Goal: Task Accomplishment & Management: Manage account settings

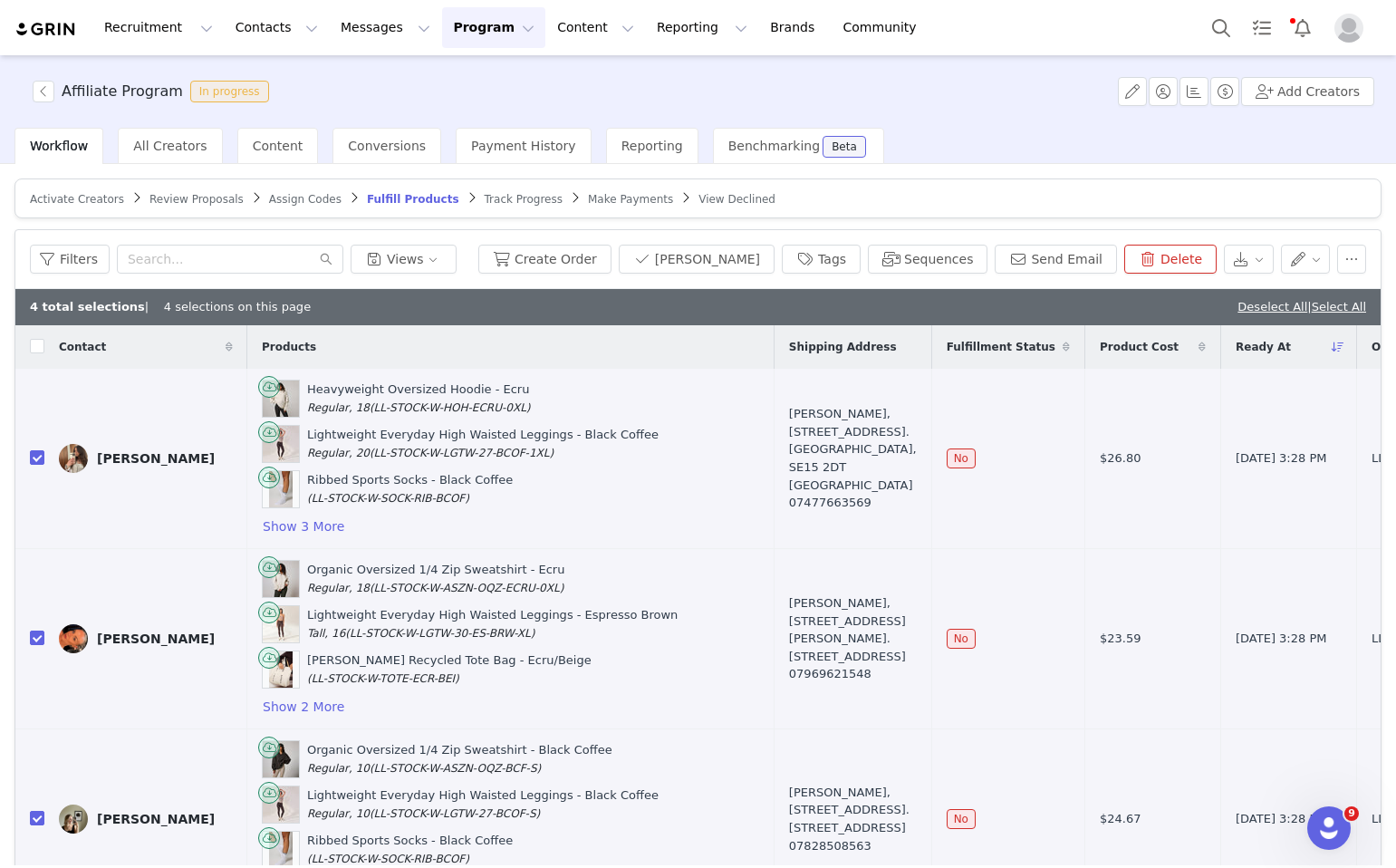
scroll to position [345, 0]
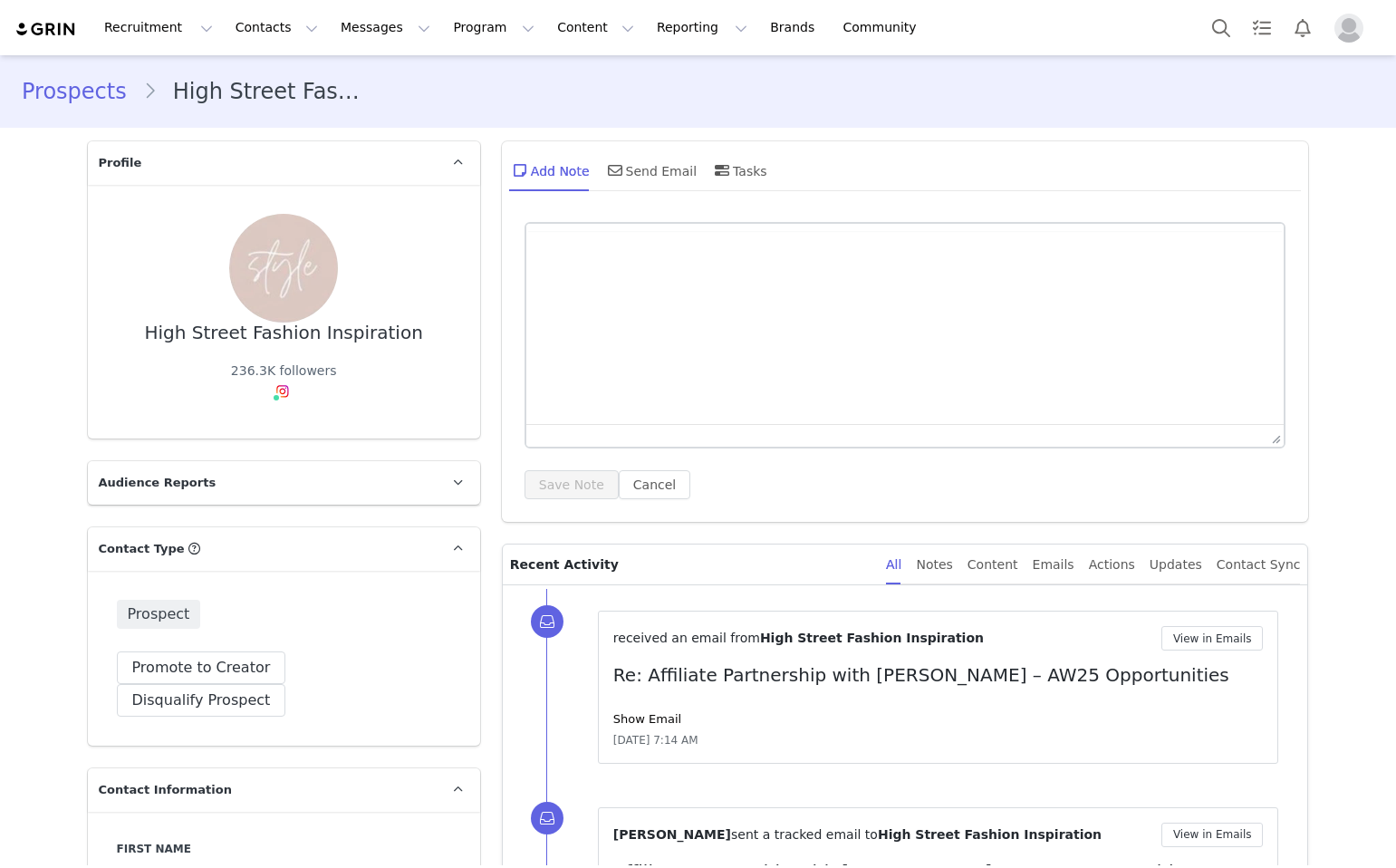
type input "+1 ([GEOGRAPHIC_DATA])"
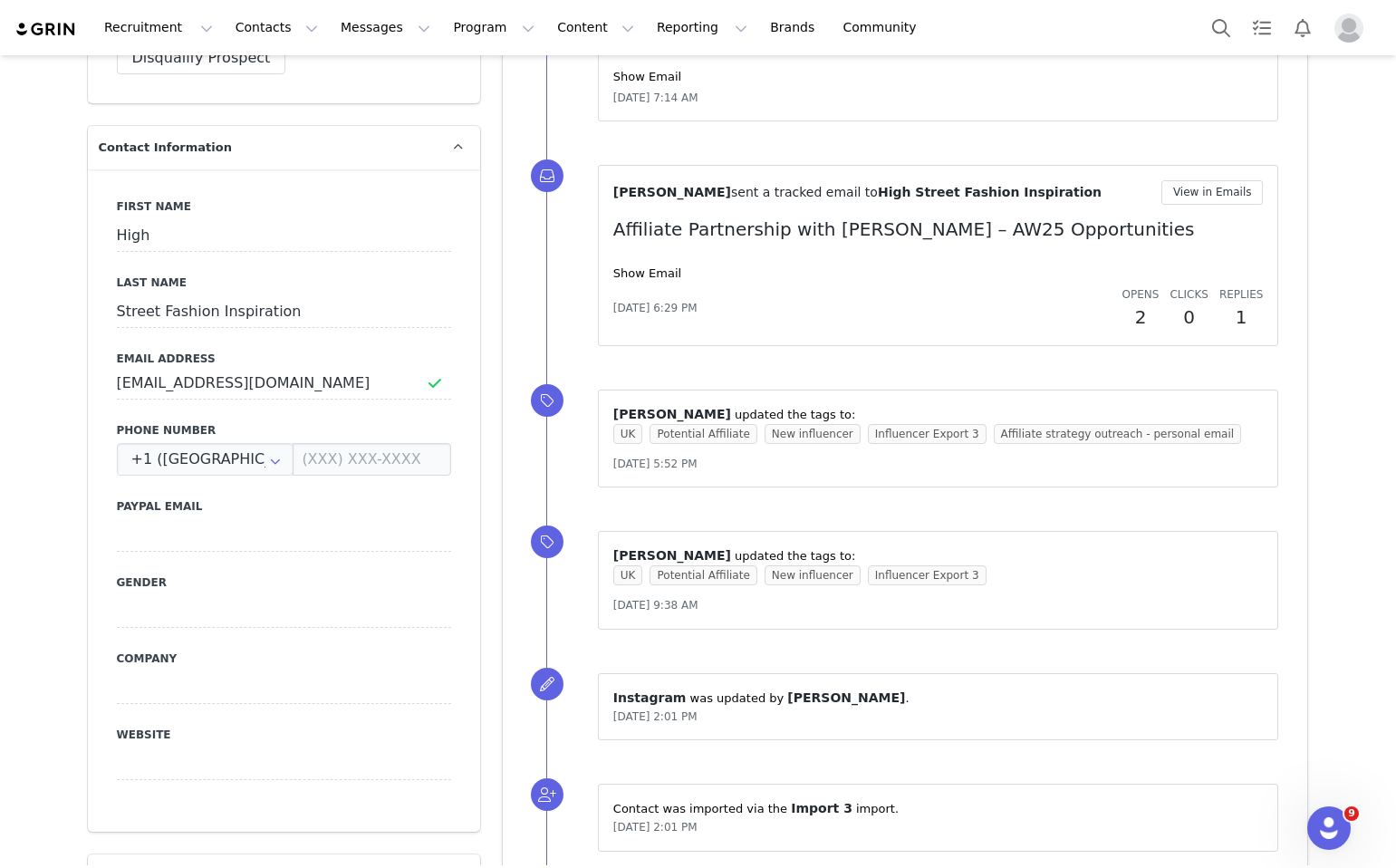
scroll to position [614, 0]
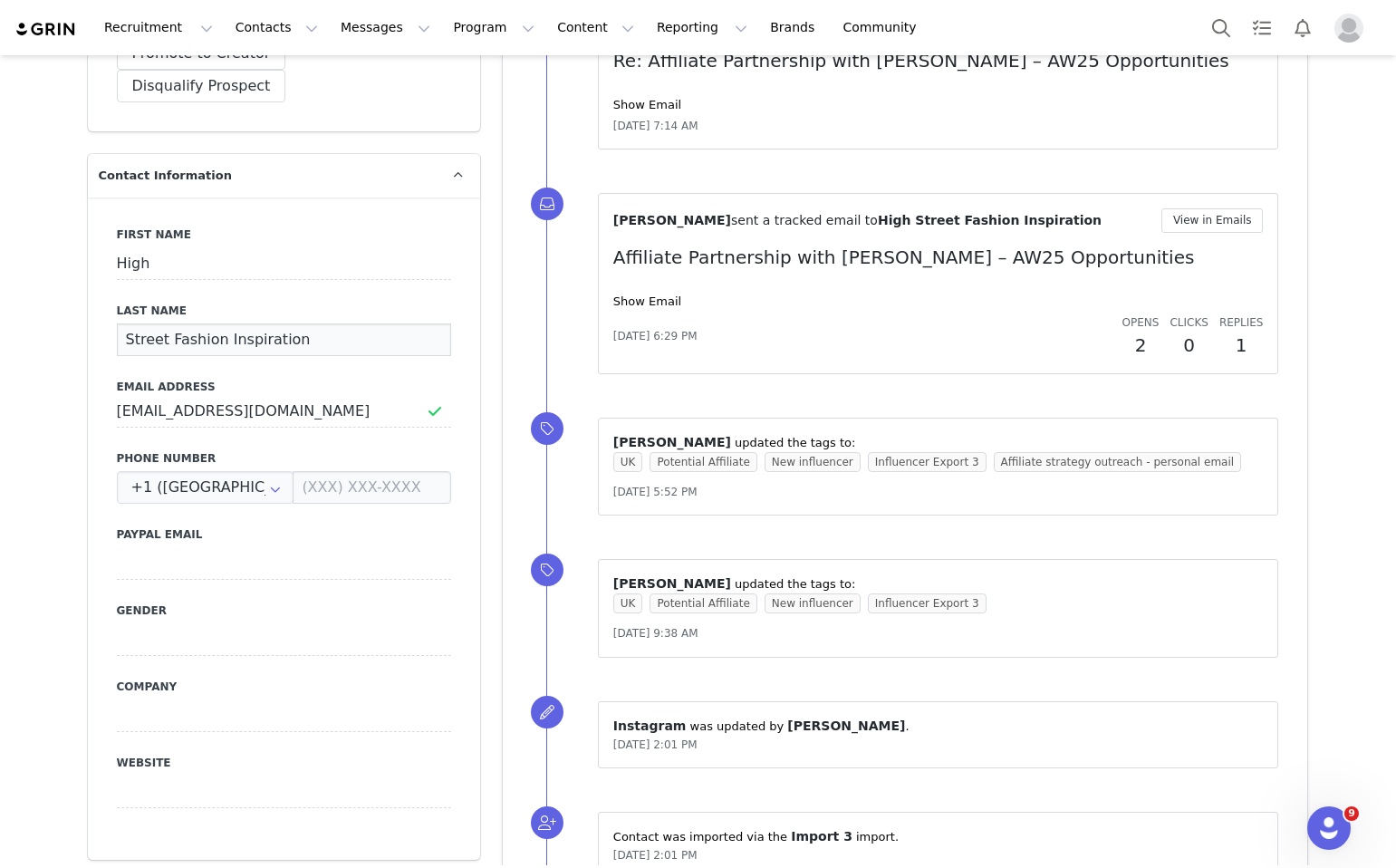
drag, startPoint x: 322, startPoint y: 309, endPoint x: 90, endPoint y: 306, distance: 232.0
click at [90, 306] on div "First Name High Last Name Street Fashion Inspiration Email Address [EMAIL_ADDRE…" at bounding box center [284, 528] width 392 height 663
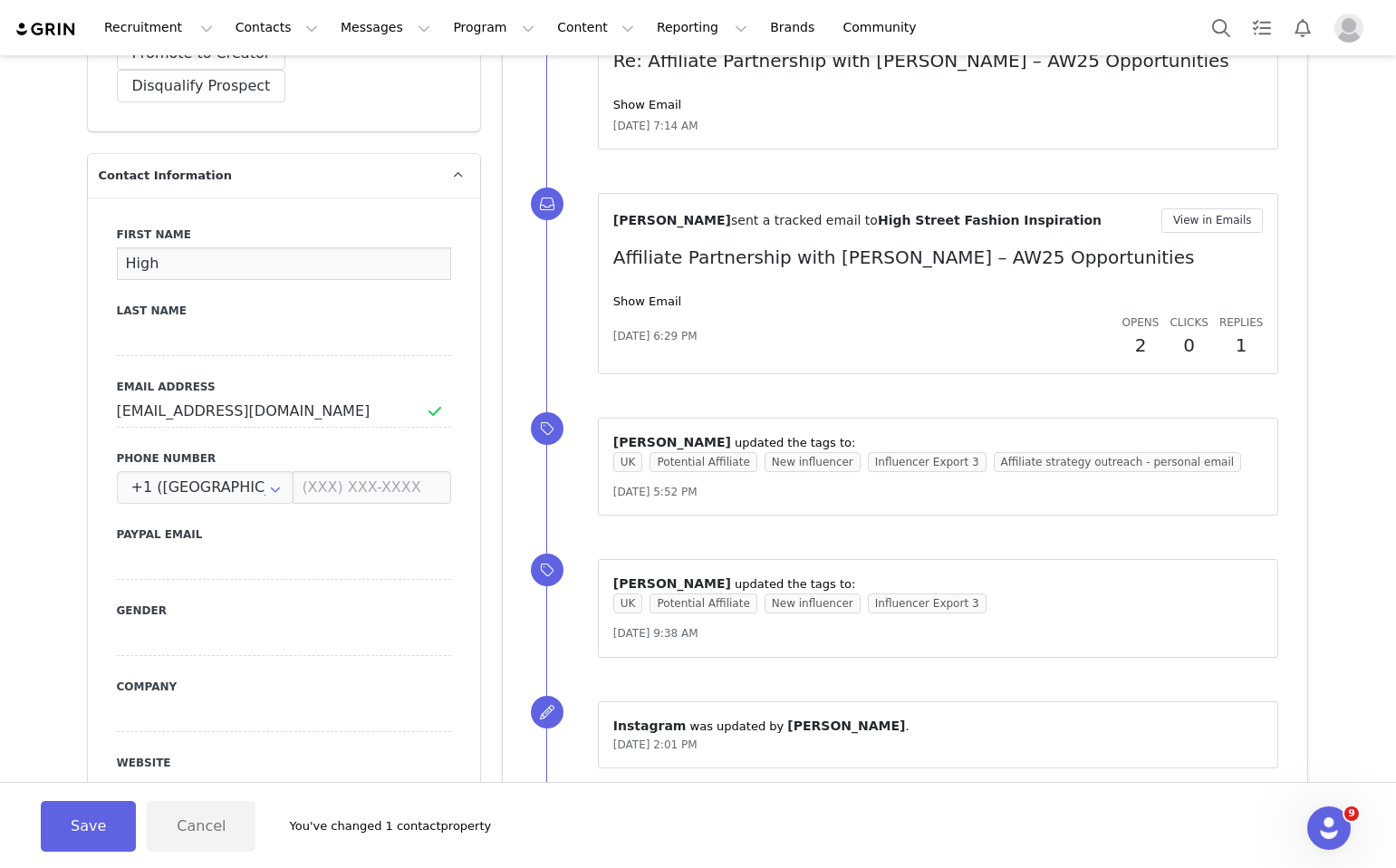
drag, startPoint x: 185, startPoint y: 229, endPoint x: 107, endPoint y: 228, distance: 78.0
click at [107, 228] on div "First Name High Last Name Email Address rachelscarter@hotmail.com Phone Number …" at bounding box center [284, 528] width 392 height 663
type input "Rachel"
click at [154, 324] on div "First Name Rachel Last Name Email Address rachelscarter@hotmail.com Phone Numbe…" at bounding box center [284, 528] width 392 height 663
click at [154, 324] on input at bounding box center [283, 340] width 334 height 33
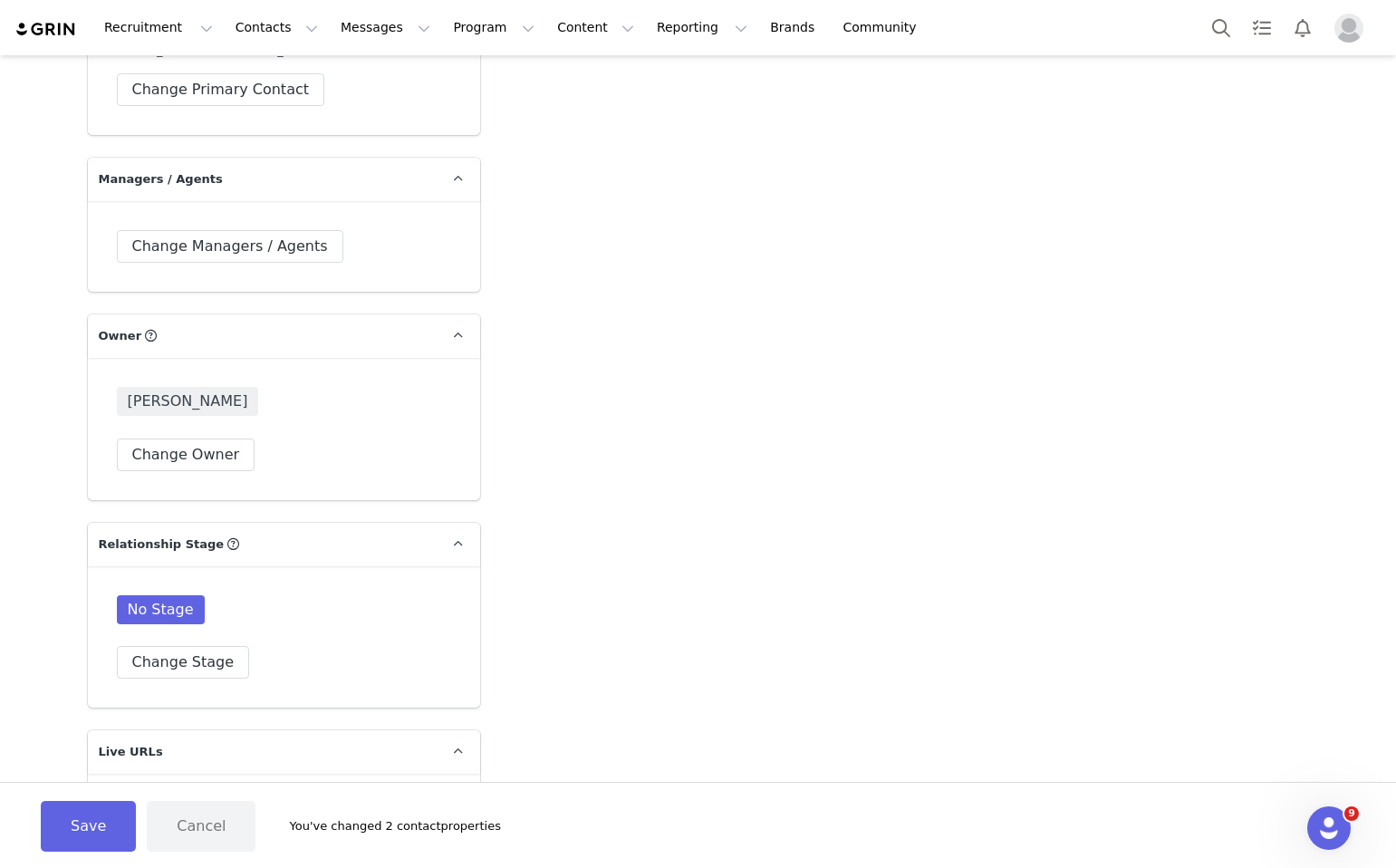
scroll to position [2802, 0]
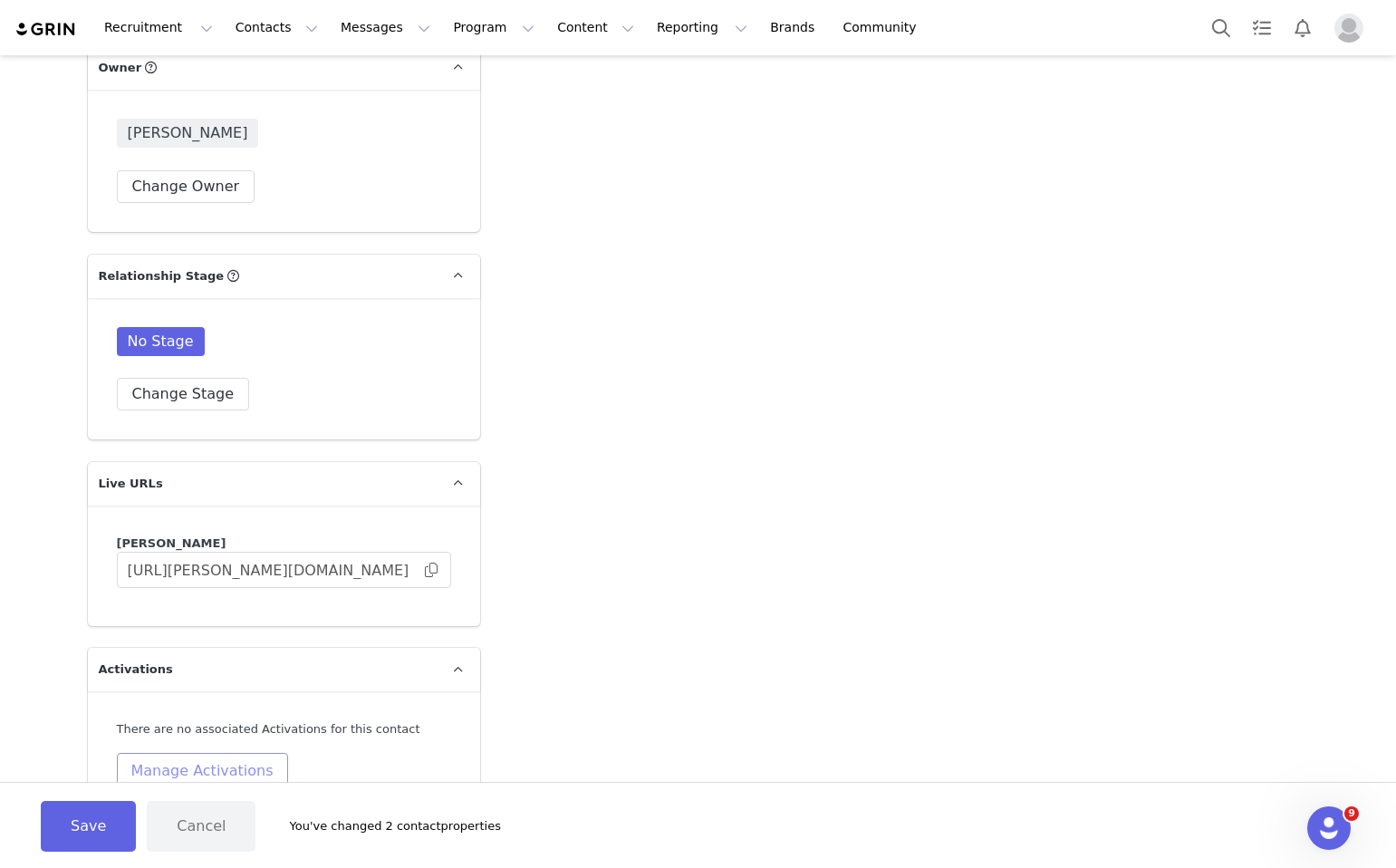
type input "Carter"
click at [229, 753] on button "Manage Activations" at bounding box center [202, 771] width 171 height 37
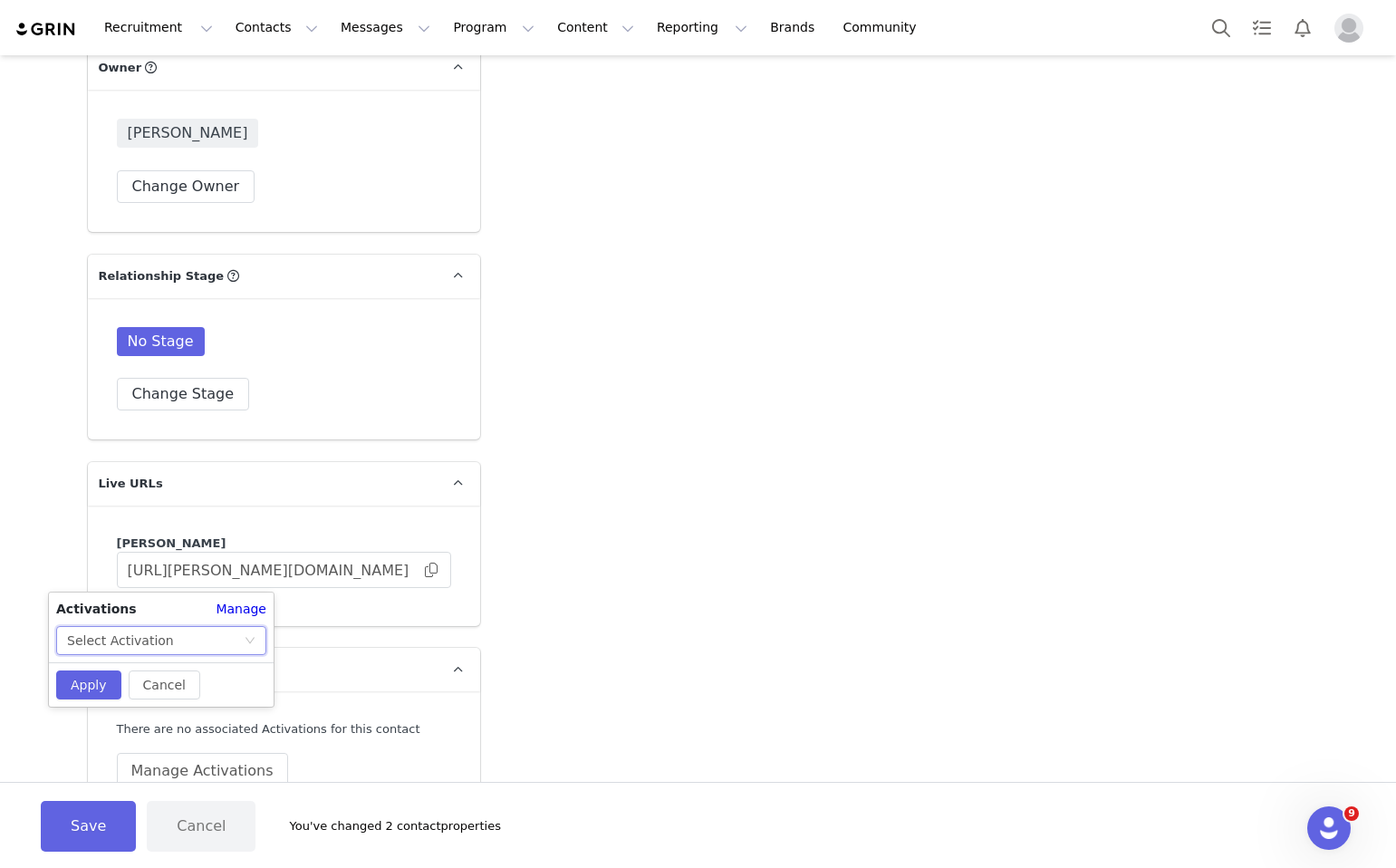
click at [241, 654] on div "Select Activation" at bounding box center [161, 640] width 210 height 29
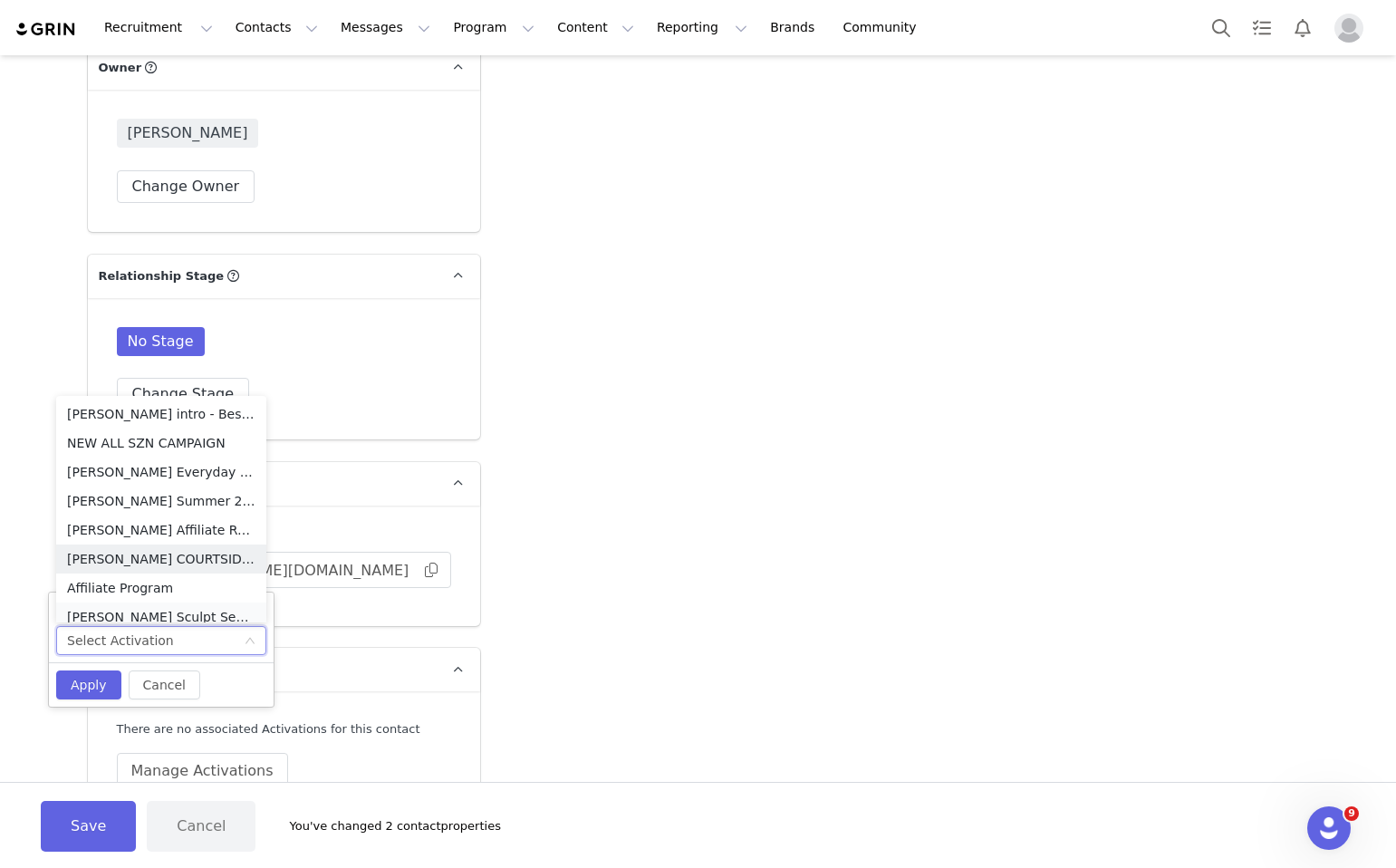
scroll to position [9, 0]
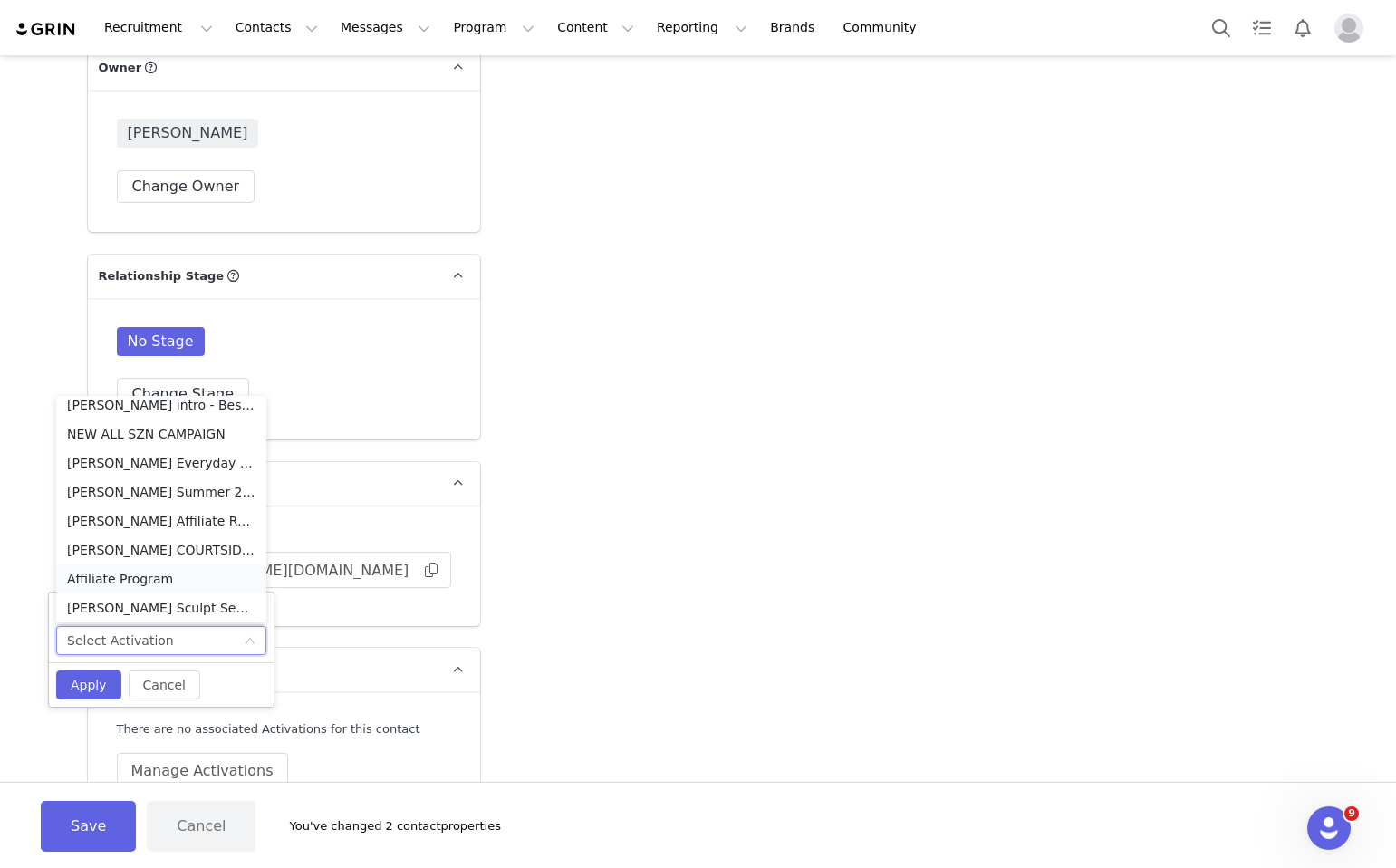
click at [181, 579] on li "Affiliate Program" at bounding box center [161, 579] width 210 height 29
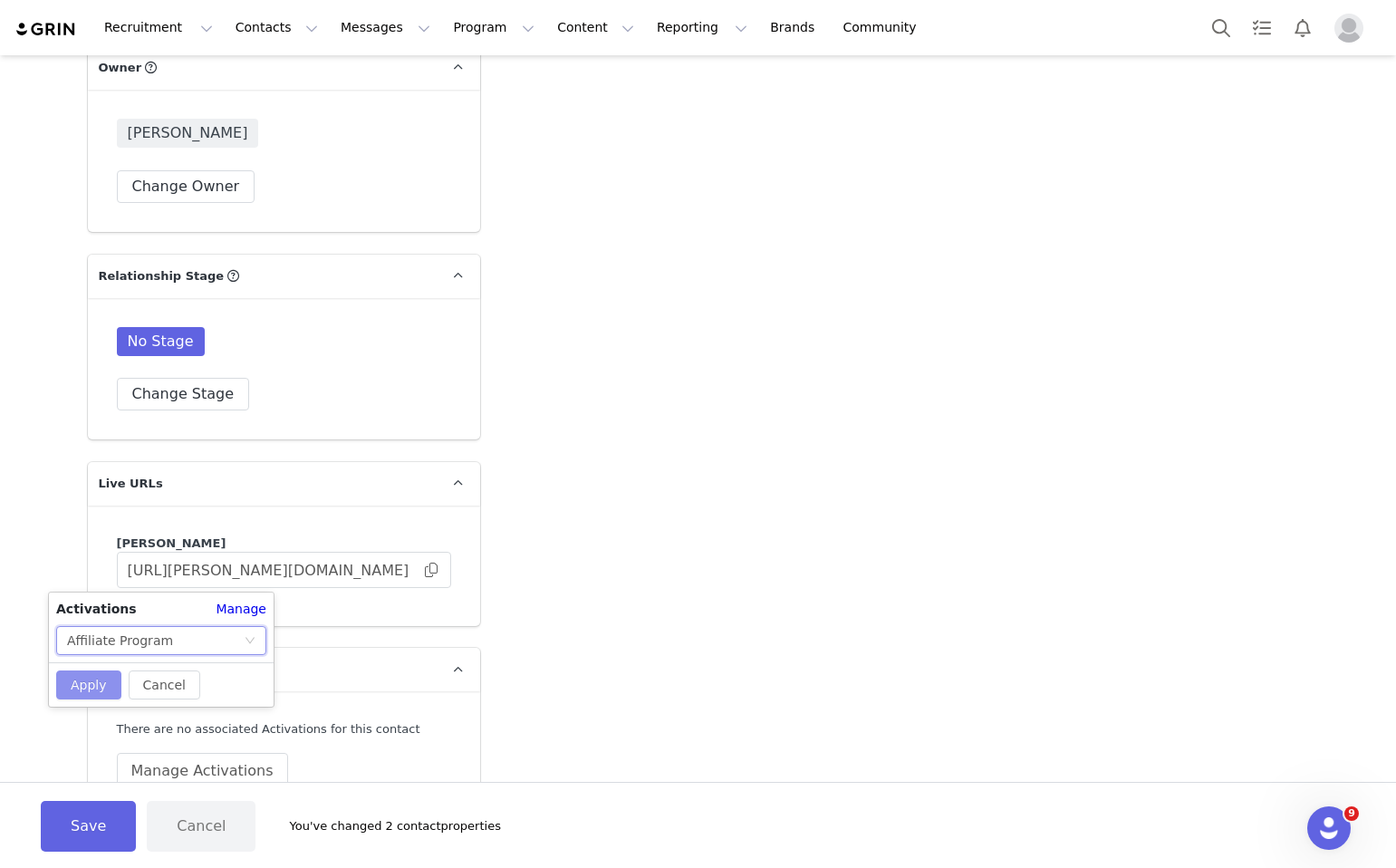
click at [82, 686] on button "Apply" at bounding box center [89, 685] width 65 height 29
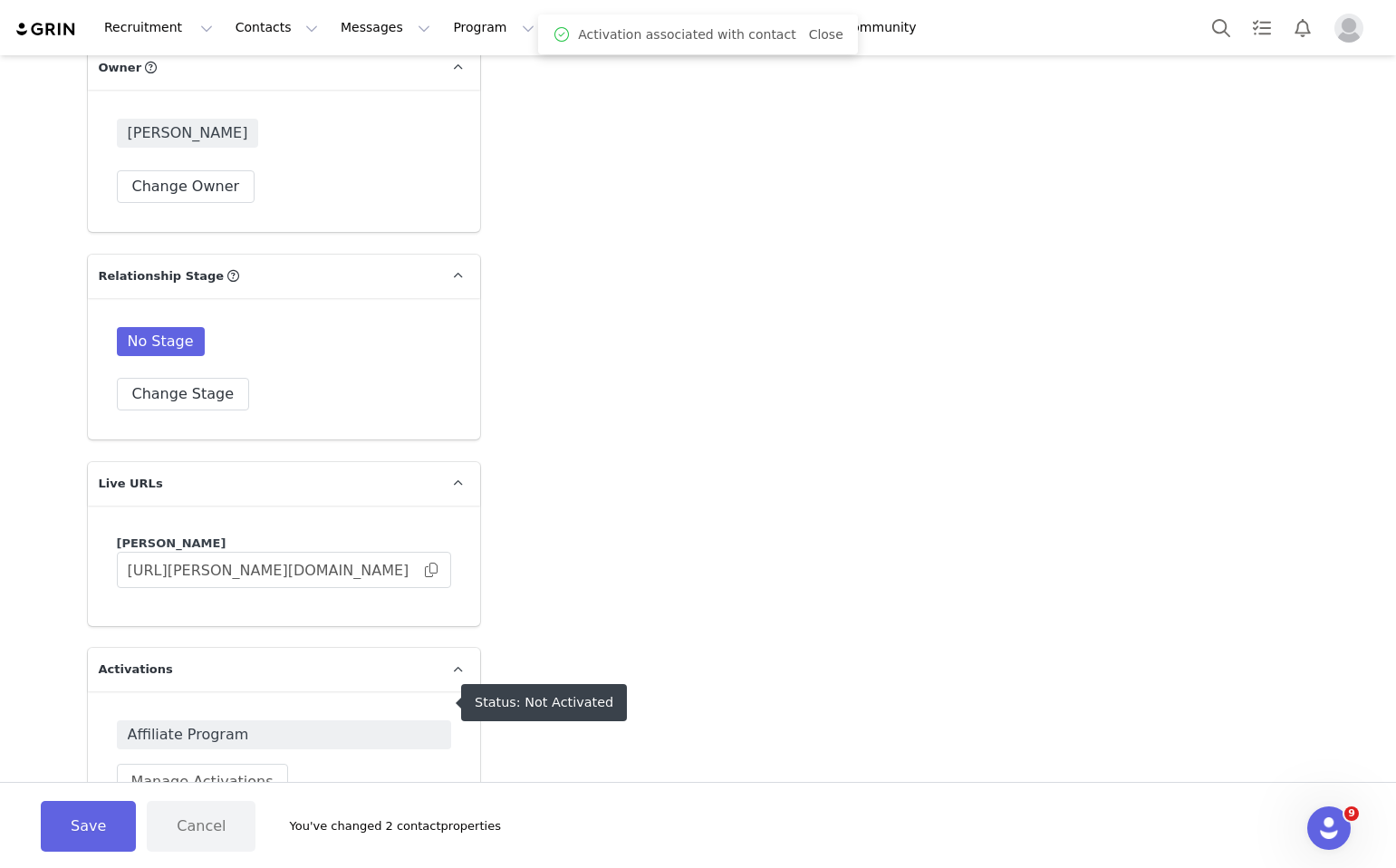
click at [193, 724] on span "Affiliate Program" at bounding box center [284, 735] width 313 height 22
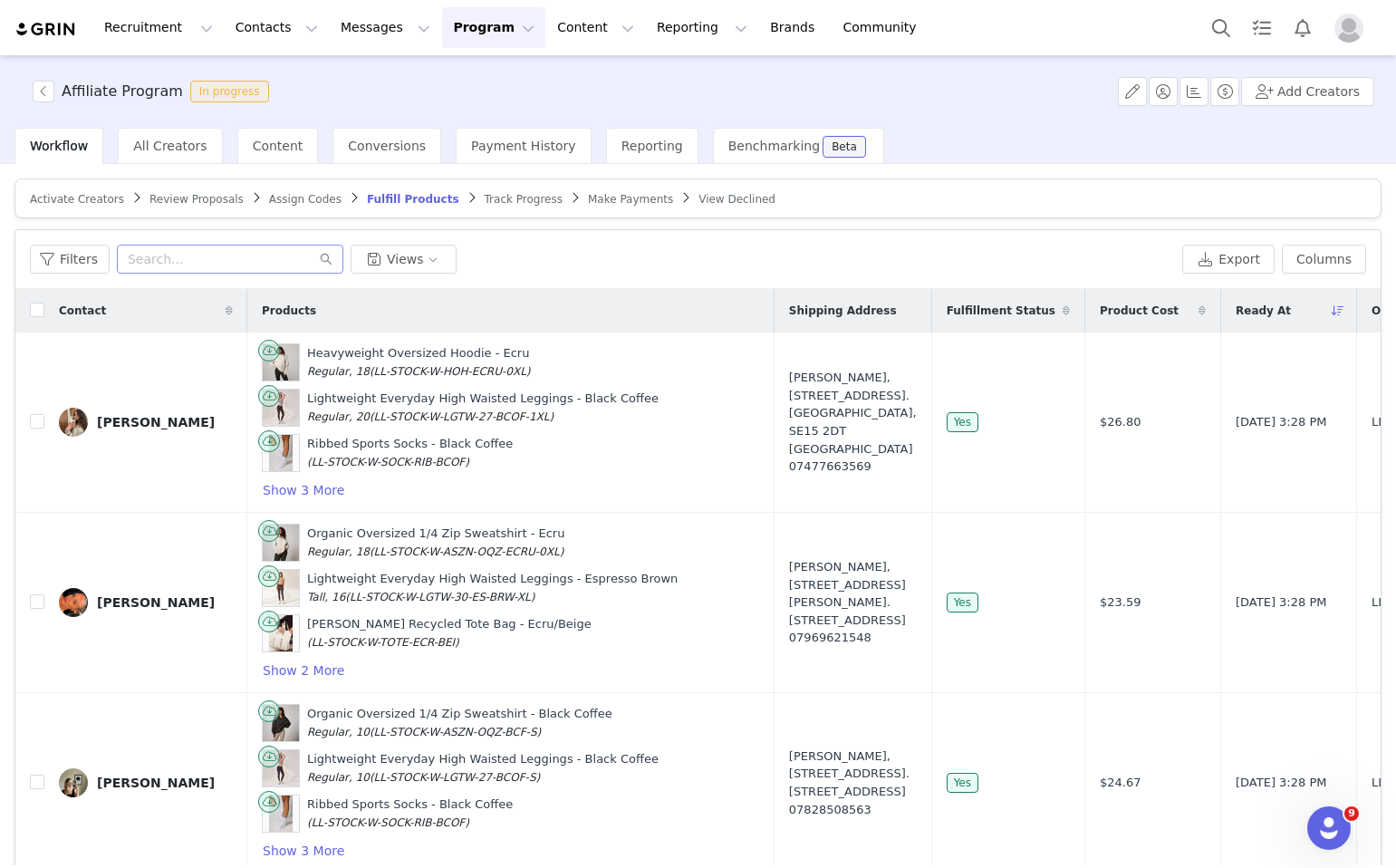
click at [154, 275] on div "Filters Views Export Columns" at bounding box center [698, 259] width 1365 height 58
click at [151, 265] on input "text" at bounding box center [230, 259] width 227 height 29
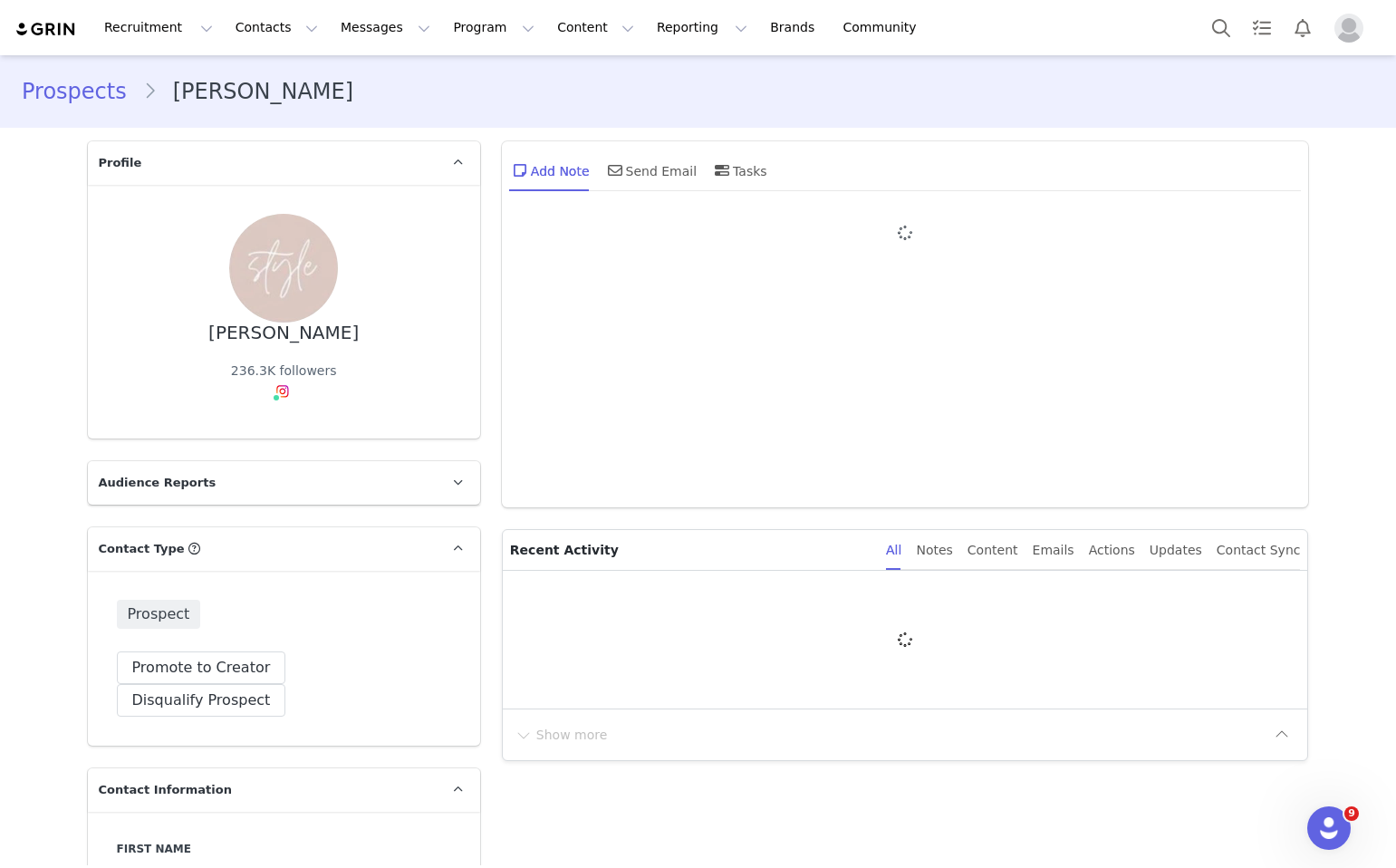
type input "+1 ([GEOGRAPHIC_DATA])"
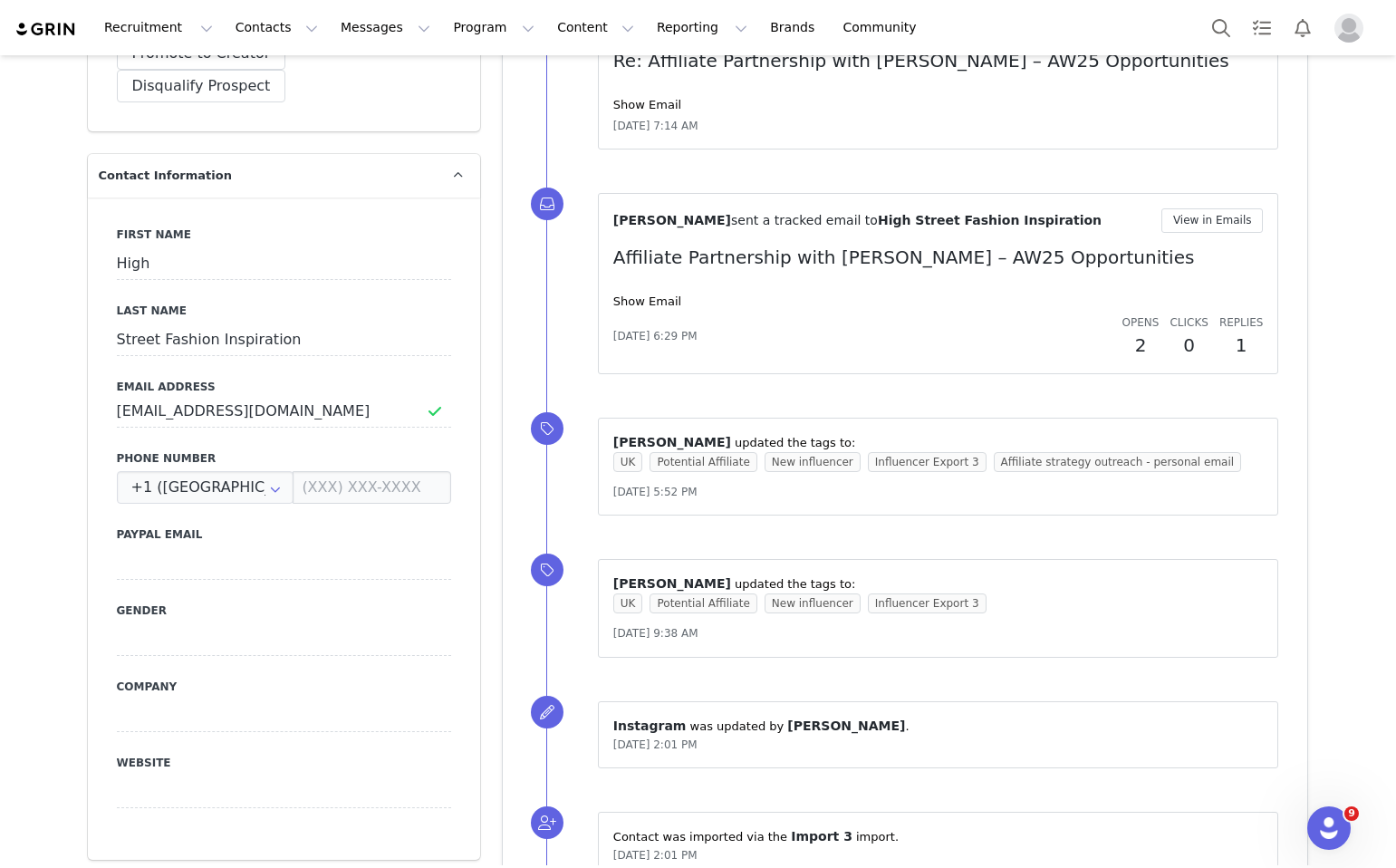
scroll to position [608, 0]
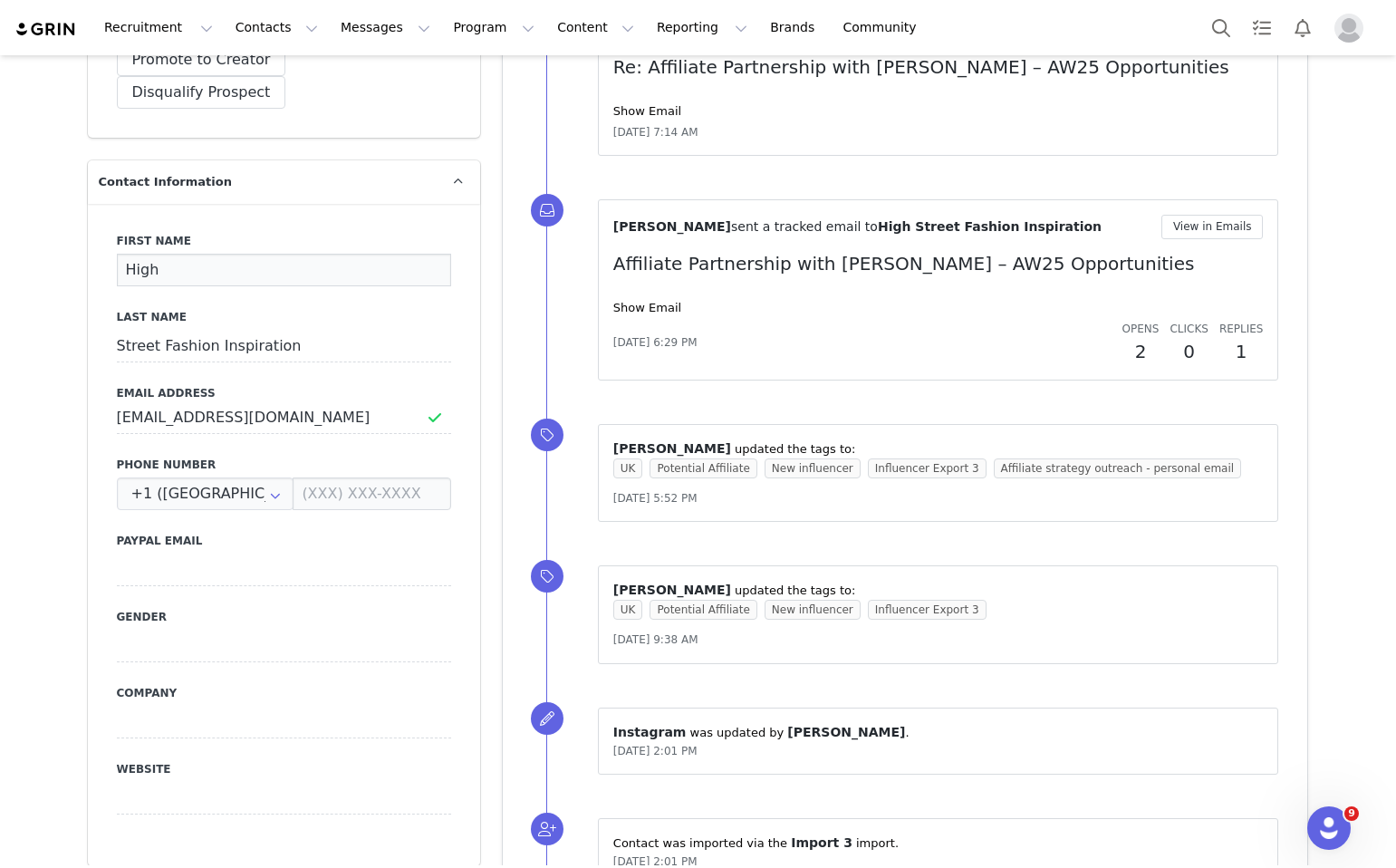
drag, startPoint x: 223, startPoint y: 239, endPoint x: 85, endPoint y: 239, distance: 138.0
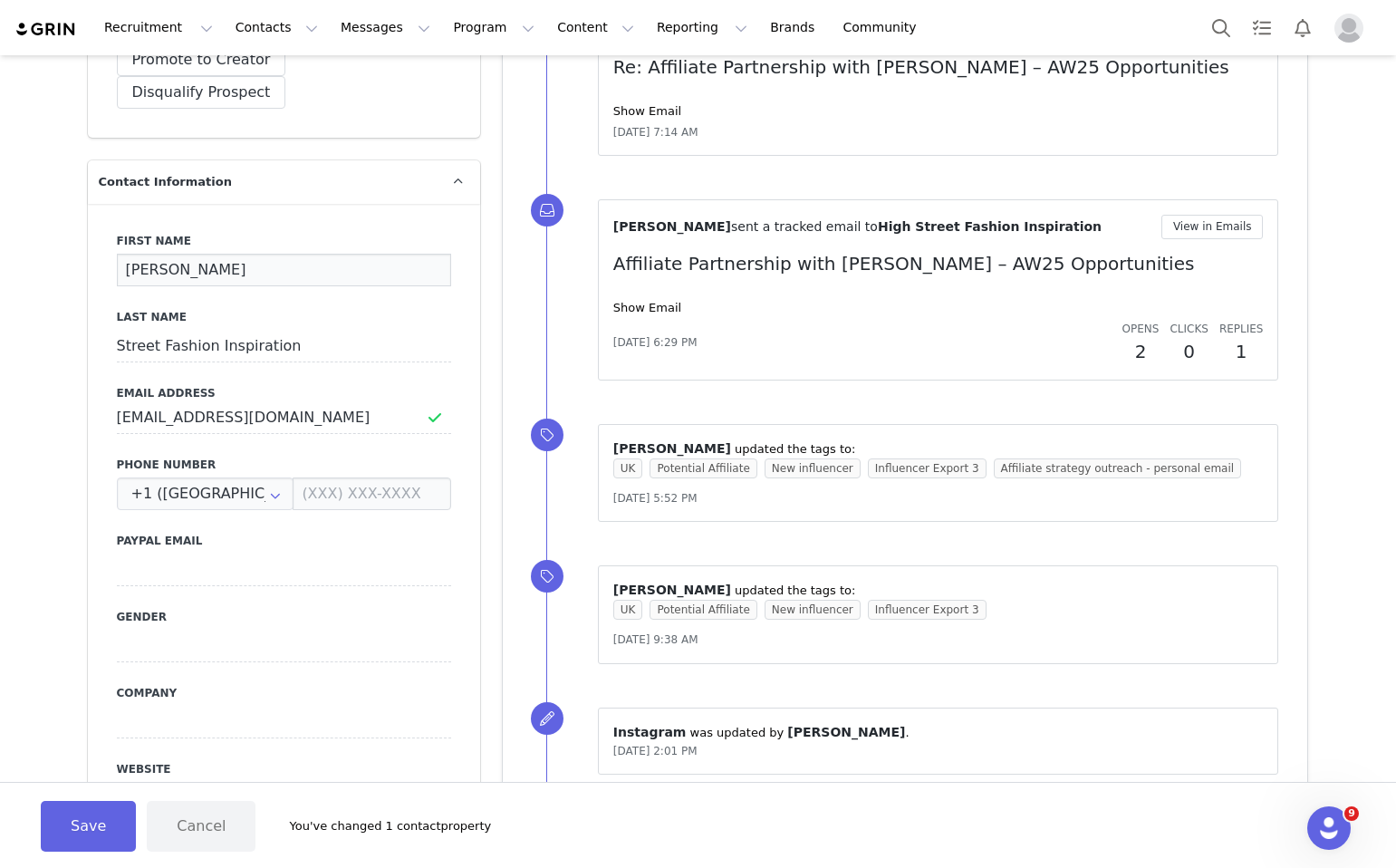
type input "[PERSON_NAME]"
drag, startPoint x: 307, startPoint y: 314, endPoint x: 33, endPoint y: 309, distance: 274.0
type input "[PERSON_NAME]"
click at [122, 705] on input at bounding box center [283, 721] width 334 height 33
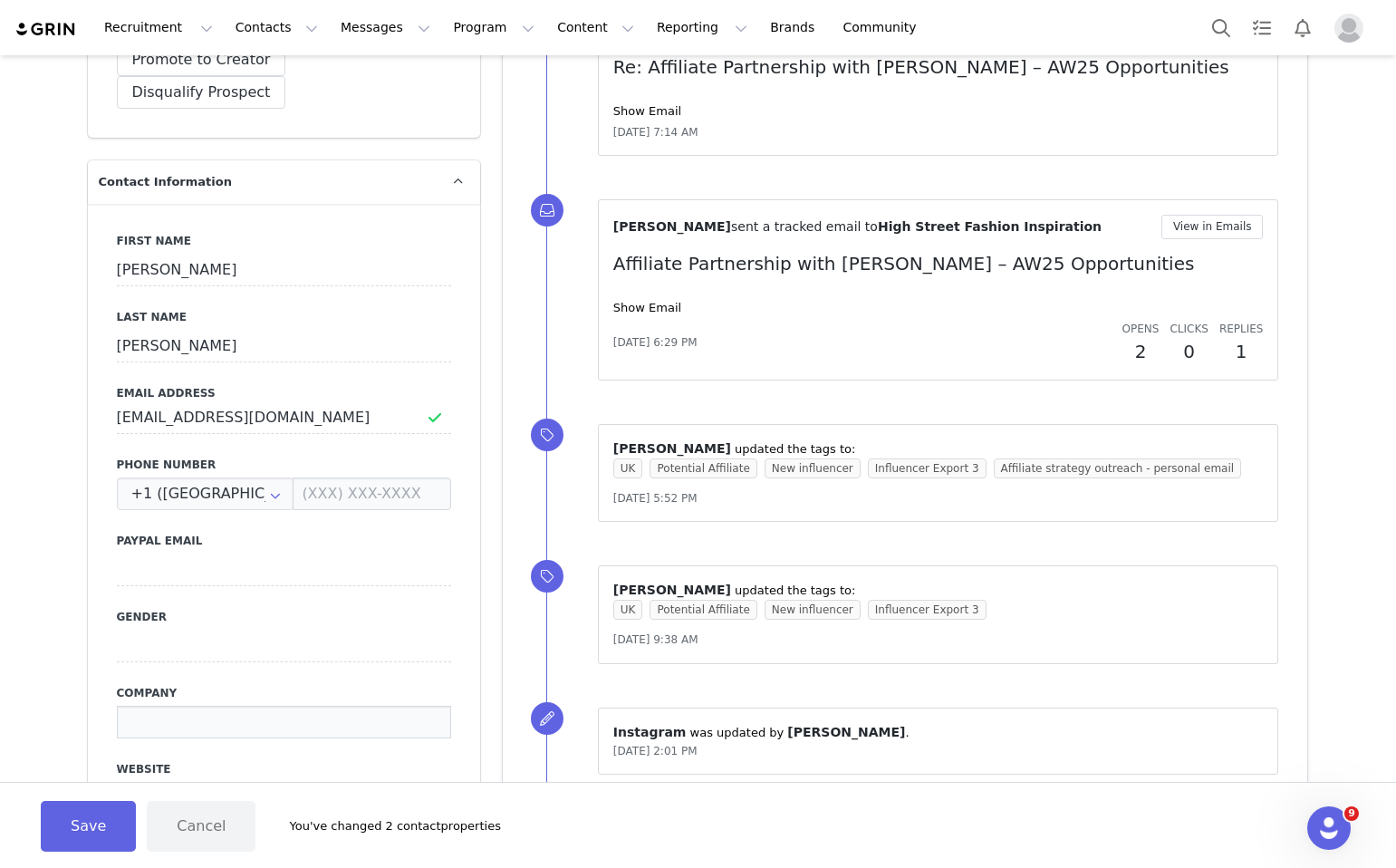
scroll to position [923, 0]
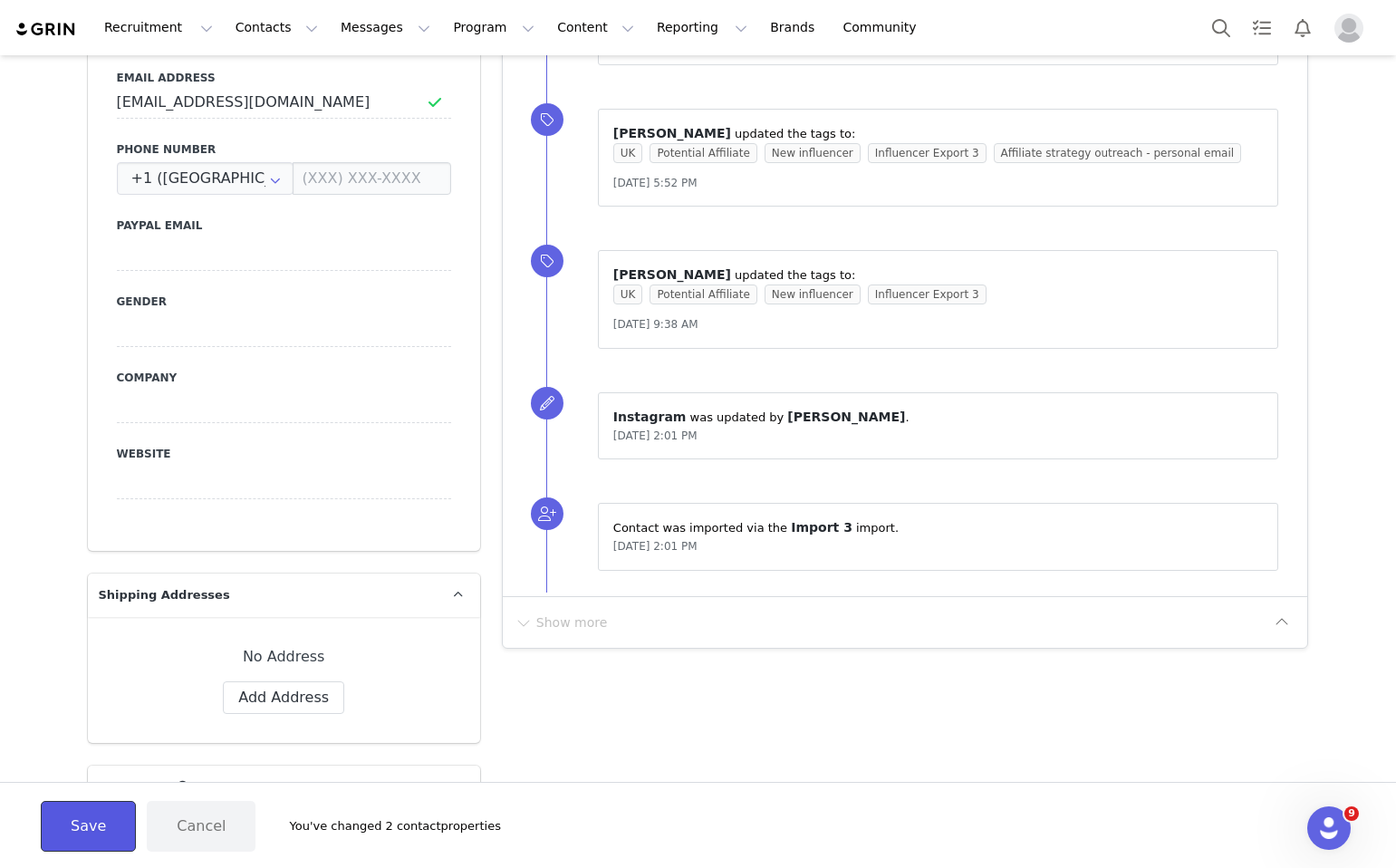
click at [99, 822] on button "Save" at bounding box center [88, 826] width 95 height 51
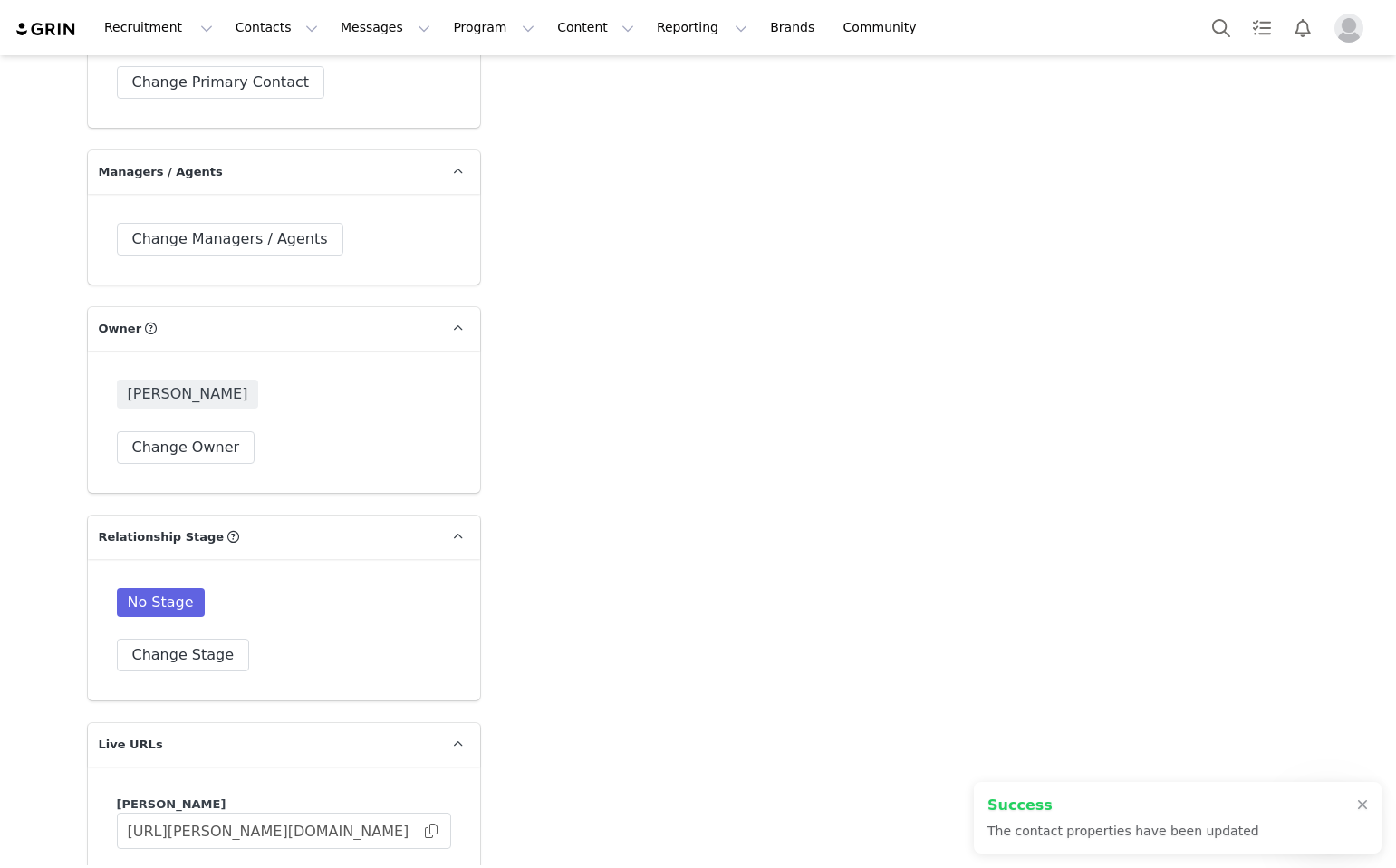
scroll to position [2812, 0]
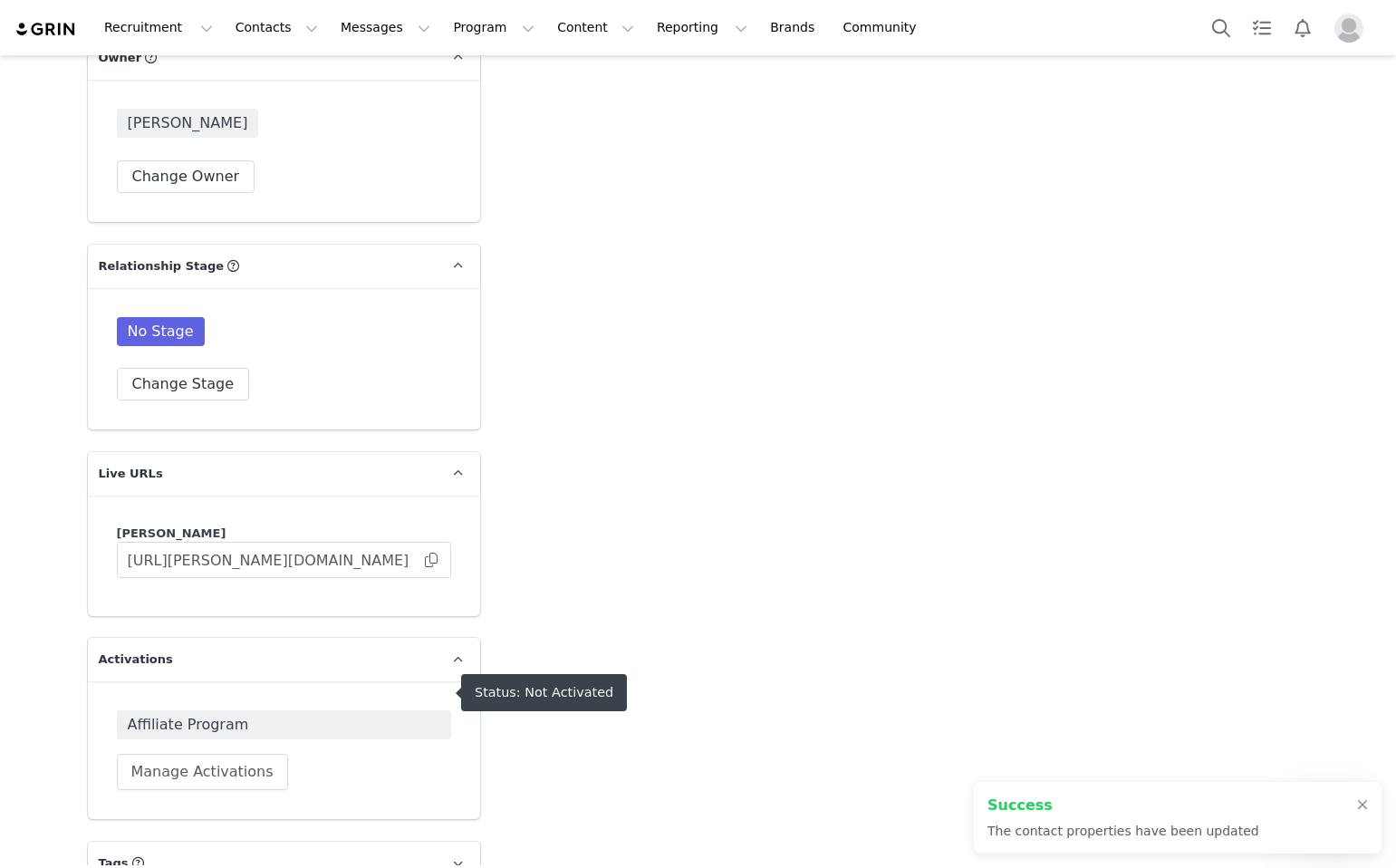
click at [265, 714] on span "Affiliate Program" at bounding box center [284, 725] width 313 height 22
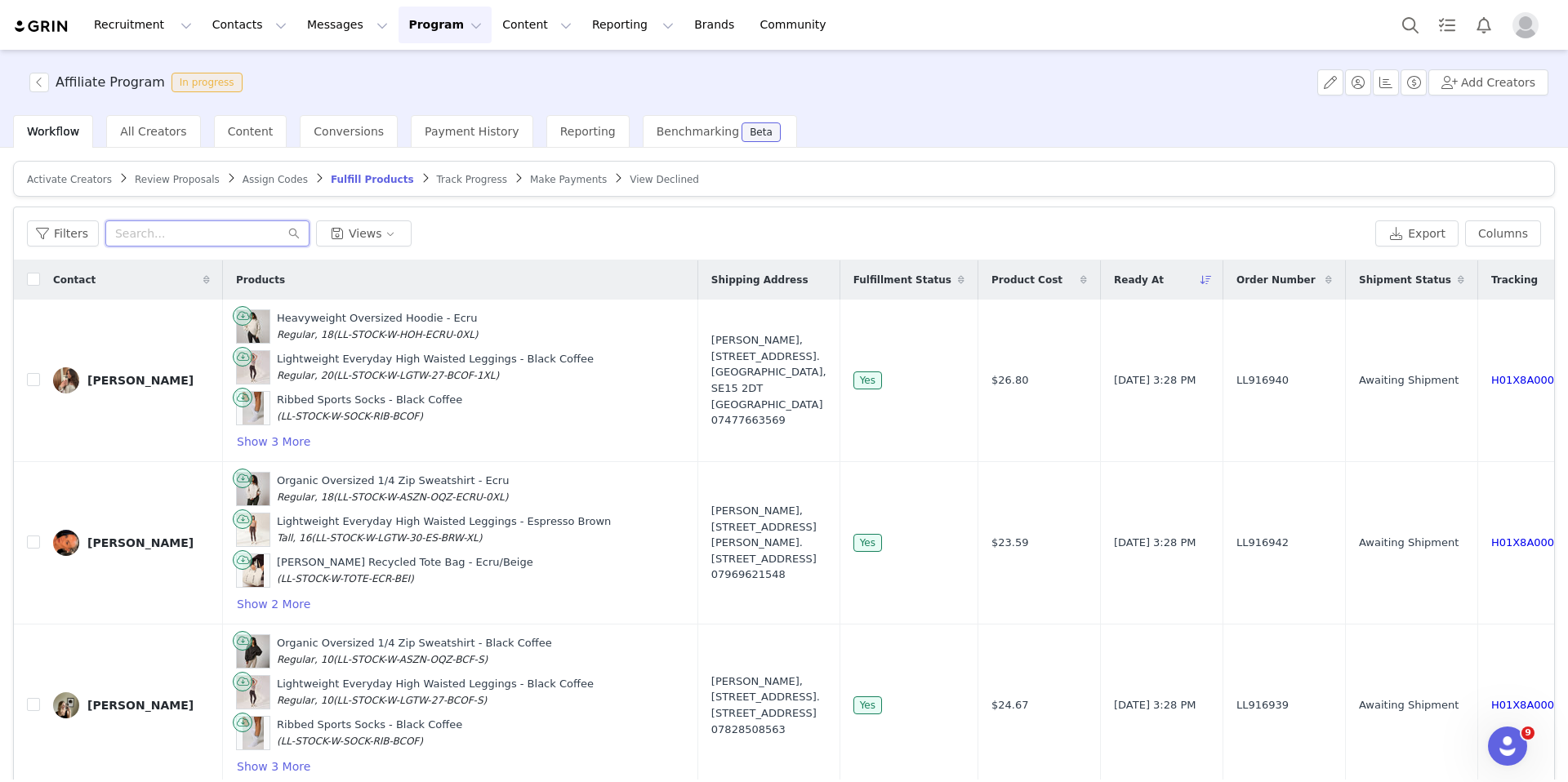
click at [246, 234] on input "text" at bounding box center [207, 233] width 204 height 26
click at [68, 182] on span "Activate Creators" at bounding box center [69, 179] width 85 height 12
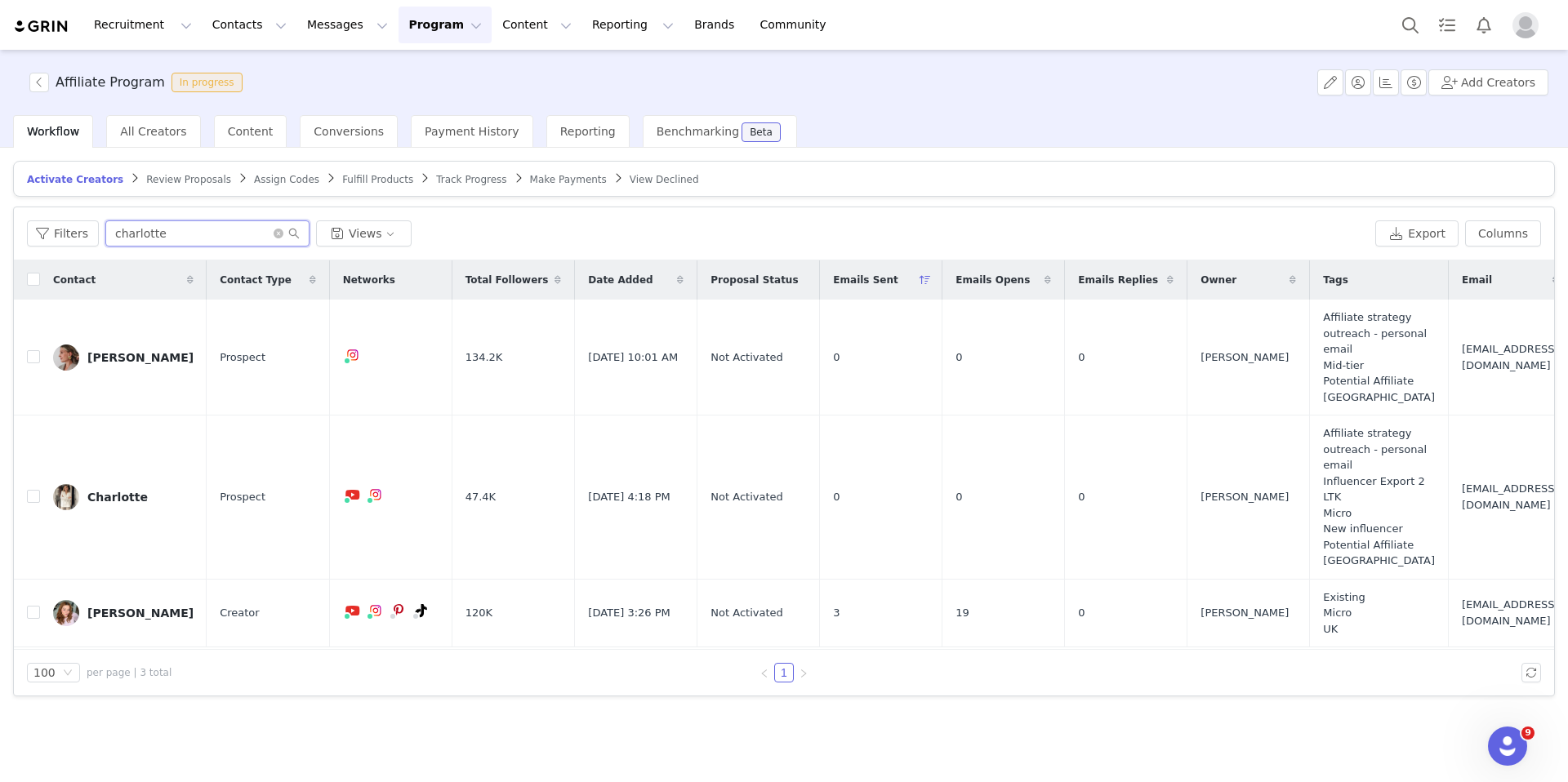
click at [282, 242] on input "charlotte" at bounding box center [207, 233] width 204 height 26
click at [273, 237] on icon "icon: close-circle" at bounding box center [278, 233] width 10 height 10
click at [227, 238] on input "text" at bounding box center [207, 233] width 204 height 26
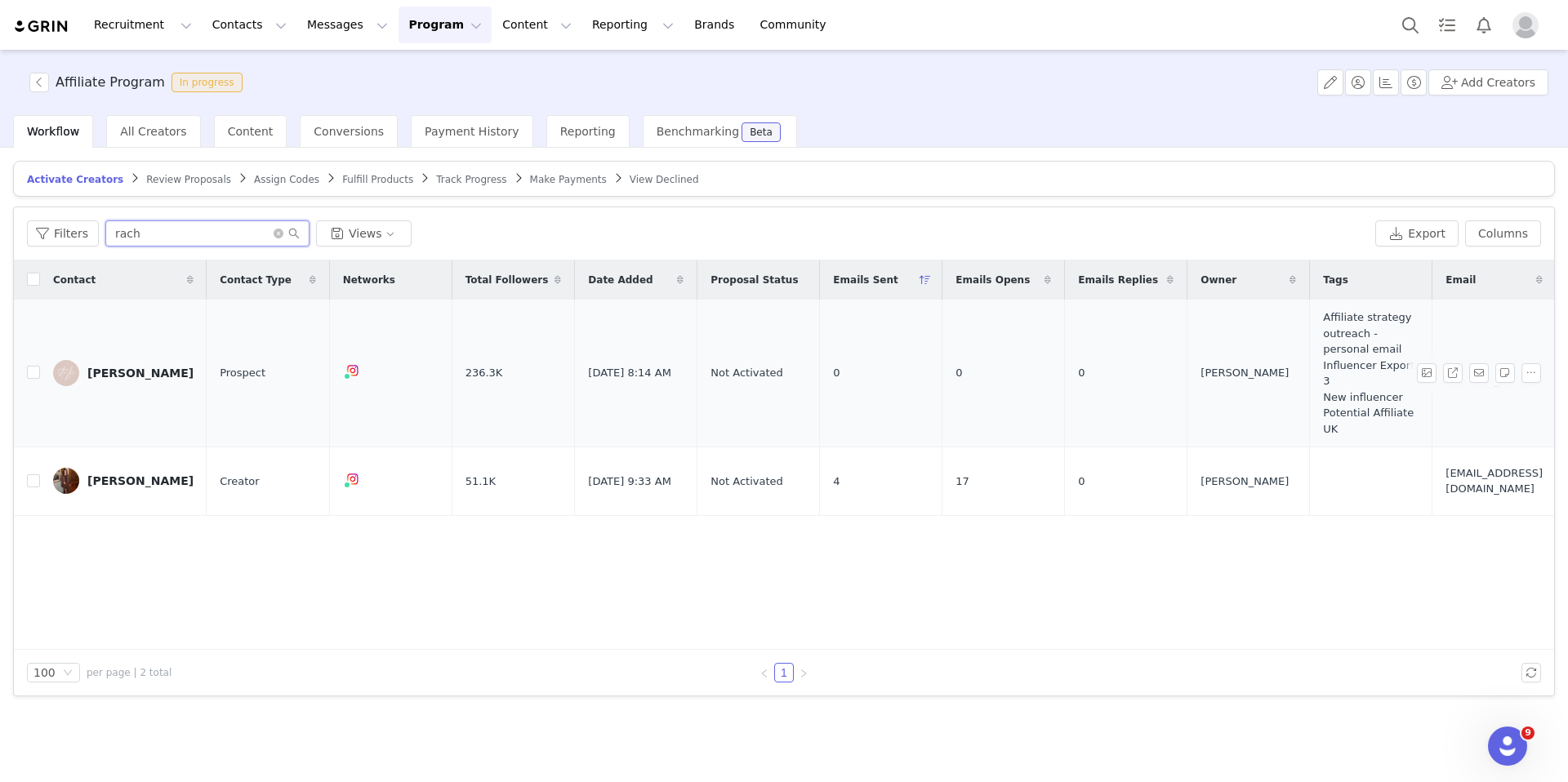
scroll to position [0, 471]
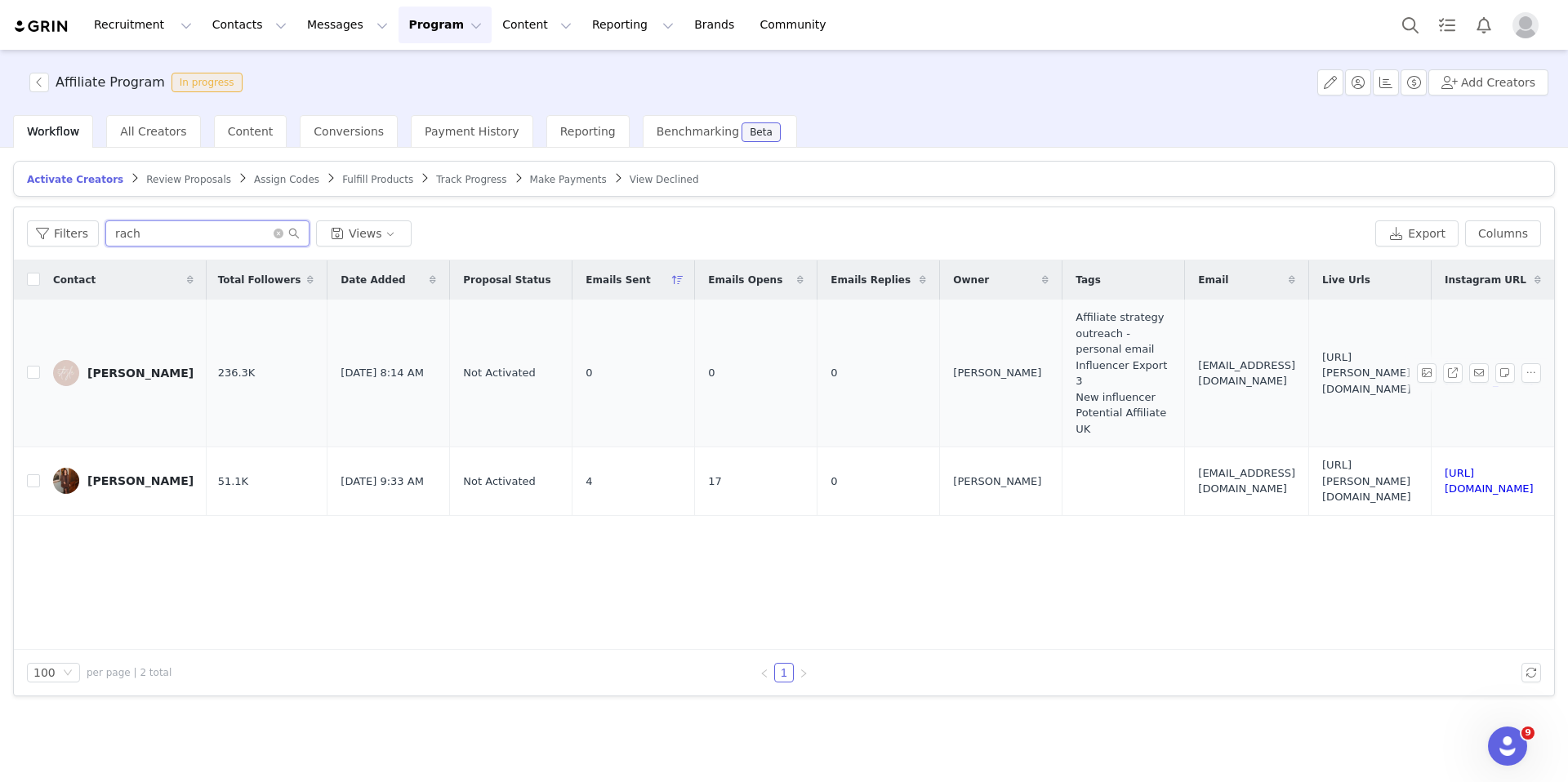
type input "rach"
drag, startPoint x: 1106, startPoint y: 350, endPoint x: 1250, endPoint y: 396, distance: 151.2
click at [1258, 396] on td "https://lovall.grin.live/01098d29-49e8-4b36-8682-8eb323162a90" at bounding box center [1370, 374] width 122 height 148
copy span "https://lovall.grin.live/01098d29-49e8-4b36-8682-8eb323162a90"
click at [195, 183] on span "Review Proposals" at bounding box center [188, 179] width 85 height 12
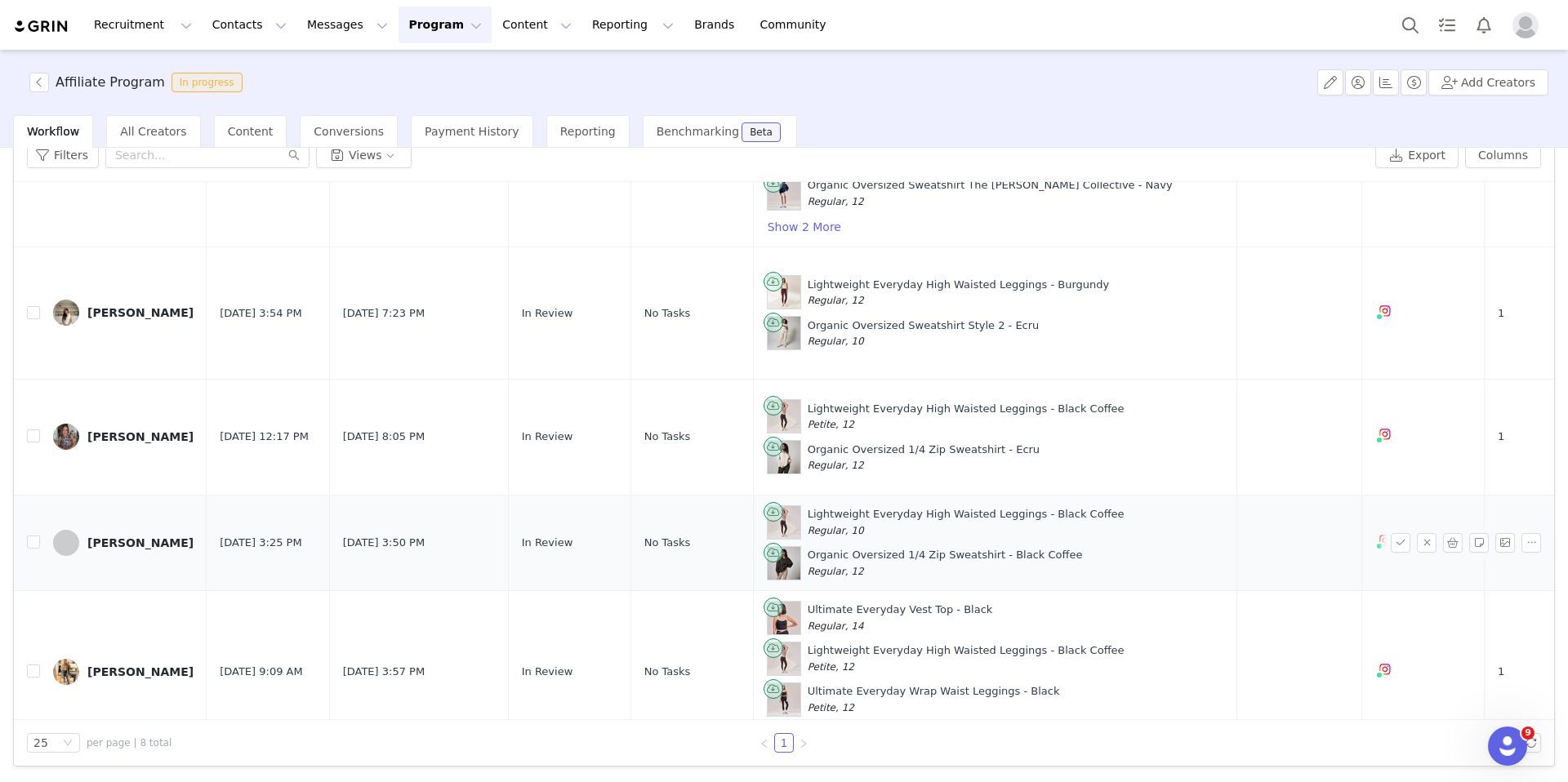
scroll to position [448, 0]
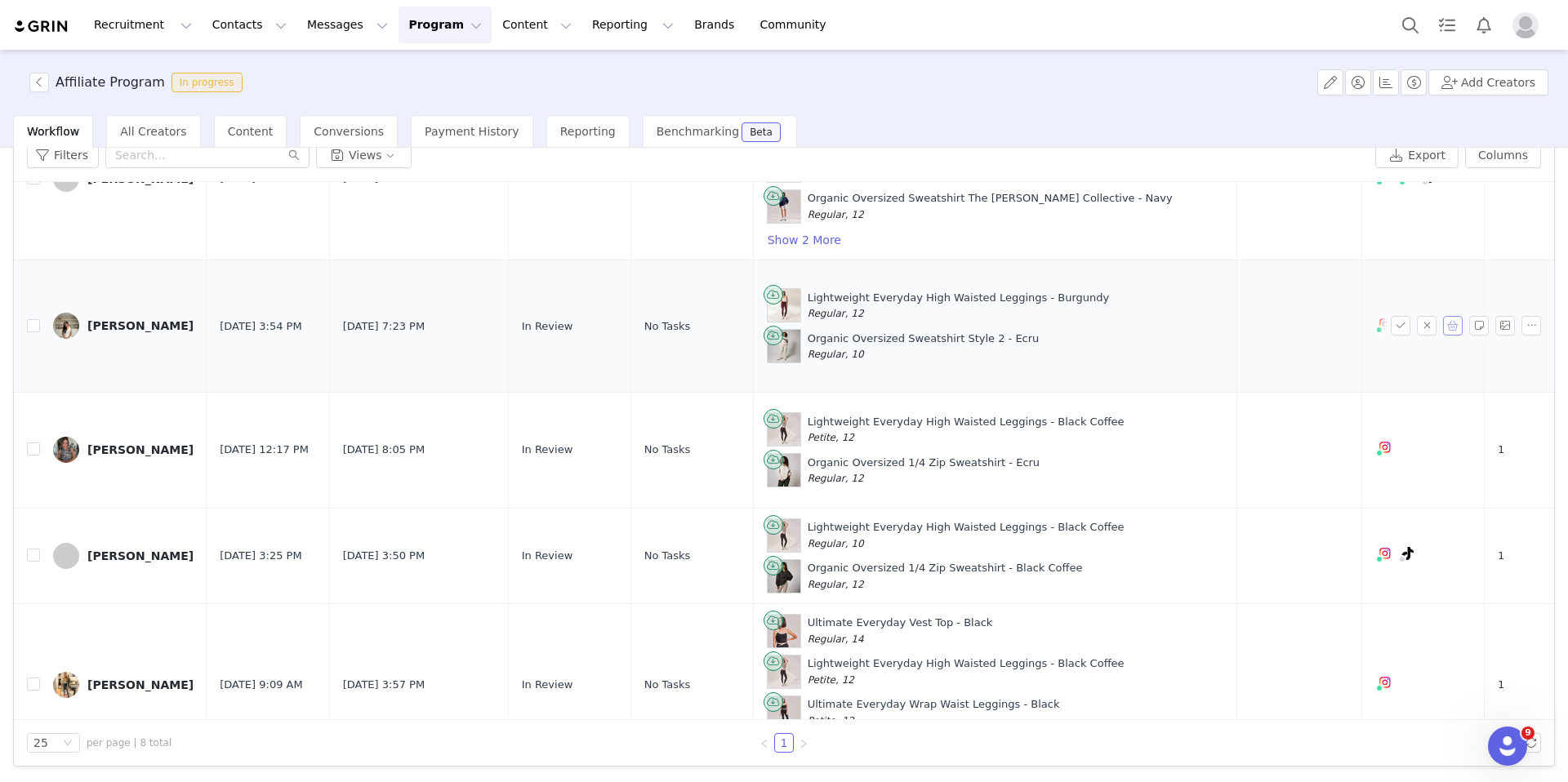
click at [1258, 333] on button "button" at bounding box center [1453, 326] width 20 height 20
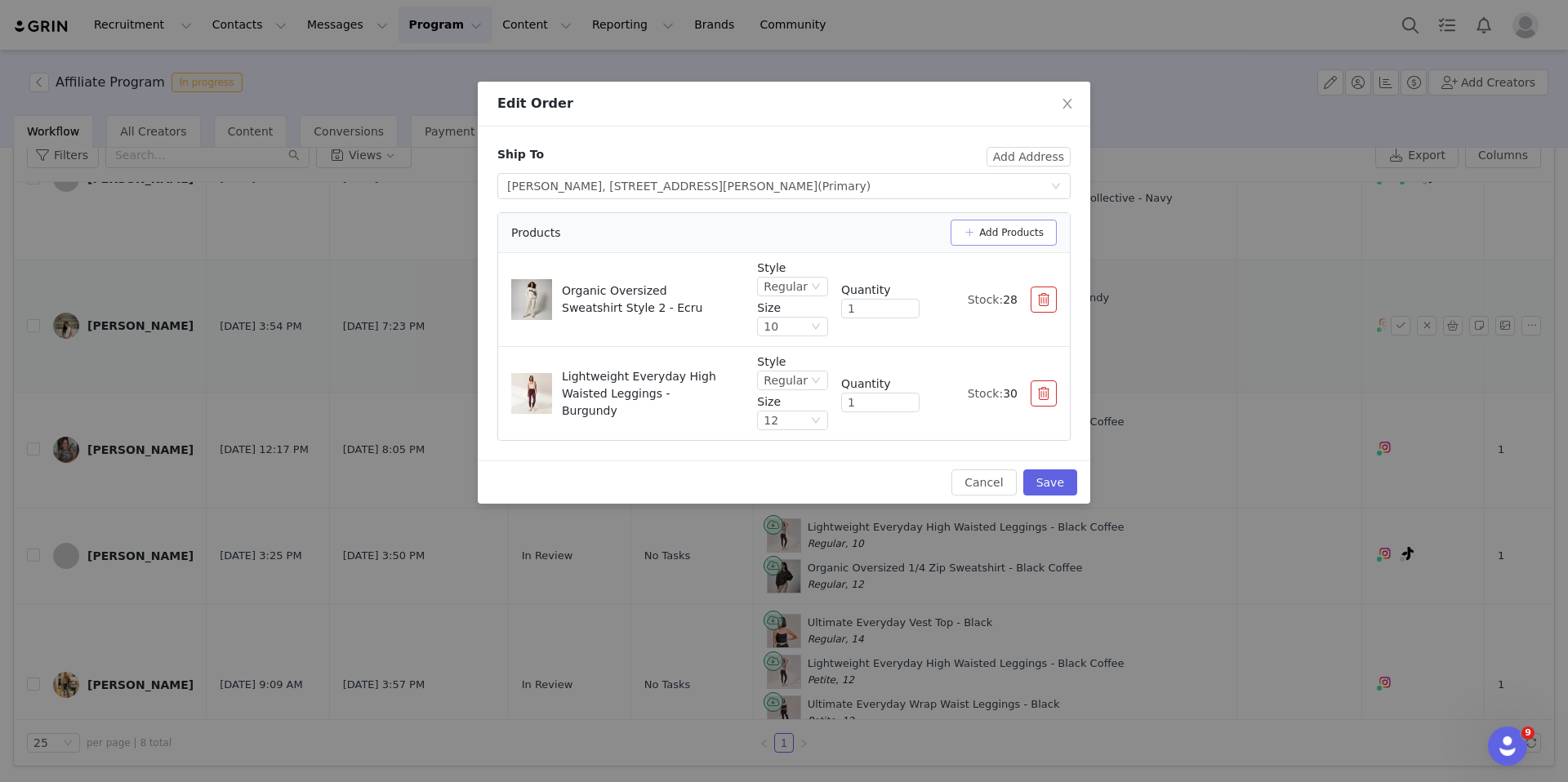
click at [1044, 239] on button "Add Products" at bounding box center [1004, 232] width 106 height 26
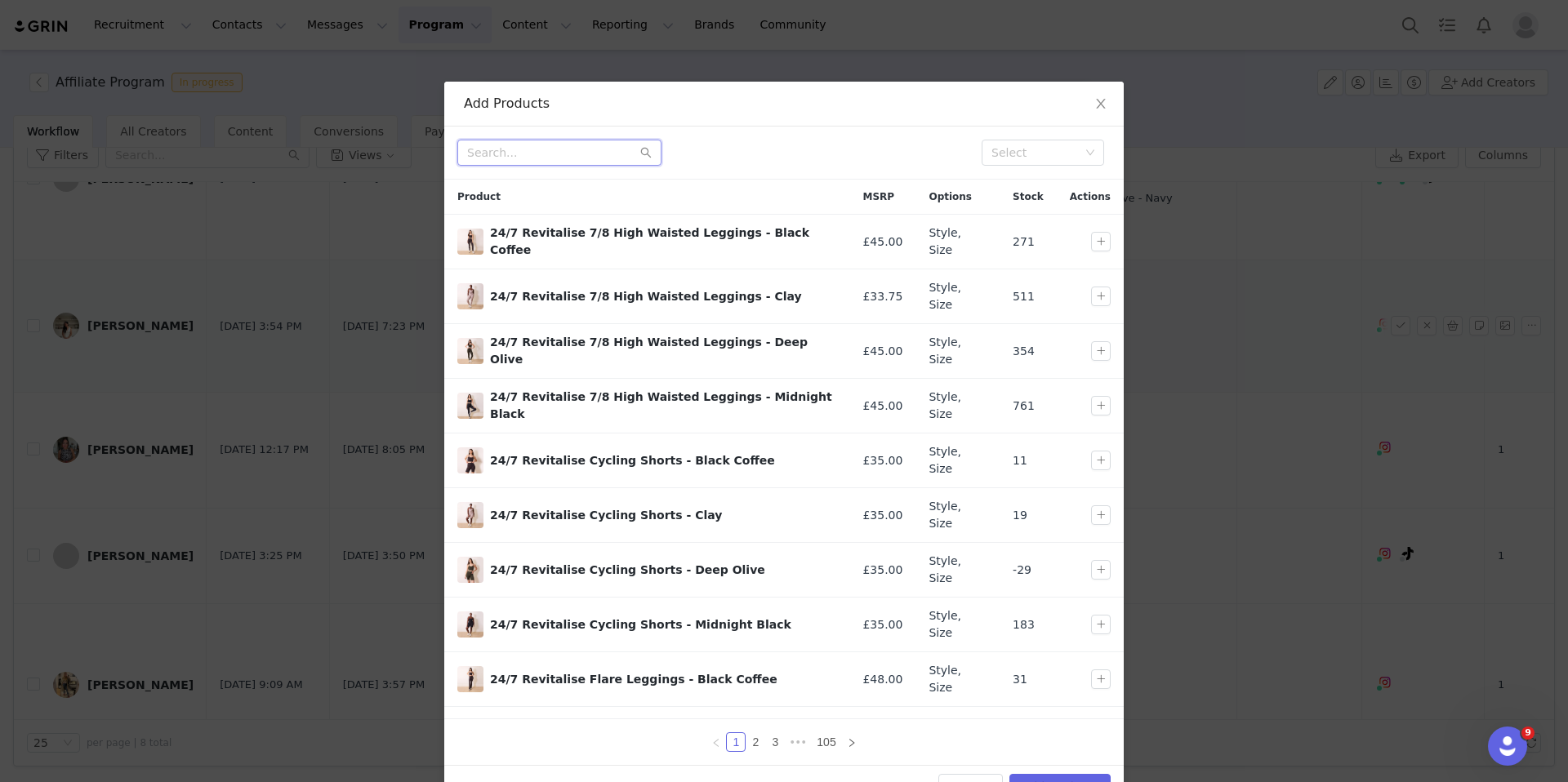
click at [561, 165] on input "text" at bounding box center [559, 152] width 204 height 26
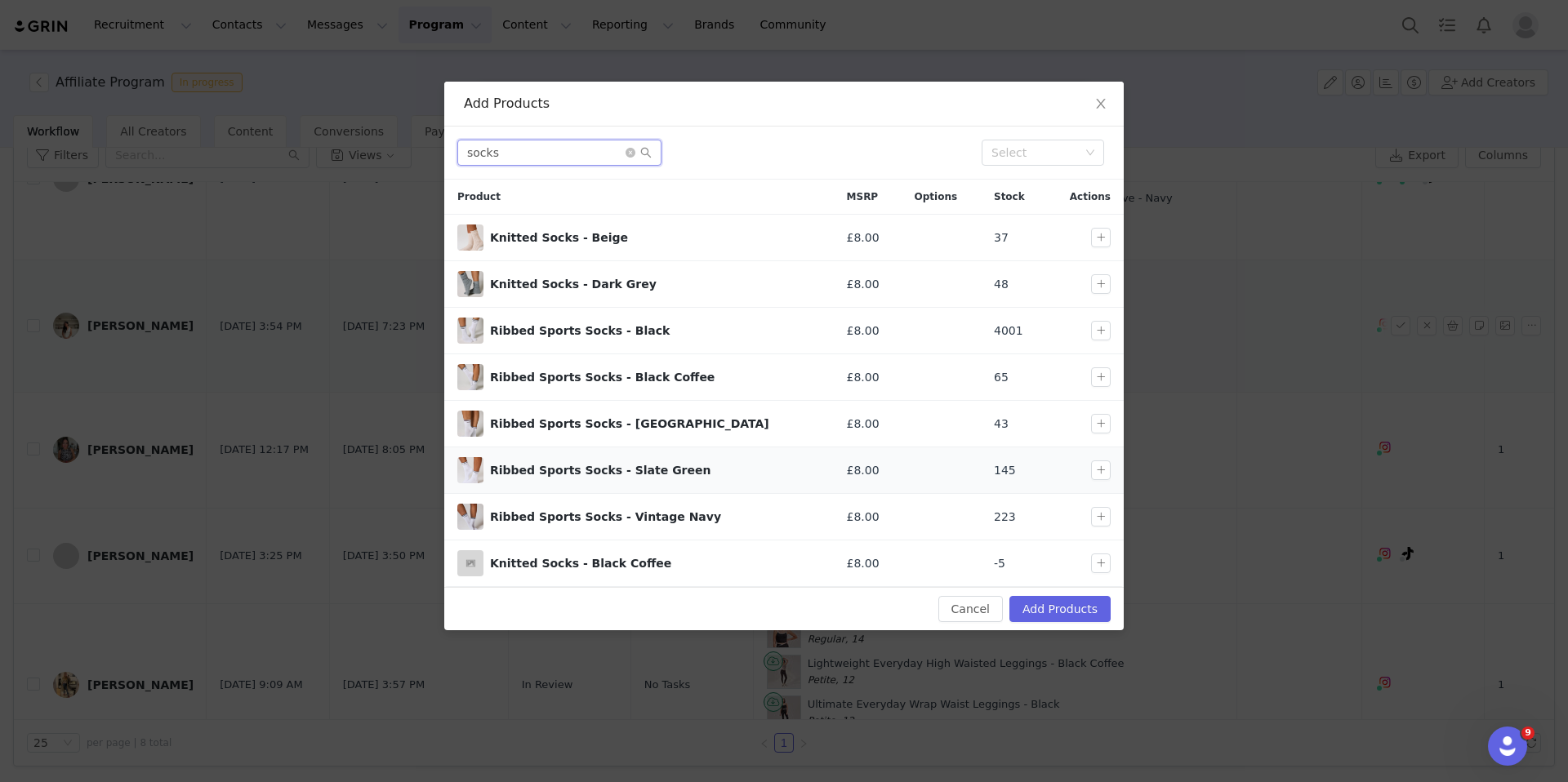
type input "socks"
click at [1097, 420] on button "button" at bounding box center [1101, 424] width 20 height 20
click at [1067, 604] on button "Add Products" at bounding box center [1059, 609] width 101 height 26
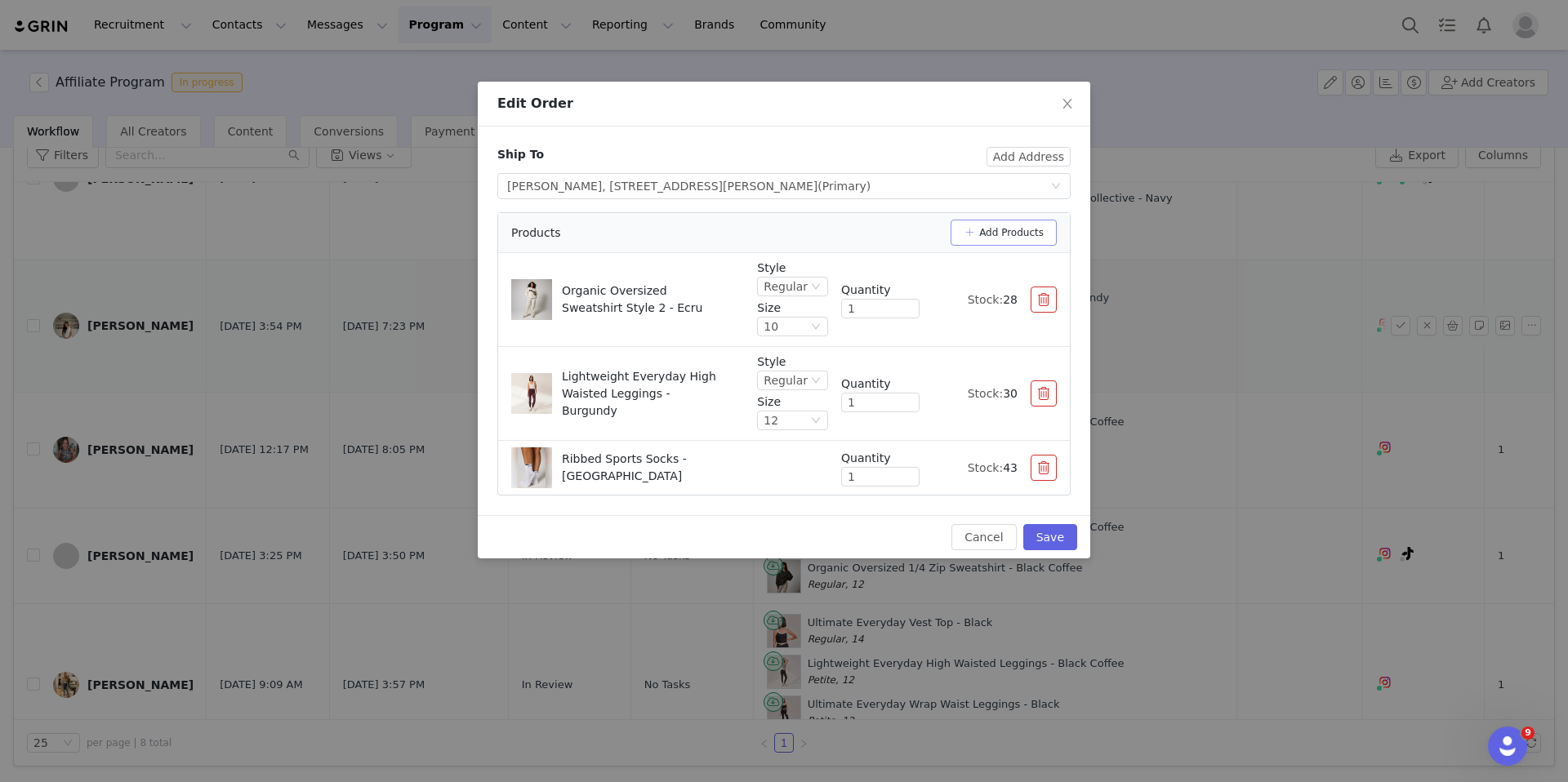
click at [997, 242] on button "Add Products" at bounding box center [1004, 232] width 106 height 26
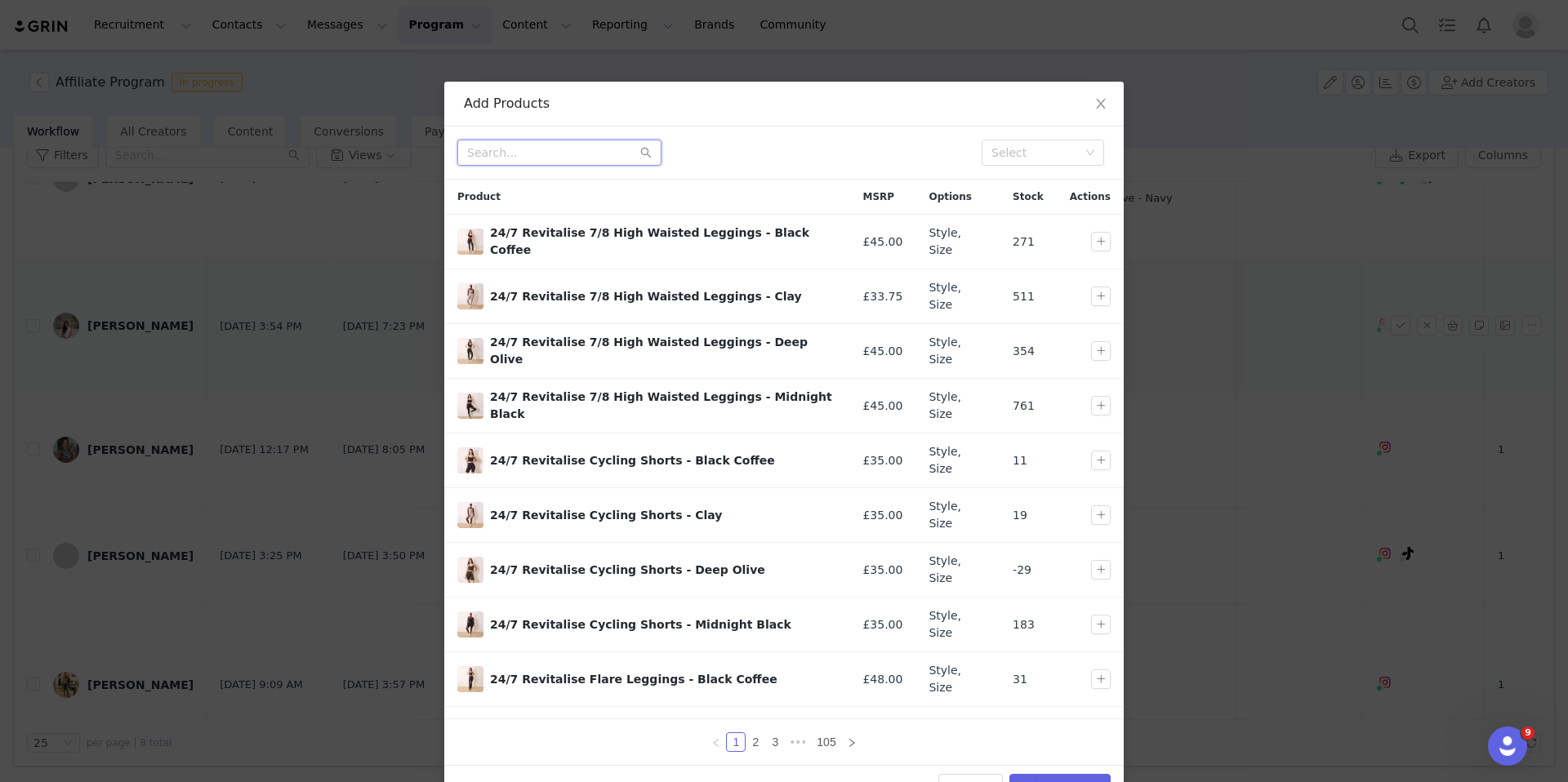
click at [497, 147] on input "text" at bounding box center [559, 152] width 204 height 26
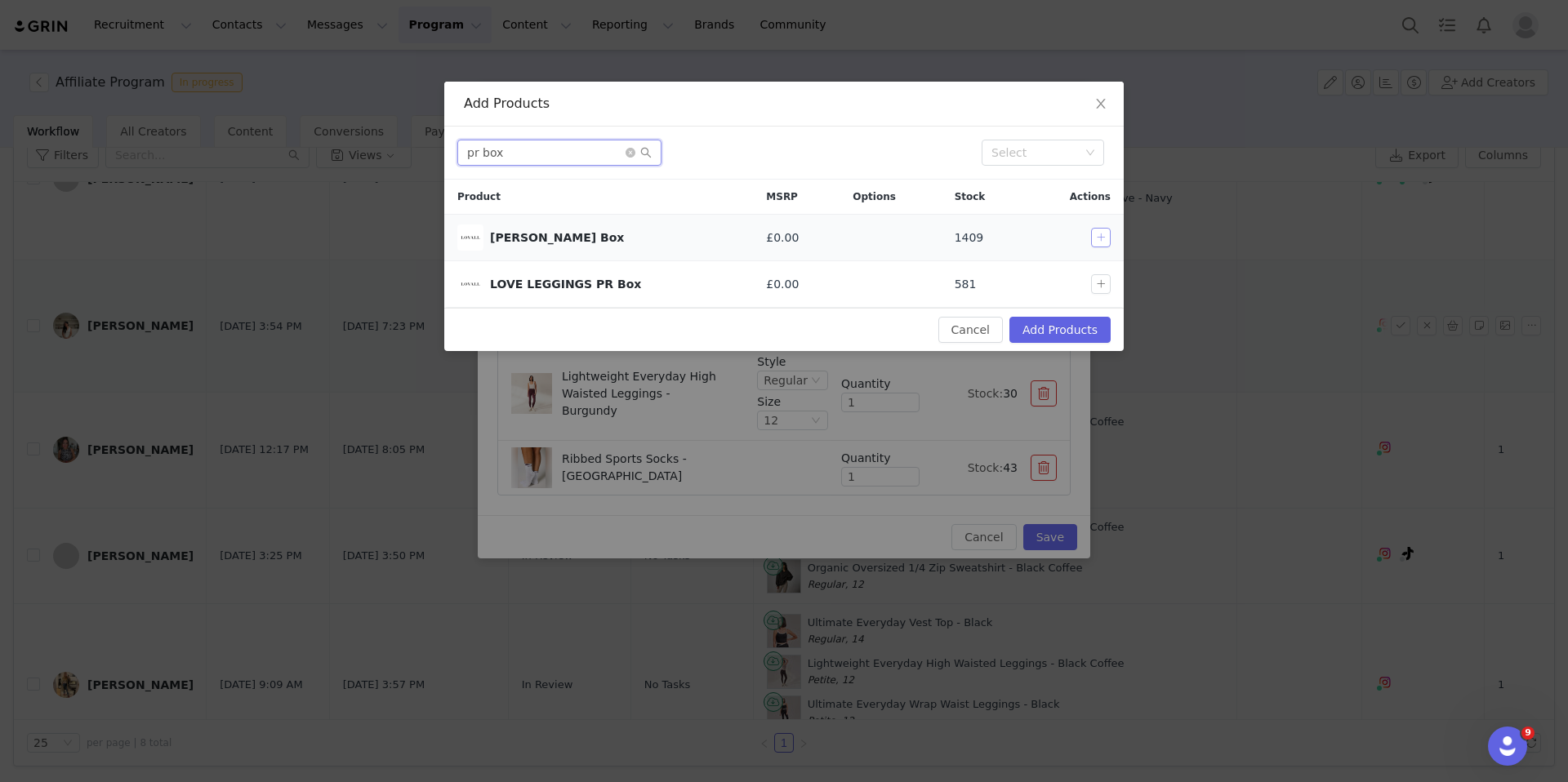
type input "pr box"
click at [1108, 245] on button "button" at bounding box center [1101, 237] width 20 height 20
click at [1097, 345] on div "Cancel Add Products" at bounding box center [784, 329] width 680 height 43
click at [1097, 330] on button "Add Products" at bounding box center [1059, 329] width 101 height 26
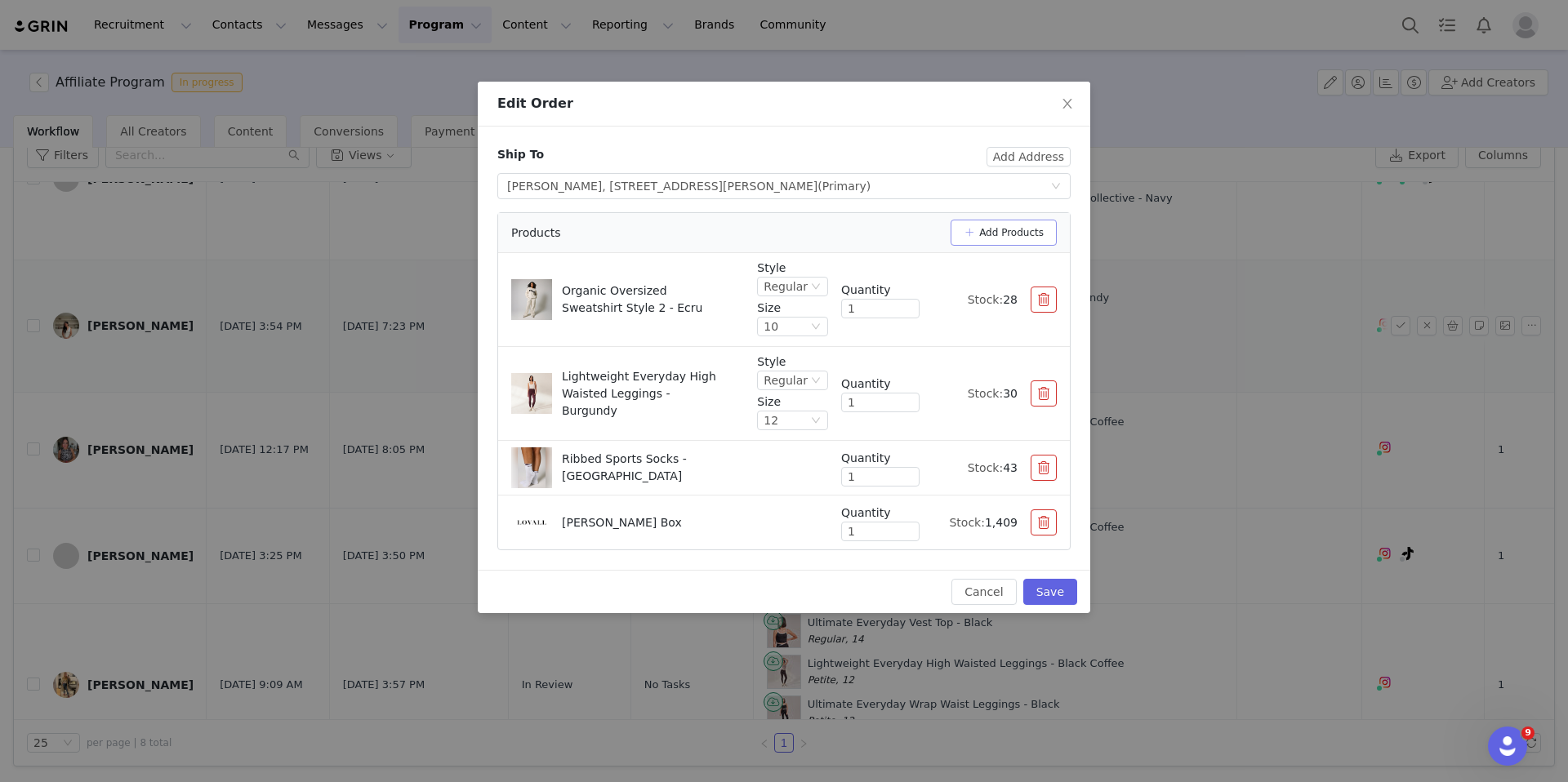
click at [1032, 223] on button "Add Products" at bounding box center [1004, 232] width 106 height 26
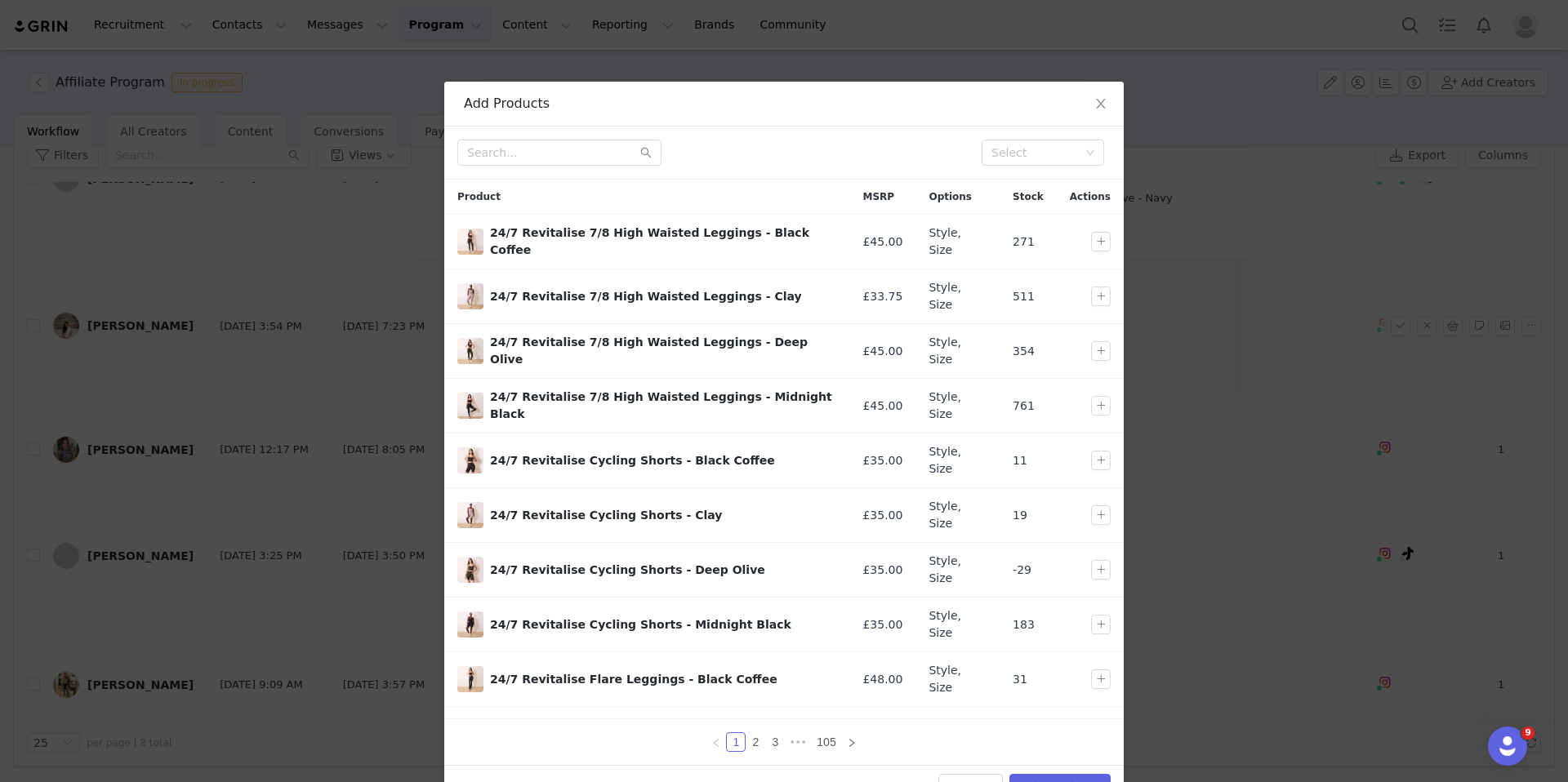
click at [562, 171] on div "Select" at bounding box center [784, 153] width 680 height 53
click at [560, 155] on input "text" at bounding box center [559, 152] width 204 height 26
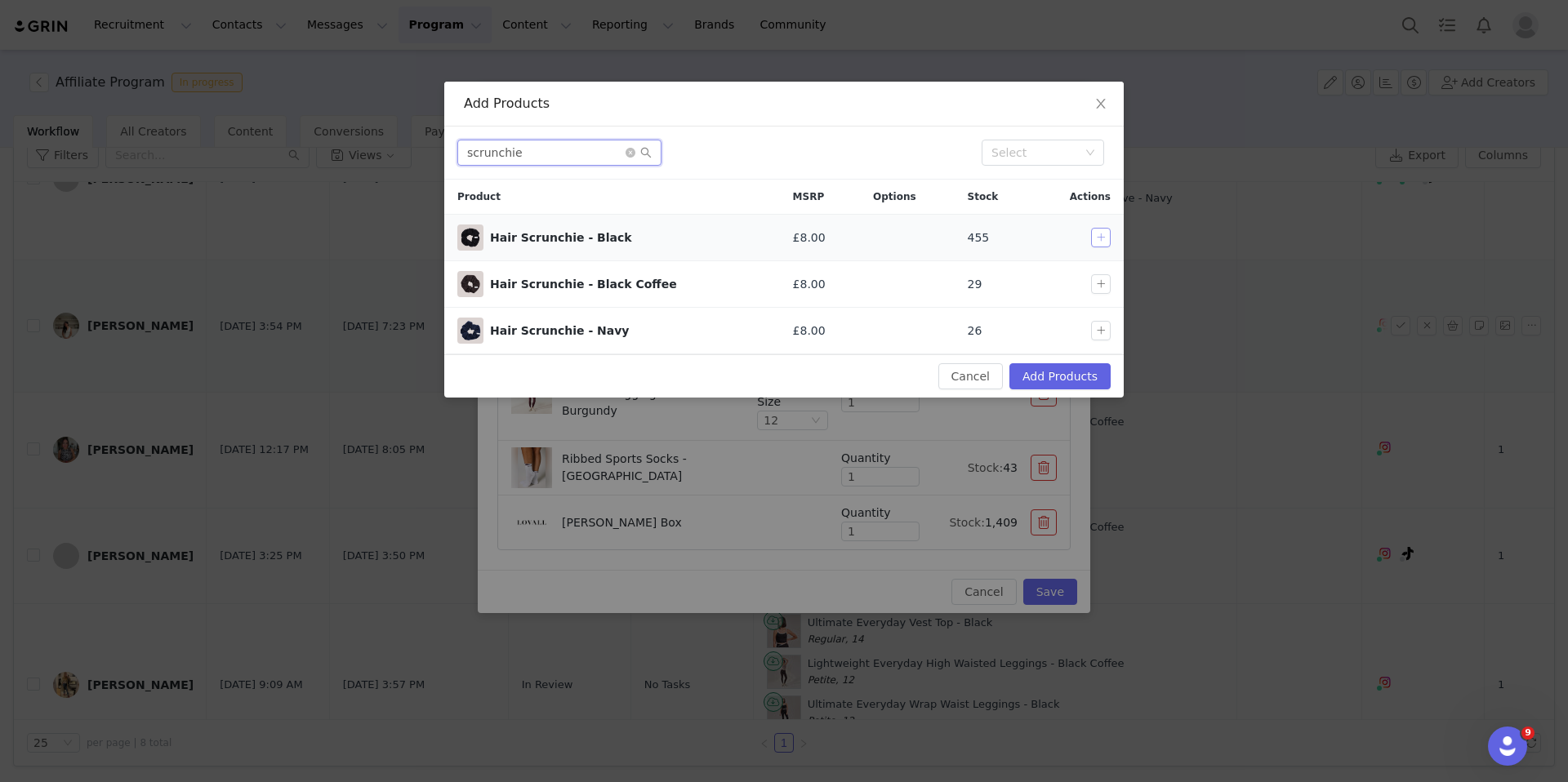
type input "scrunchie"
click at [1096, 239] on button "button" at bounding box center [1101, 237] width 20 height 20
click at [1091, 373] on button "Add Products" at bounding box center [1059, 376] width 101 height 26
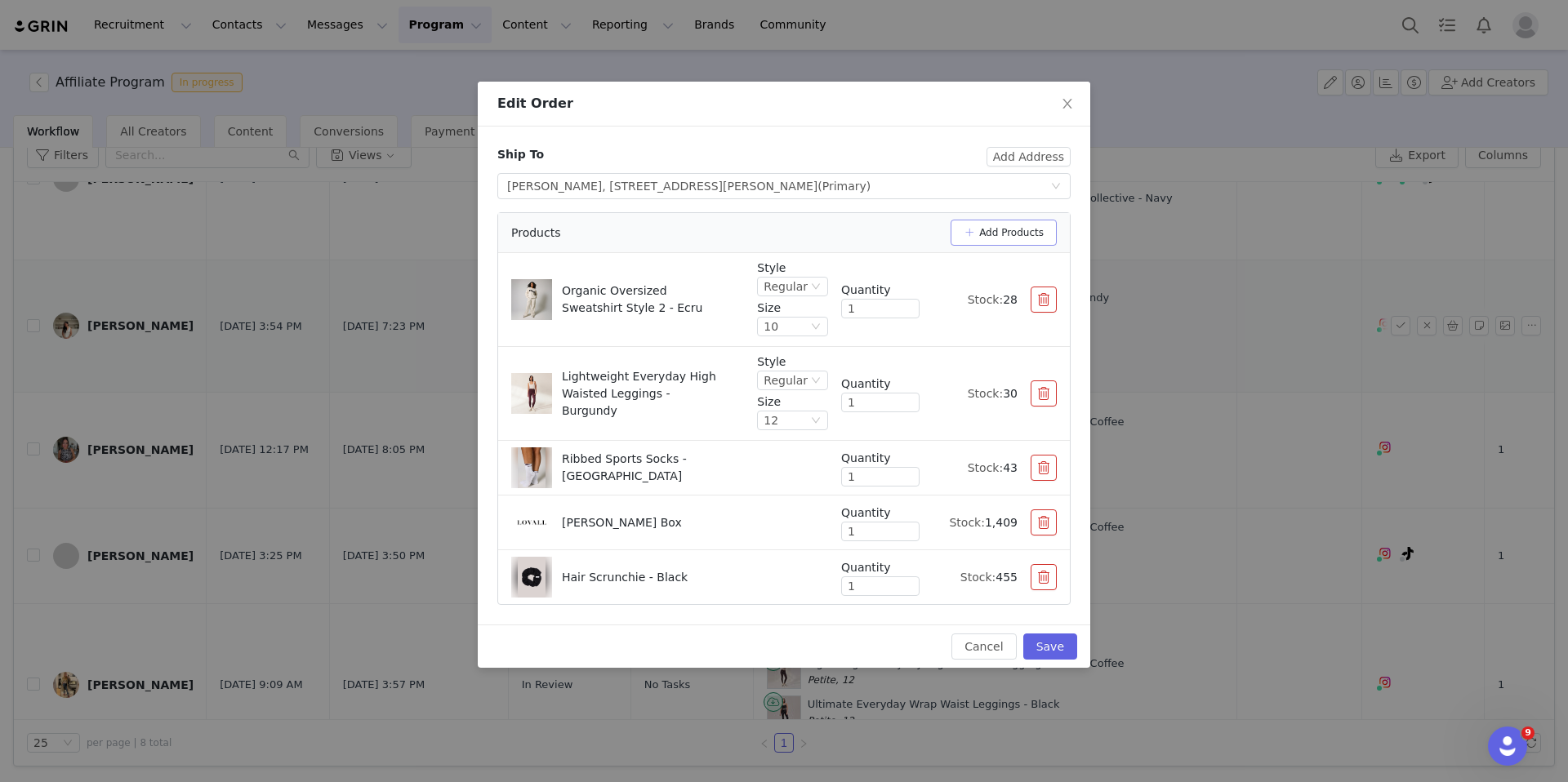
click at [1035, 235] on button "Add Products" at bounding box center [1004, 232] width 106 height 26
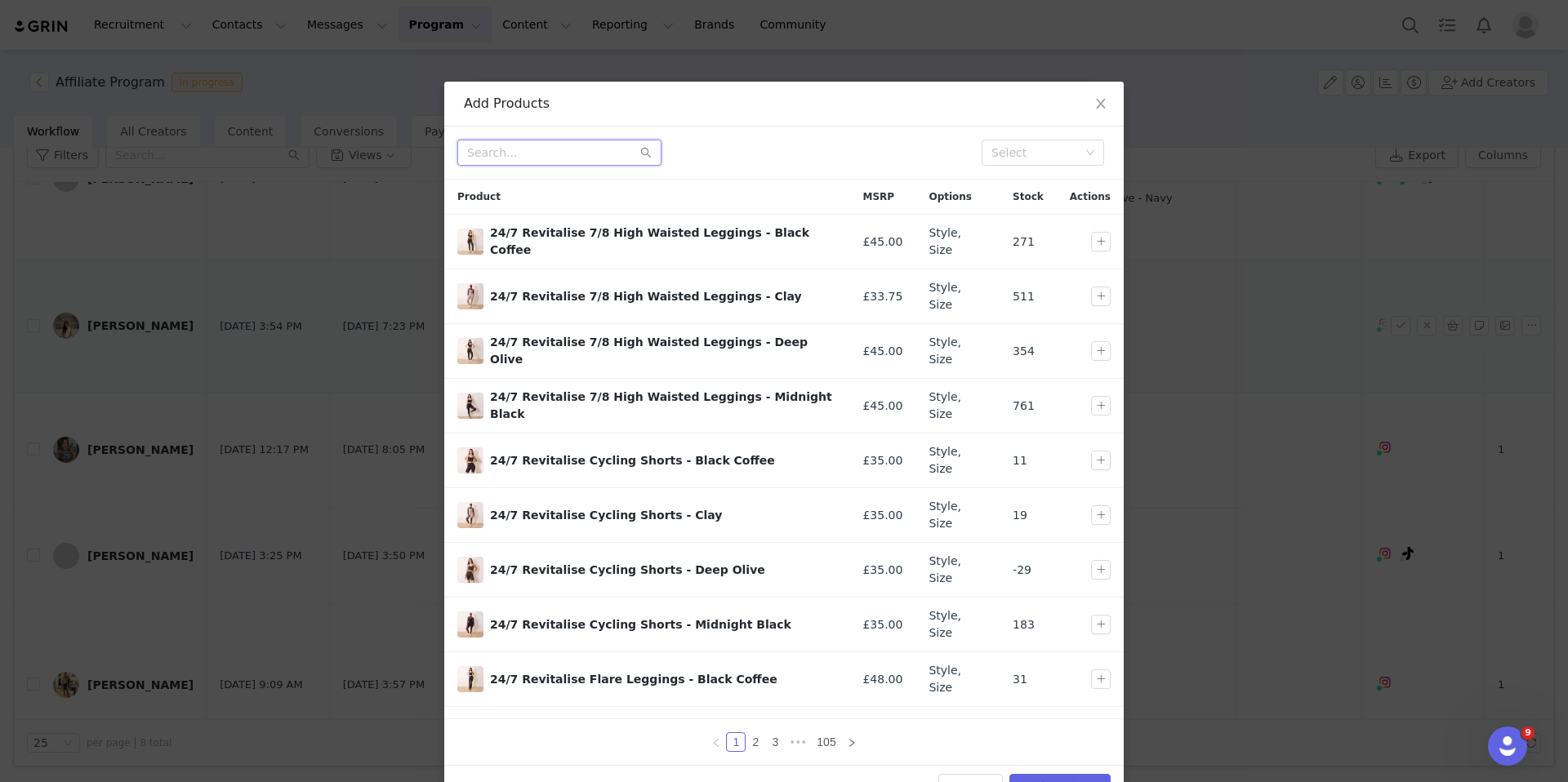
click at [542, 150] on input "text" at bounding box center [559, 152] width 204 height 26
click at [560, 158] on input "text" at bounding box center [559, 152] width 204 height 26
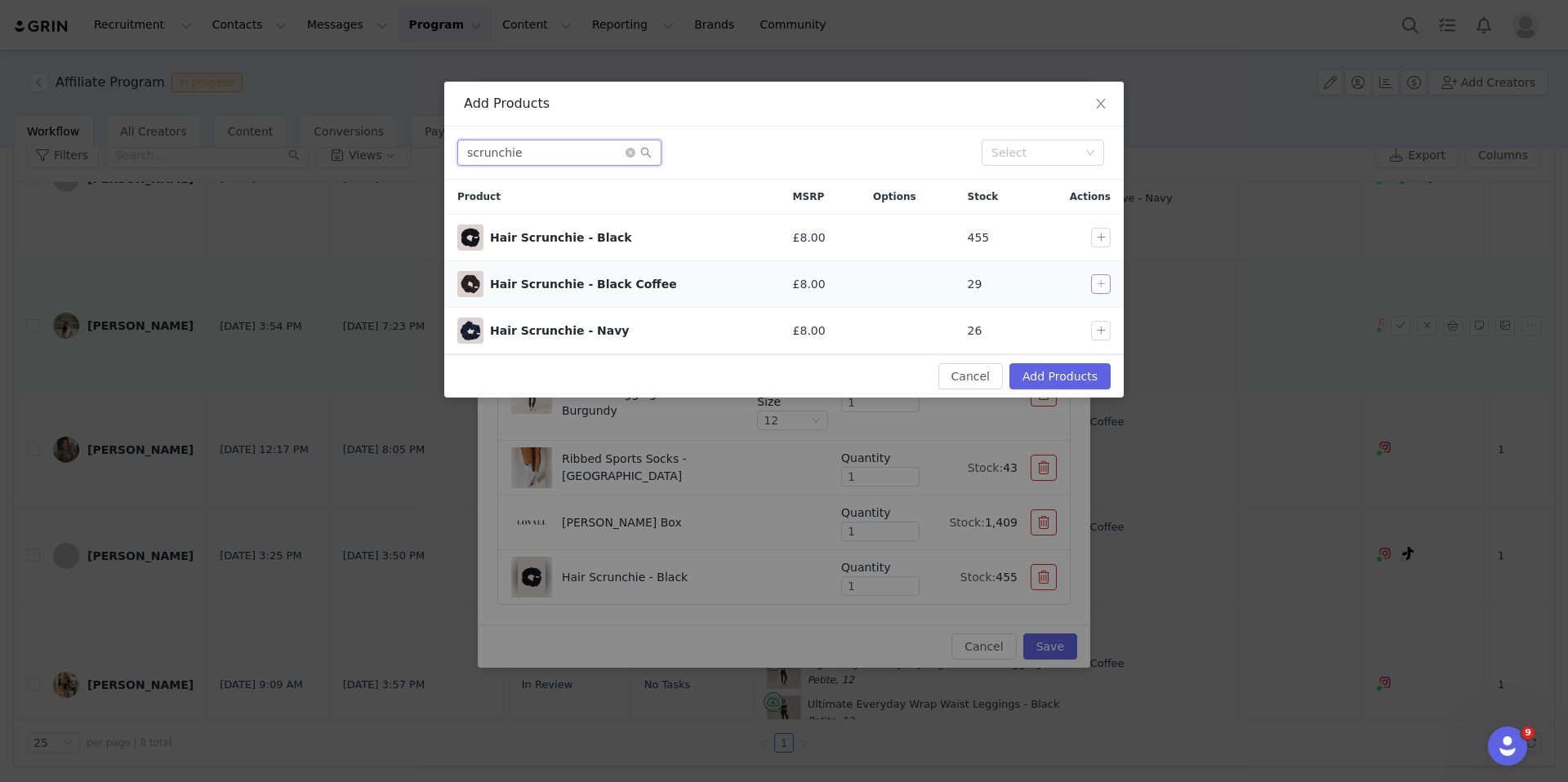
type input "scrunchie"
click at [1096, 282] on button "button" at bounding box center [1101, 284] width 20 height 20
click at [1070, 379] on button "Add Products" at bounding box center [1059, 376] width 101 height 26
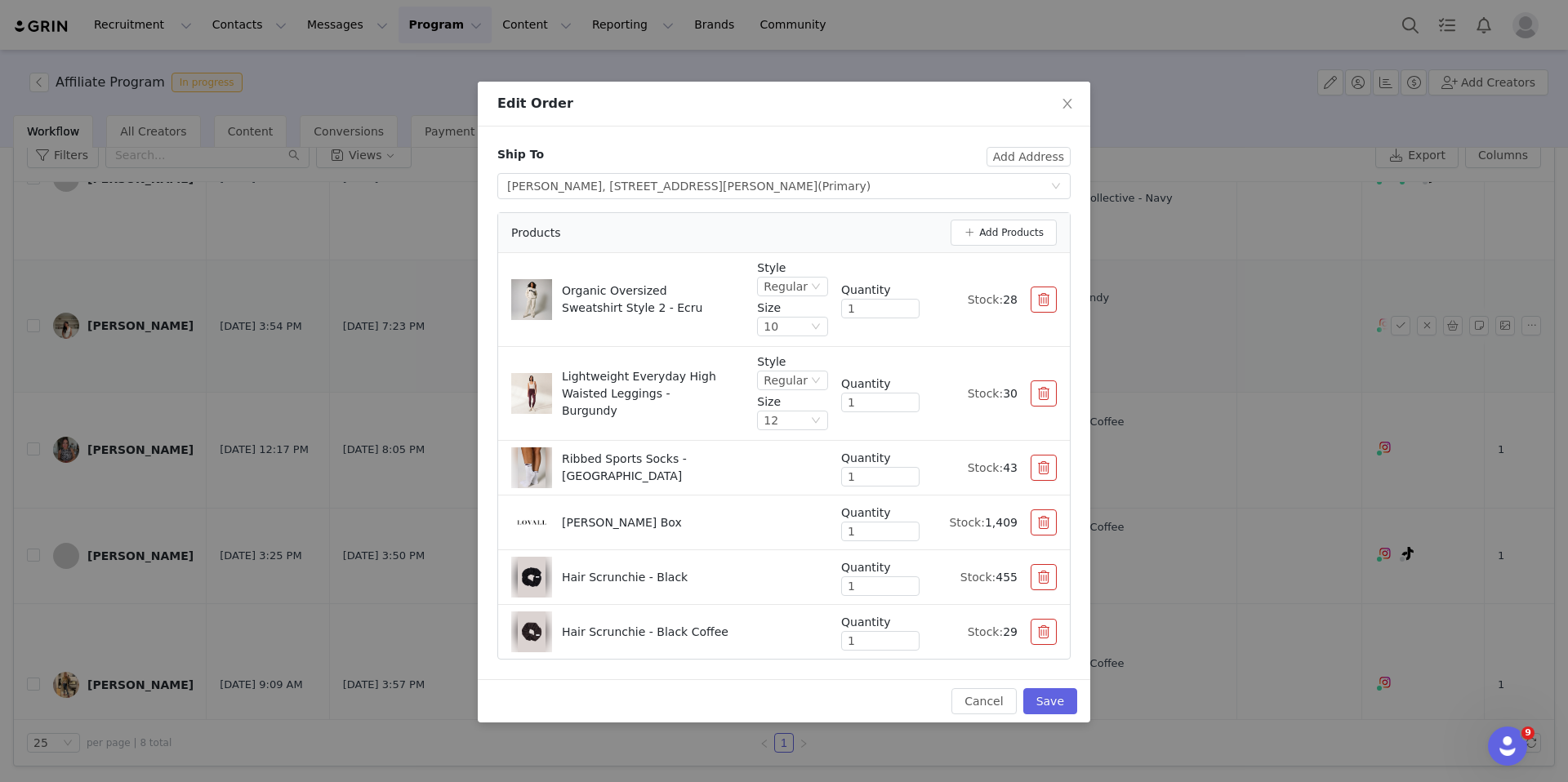
click at [1040, 586] on button "button" at bounding box center [1043, 577] width 26 height 26
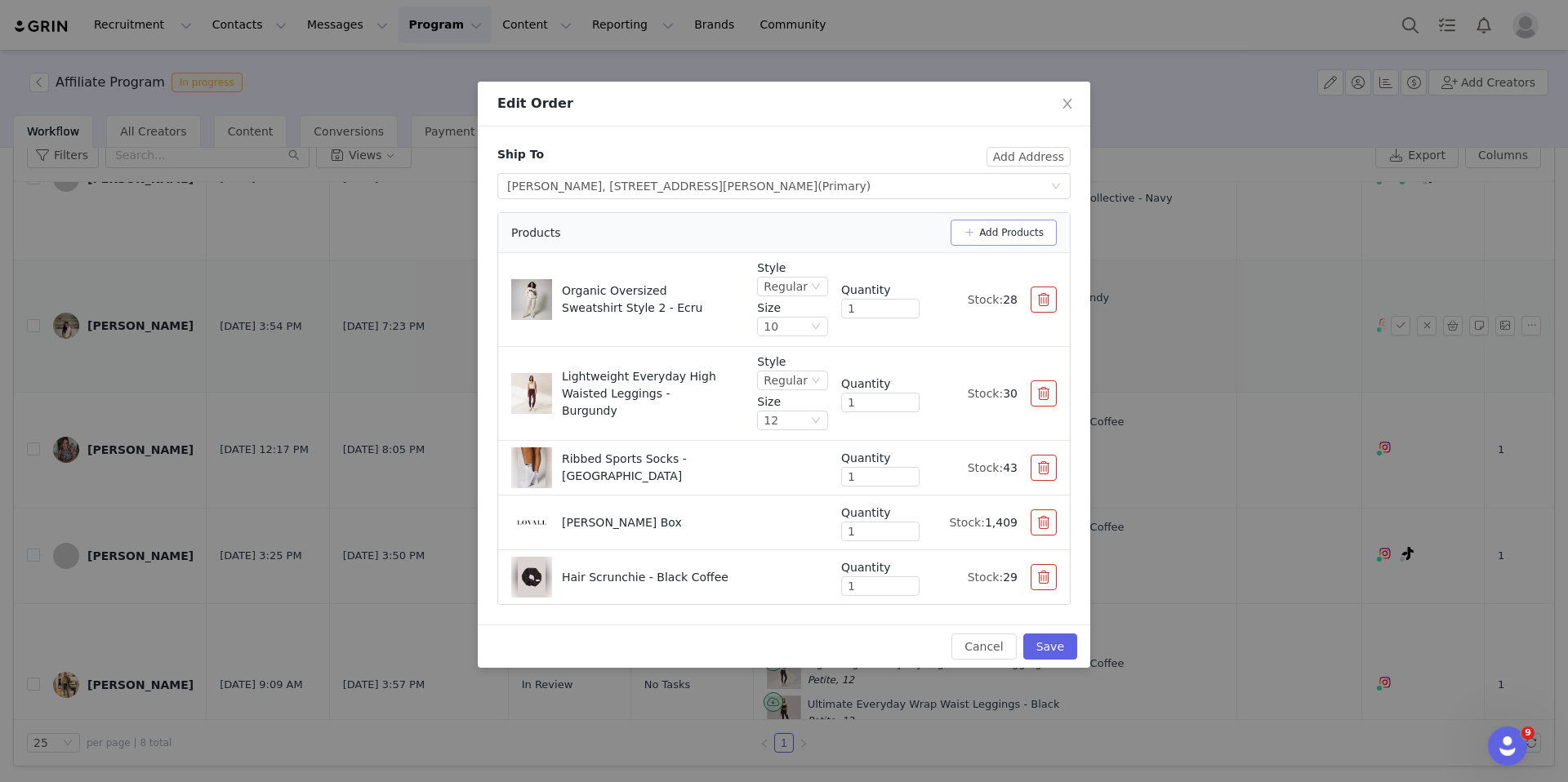
click at [1007, 225] on button "Add Products" at bounding box center [1004, 232] width 106 height 26
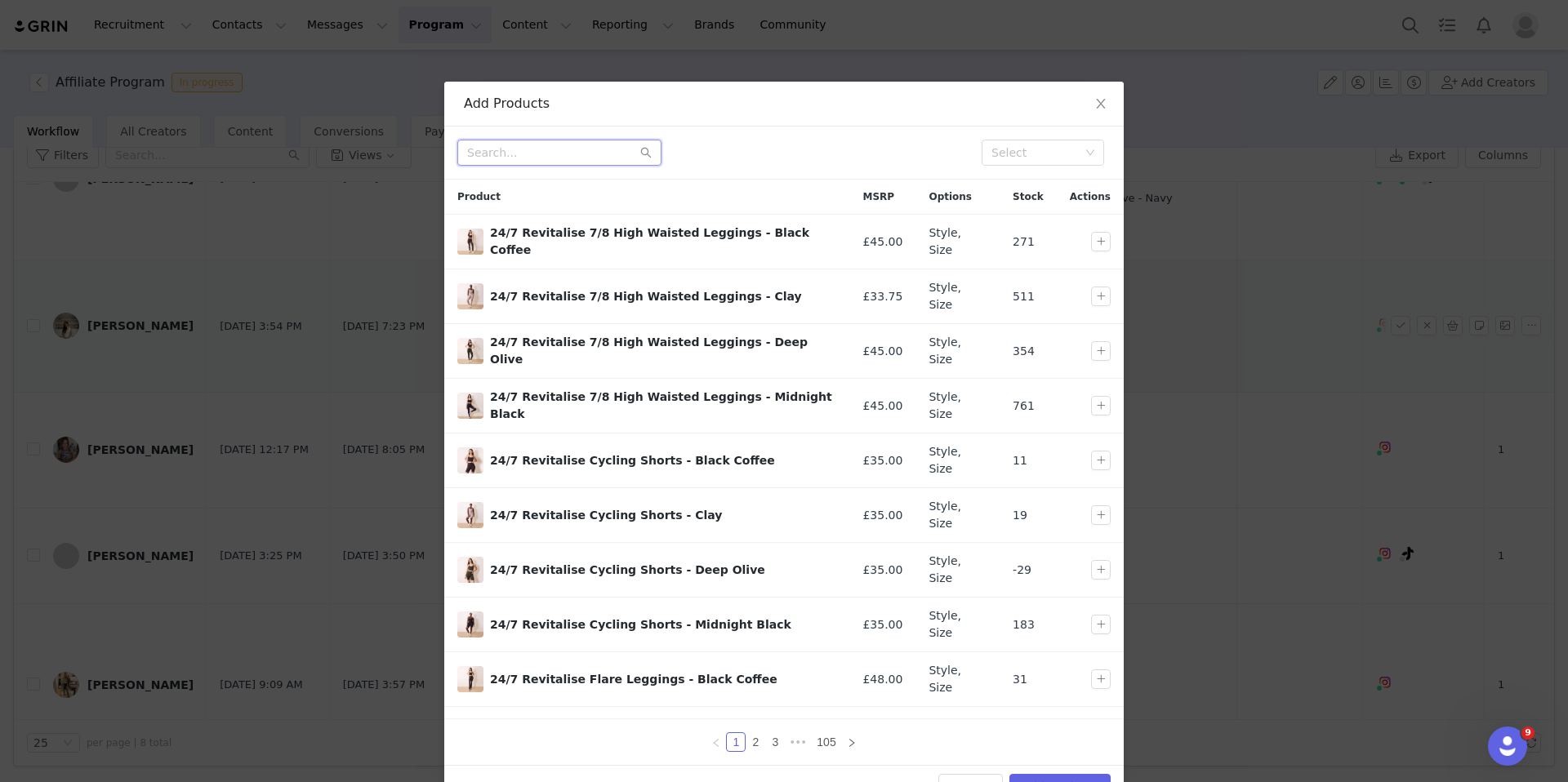
click at [557, 162] on input "text" at bounding box center [559, 152] width 204 height 26
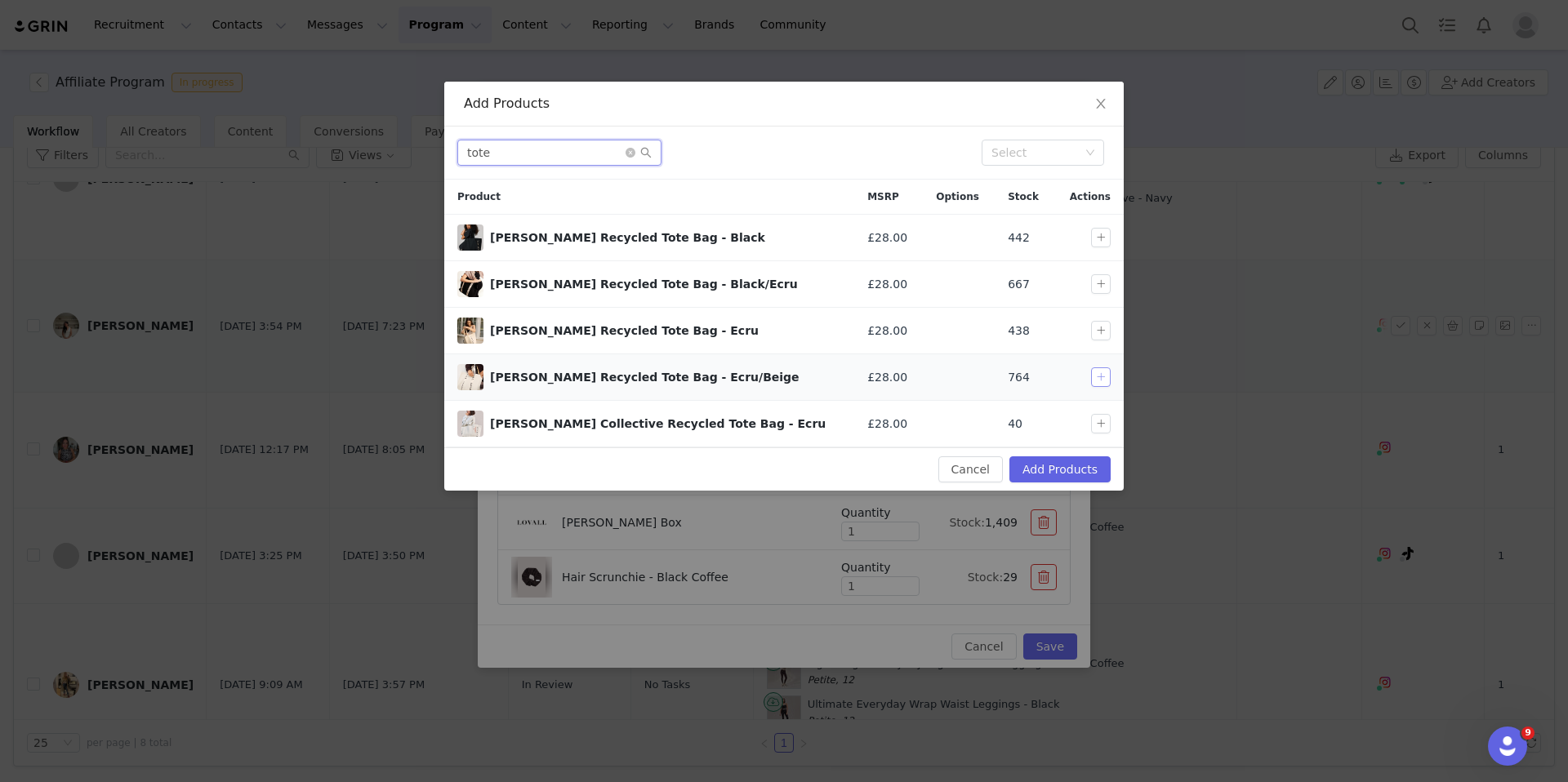
type input "tote"
click at [1104, 378] on button "button" at bounding box center [1101, 378] width 20 height 20
click at [1090, 476] on button "Add Products" at bounding box center [1059, 469] width 101 height 26
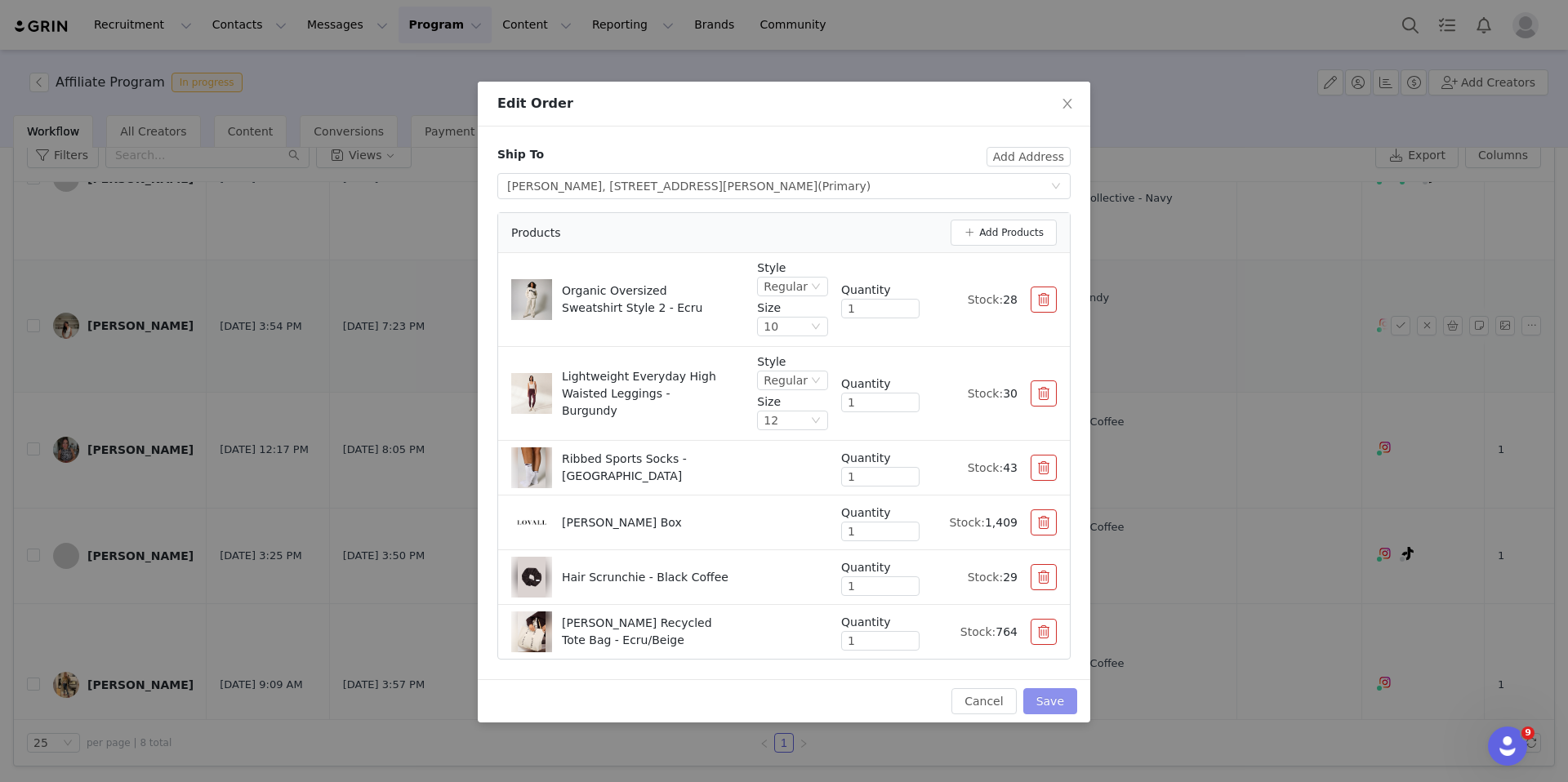
click at [1036, 703] on button "Save" at bounding box center [1050, 701] width 54 height 26
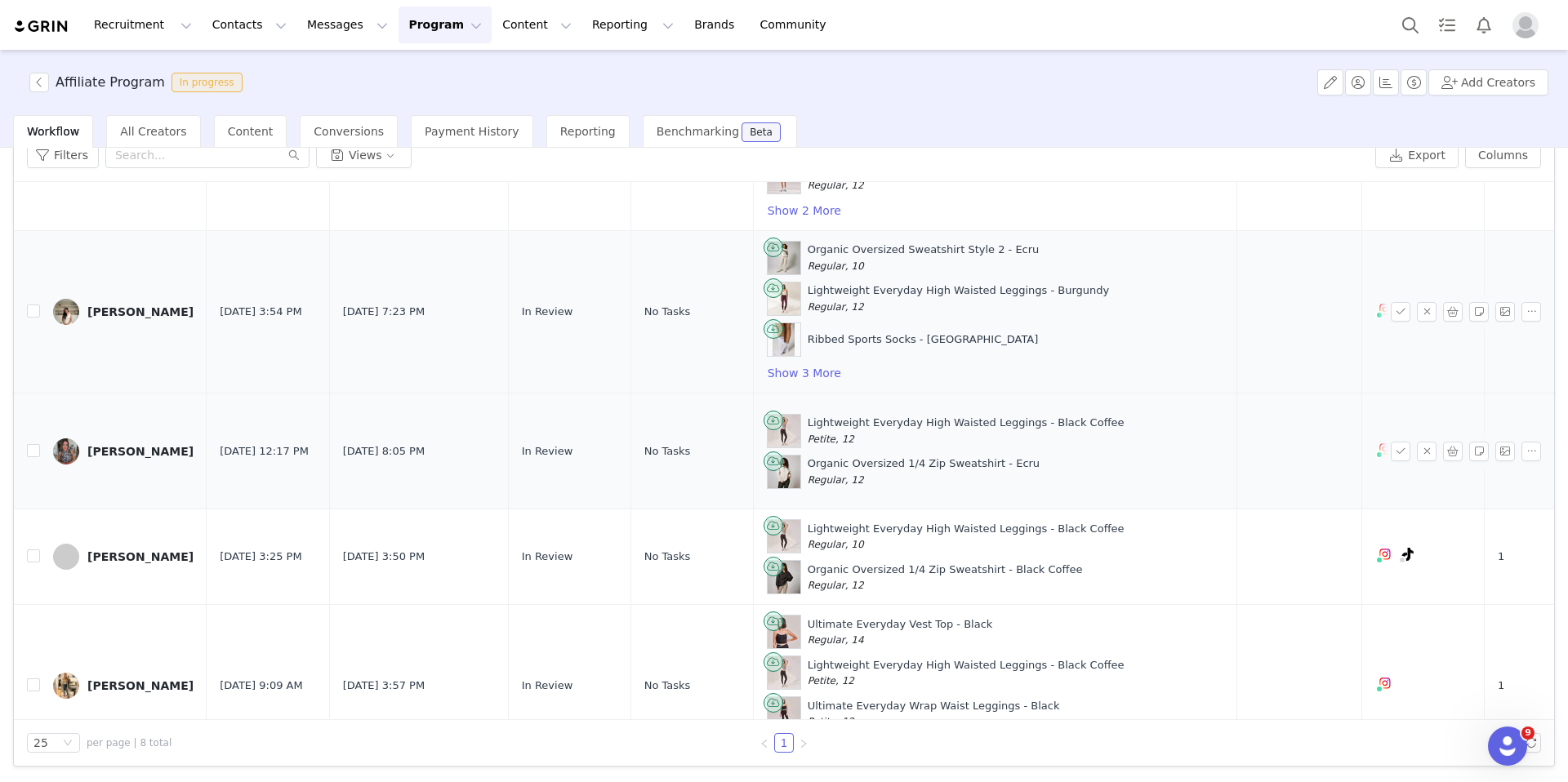
scroll to position [428, 0]
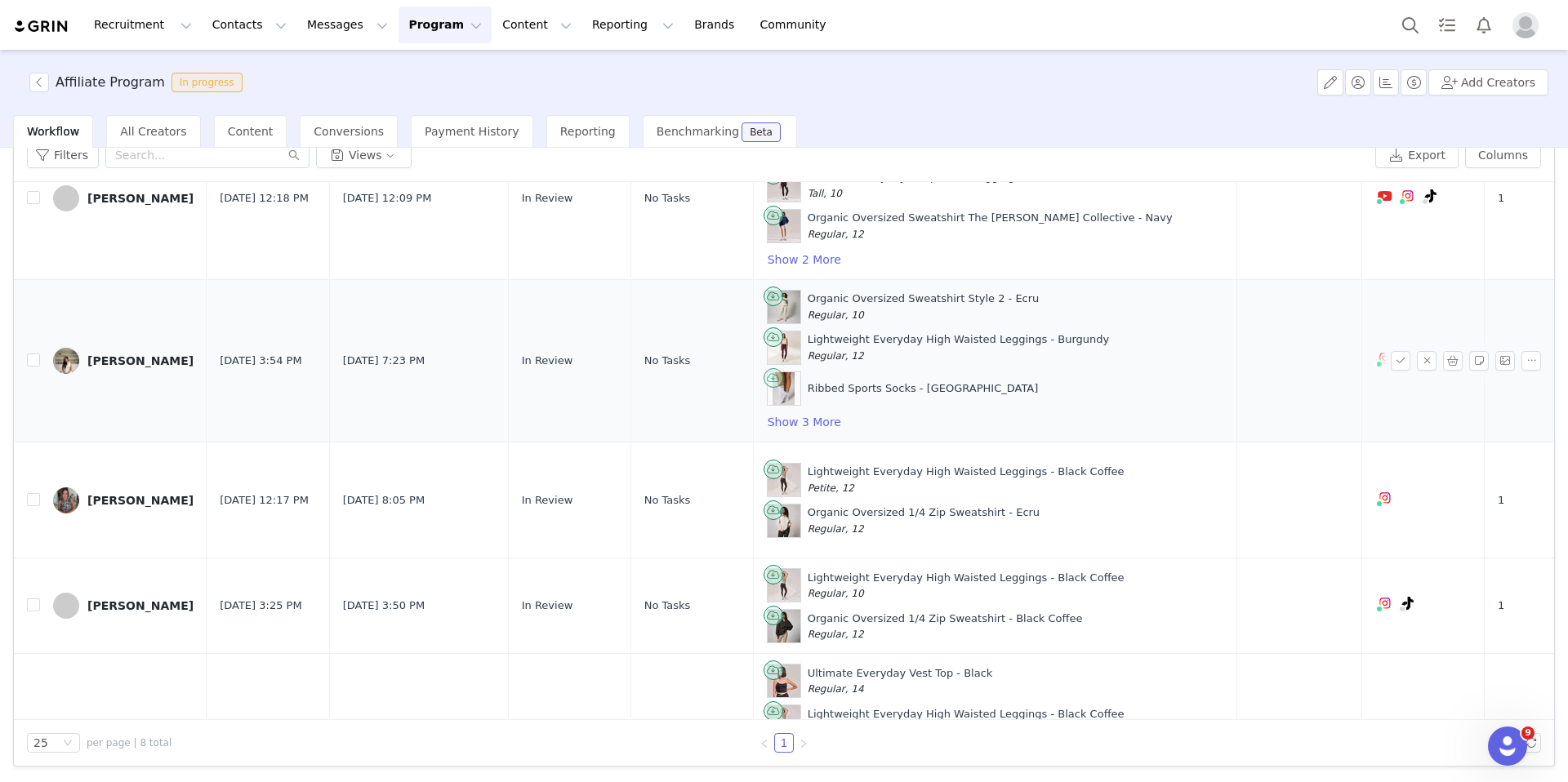
click at [767, 374] on span at bounding box center [773, 378] width 13 height 16
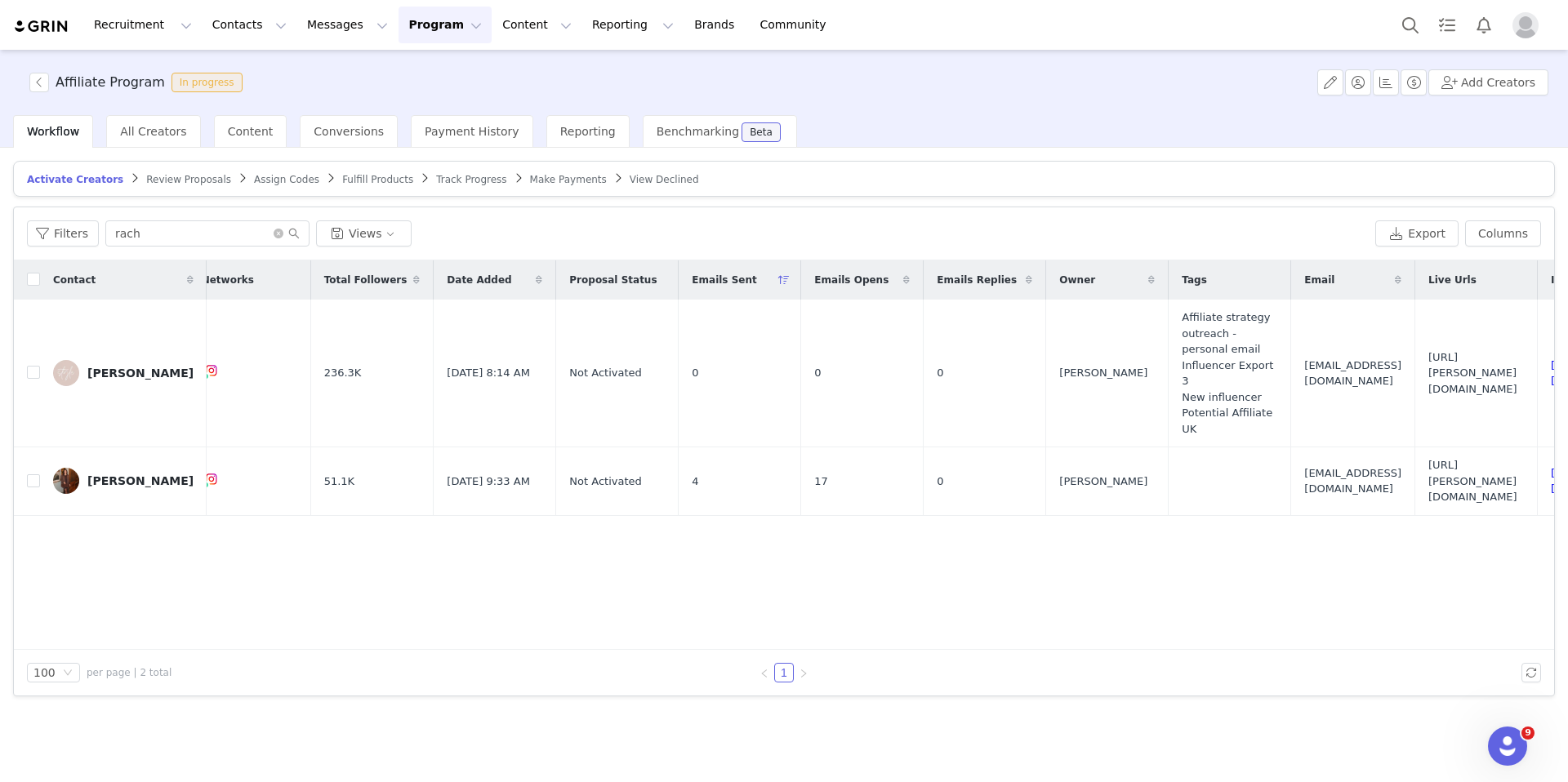
scroll to position [0, 155]
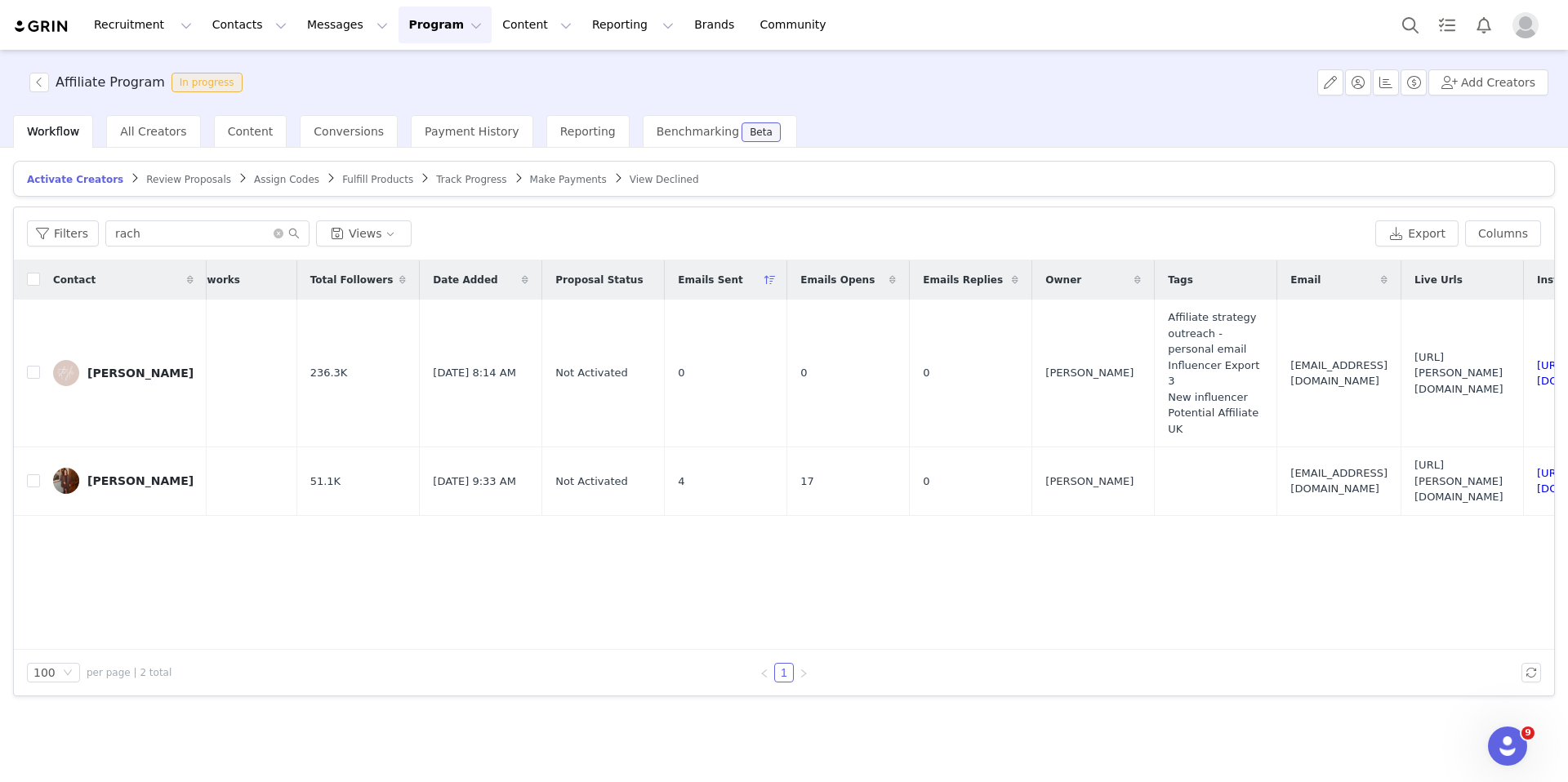
click at [191, 176] on span "Review Proposals" at bounding box center [188, 179] width 85 height 12
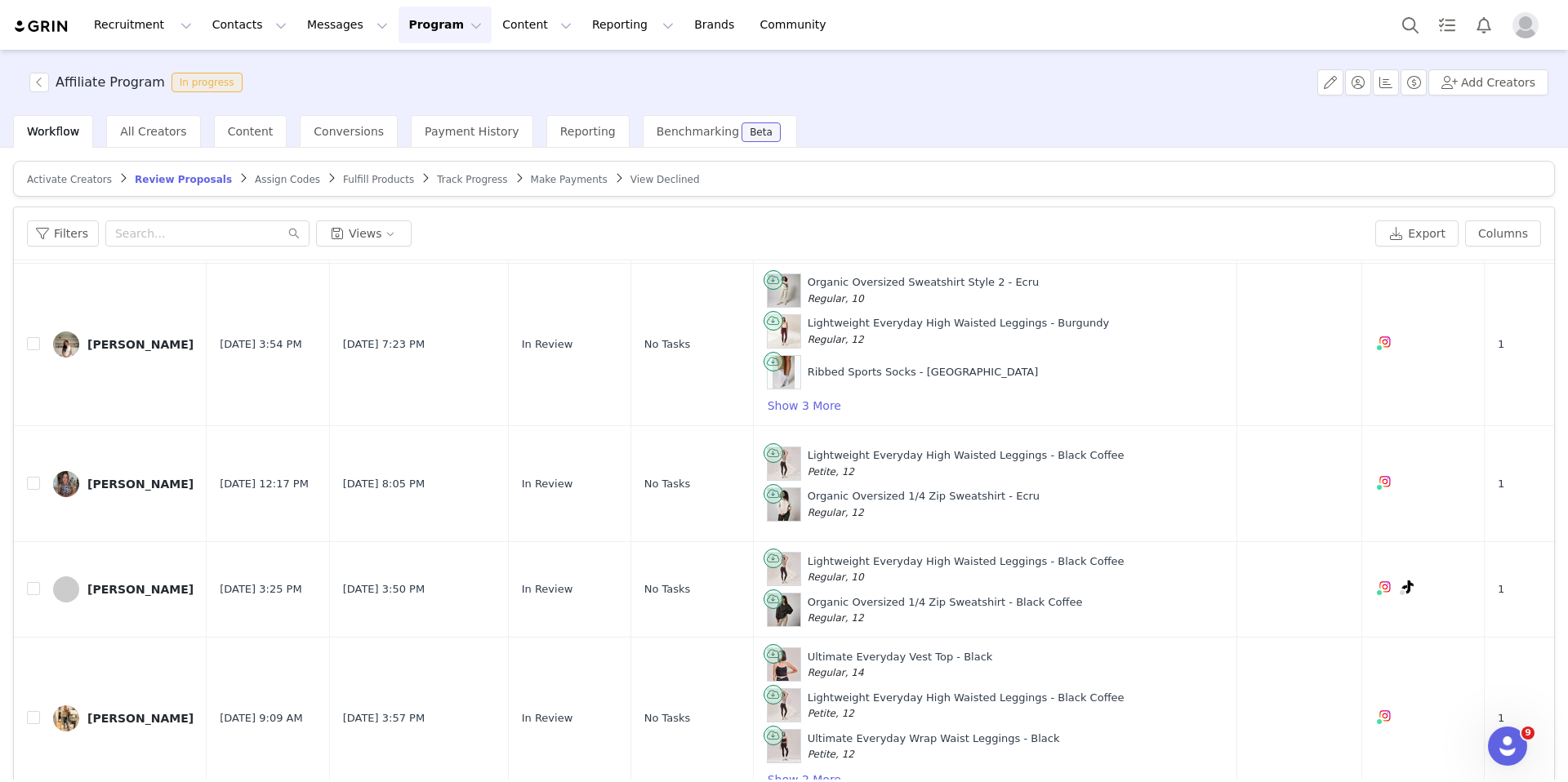
scroll to position [427, 0]
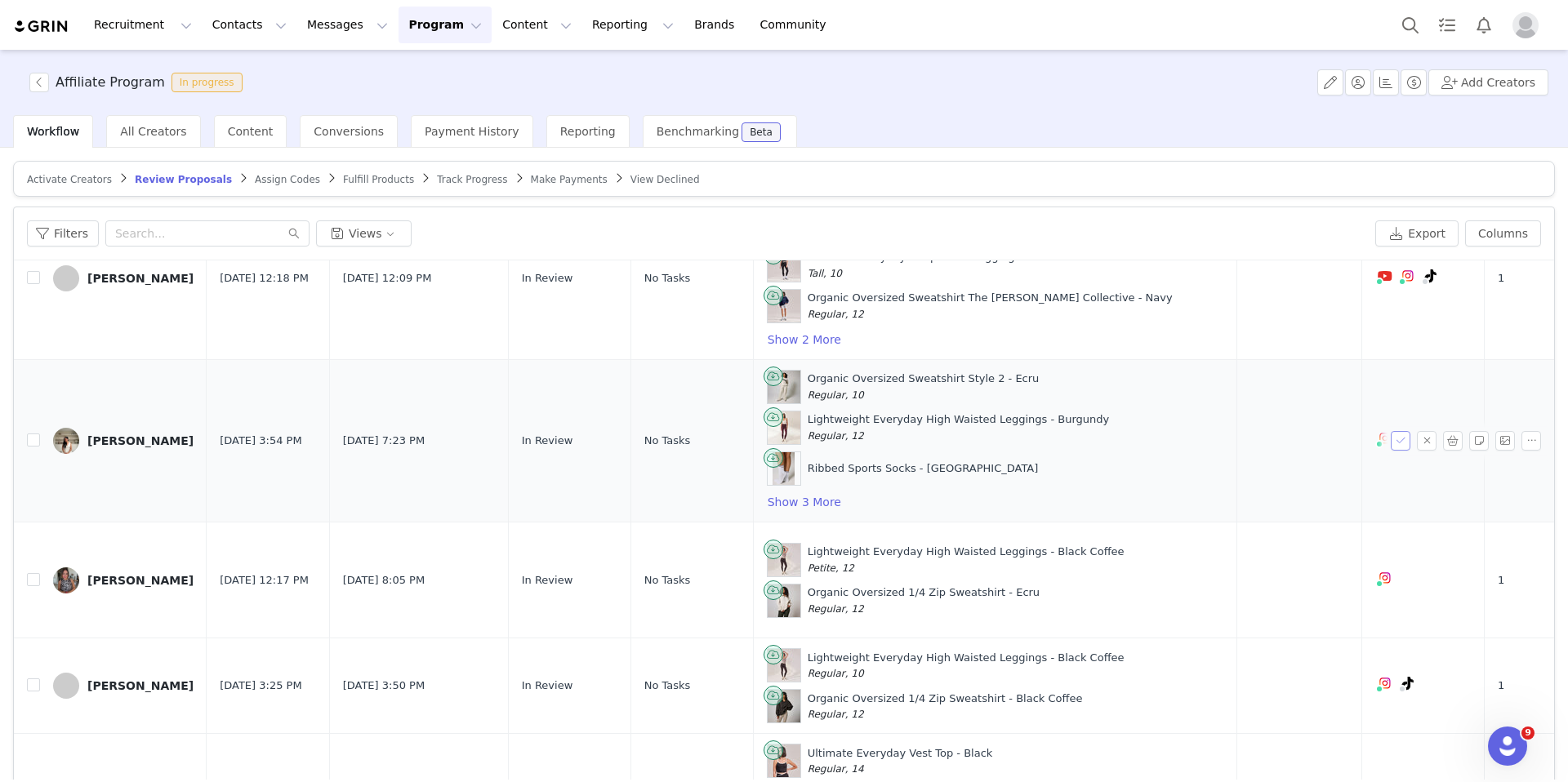
click at [1258, 440] on button "button" at bounding box center [1401, 441] width 20 height 20
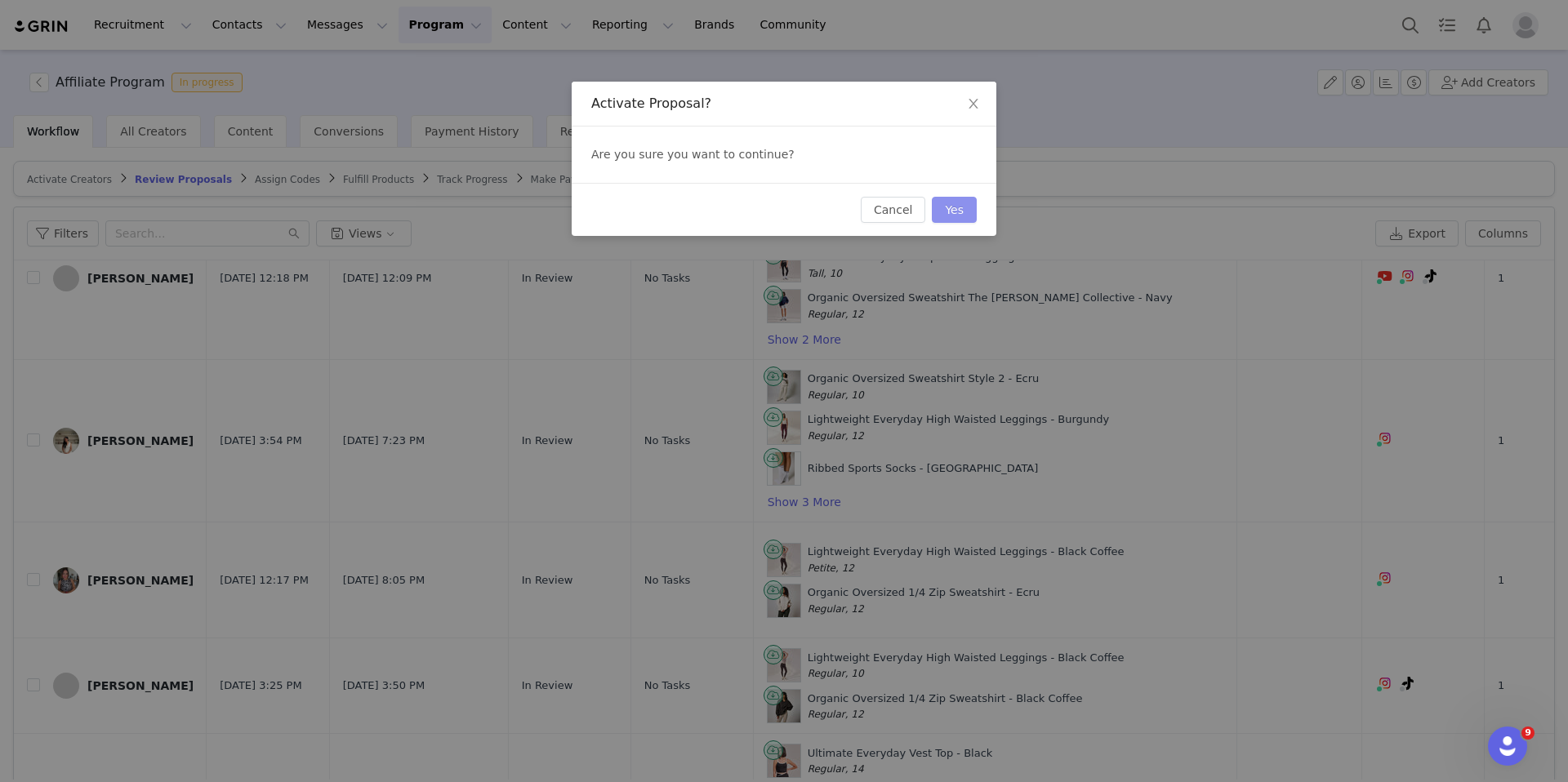
click at [970, 215] on button "Yes" at bounding box center [955, 209] width 45 height 26
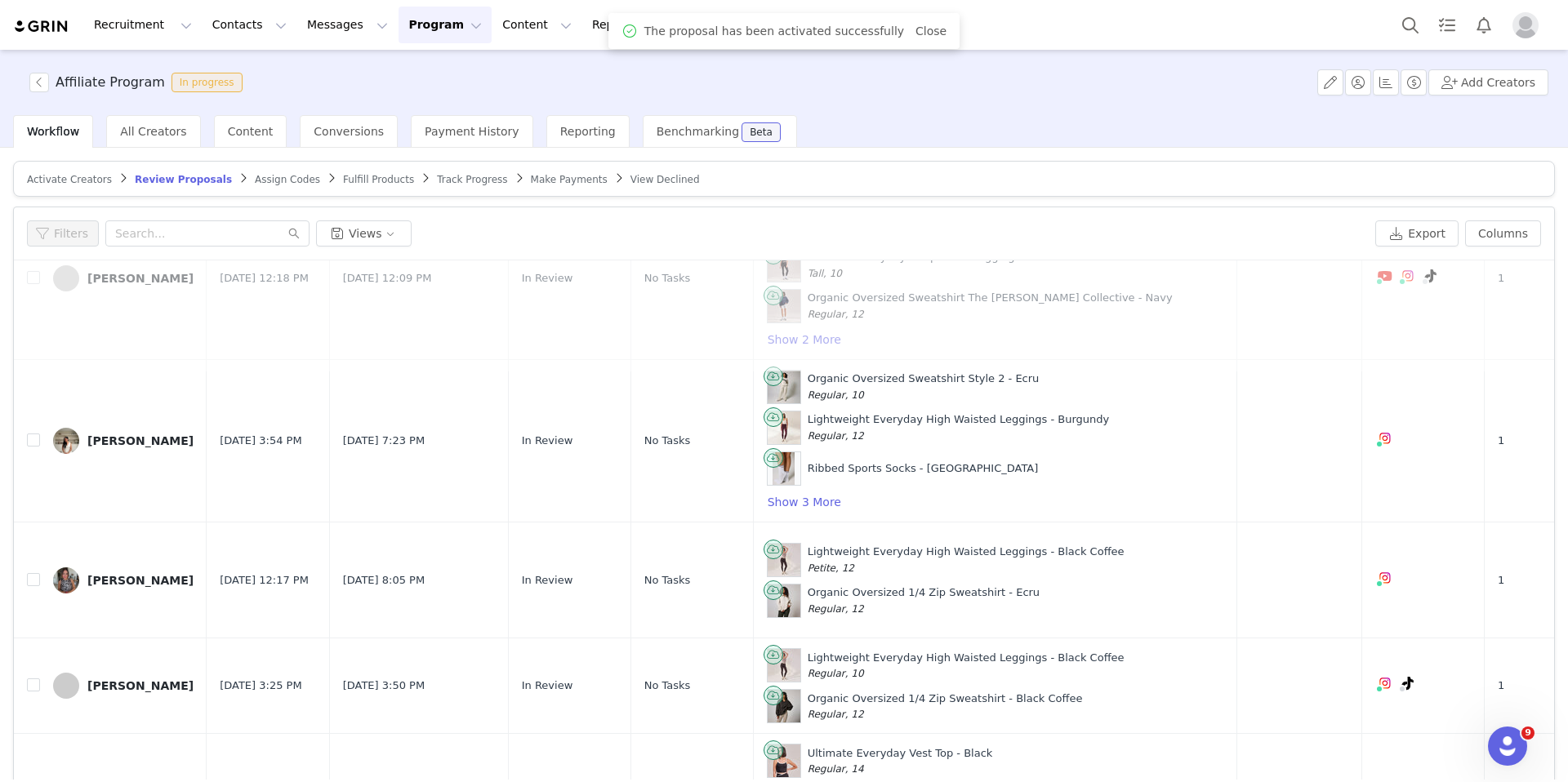
scroll to position [0, 0]
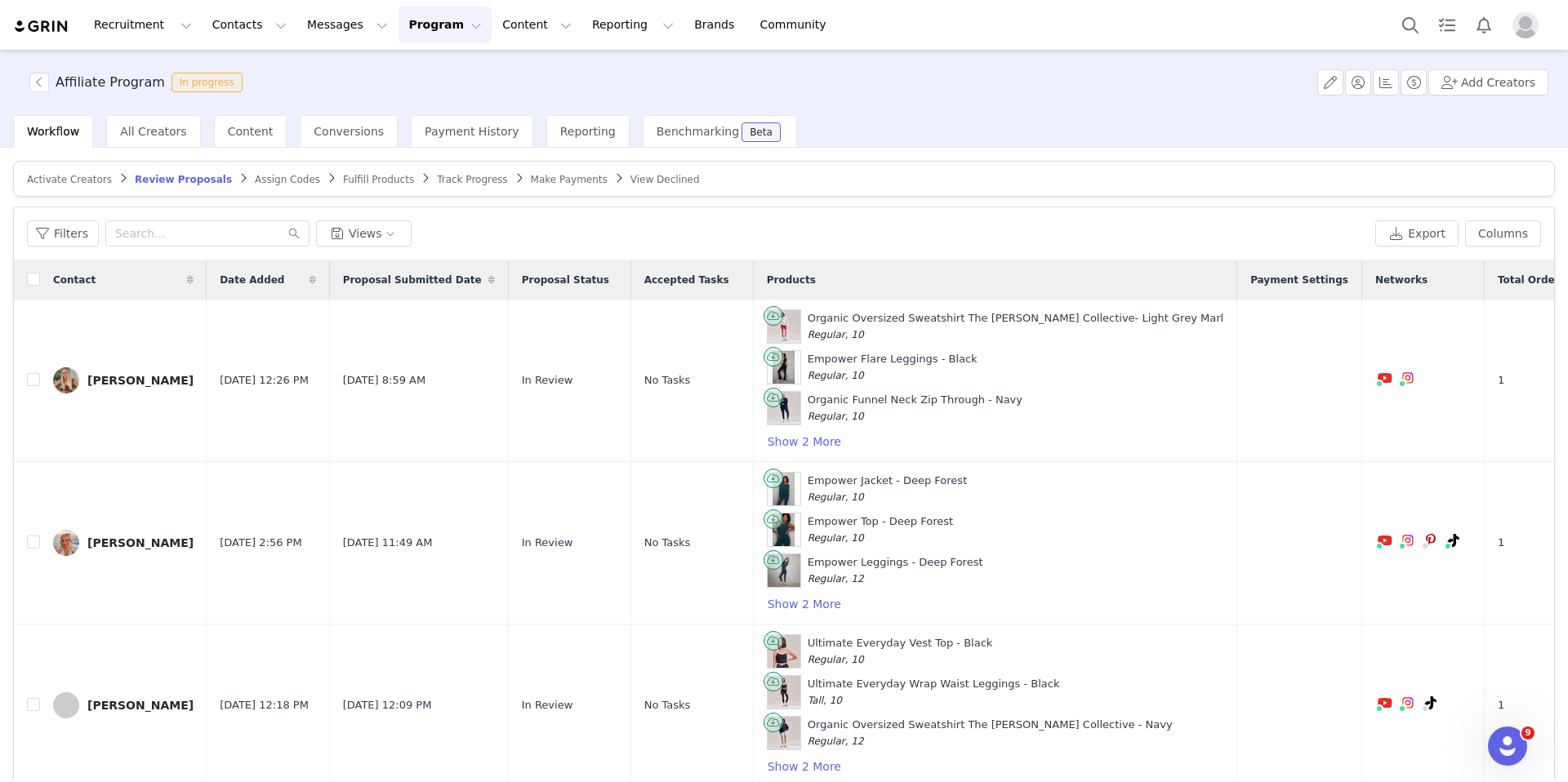
click at [355, 174] on span "Fulfill Products" at bounding box center [379, 179] width 71 height 12
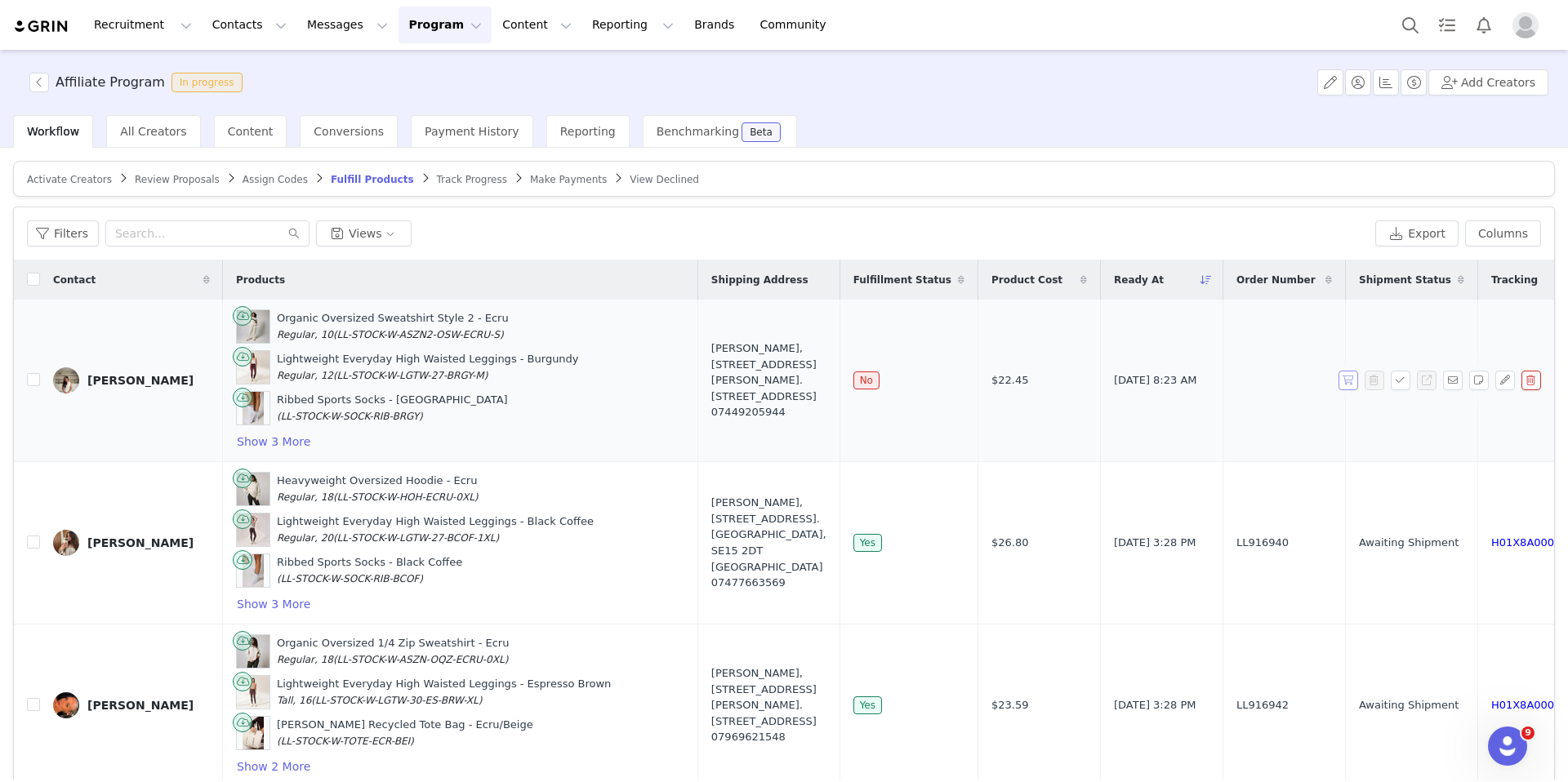
click at [1258, 379] on button "button" at bounding box center [1348, 380] width 20 height 20
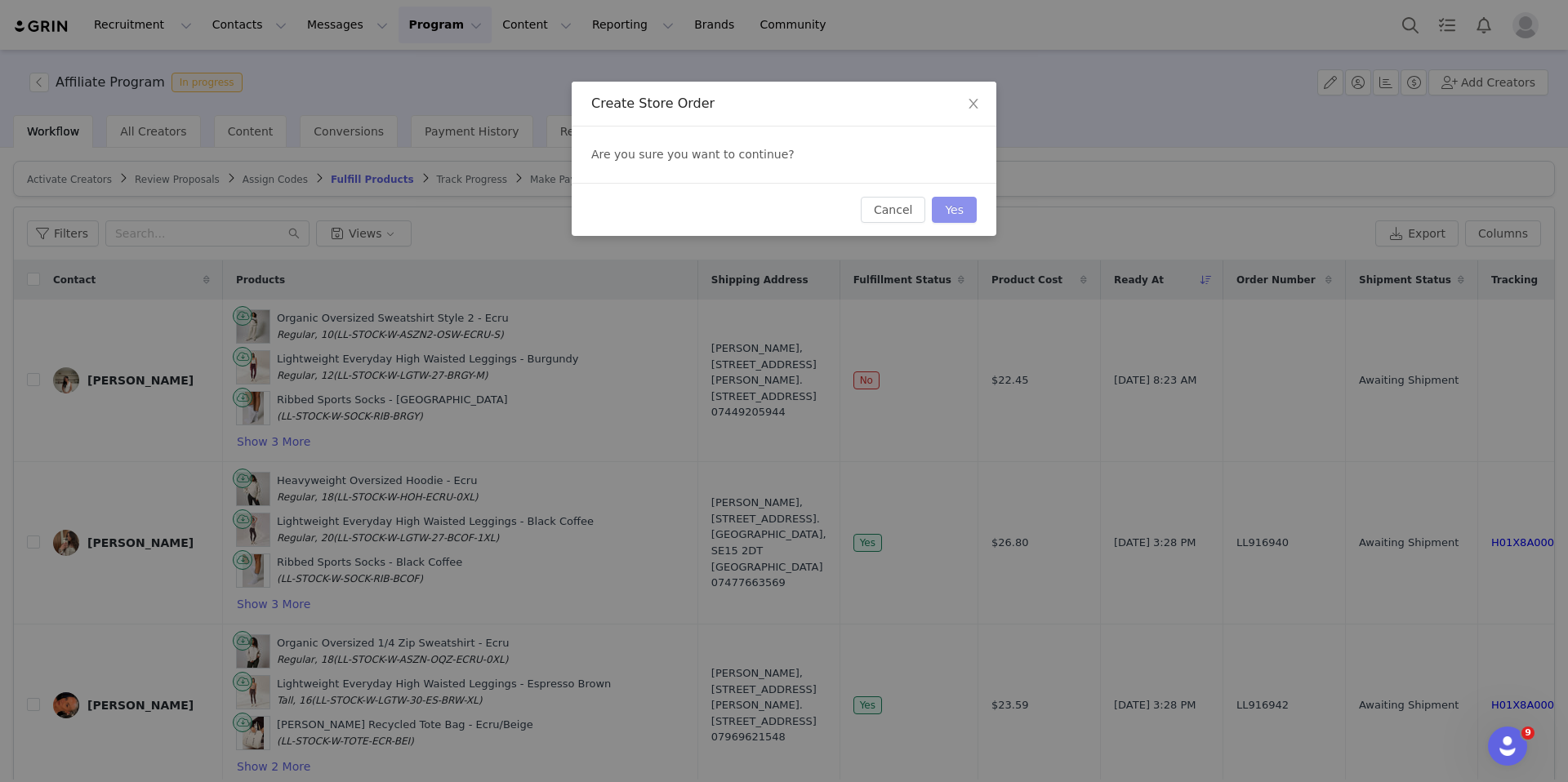
click at [965, 211] on button "Yes" at bounding box center [955, 209] width 45 height 26
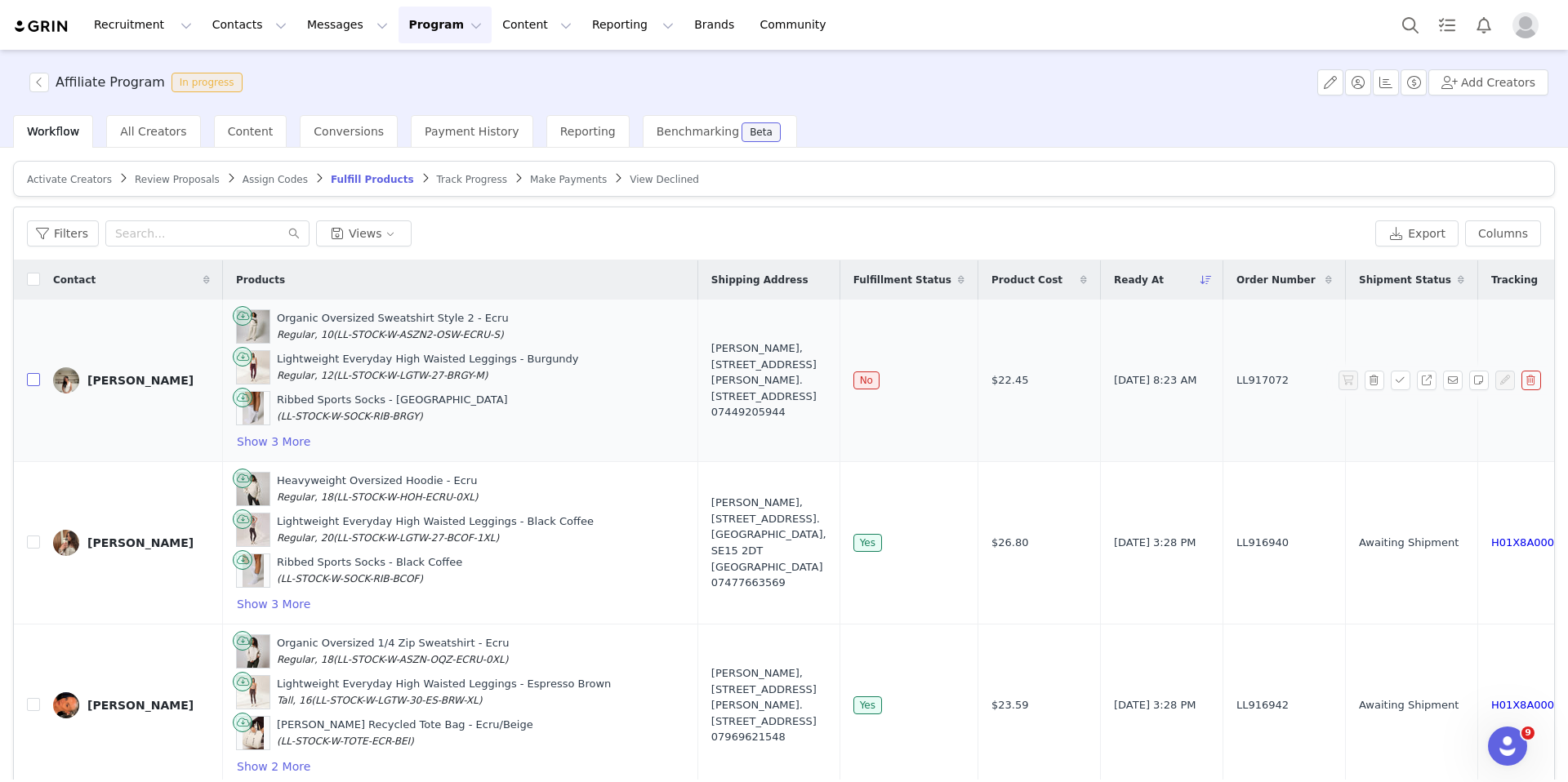
click at [35, 384] on input "checkbox" at bounding box center [33, 379] width 13 height 13
checkbox input "true"
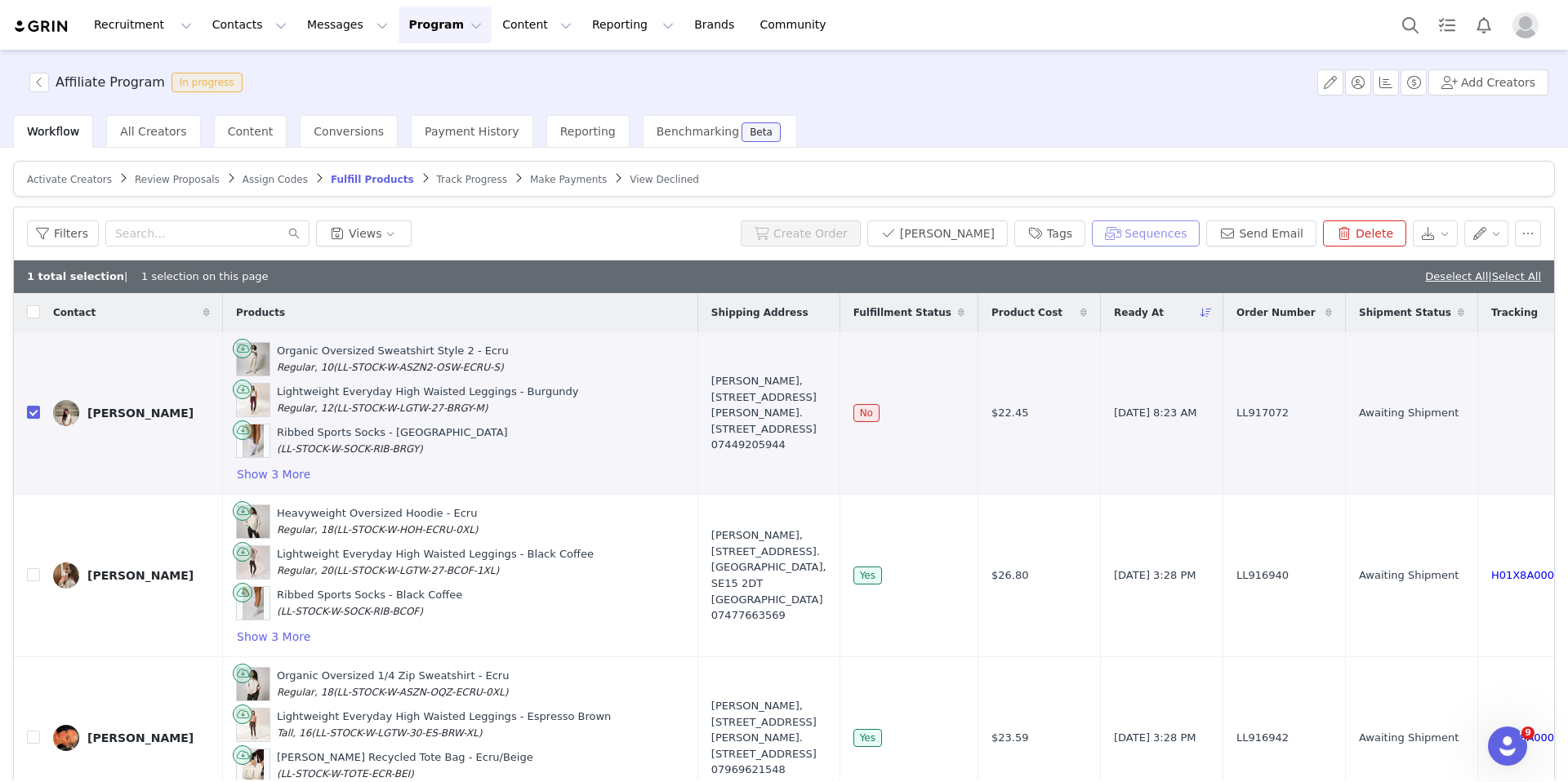
click at [1195, 238] on button "Sequences" at bounding box center [1146, 233] width 108 height 26
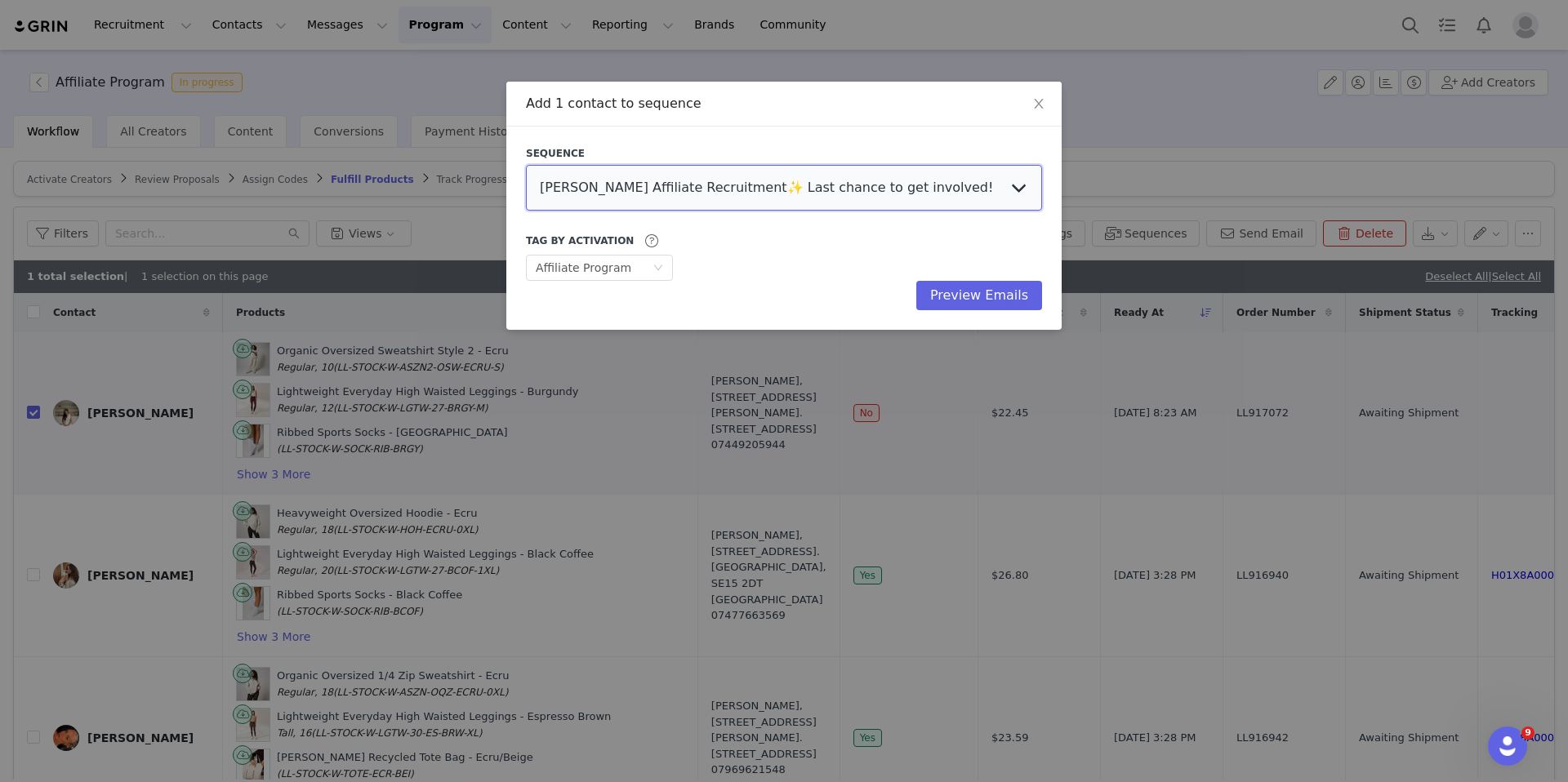
click at [722, 181] on select "LOVALL Affiliate Recruitment✨ Last chance to get involved! Affiliate AGENCY – A…" at bounding box center [784, 187] width 516 height 46
click at [526, 165] on select "LOVALL Affiliate Recruitment✨ Last chance to get involved! Affiliate AGENCY – A…" at bounding box center [784, 187] width 516 height 46
click at [924, 204] on select "LOVALL Affiliate Recruitment✨ Last chance to get involved! Affiliate AGENCY – A…" at bounding box center [784, 187] width 516 height 46
select select "831cceb8-98a0-4ec9-9604-674086b9edf6"
click at [526, 165] on select "LOVALL Affiliate Recruitment✨ Last chance to get involved! Affiliate AGENCY – A…" at bounding box center [784, 187] width 516 height 46
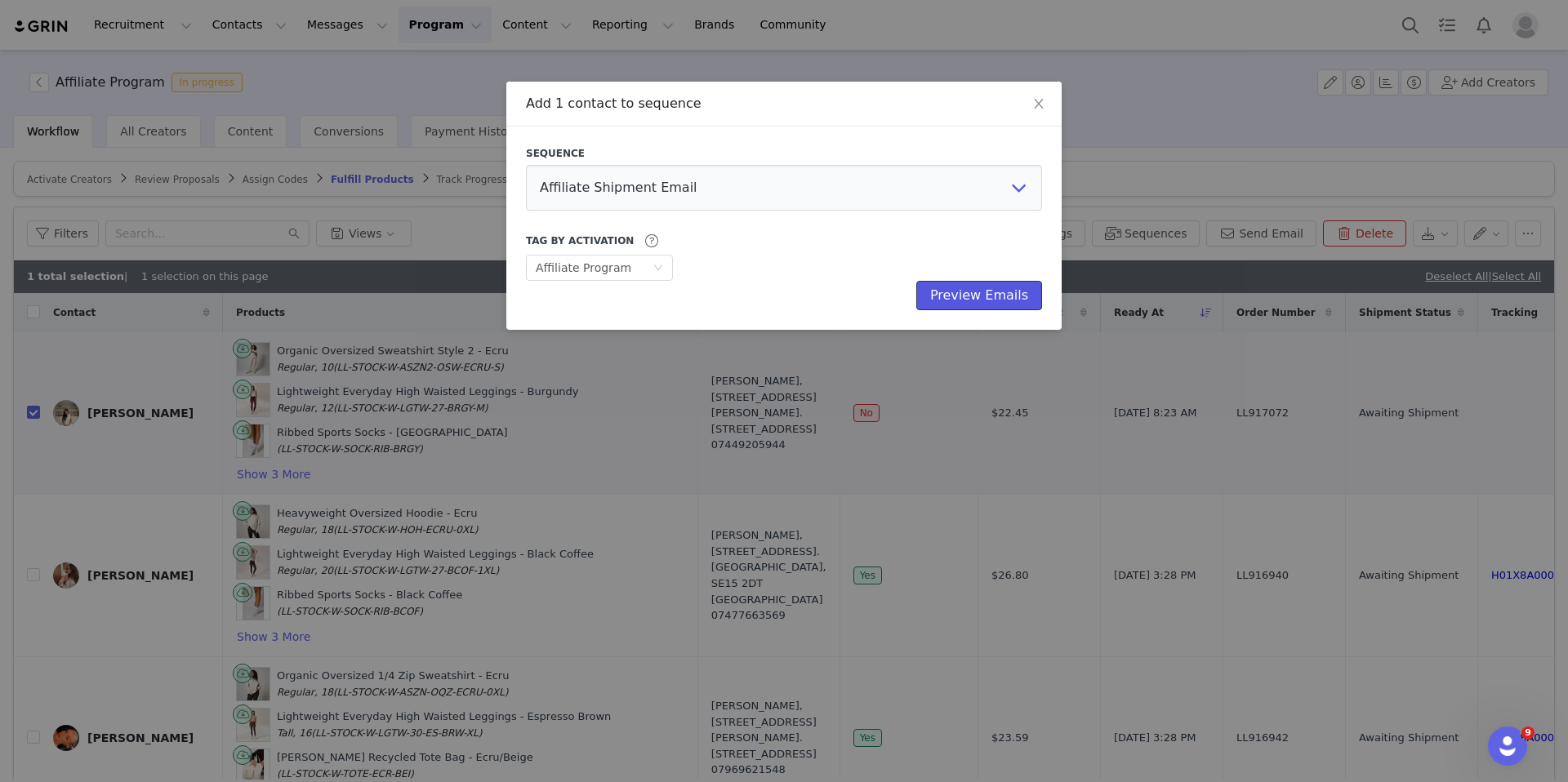
click at [963, 294] on button "Preview Emails" at bounding box center [979, 295] width 126 height 29
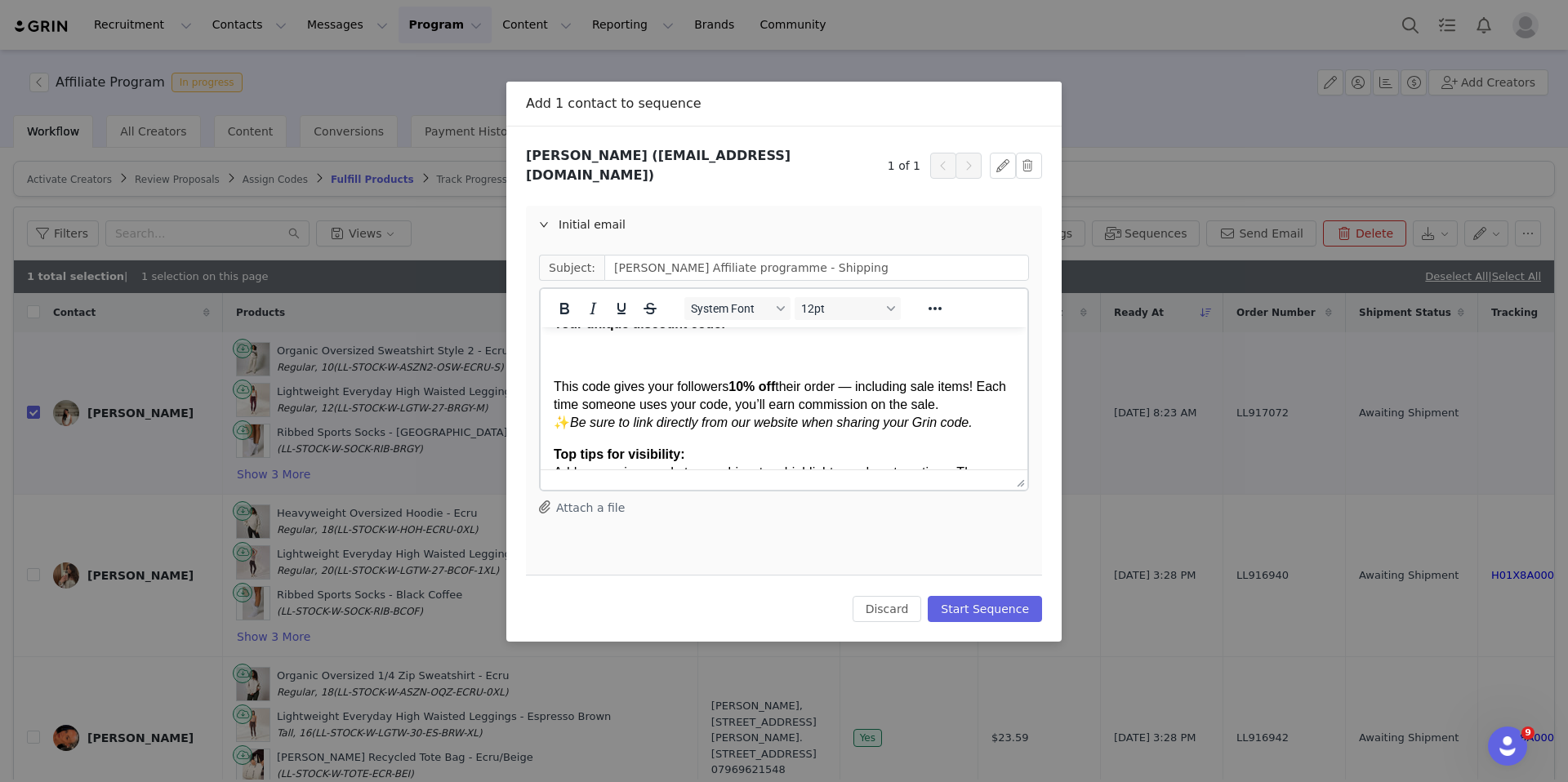
scroll to position [196, 0]
click at [904, 596] on button "Discard" at bounding box center [888, 609] width 70 height 26
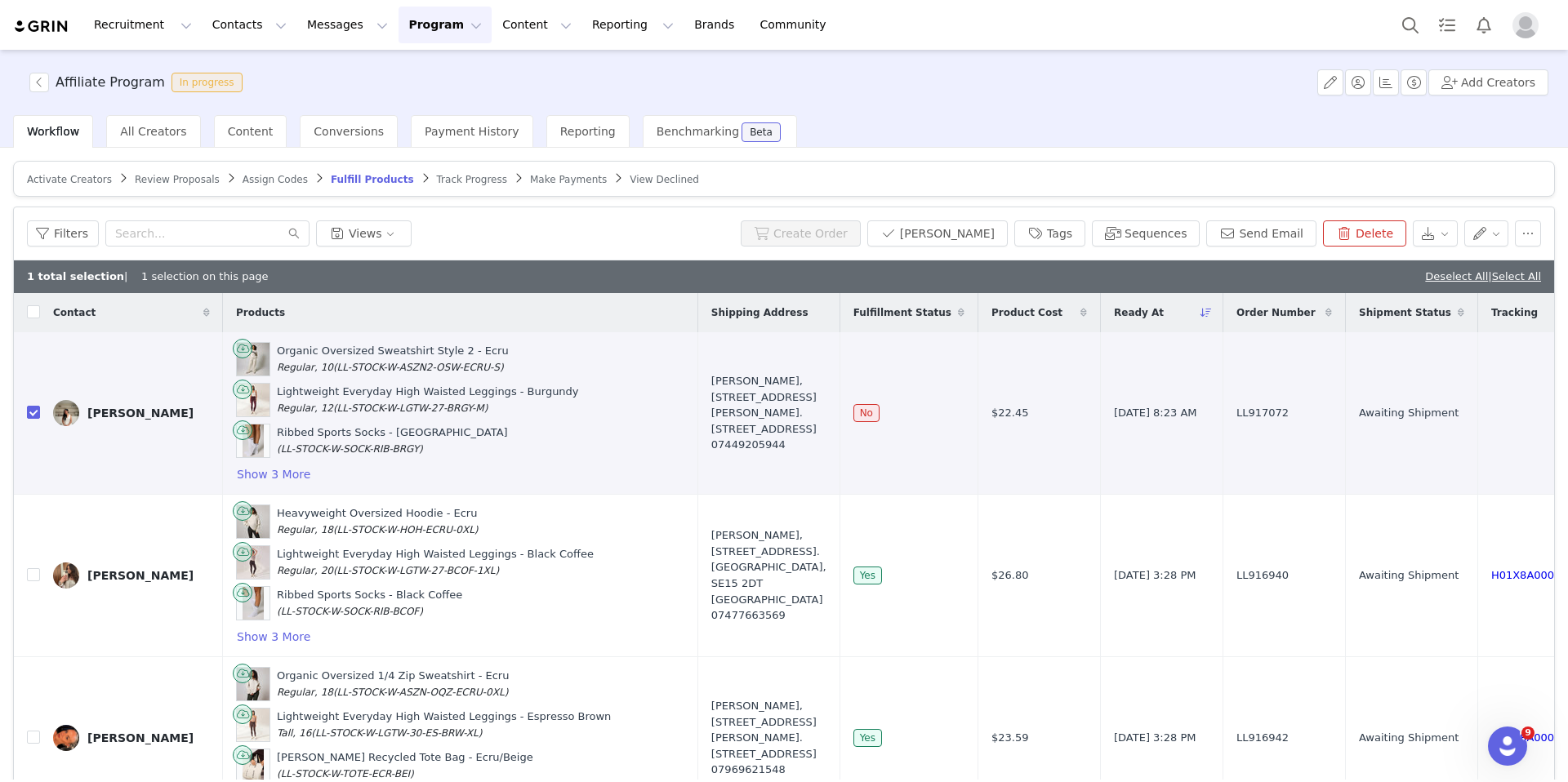
click at [280, 182] on span "Assign Codes" at bounding box center [275, 179] width 65 height 12
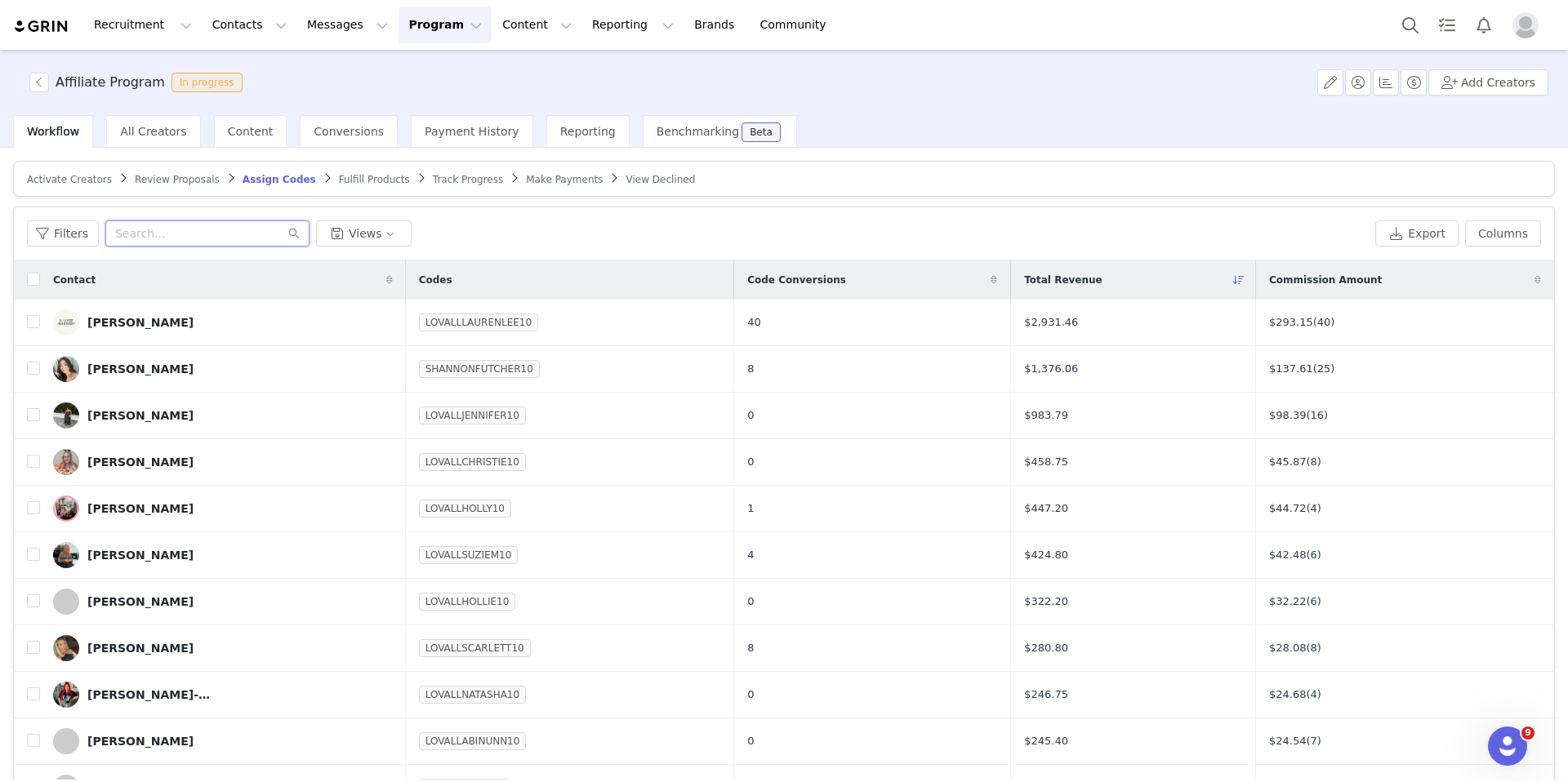
click at [219, 229] on input "text" at bounding box center [207, 233] width 204 height 26
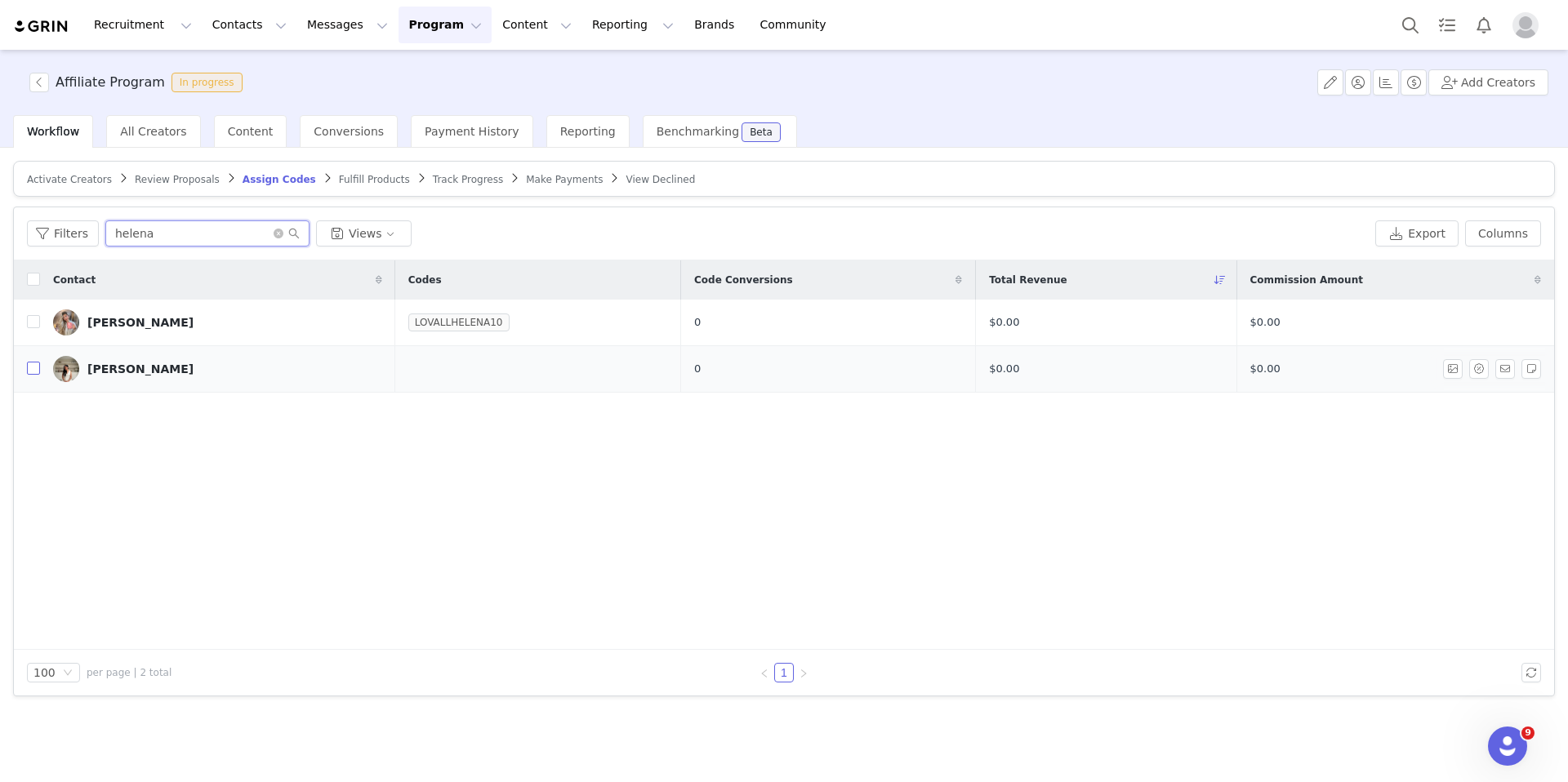
type input "helena"
click at [31, 372] on input "checkbox" at bounding box center [33, 368] width 13 height 13
checkbox input "true"
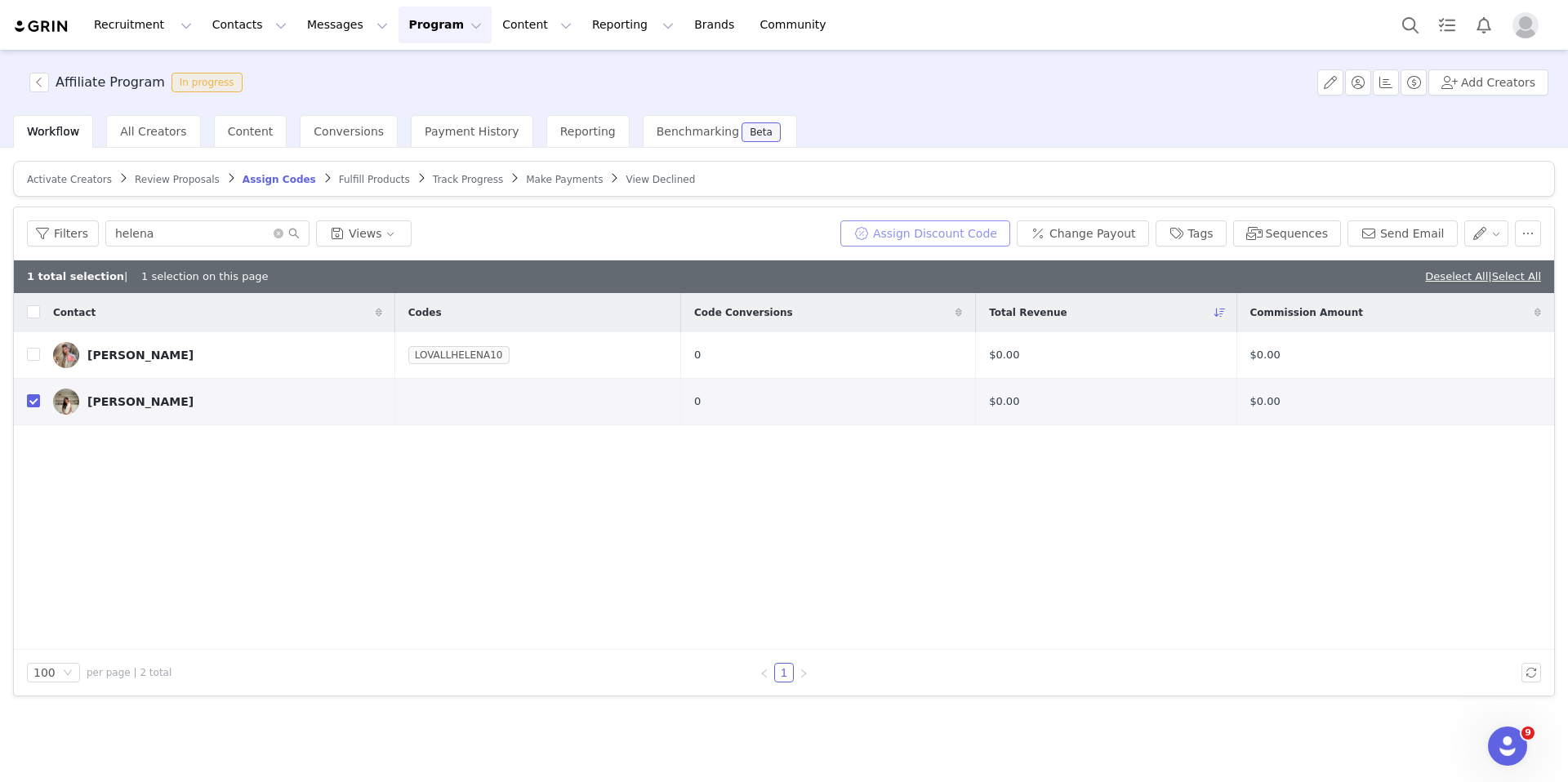
click at [971, 229] on button "Assign Discount Code" at bounding box center [925, 233] width 170 height 26
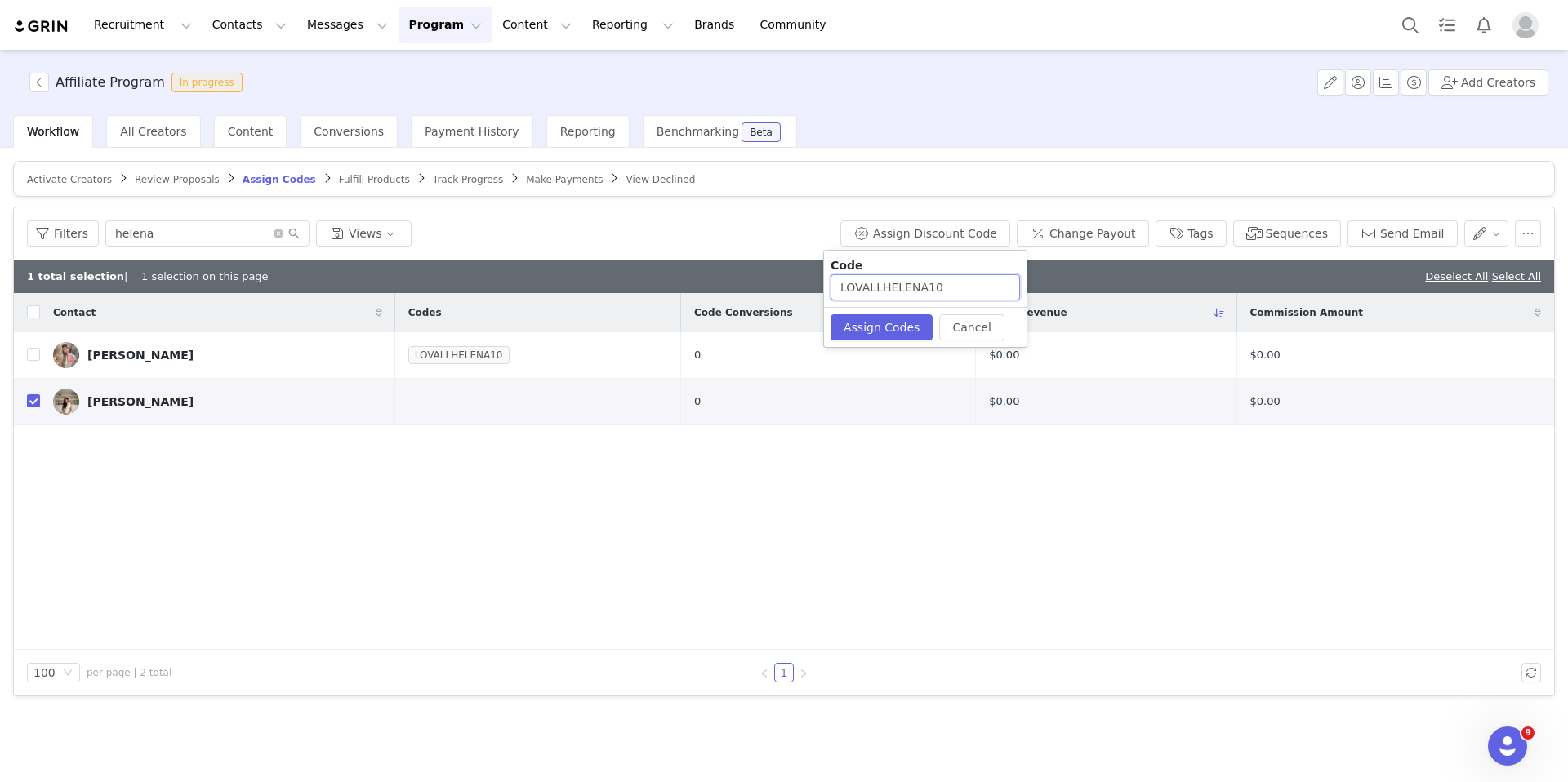
click at [926, 291] on input "LOVALLHELENA10" at bounding box center [925, 287] width 189 height 26
drag, startPoint x: 883, startPoint y: 287, endPoint x: 828, endPoint y: 287, distance: 55.0
click at [828, 287] on div "Code LOVALLHELENACHO10" at bounding box center [925, 279] width 203 height 56
type input "HELENACHO10"
click at [857, 320] on button "Assign Codes" at bounding box center [881, 327] width 102 height 26
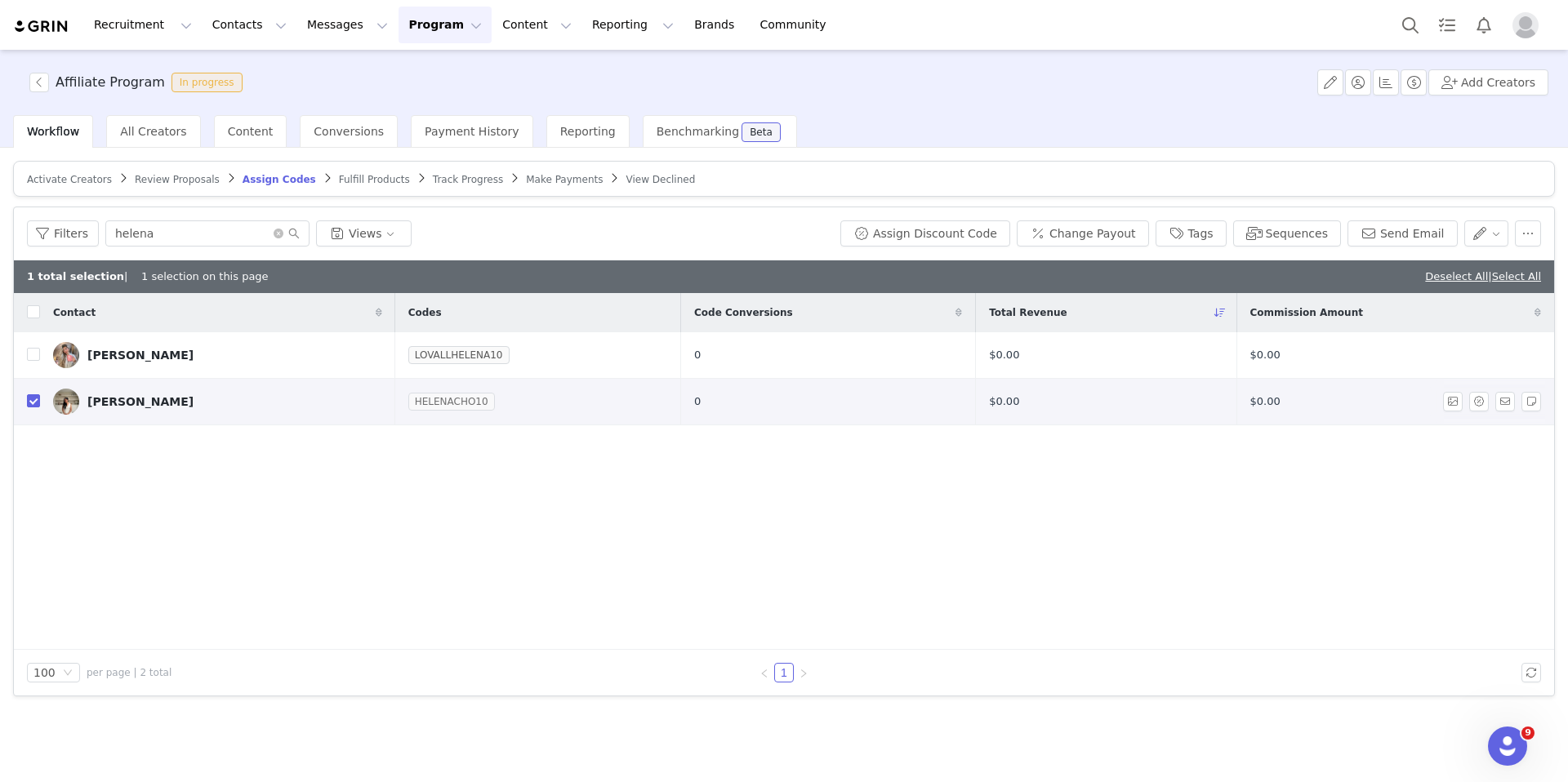
click at [411, 400] on link "HELENACHO10" at bounding box center [451, 402] width 87 height 16
click at [296, 466] on input "HELENACHO10" at bounding box center [328, 463] width 215 height 26
click at [229, 468] on input "HELENAC10" at bounding box center [328, 463] width 215 height 26
type input "LOVALLHELENAC10"
click at [240, 621] on button "Save" at bounding box center [240, 626] width 54 height 26
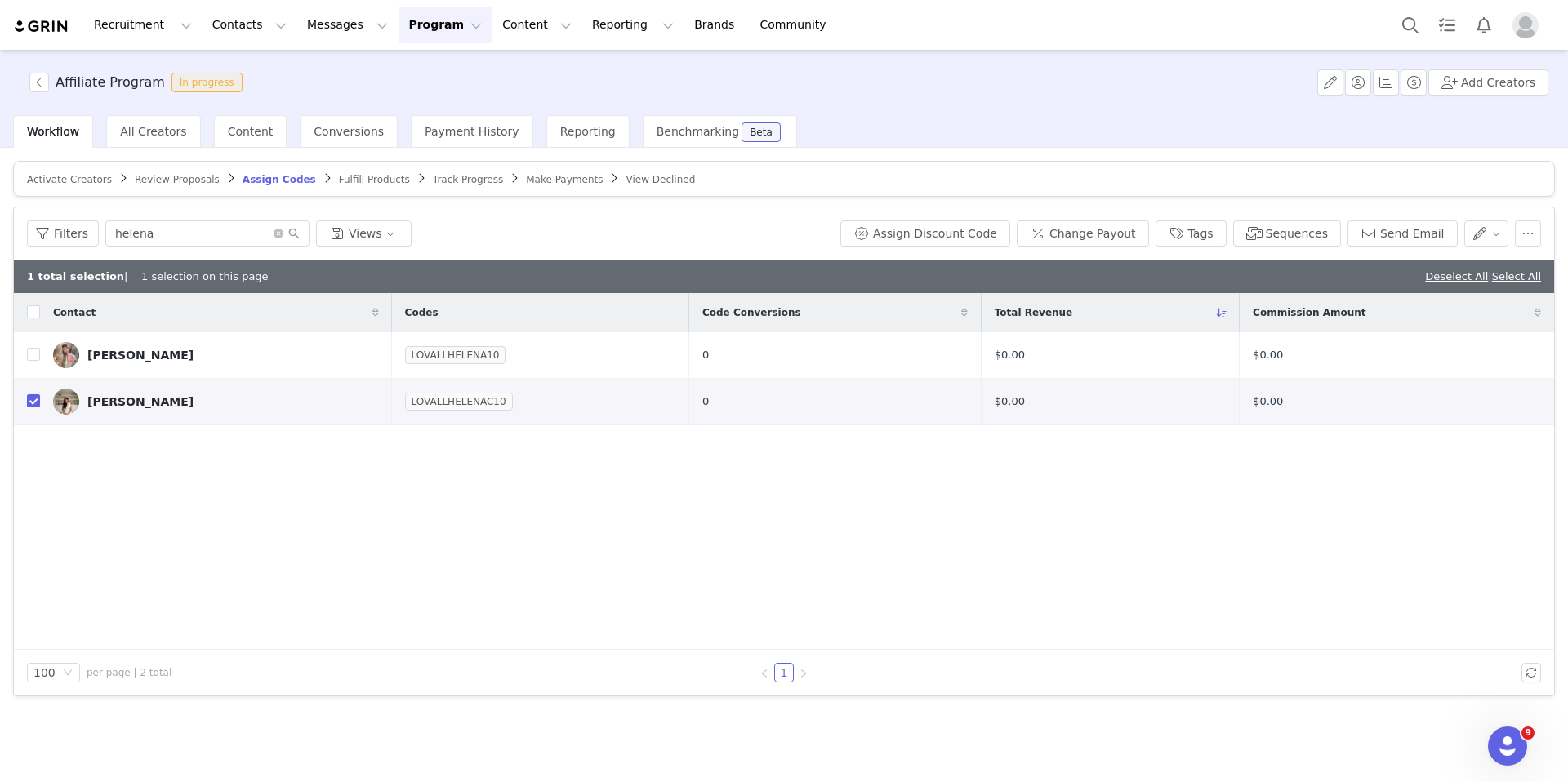
click at [361, 179] on span "Fulfill Products" at bounding box center [375, 179] width 71 height 12
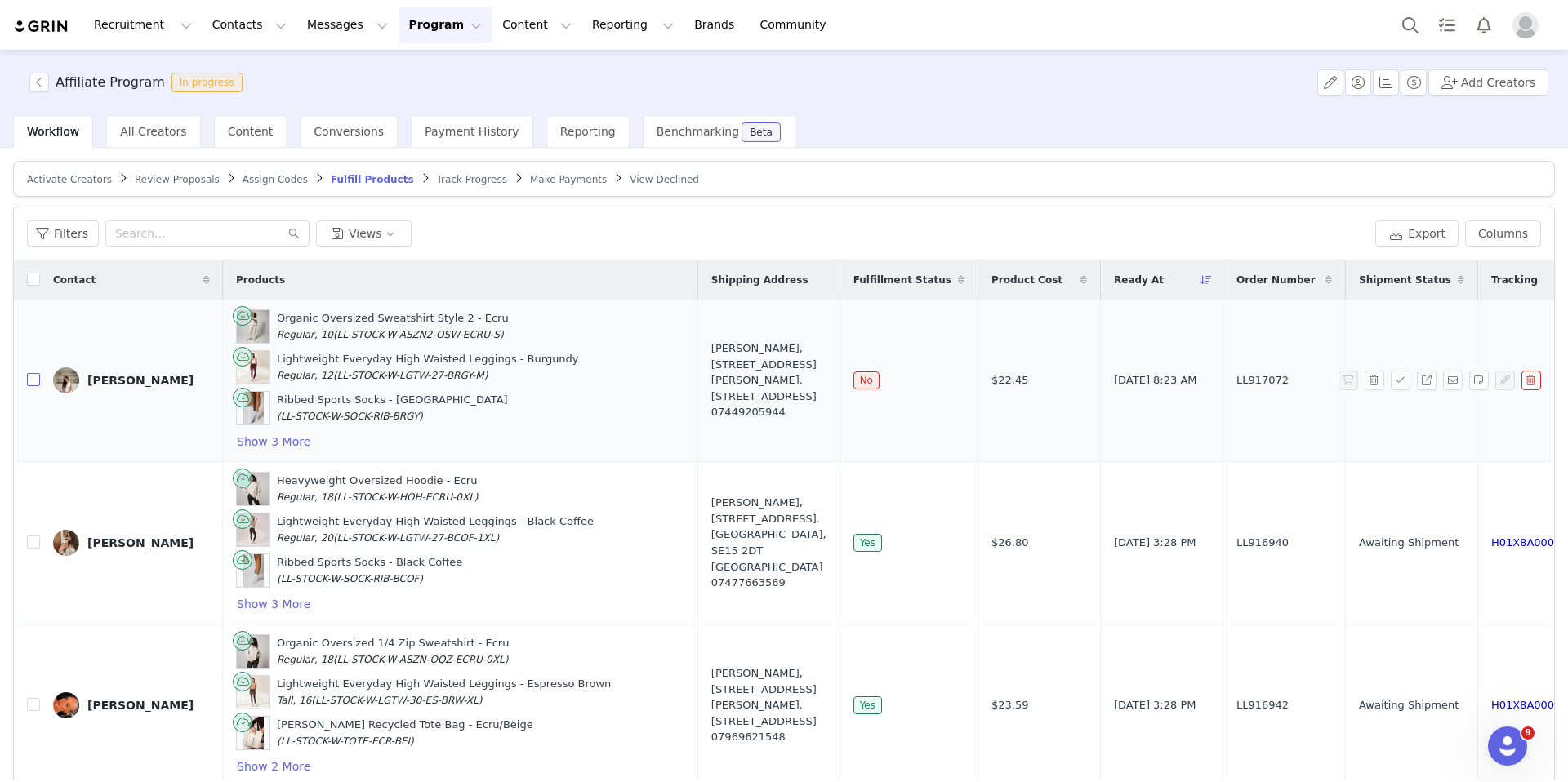
click at [33, 387] on input "checkbox" at bounding box center [33, 379] width 13 height 13
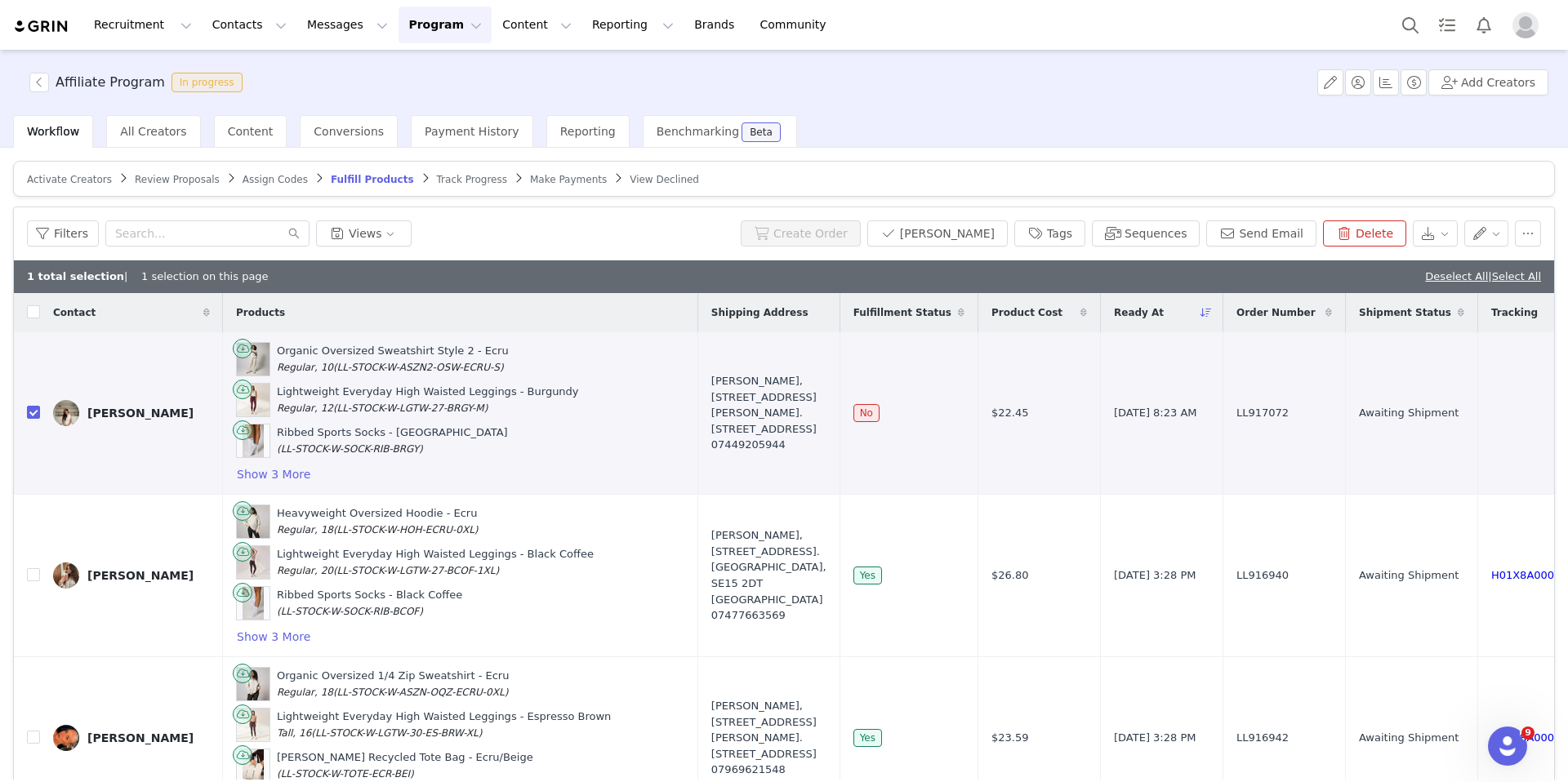
checkbox input "true"
click at [1184, 234] on button "Sequences" at bounding box center [1146, 233] width 108 height 26
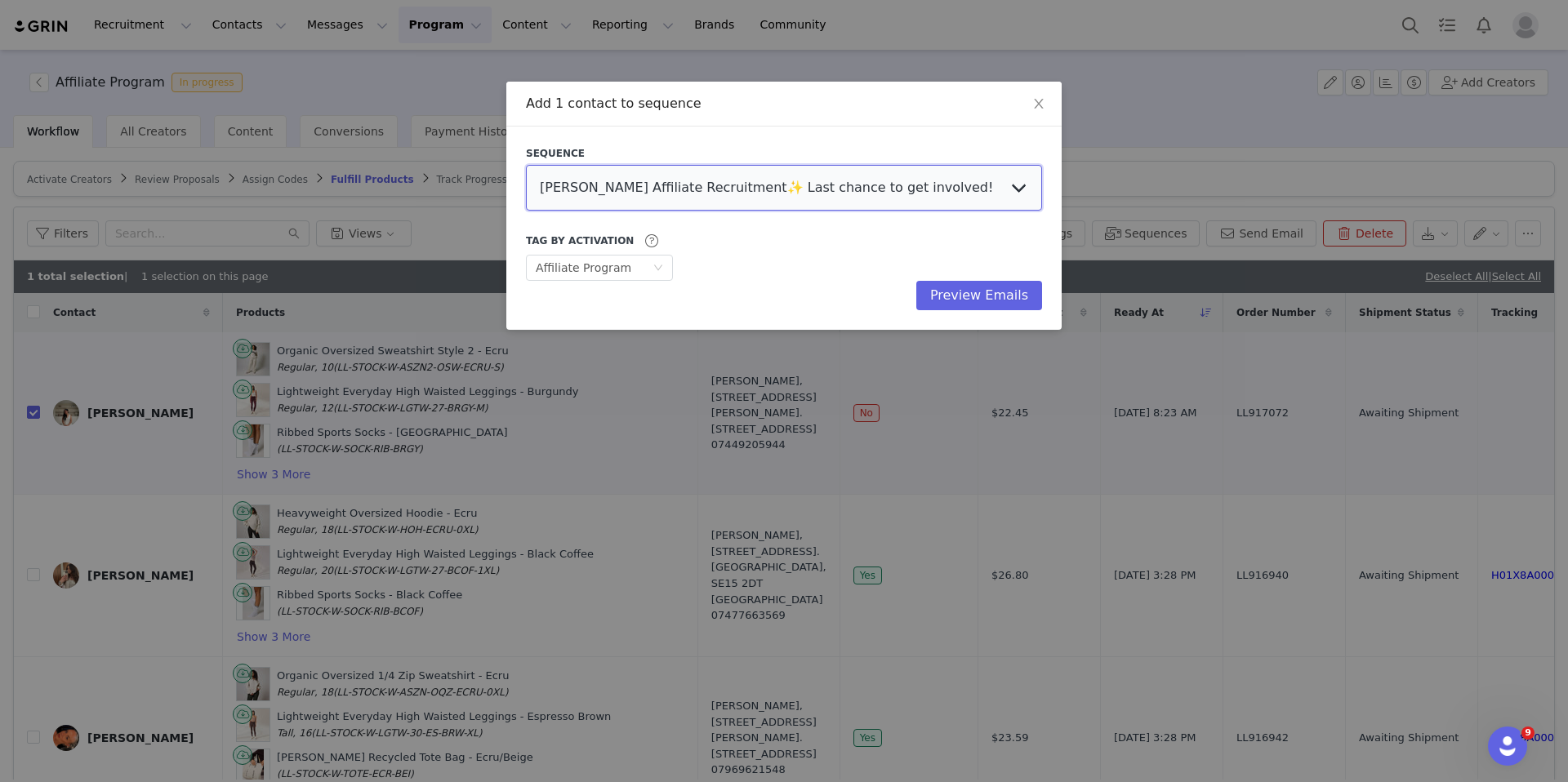
click at [750, 193] on select "LOVALL Affiliate Recruitment✨ Last chance to get involved! Affiliate AGENCY – A…" at bounding box center [784, 187] width 516 height 46
select select "831cceb8-98a0-4ec9-9604-674086b9edf6"
click at [526, 165] on select "LOVALL Affiliate Recruitment✨ Last chance to get involved! Affiliate AGENCY – A…" at bounding box center [784, 187] width 516 height 46
click at [972, 292] on button "Preview Emails" at bounding box center [979, 295] width 126 height 29
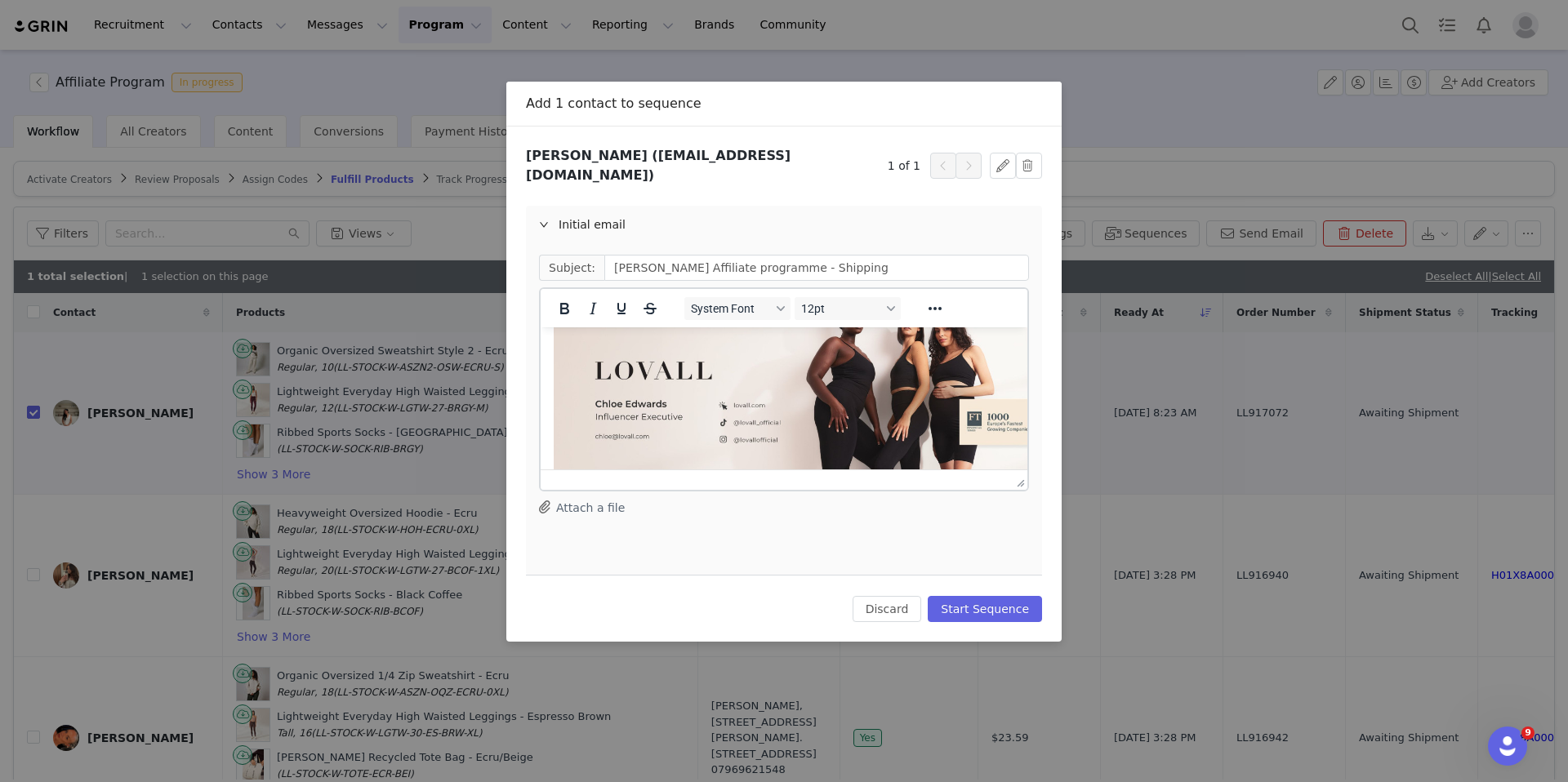
scroll to position [694, 0]
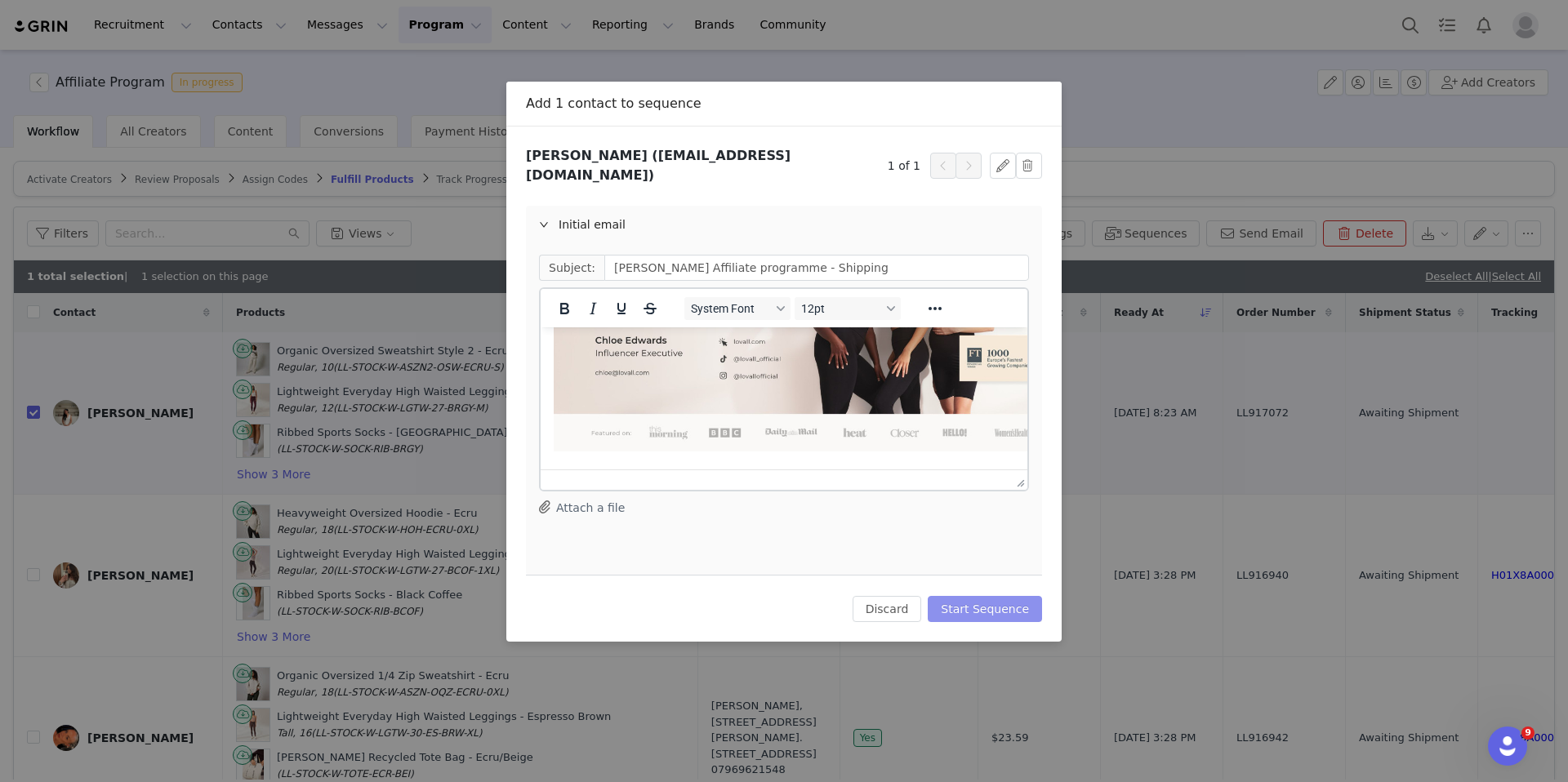
click at [986, 596] on button "Start Sequence" at bounding box center [985, 609] width 114 height 26
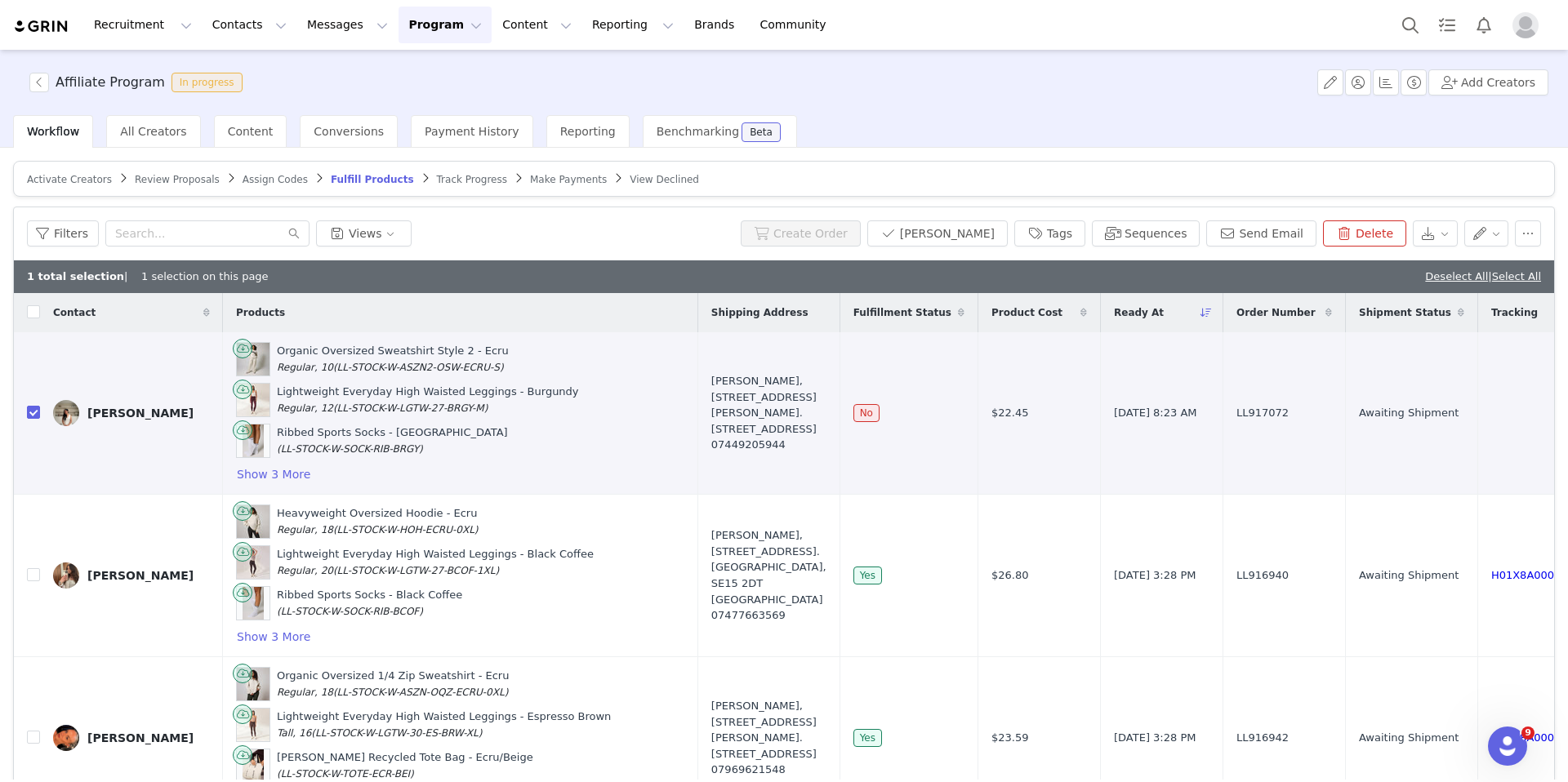
click at [180, 177] on span "Review Proposals" at bounding box center [177, 179] width 85 height 12
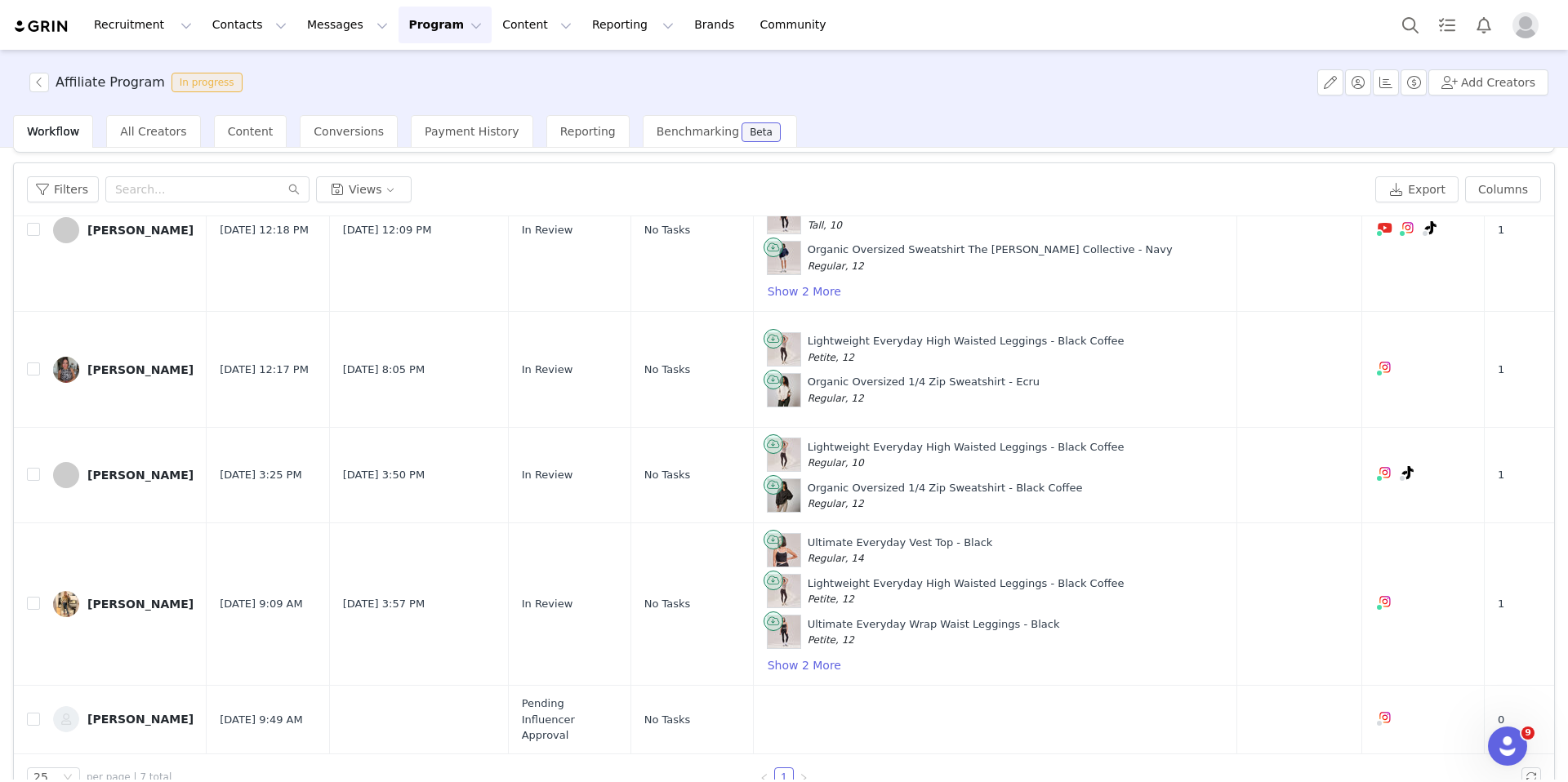
scroll to position [45, 0]
click at [1258, 473] on button "button" at bounding box center [1453, 474] width 20 height 20
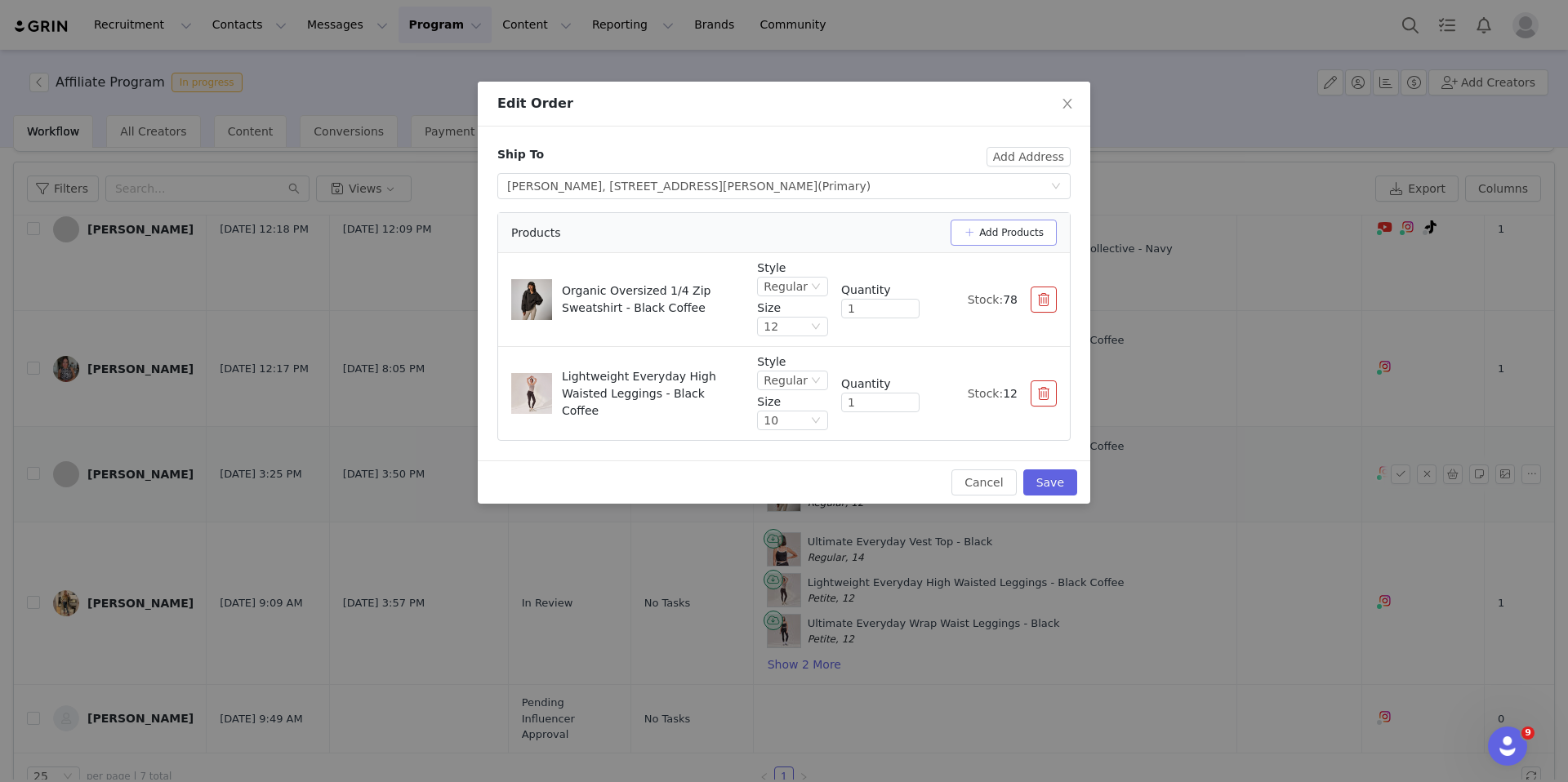
click at [985, 230] on button "Add Products" at bounding box center [1004, 232] width 106 height 26
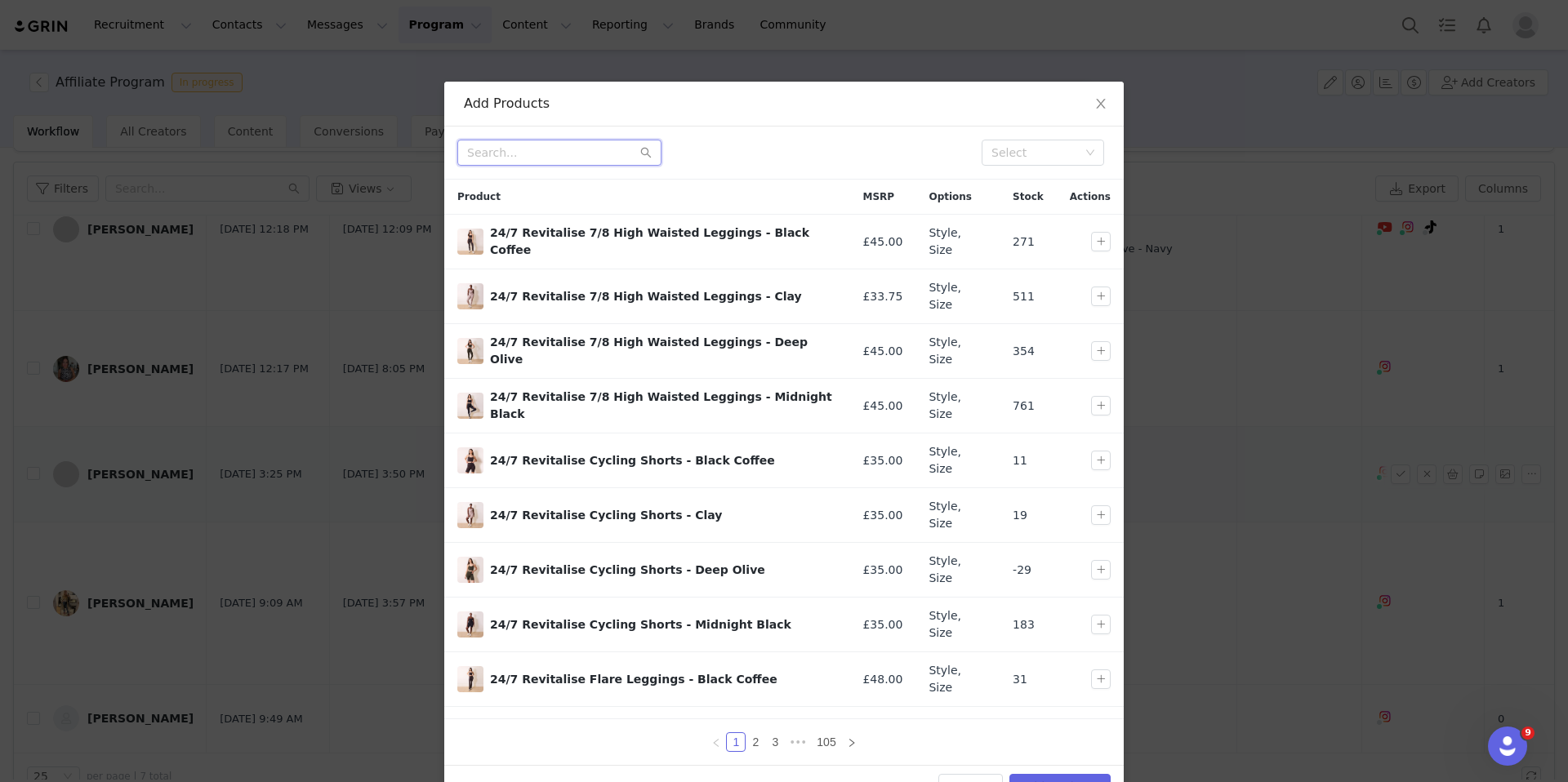
click at [527, 165] on input "text" at bounding box center [559, 152] width 204 height 26
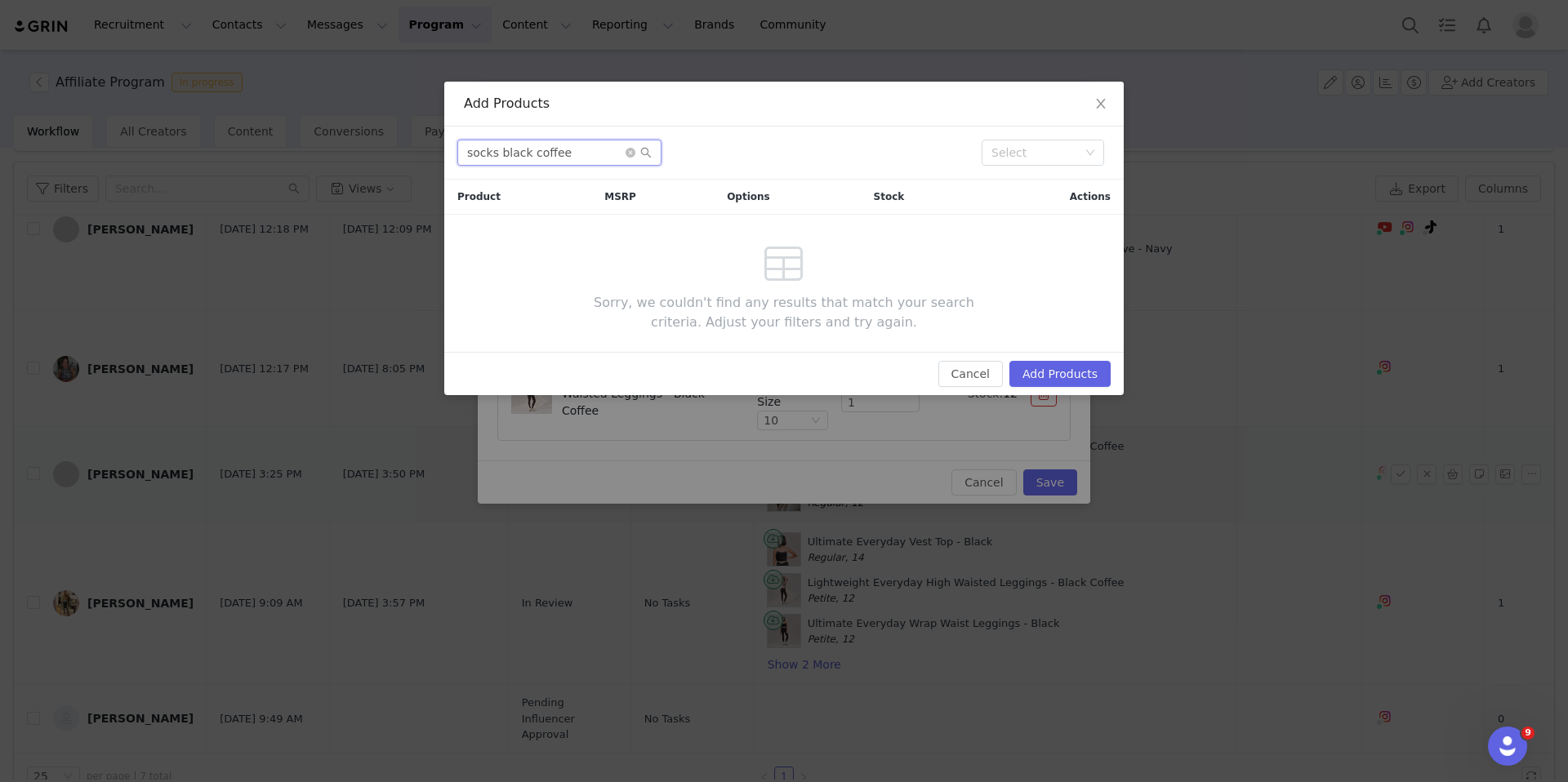
drag, startPoint x: 583, startPoint y: 160, endPoint x: 500, endPoint y: 155, distance: 83.2
click at [500, 155] on input "socks black coffee" at bounding box center [559, 152] width 204 height 26
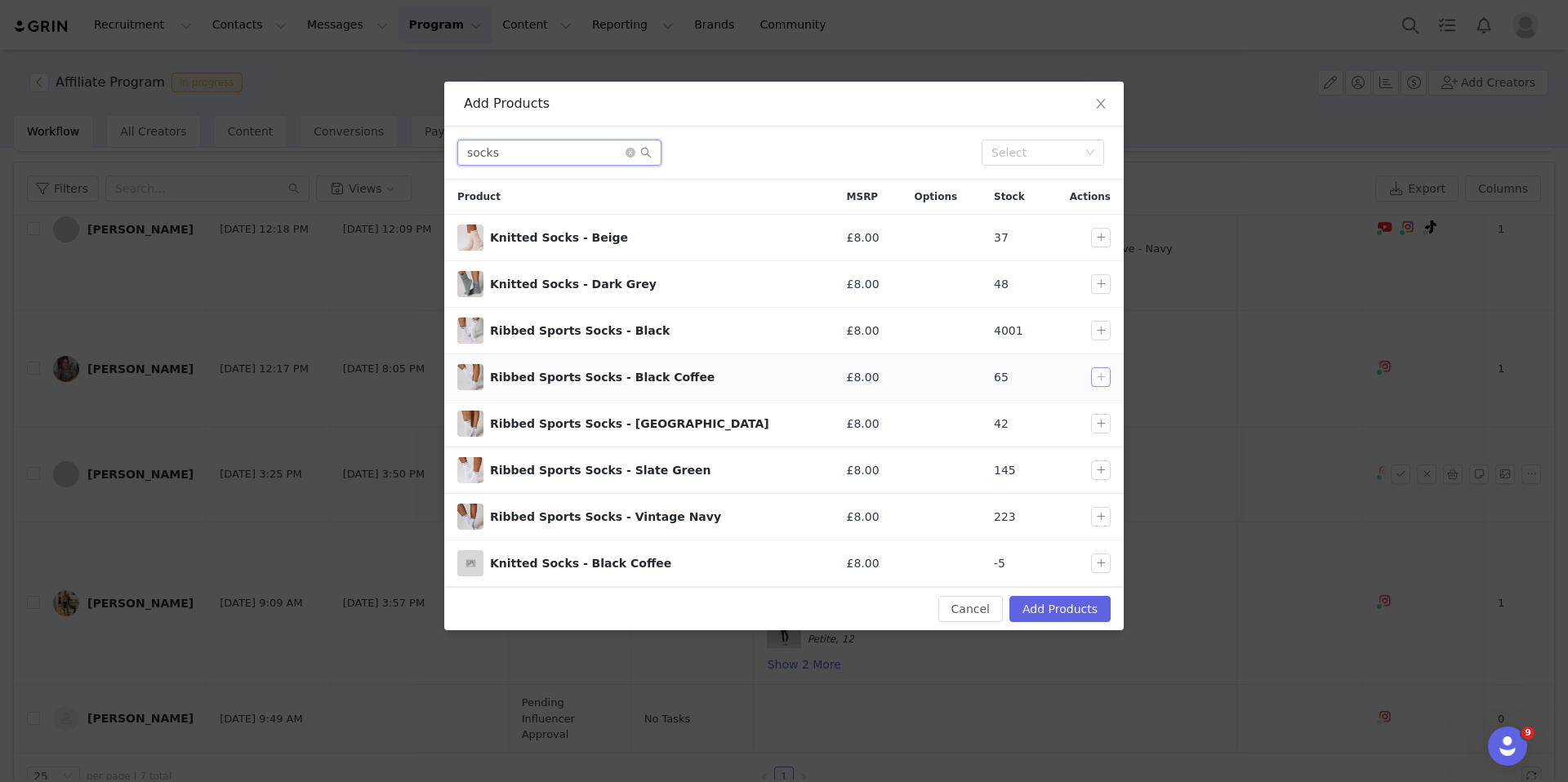
type input "socks"
click at [1099, 378] on button "button" at bounding box center [1101, 378] width 20 height 20
click at [1063, 604] on button "Add Products" at bounding box center [1059, 609] width 101 height 26
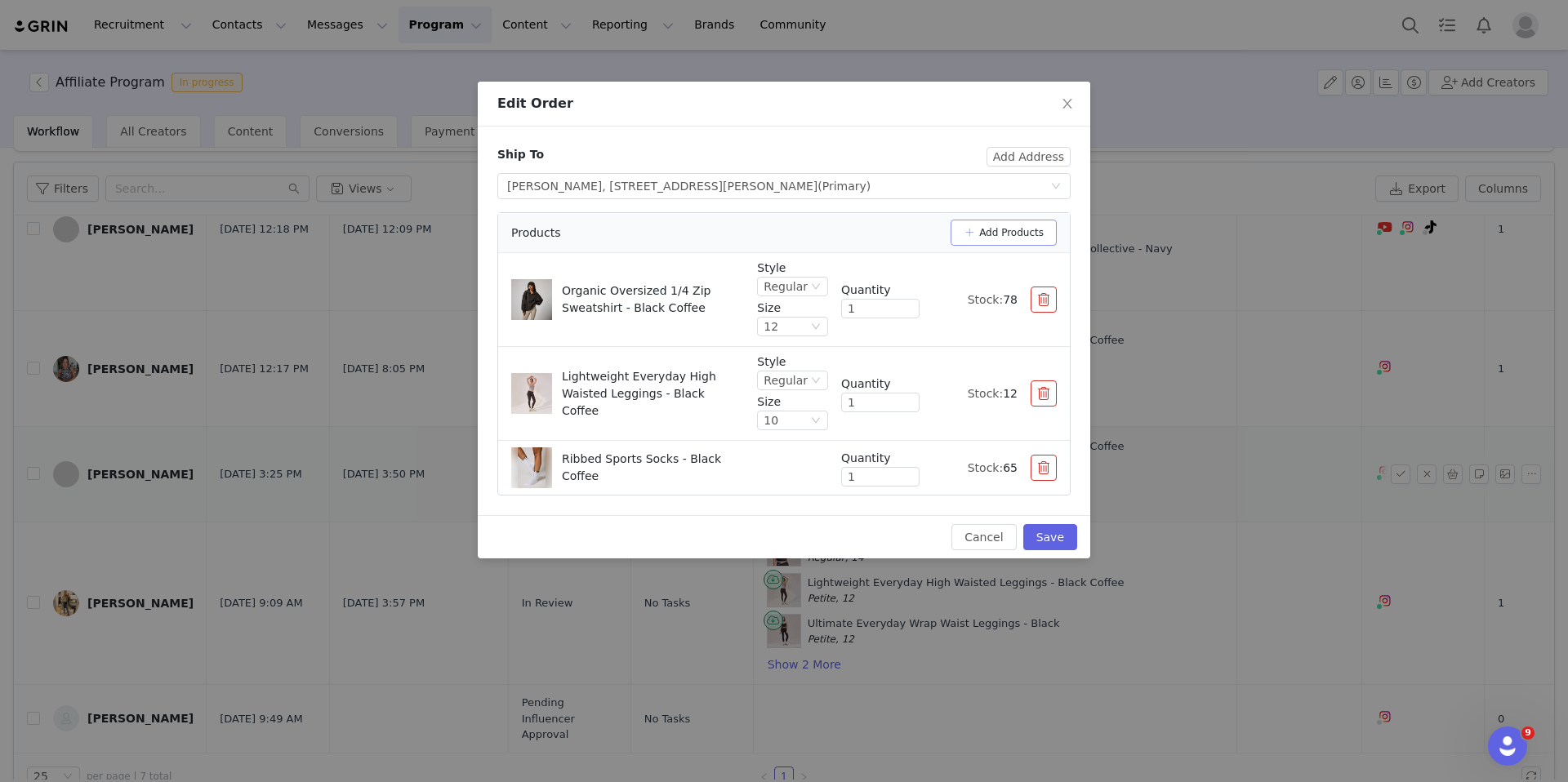
click at [1005, 221] on button "Add Products" at bounding box center [1004, 232] width 106 height 26
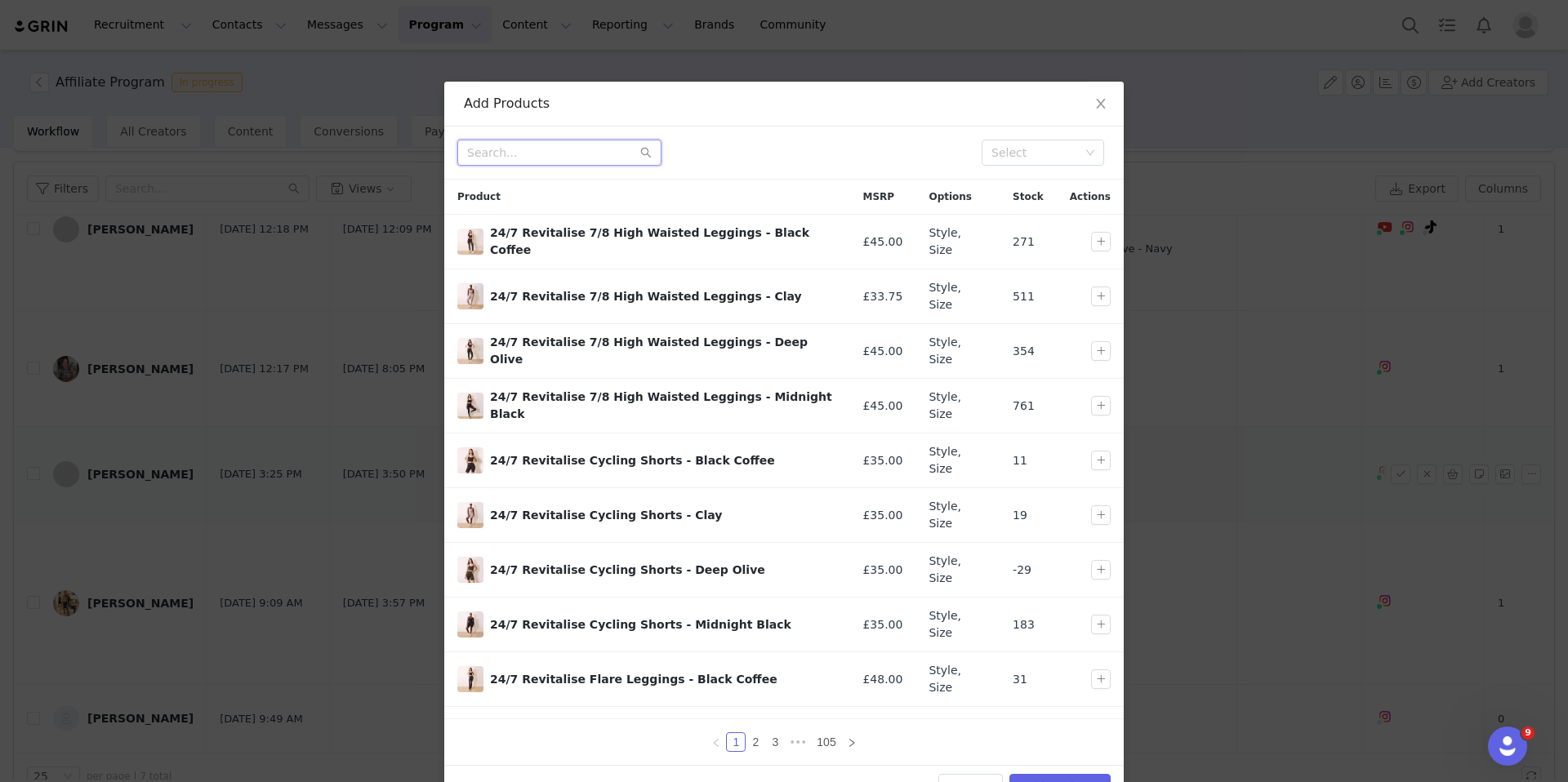
click at [546, 160] on input "text" at bounding box center [559, 152] width 204 height 26
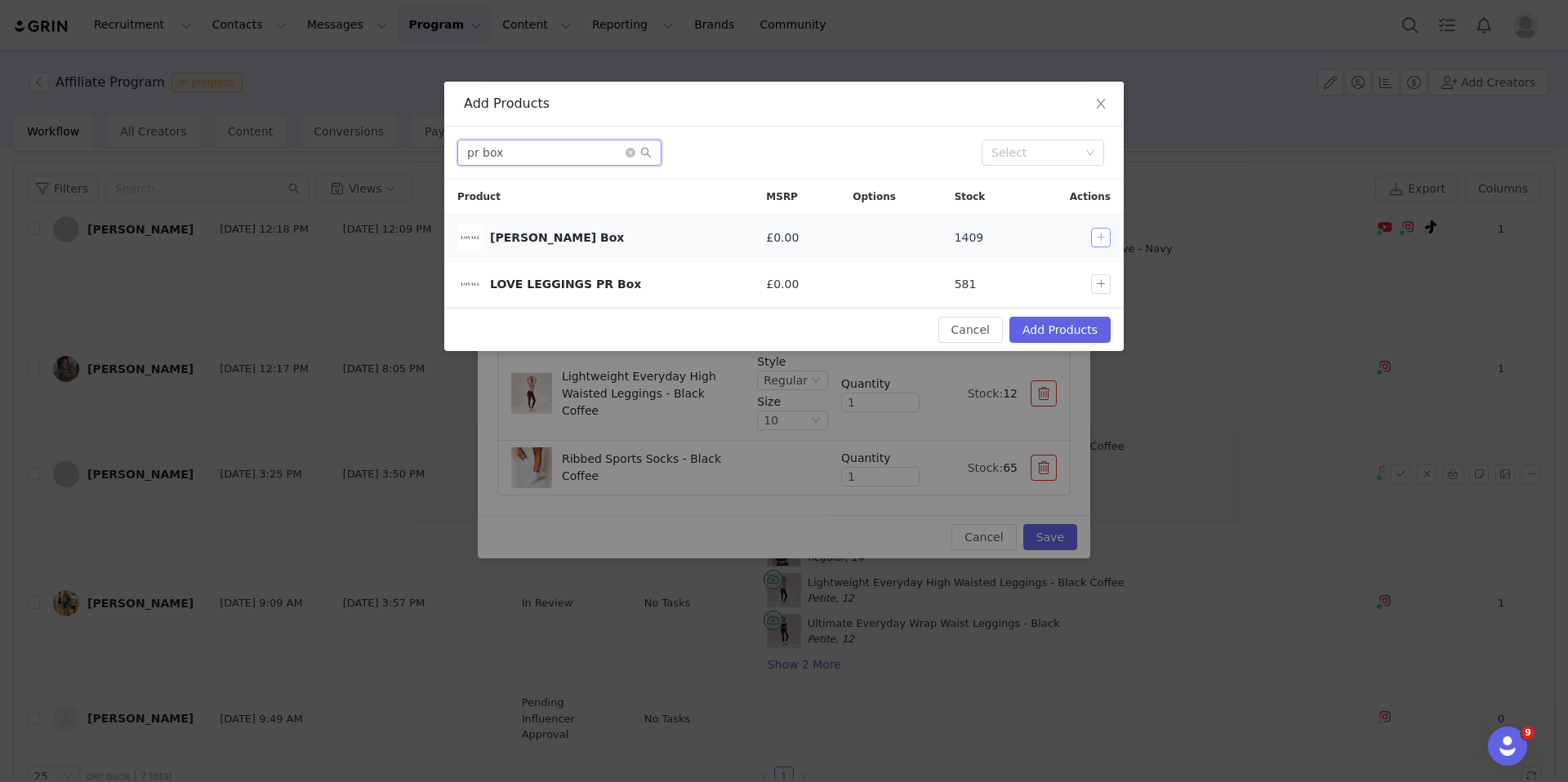
type input "pr box"
click at [1105, 236] on button "button" at bounding box center [1101, 237] width 20 height 20
click at [1071, 336] on button "Add Products" at bounding box center [1059, 329] width 101 height 26
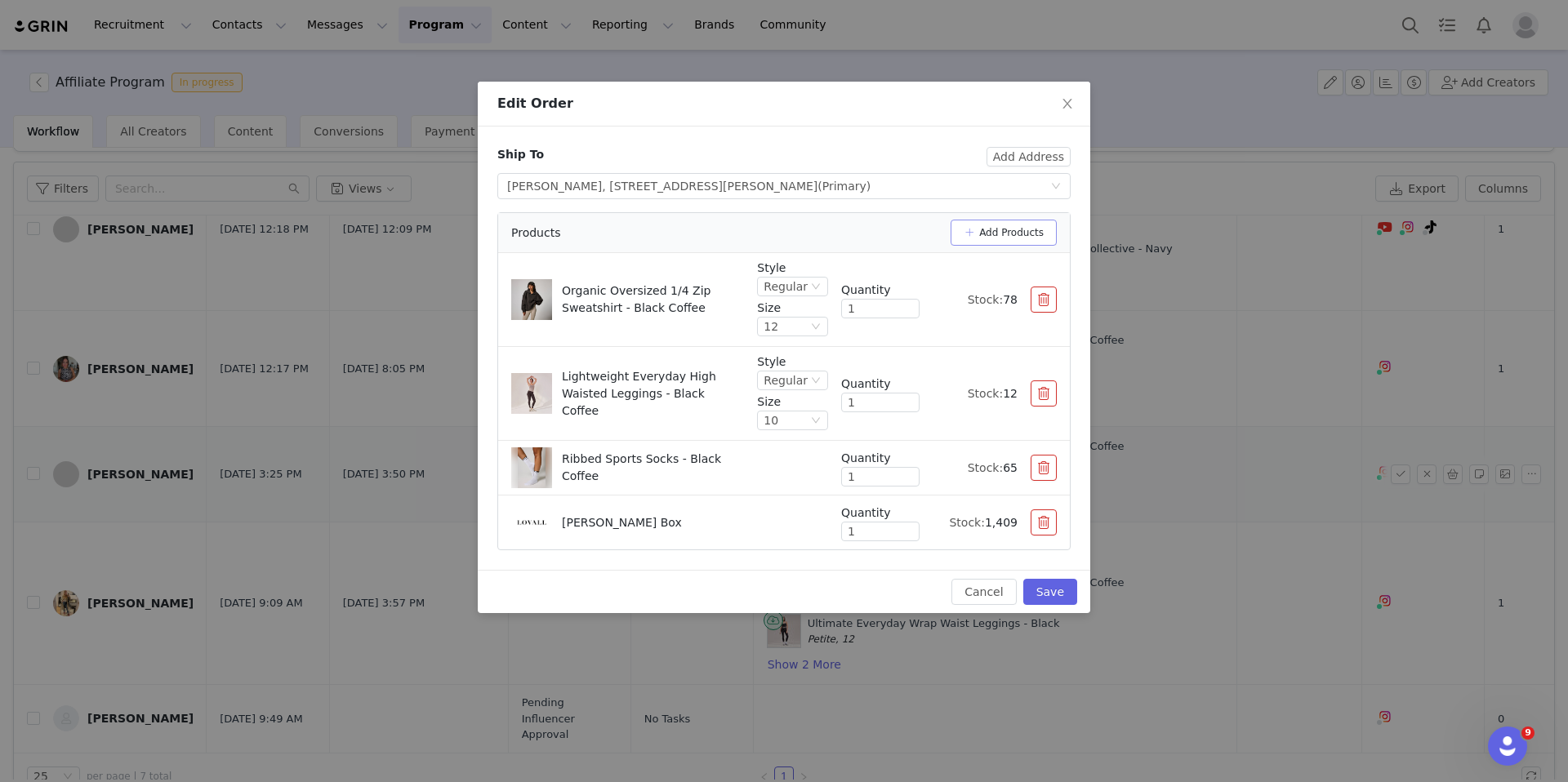
click at [1027, 225] on button "Add Products" at bounding box center [1004, 232] width 106 height 26
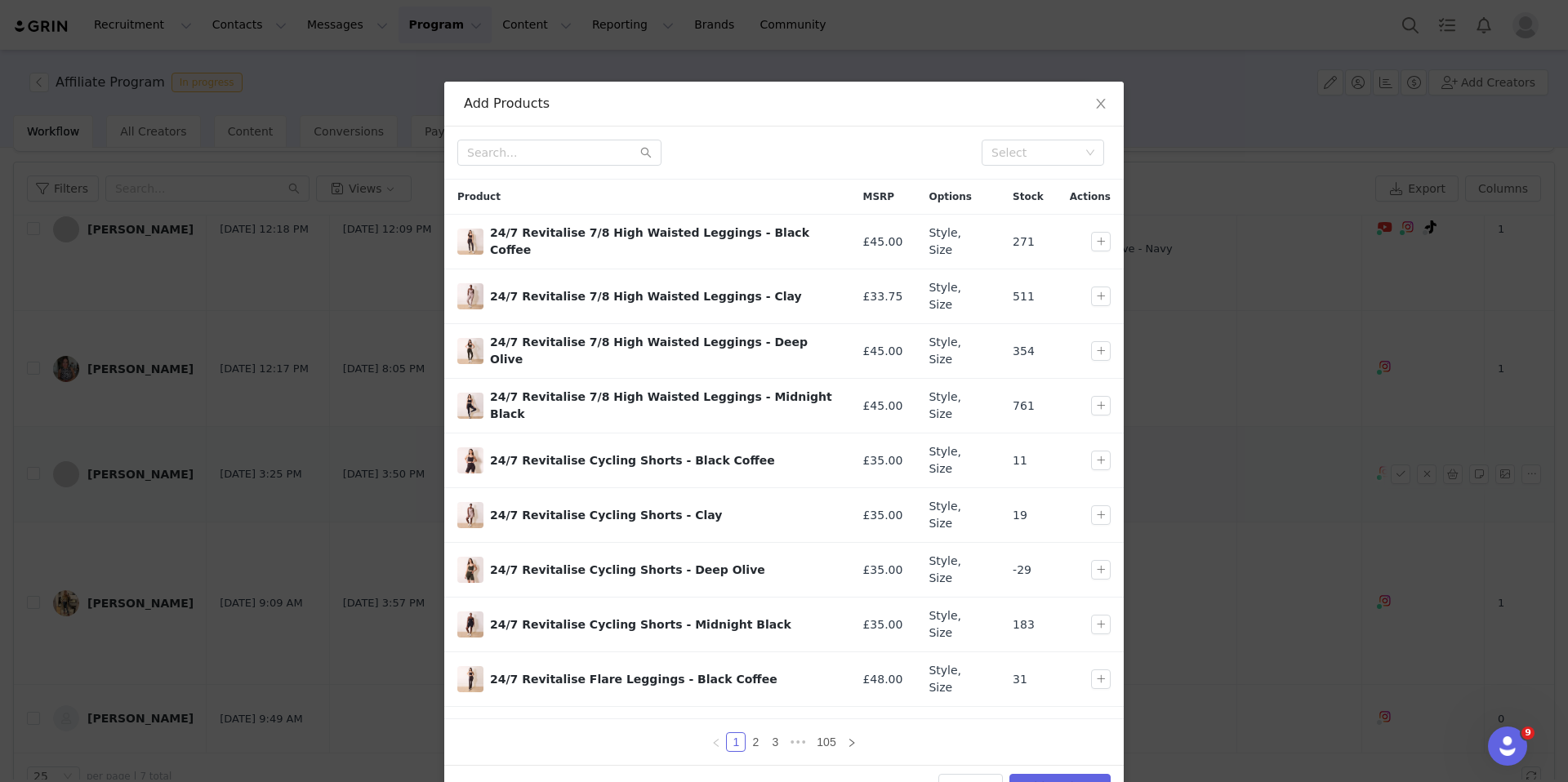
click at [537, 183] on div "Product" at bounding box center [647, 196] width 405 height 34
click at [533, 158] on input "text" at bounding box center [559, 152] width 204 height 26
click at [1112, 107] on span "Close" at bounding box center [1100, 104] width 46 height 46
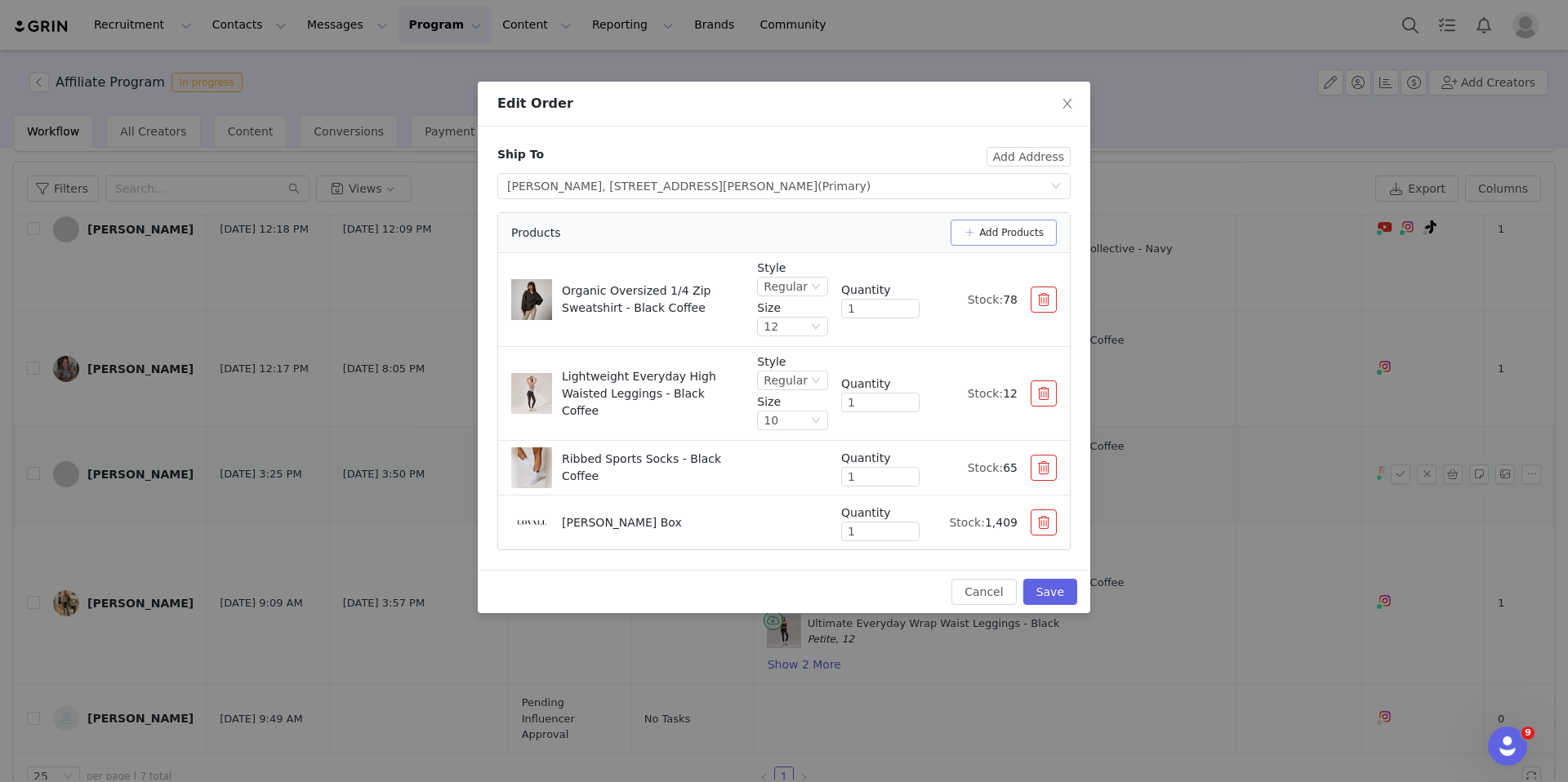
click at [1030, 231] on button "Add Products" at bounding box center [1004, 232] width 106 height 26
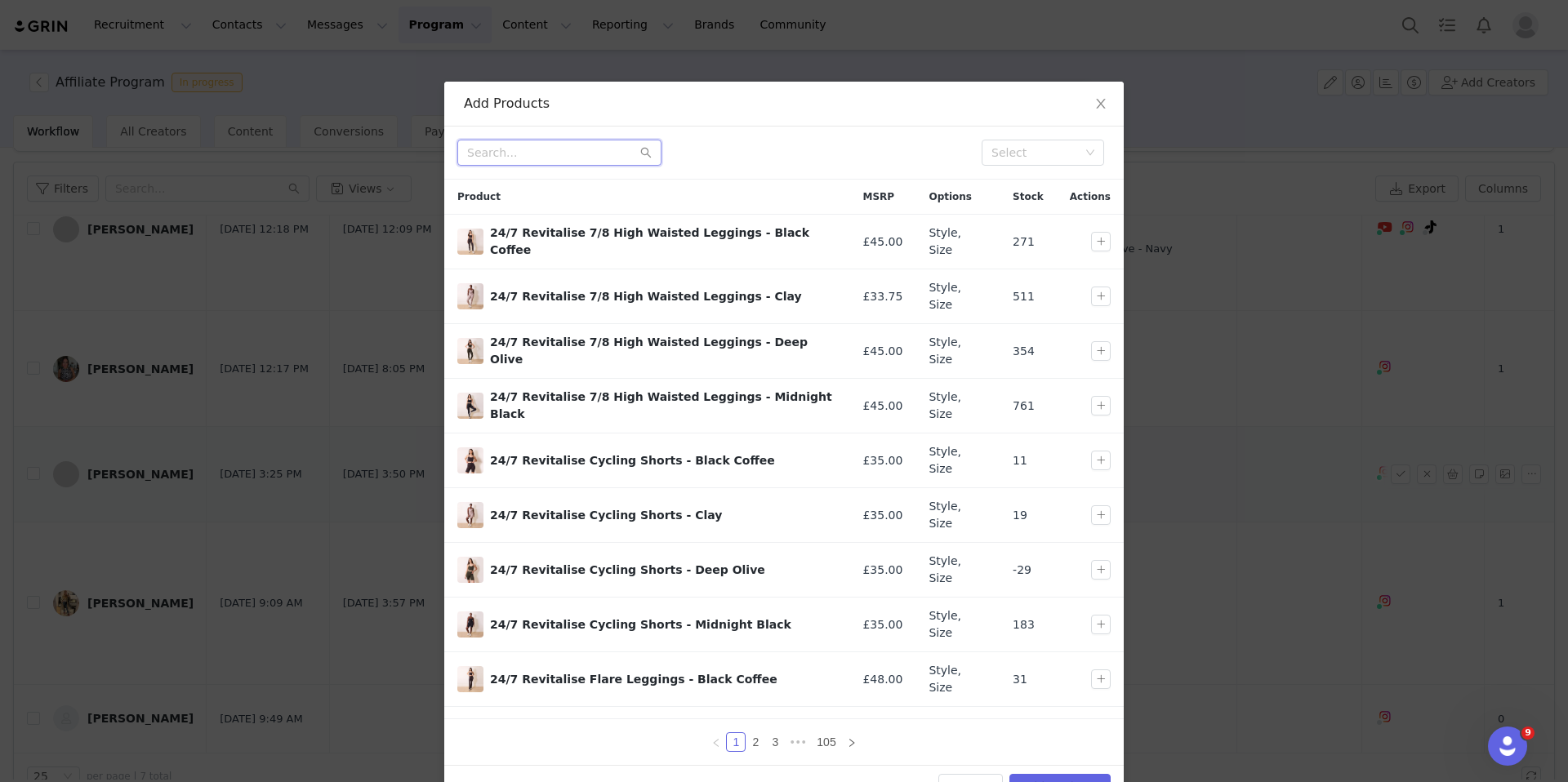
click at [557, 144] on input "text" at bounding box center [559, 152] width 204 height 26
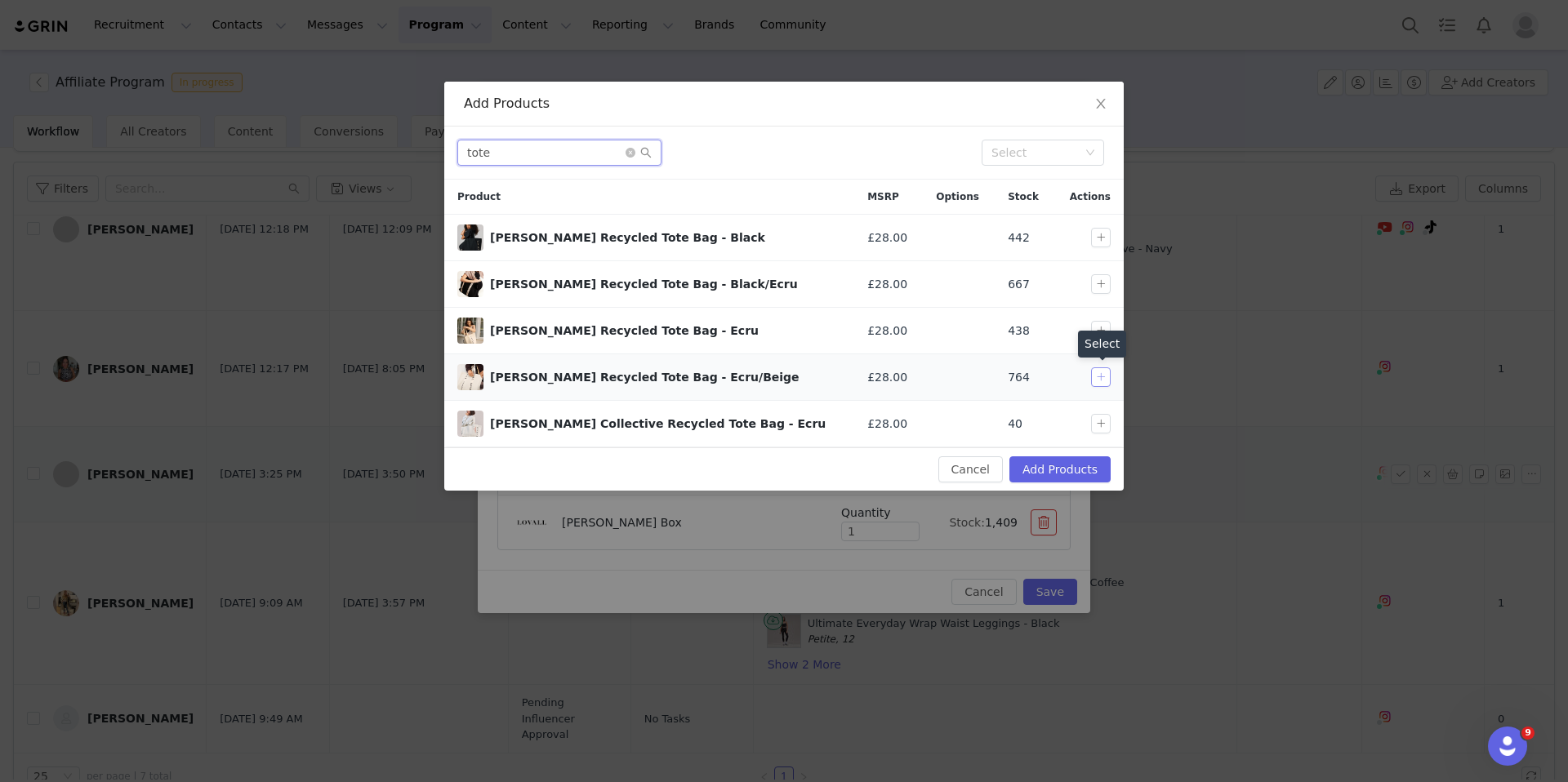
type input "tote"
click at [1096, 376] on button "button" at bounding box center [1101, 378] width 20 height 20
click at [1084, 462] on button "Add Products" at bounding box center [1059, 469] width 101 height 26
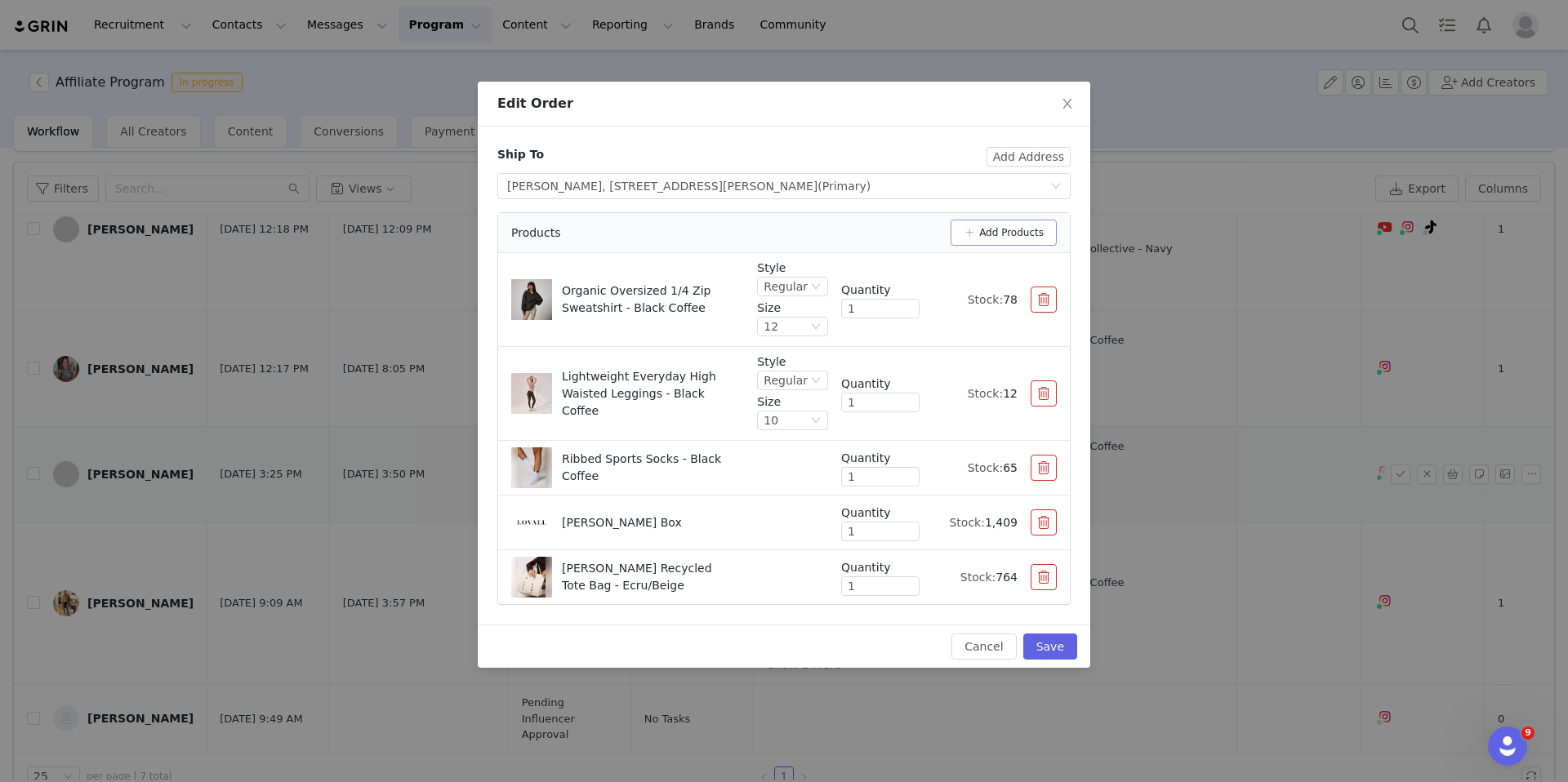
click at [990, 236] on button "Add Products" at bounding box center [1004, 232] width 106 height 26
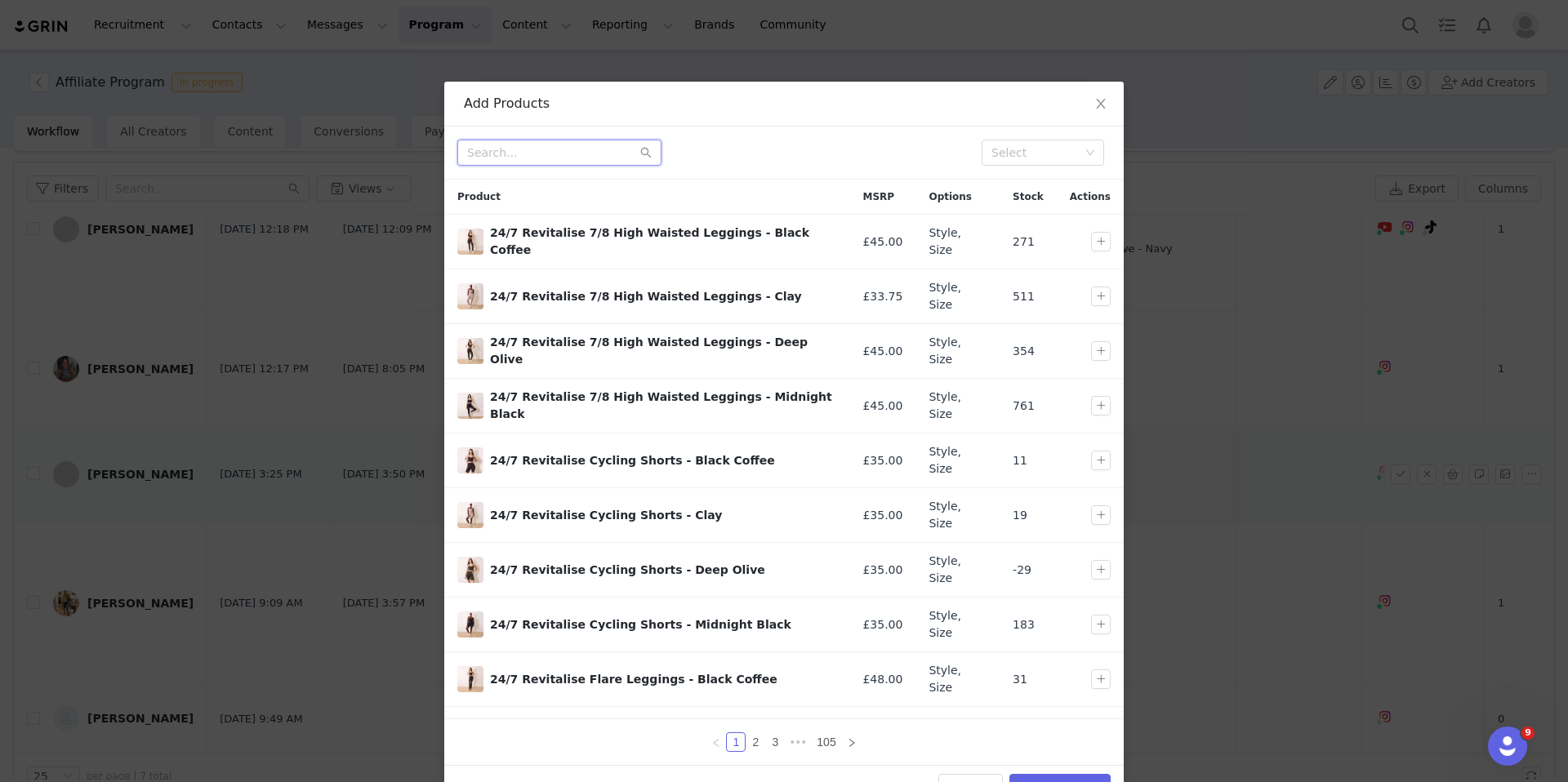
click at [535, 165] on input "text" at bounding box center [559, 152] width 204 height 26
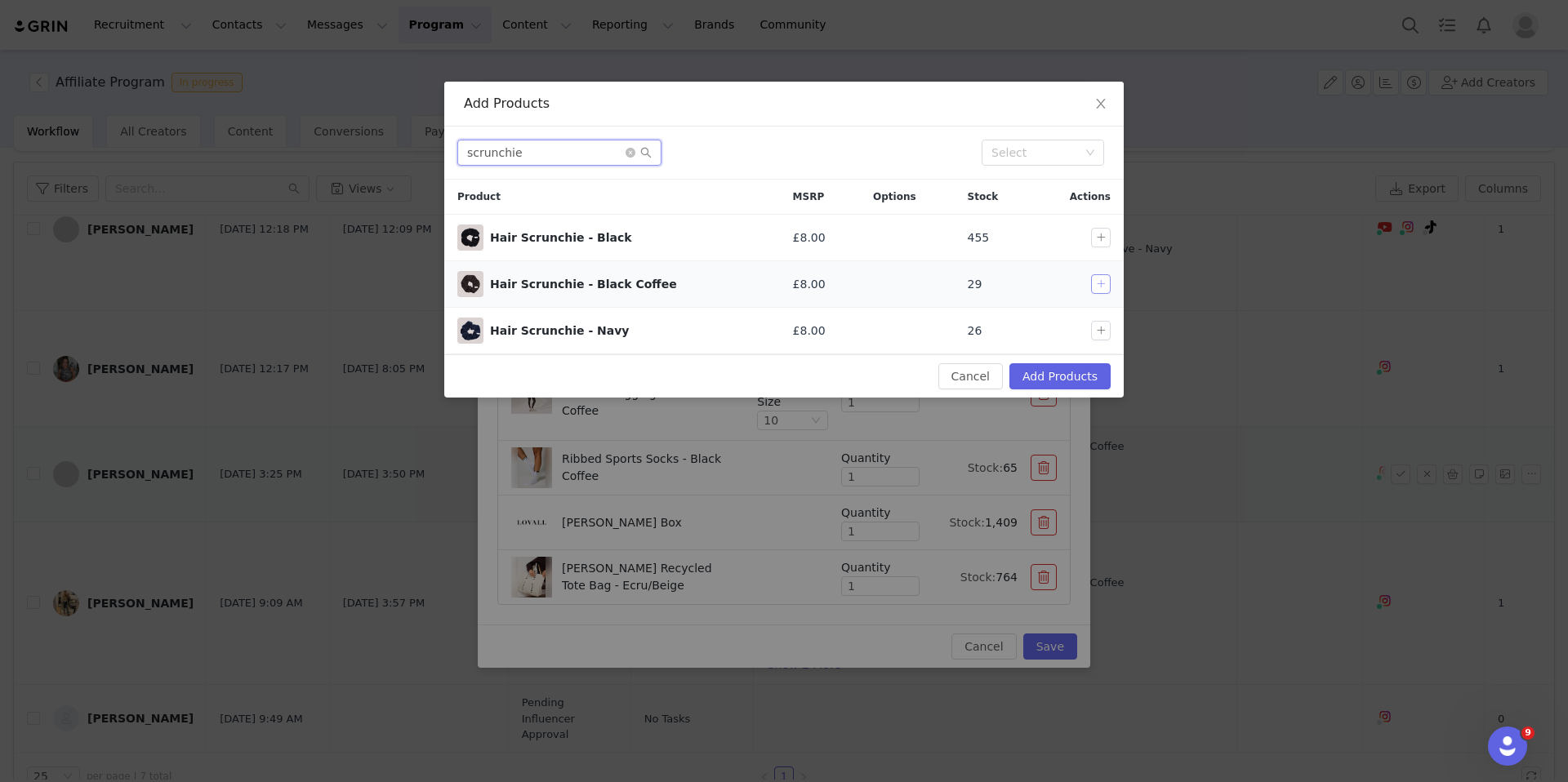
type input "scrunchie"
click at [1099, 279] on button "button" at bounding box center [1101, 284] width 20 height 20
click at [1095, 374] on button "Add Products" at bounding box center [1059, 376] width 101 height 26
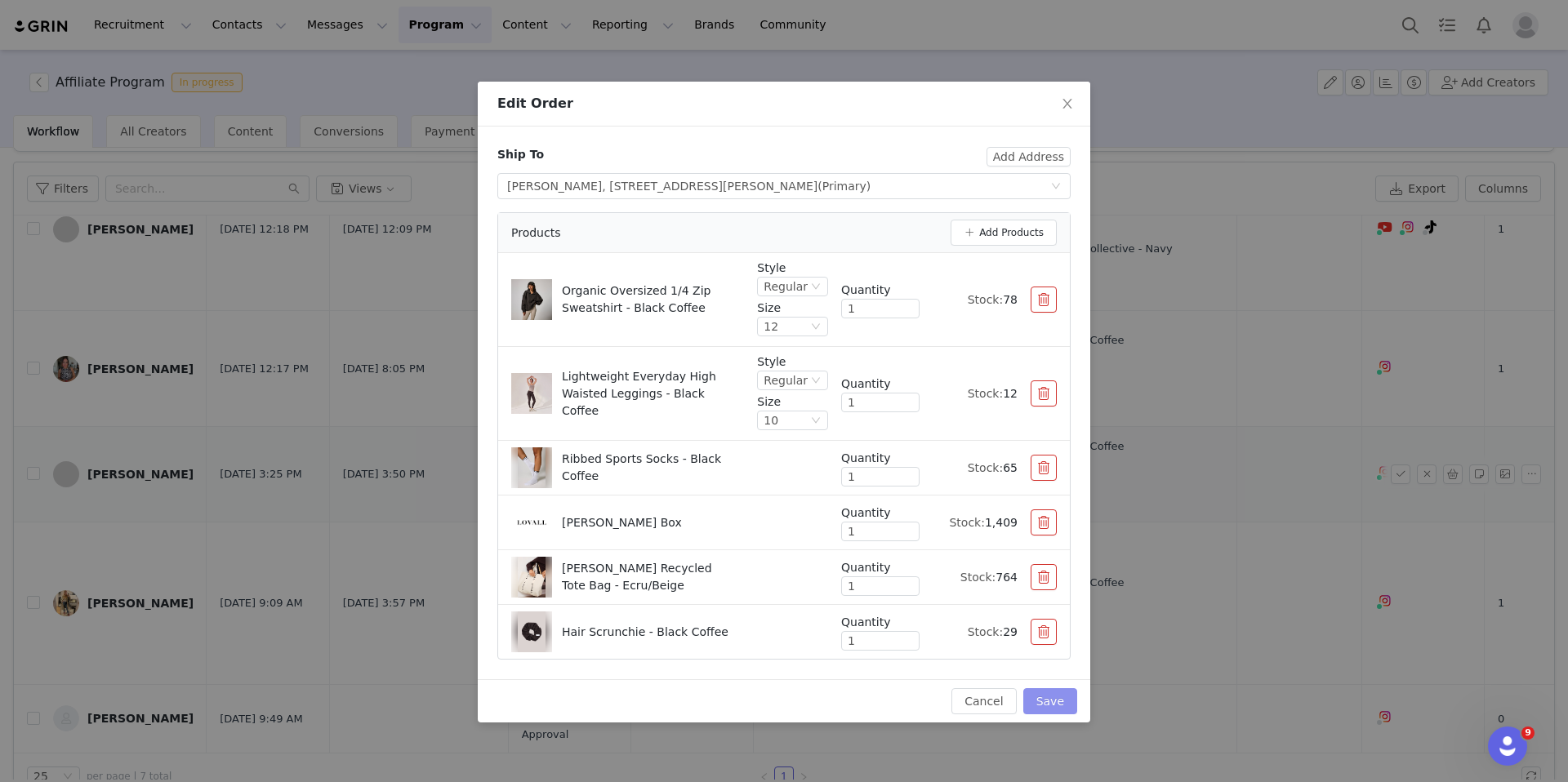
click at [1066, 703] on button "Save" at bounding box center [1050, 701] width 54 height 26
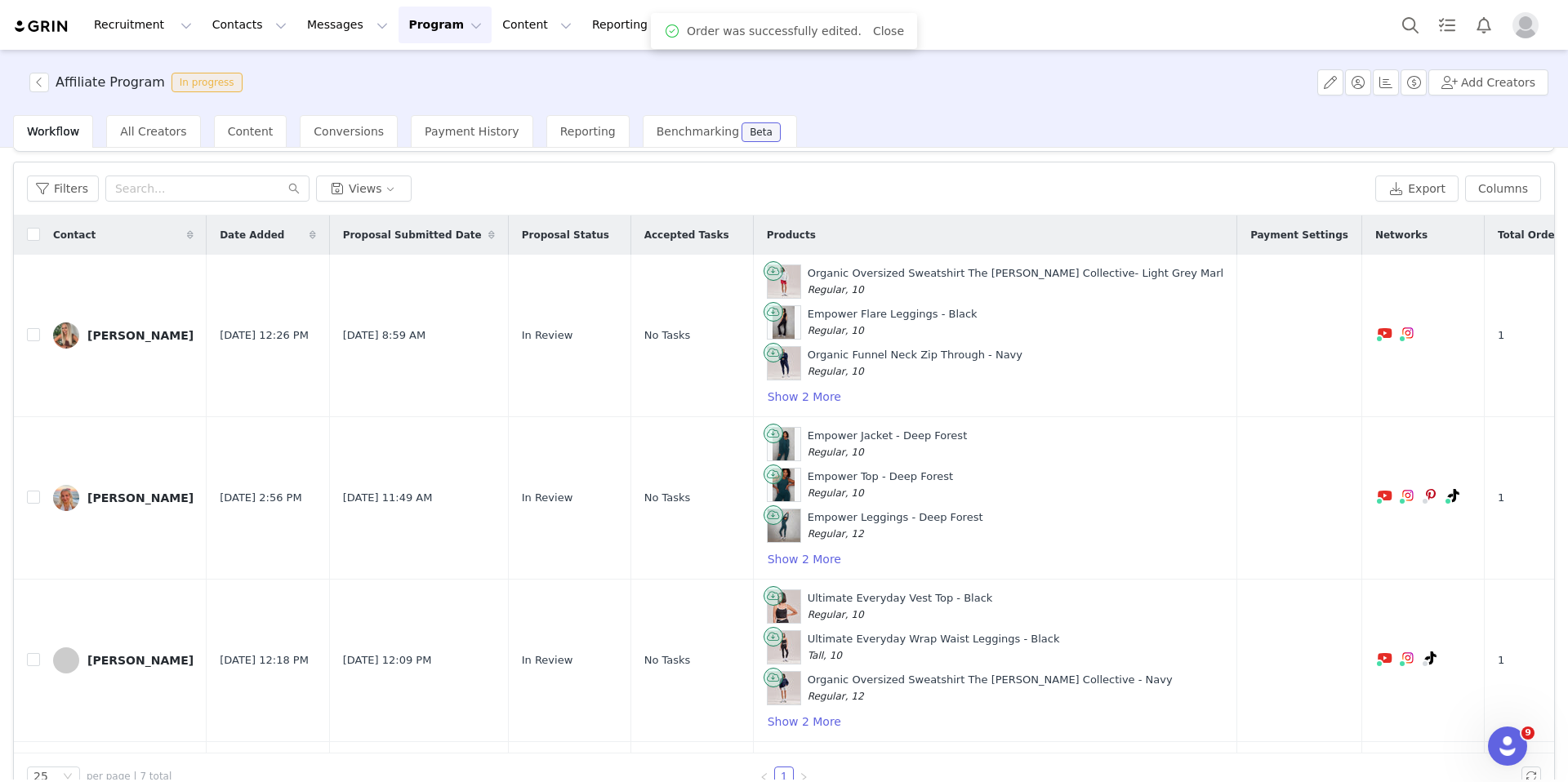
scroll to position [499, 0]
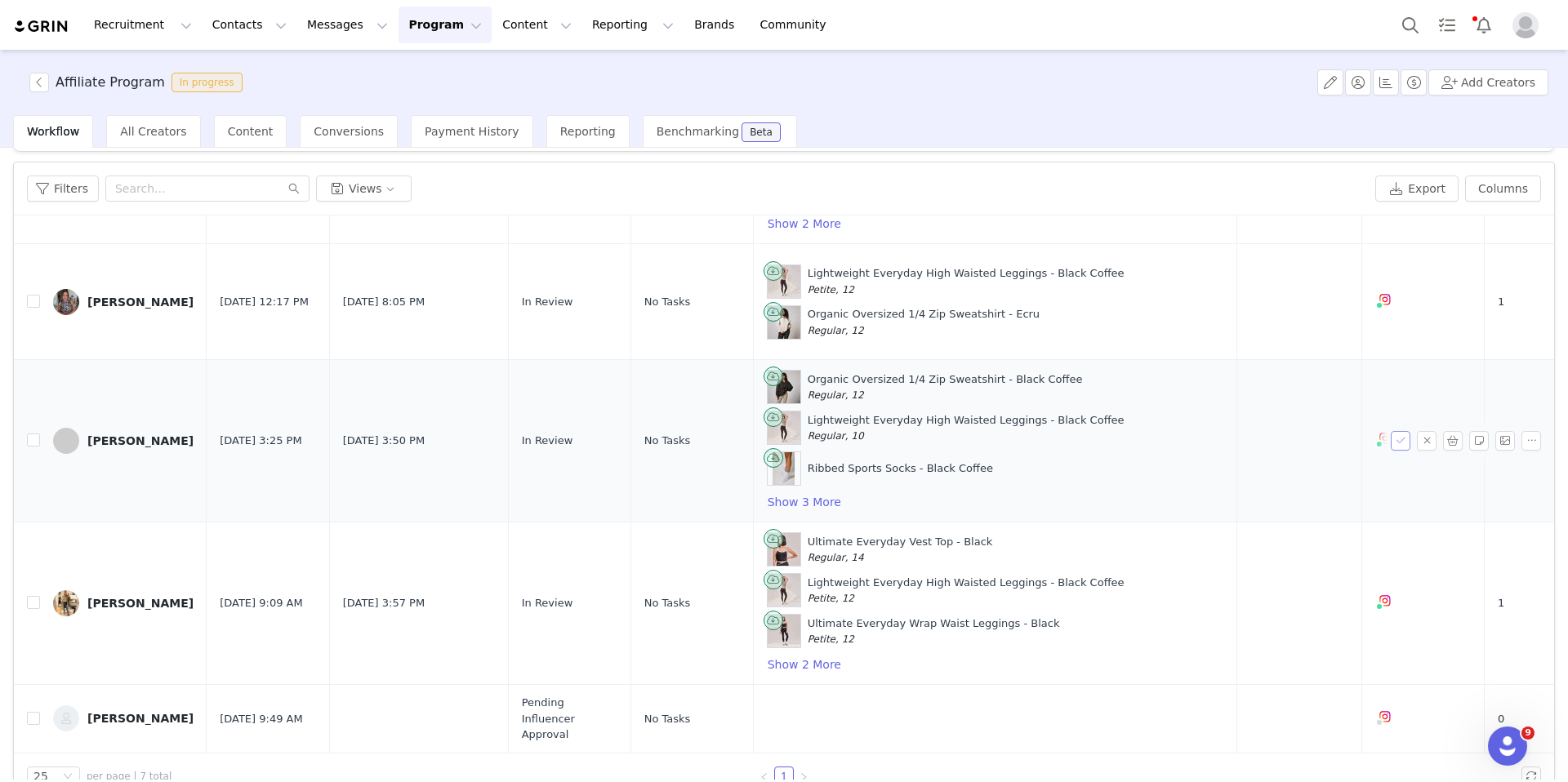
click at [1258, 445] on button "button" at bounding box center [1401, 441] width 20 height 20
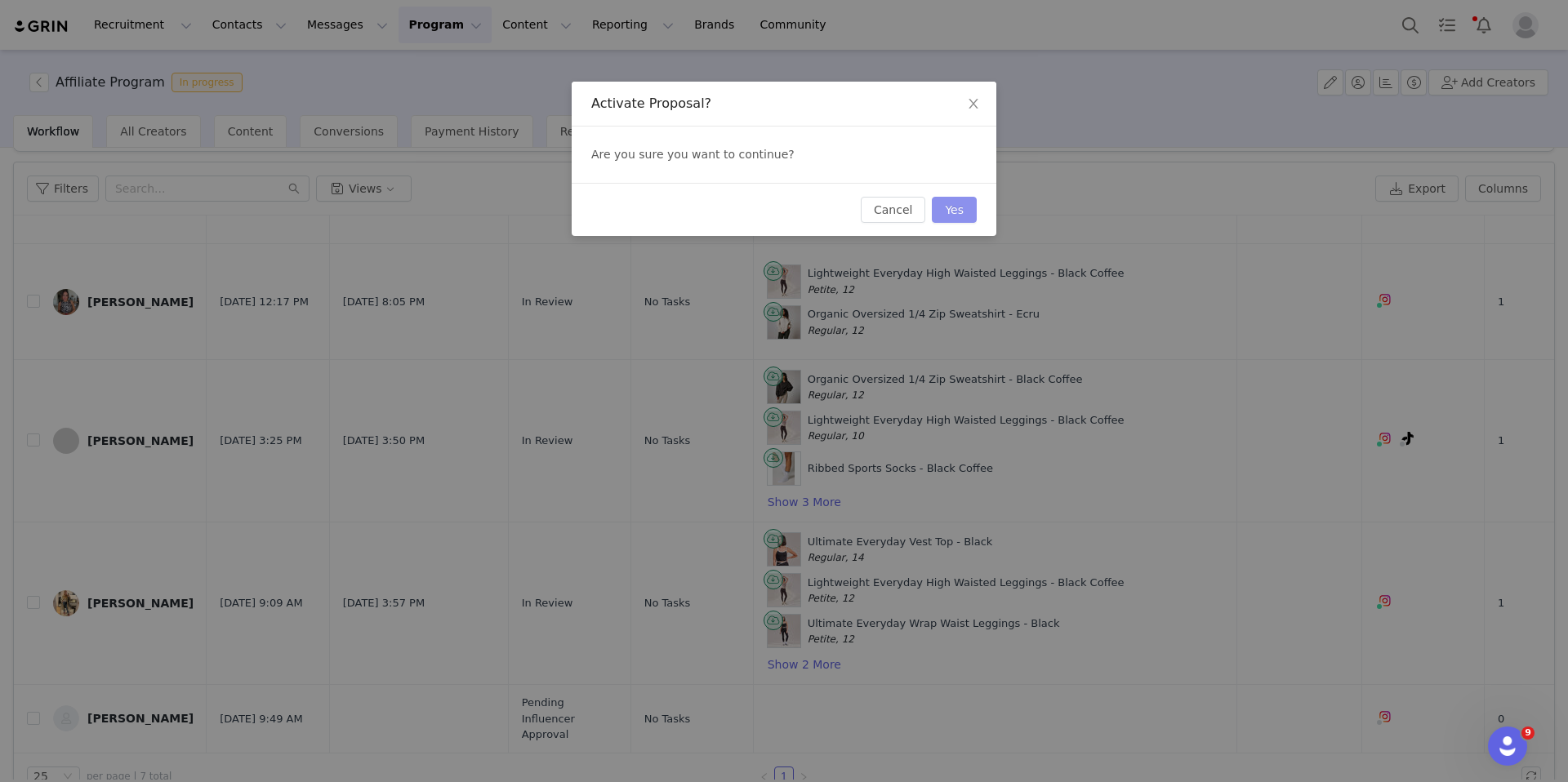
click at [972, 215] on button "Yes" at bounding box center [955, 209] width 45 height 26
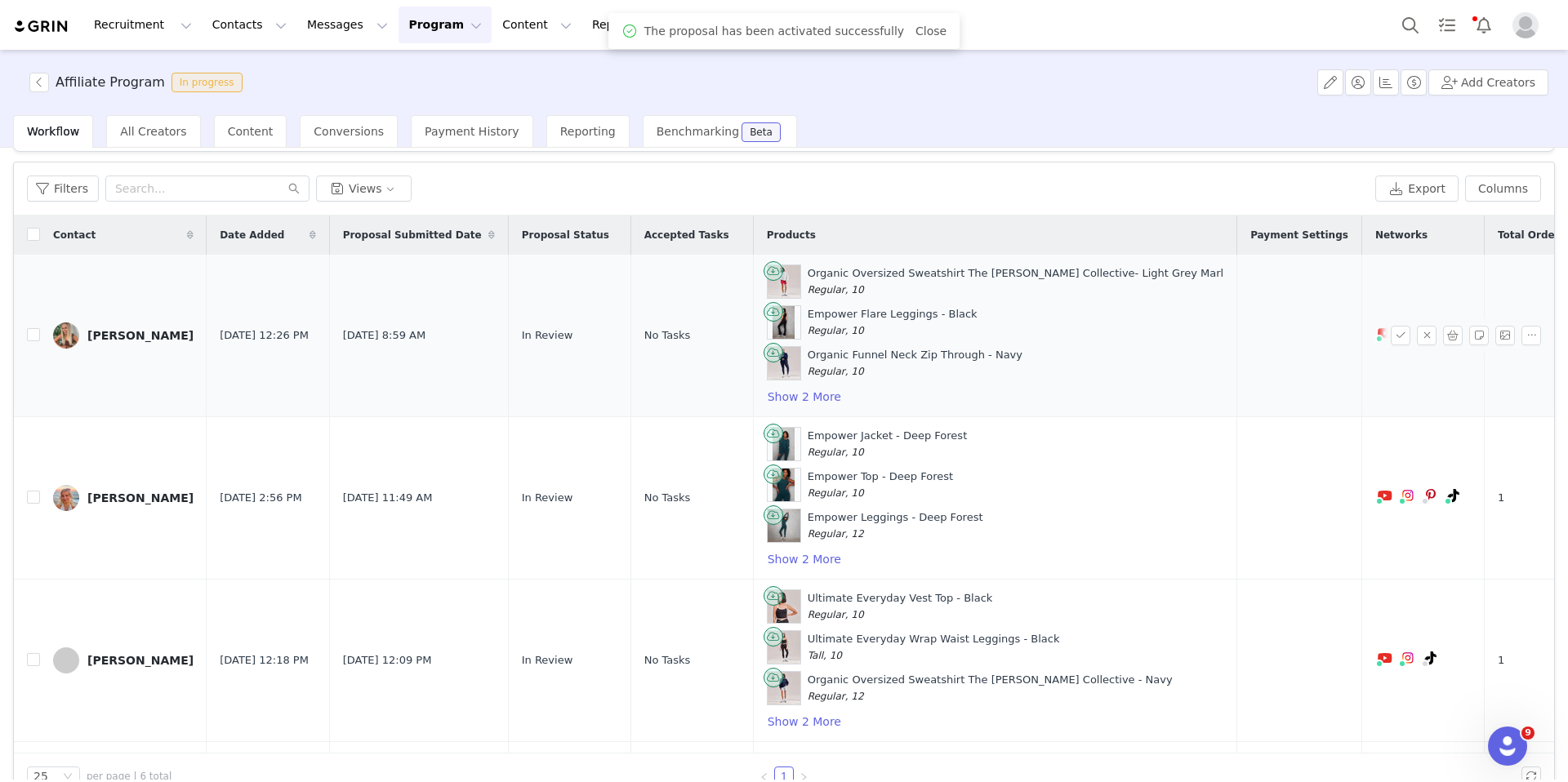
scroll to position [0, 0]
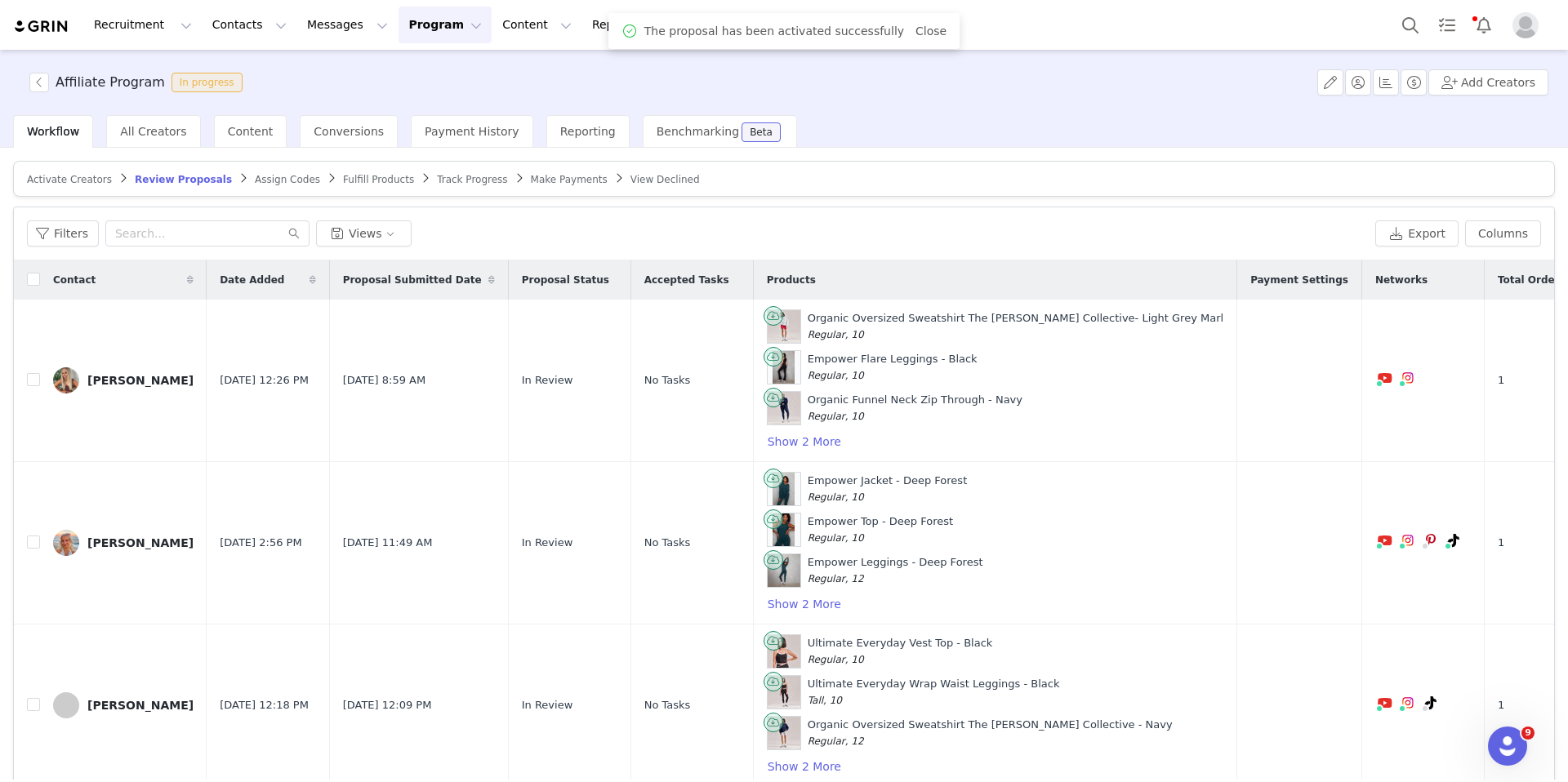
click at [272, 185] on span "Assign Codes" at bounding box center [287, 179] width 65 height 12
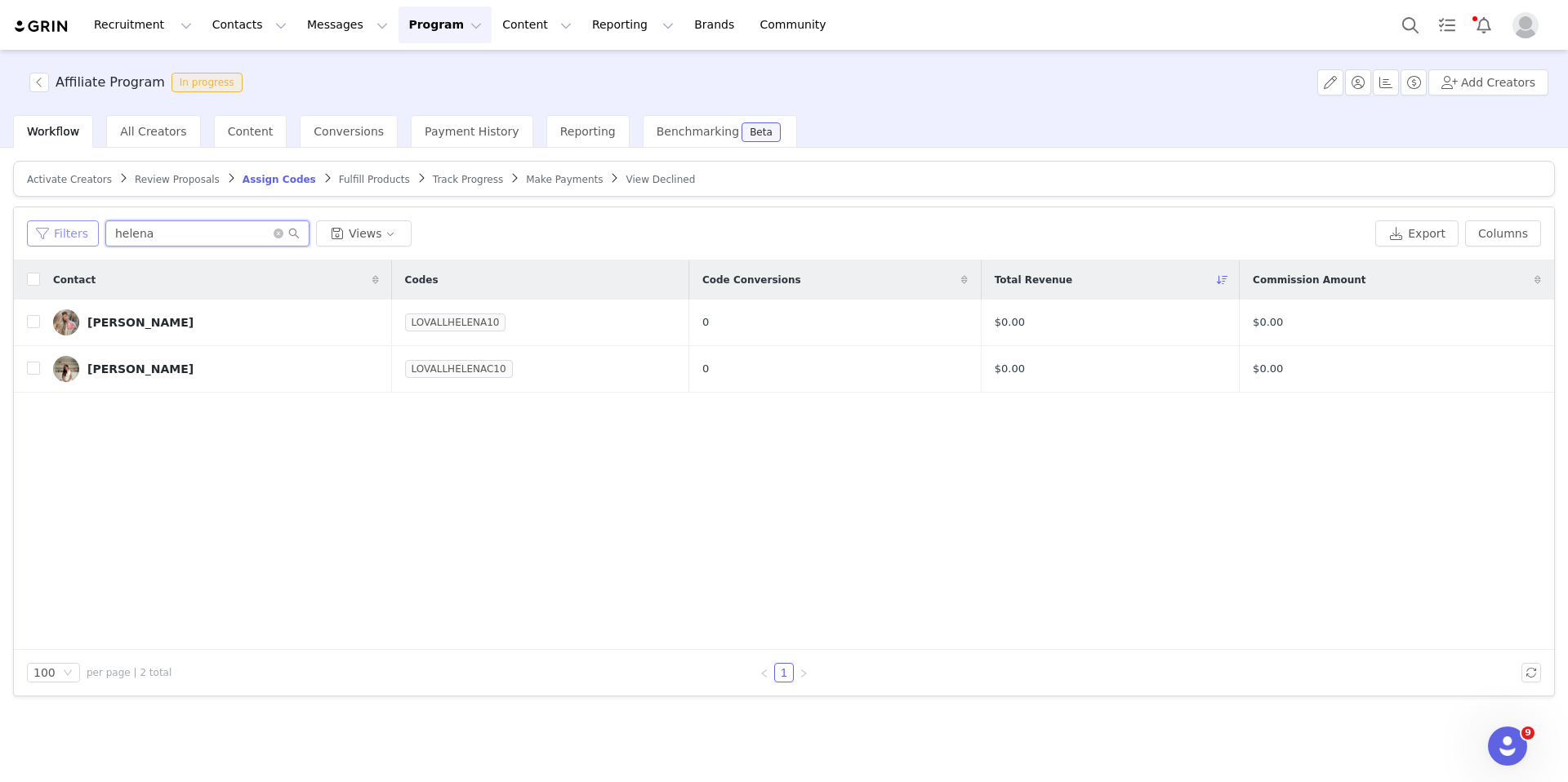
drag, startPoint x: 200, startPoint y: 232, endPoint x: 66, endPoint y: 229, distance: 134.0
click at [66, 229] on div "Filters helena Views" at bounding box center [697, 233] width 1342 height 26
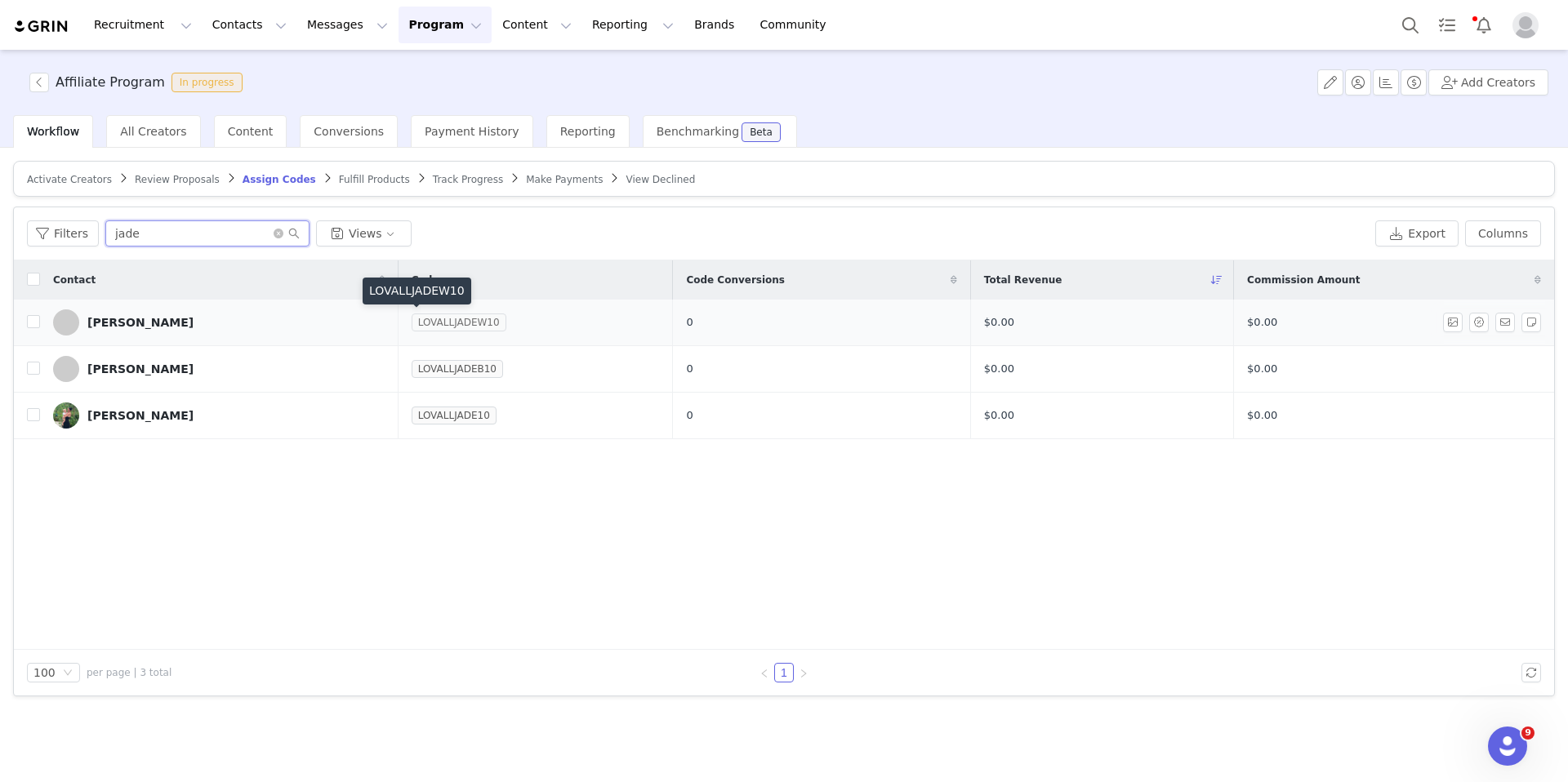
type input "jade"
click at [447, 322] on link "LOVALLJADEW10" at bounding box center [459, 322] width 95 height 16
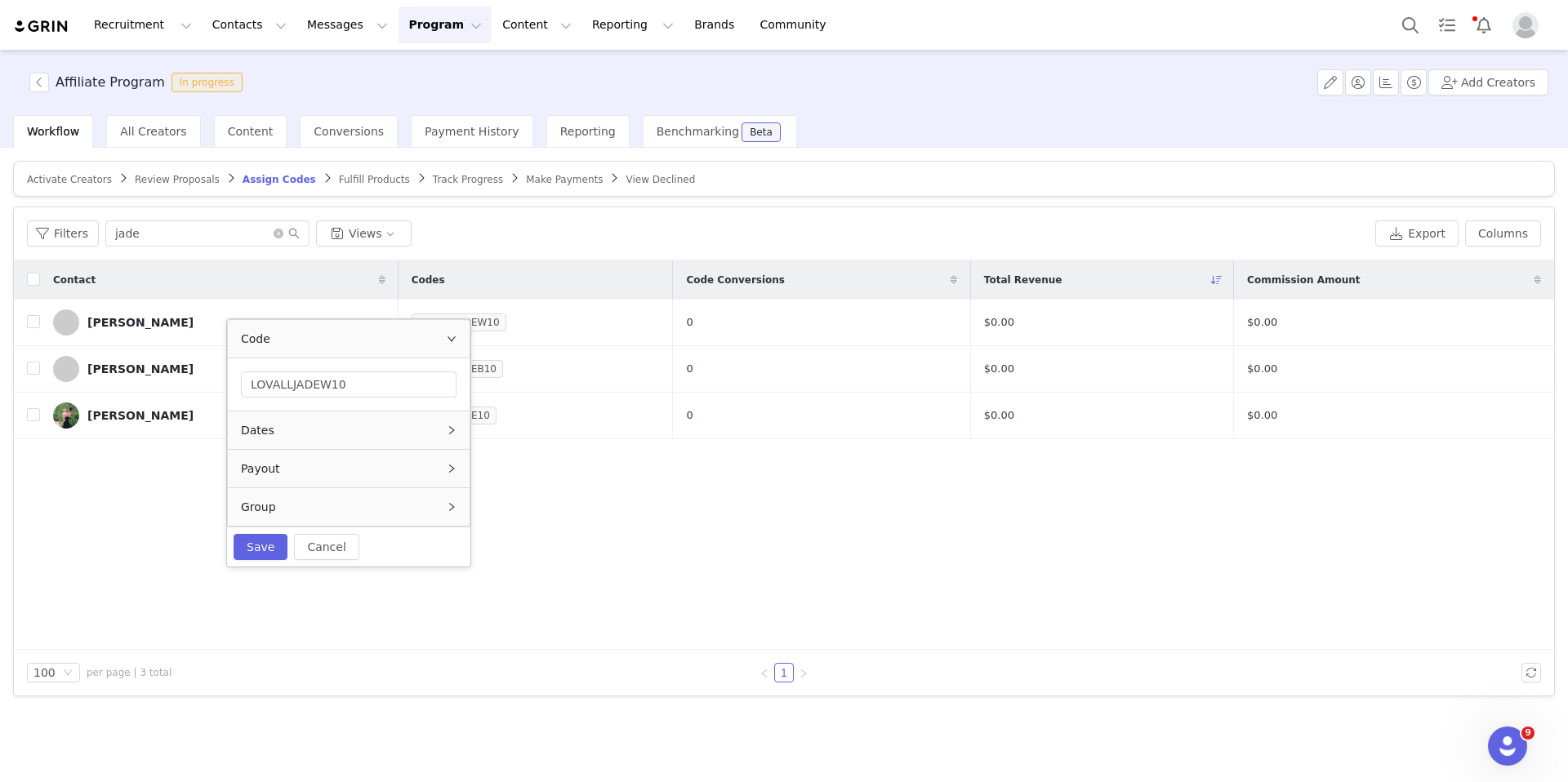
click at [561, 493] on div "Contact Codes Code Conversions Total Revenue Commission Amount Jade Williams LO…" at bounding box center [784, 455] width 1540 height 389
click at [70, 333] on span at bounding box center [65, 322] width 26 height 26
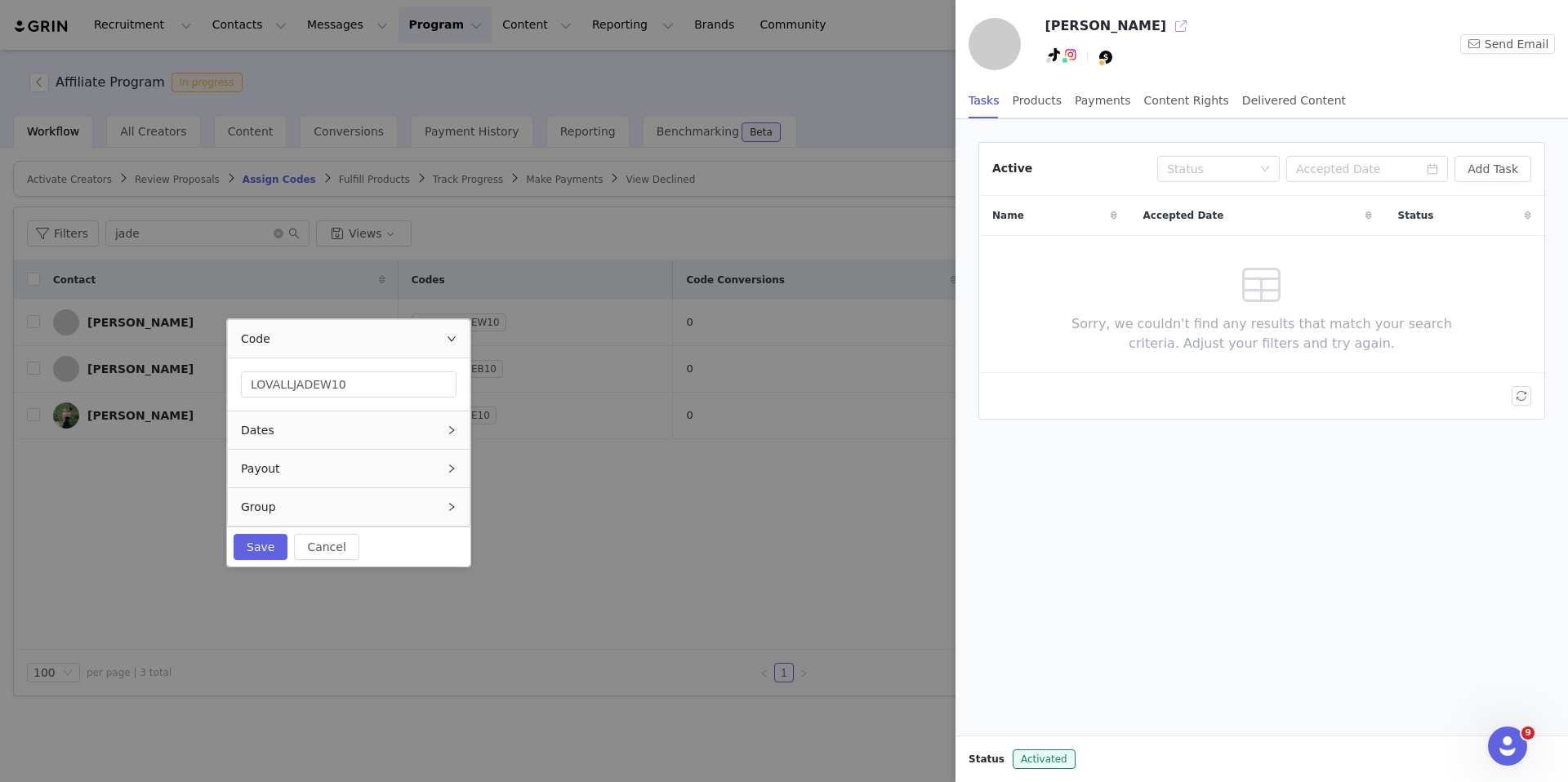
click at [1168, 37] on button "button" at bounding box center [1180, 26] width 26 height 26
click at [579, 544] on div at bounding box center [784, 391] width 1568 height 782
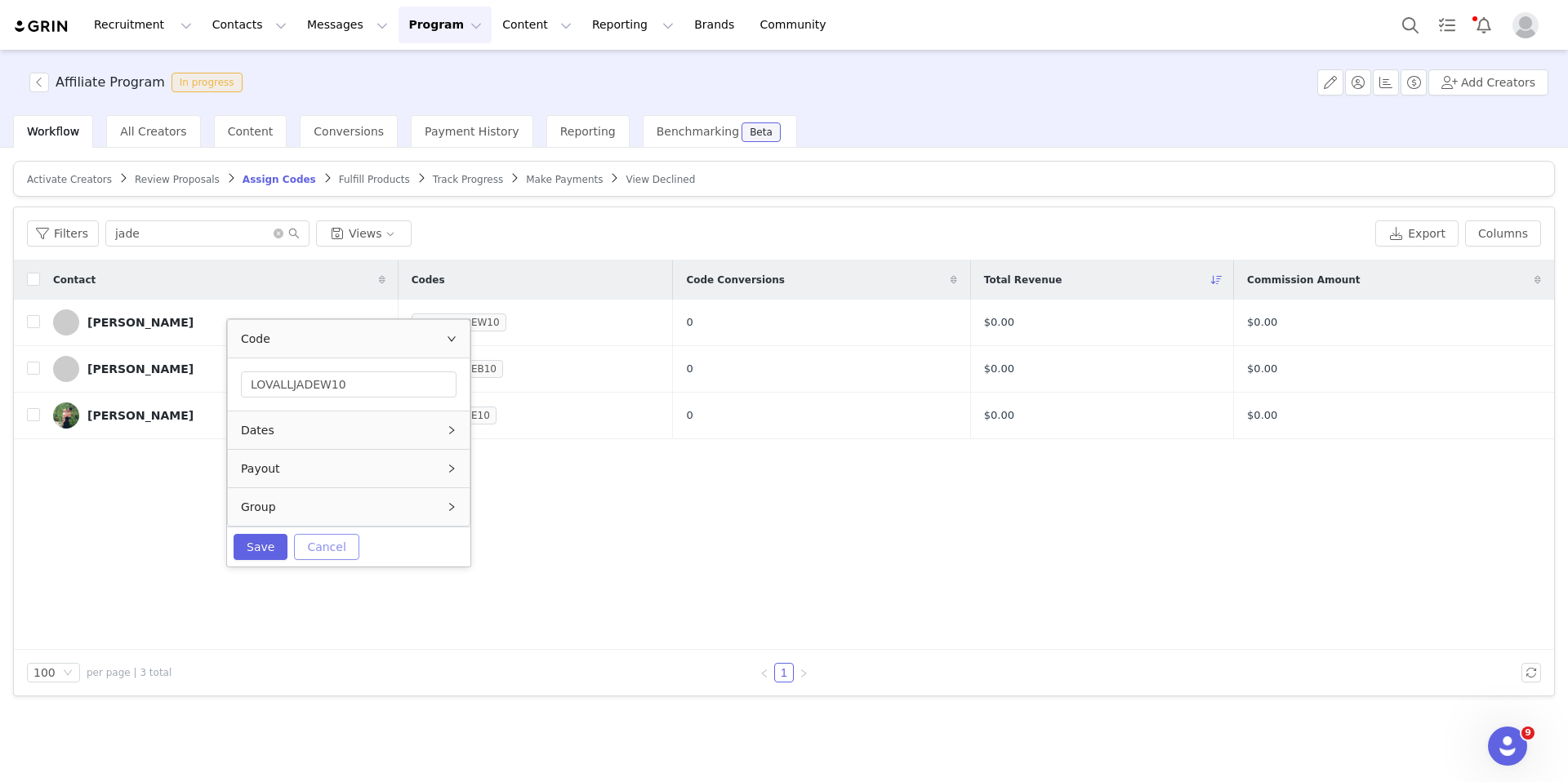
click at [329, 551] on button "Cancel" at bounding box center [326, 546] width 64 height 26
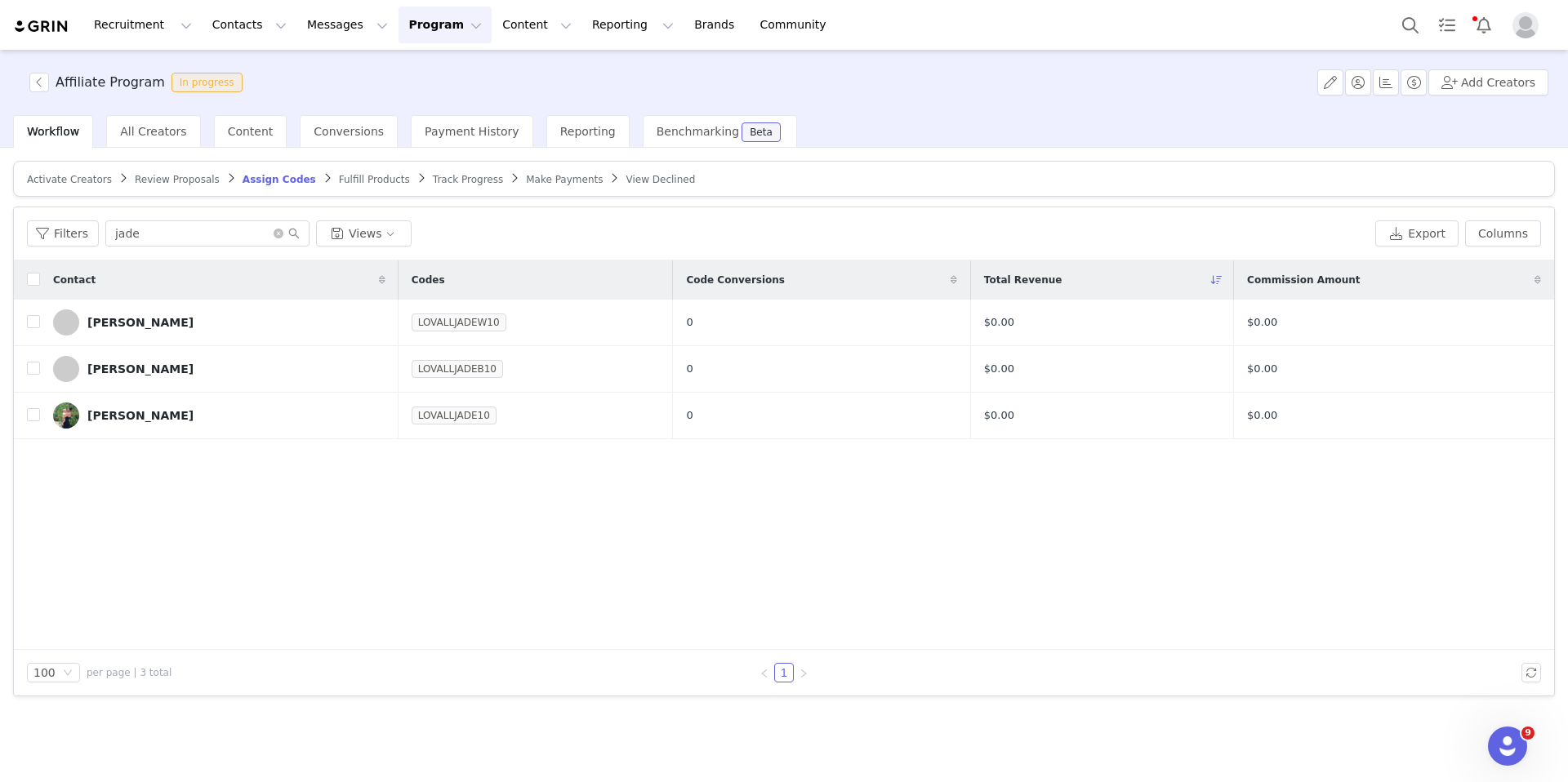
click at [347, 170] on article "Activate Creators Review Proposals Assign Codes Fulfill Products Track Progress…" at bounding box center [784, 179] width 1542 height 36
click at [339, 185] on span "Fulfill Products" at bounding box center [375, 179] width 71 height 12
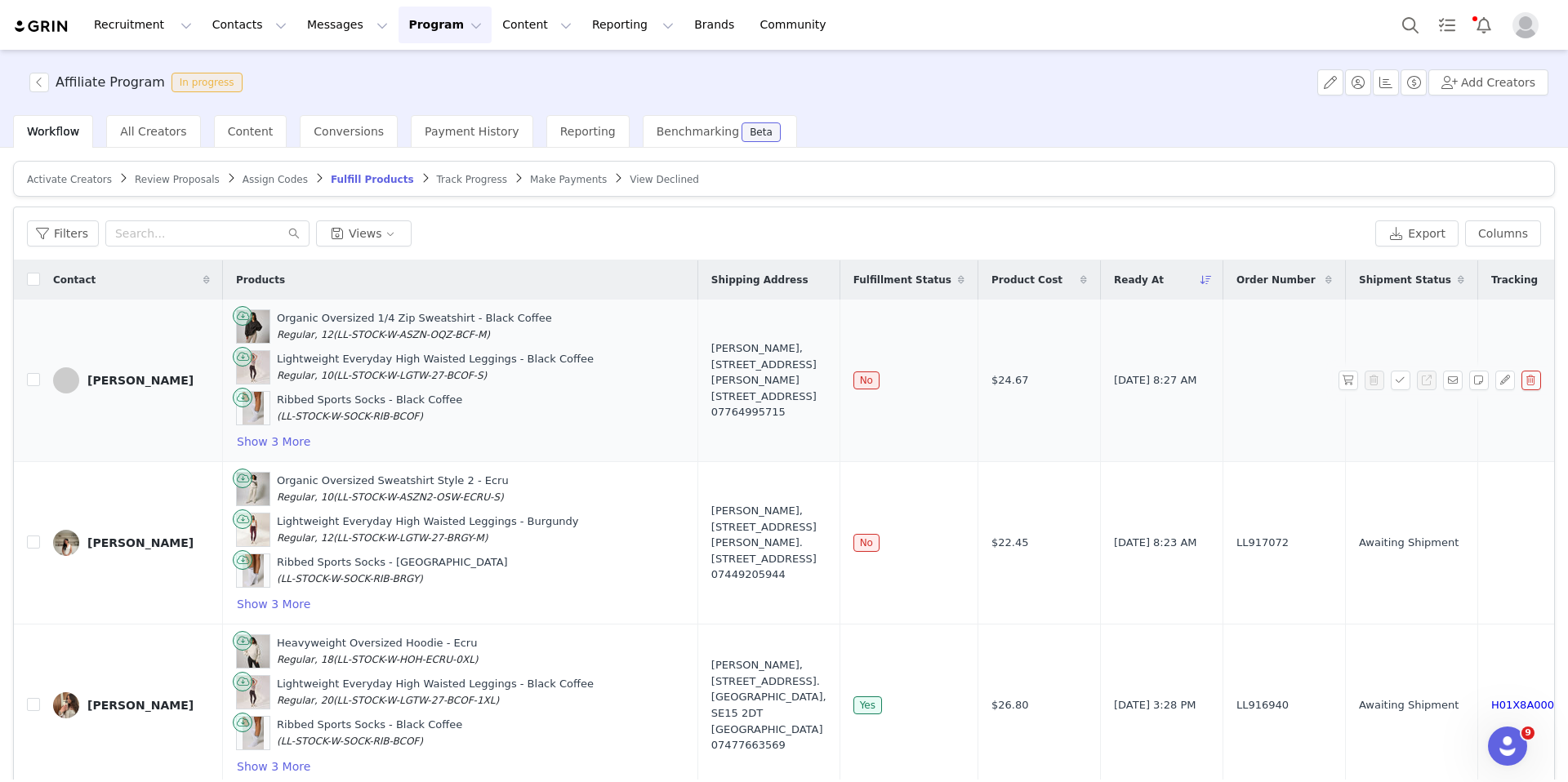
click at [28, 389] on td at bounding box center [27, 381] width 26 height 162
click at [29, 383] on input "checkbox" at bounding box center [33, 379] width 13 height 13
checkbox input "true"
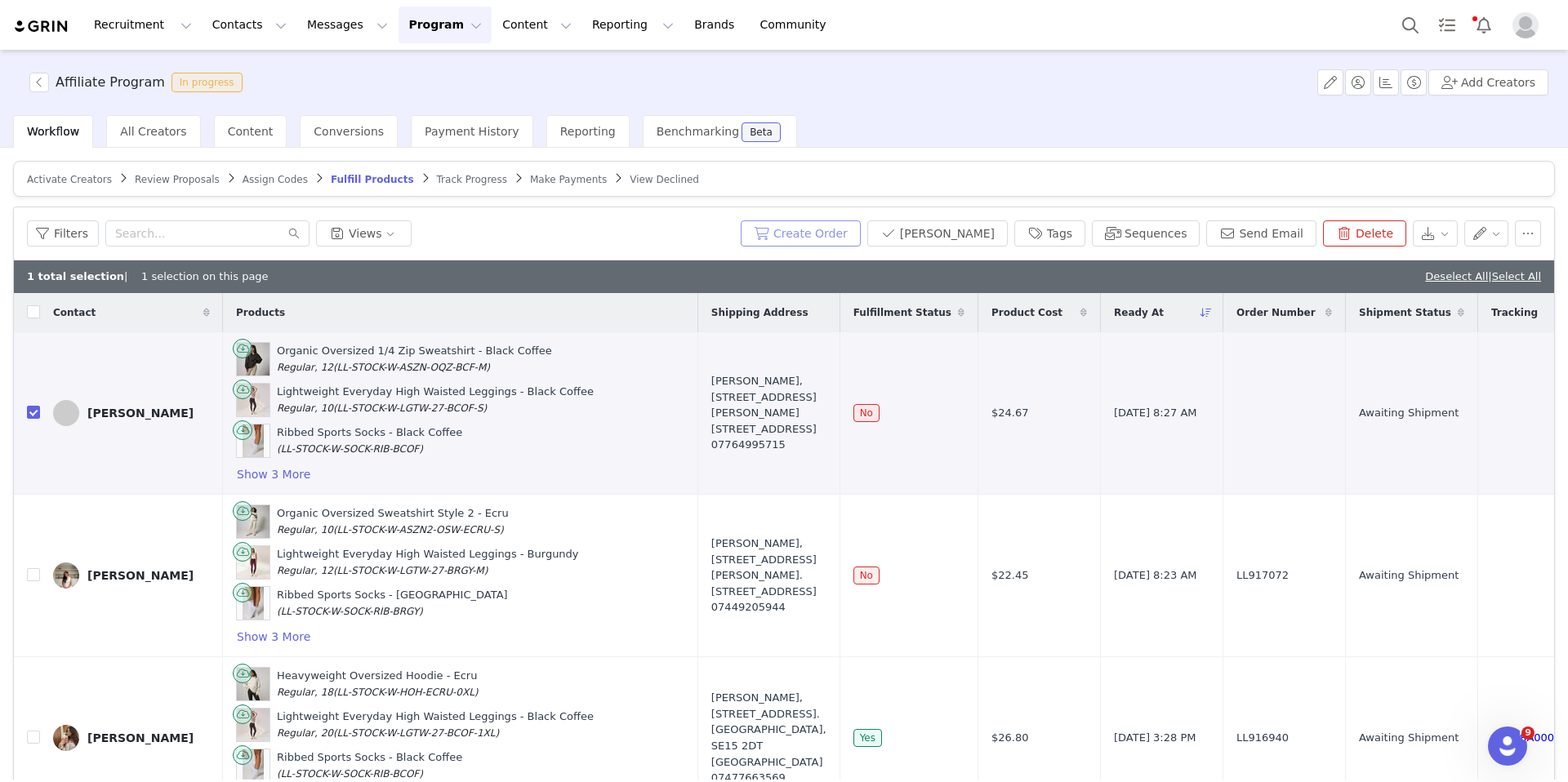
click at [800, 231] on button "Create Order" at bounding box center [801, 233] width 120 height 26
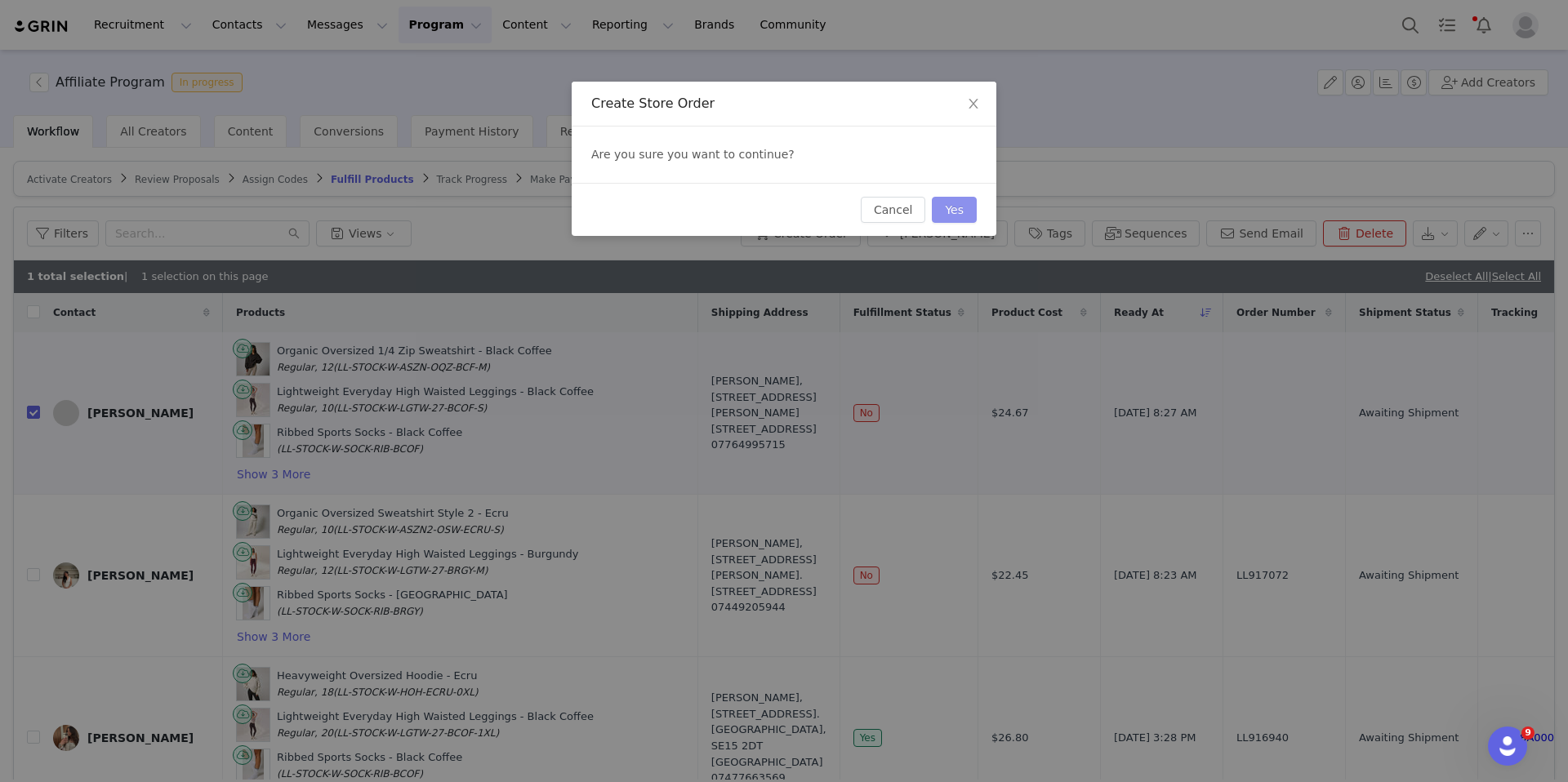
click at [955, 209] on button "Yes" at bounding box center [955, 209] width 45 height 26
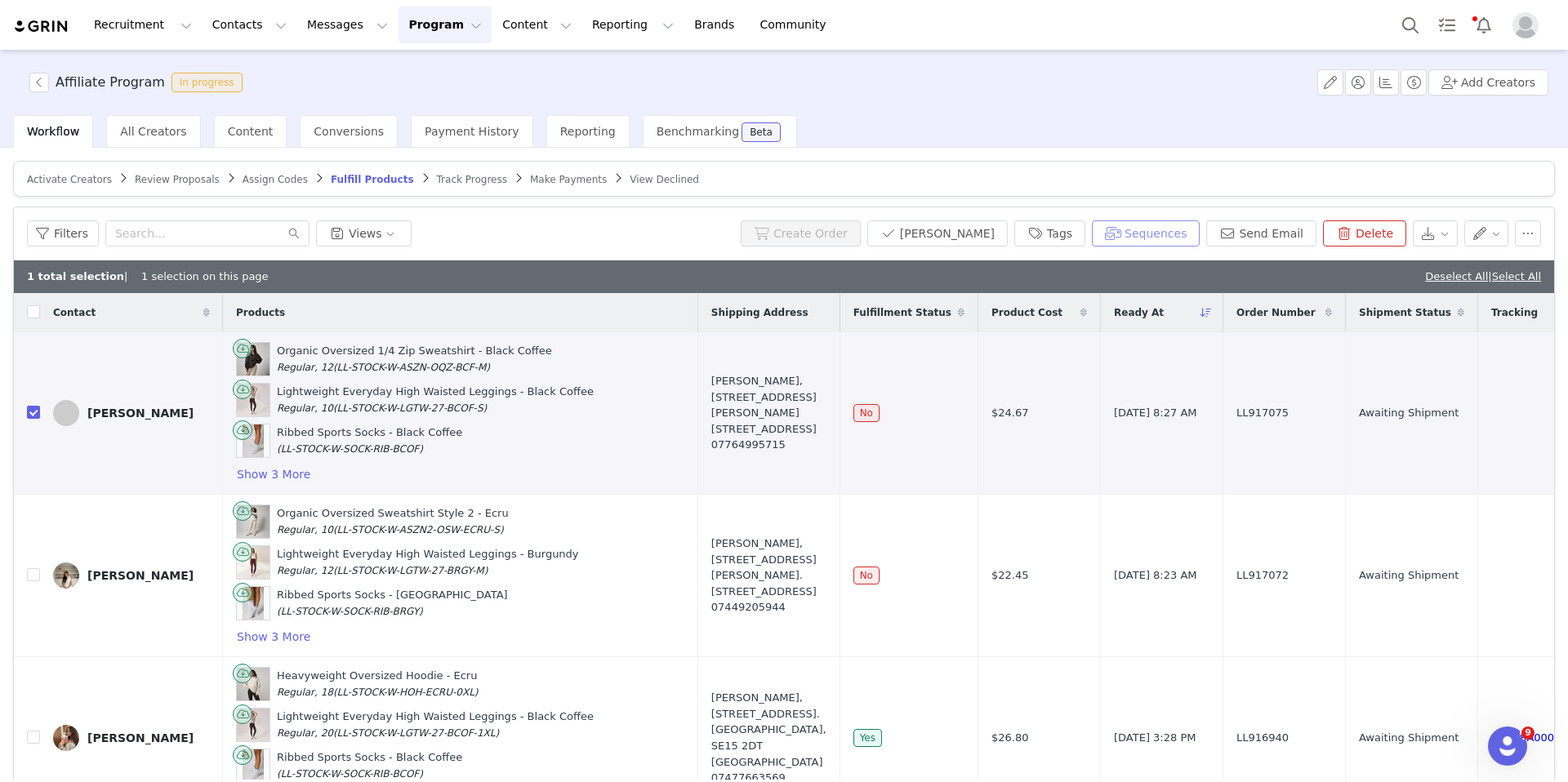
click at [1134, 225] on button "Sequences" at bounding box center [1146, 233] width 108 height 26
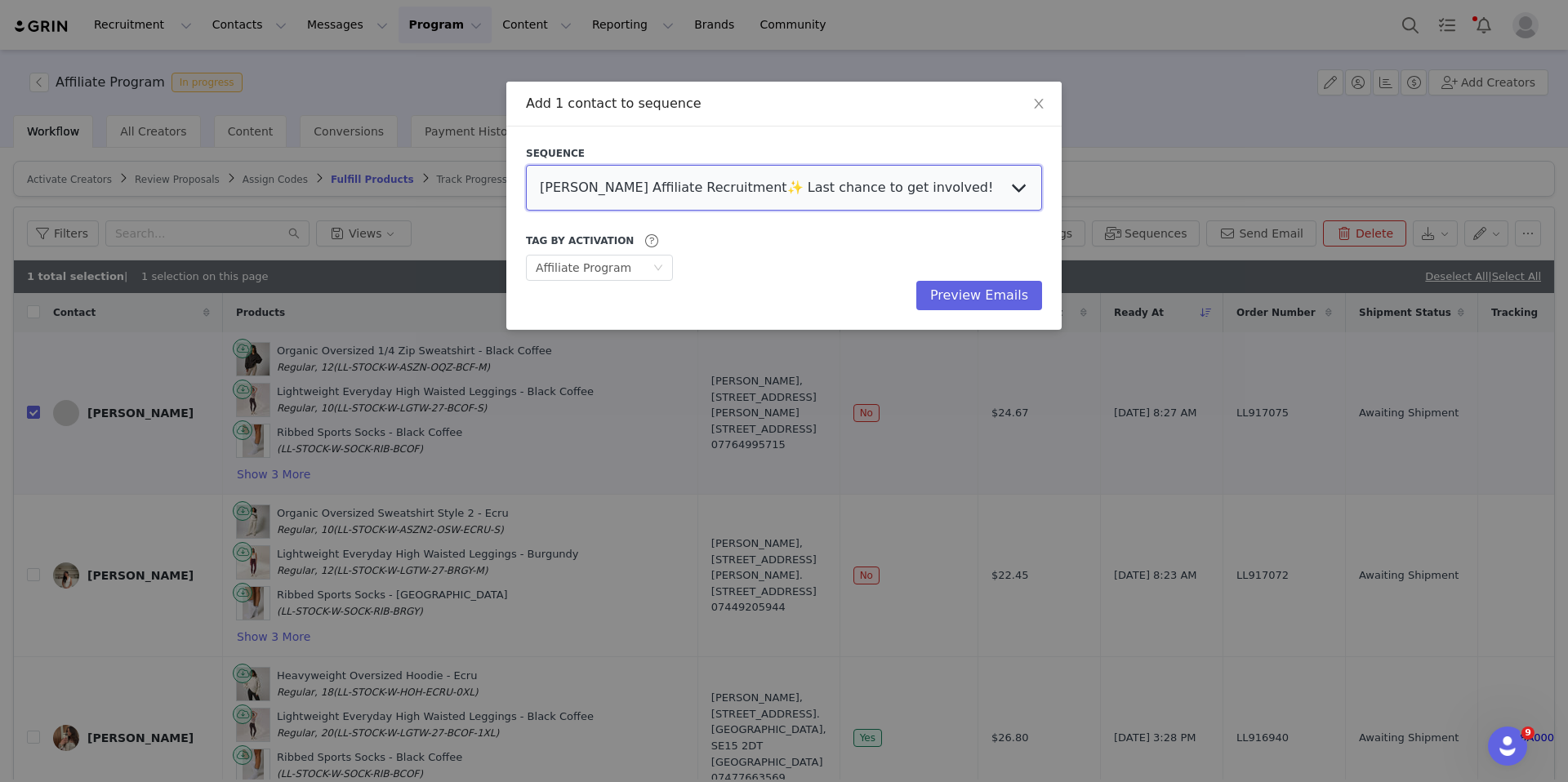
click at [877, 175] on select "LOVALL Affiliate Recruitment✨ Last chance to get involved! Affiliate AGENCY – A…" at bounding box center [784, 187] width 516 height 46
select select "831cceb8-98a0-4ec9-9604-674086b9edf6"
click at [526, 165] on select "LOVALL Affiliate Recruitment✨ Last chance to get involved! Affiliate AGENCY – A…" at bounding box center [784, 187] width 516 height 46
click at [985, 295] on button "Preview Emails" at bounding box center [979, 295] width 126 height 29
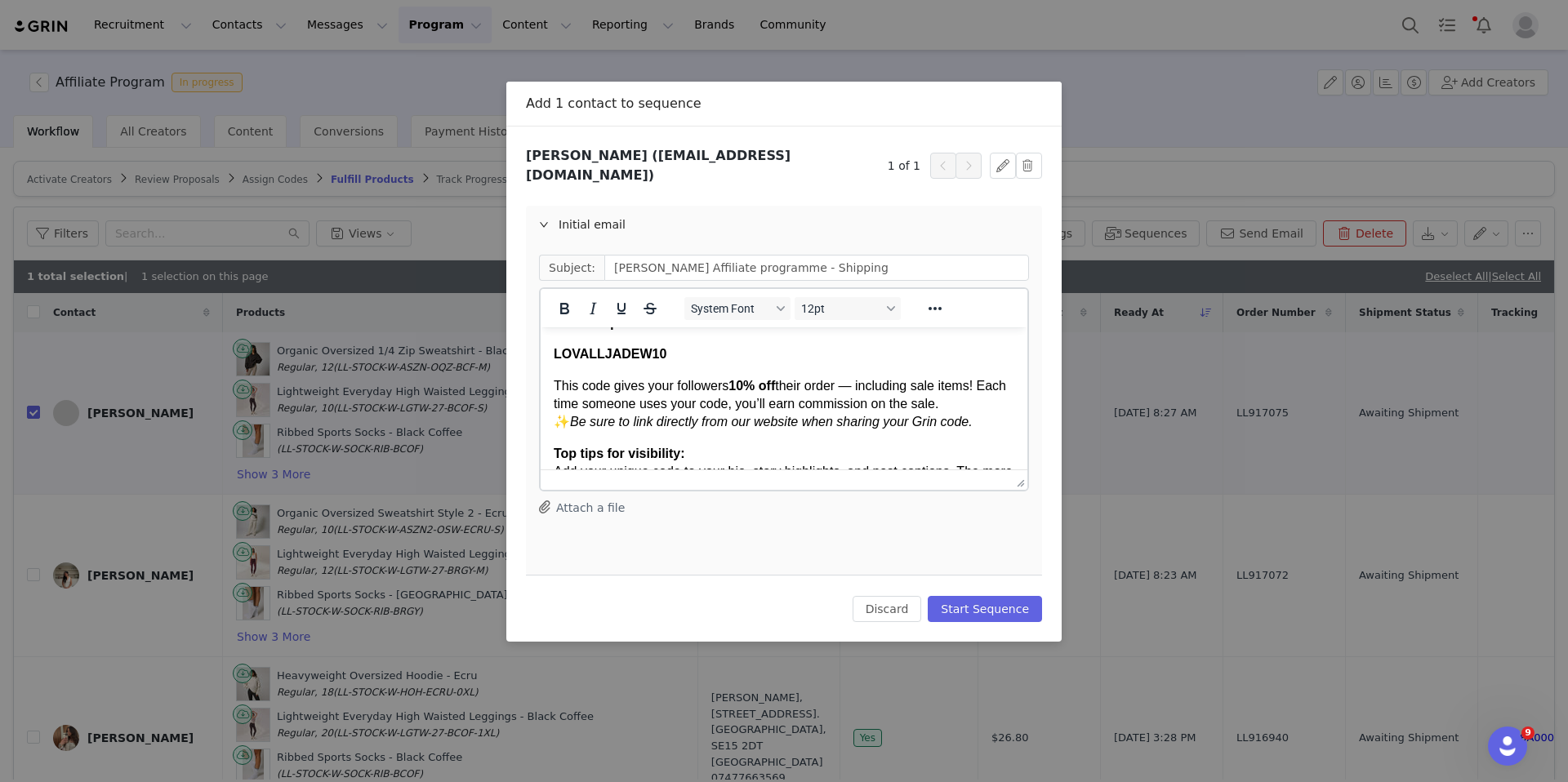
scroll to position [192, 0]
click at [999, 607] on button "Start Sequence" at bounding box center [985, 609] width 114 height 26
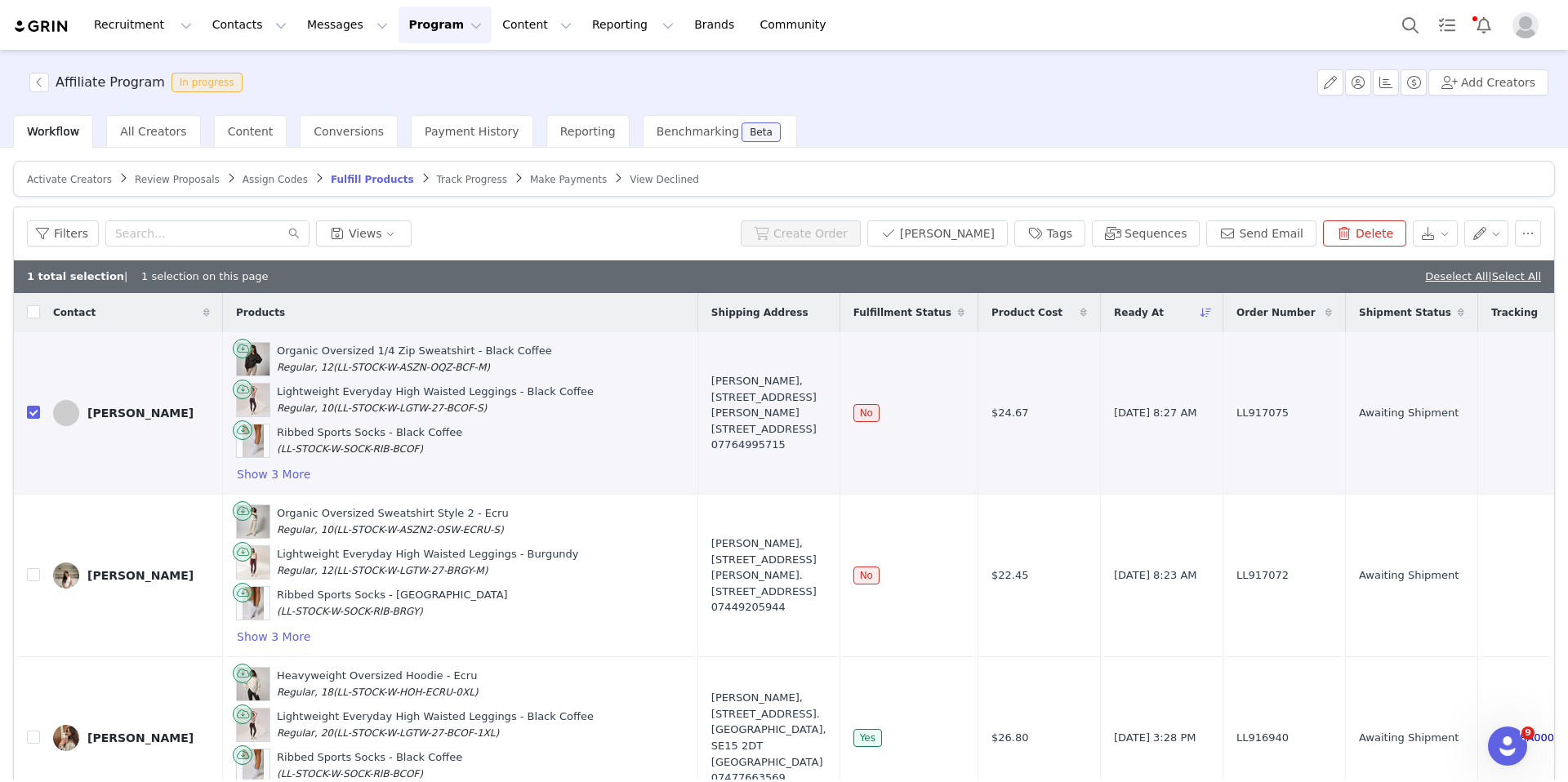
click at [152, 174] on span "Review Proposals" at bounding box center [177, 179] width 85 height 12
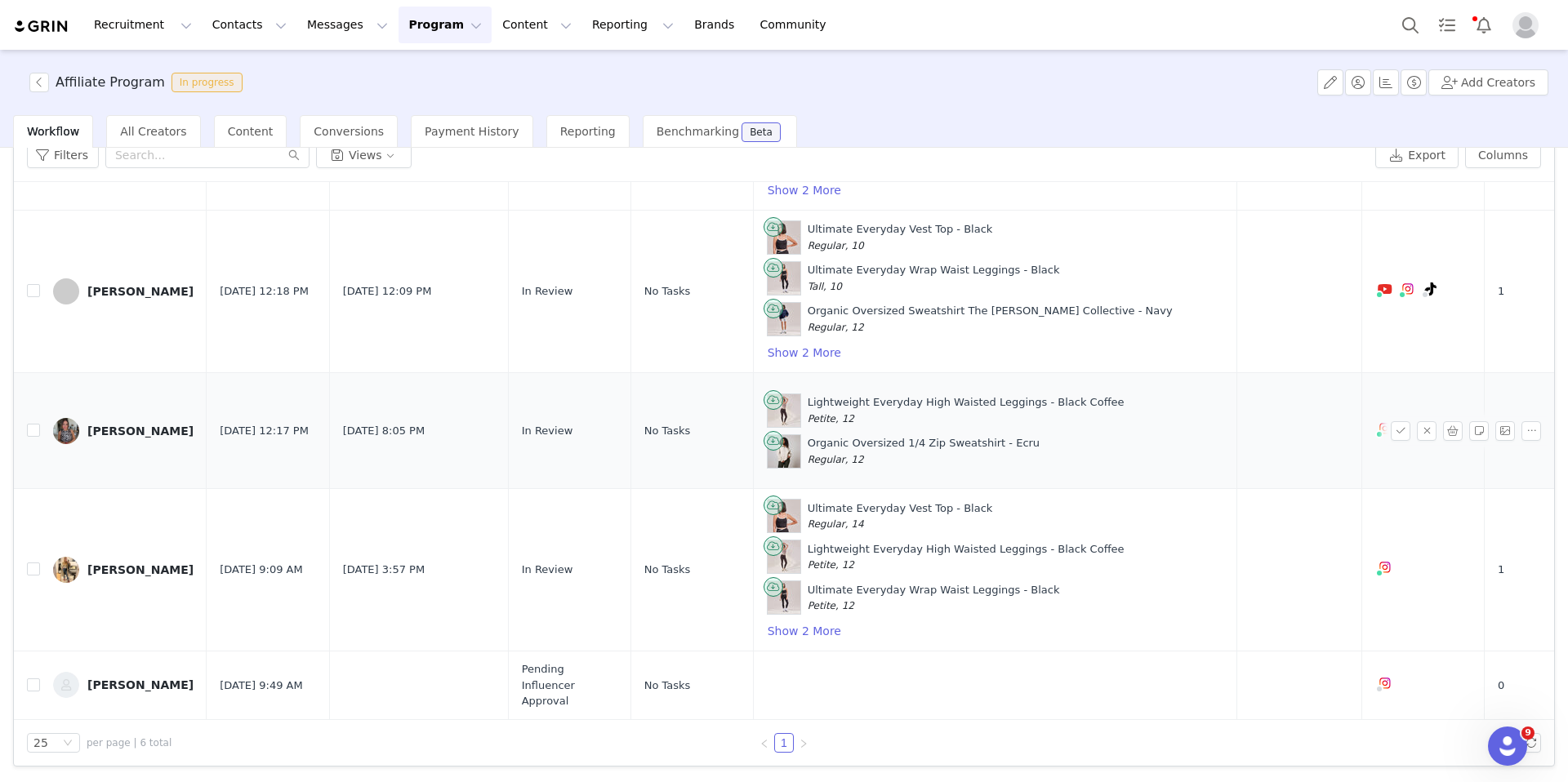
scroll to position [337, 517]
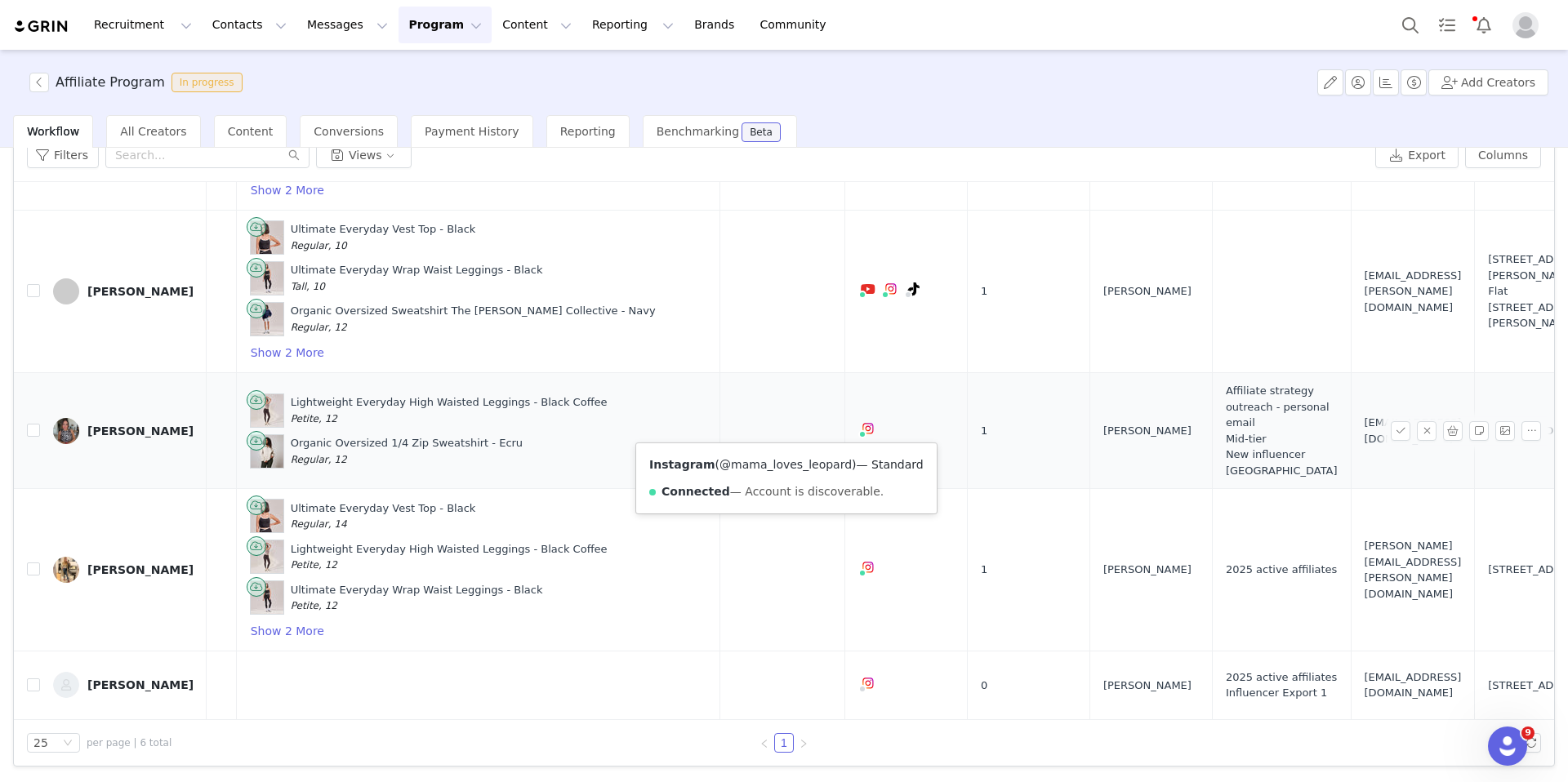
click at [787, 468] on link "@mama_loves_leopard" at bounding box center [786, 464] width 132 height 13
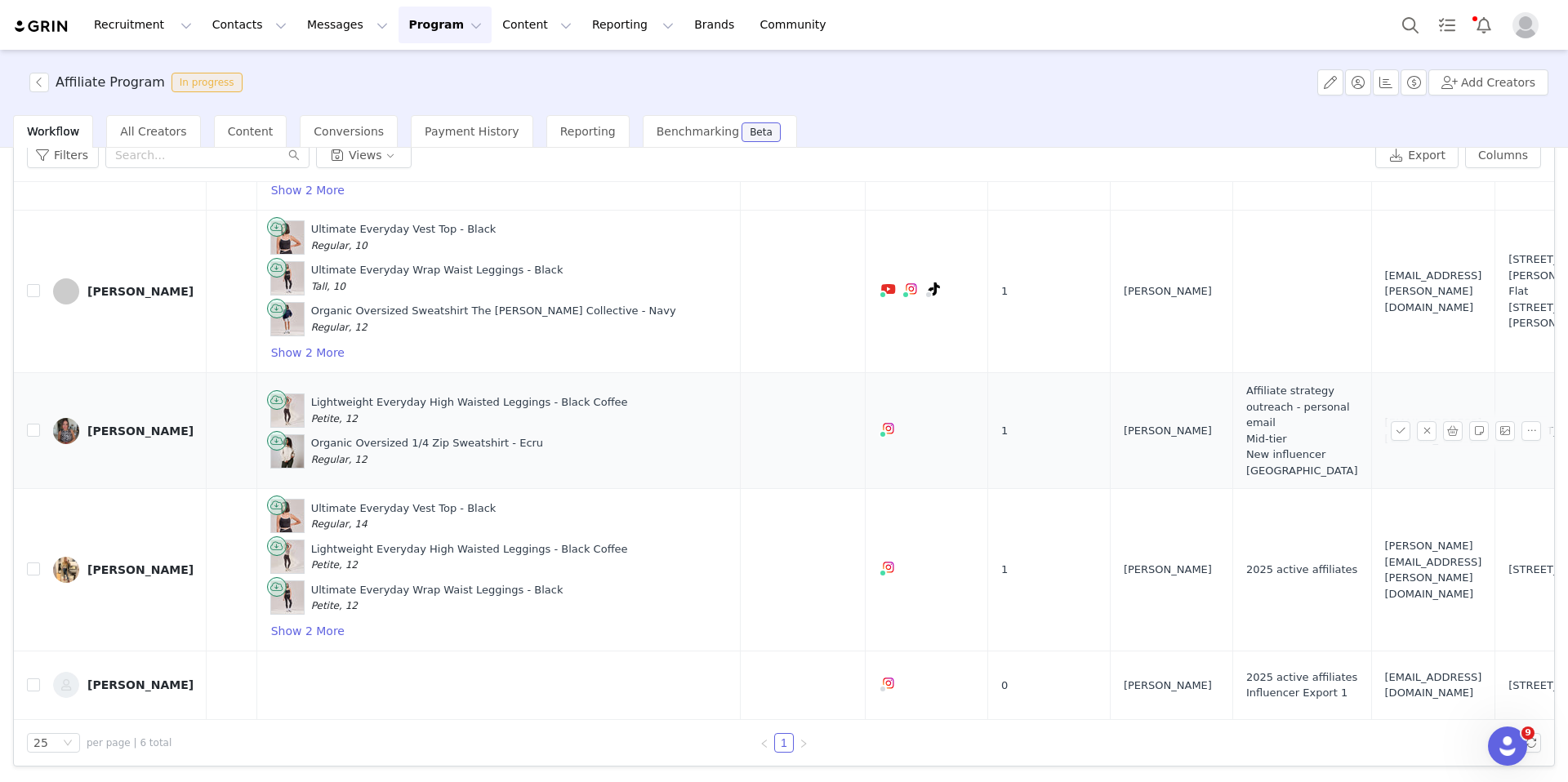
scroll to position [337, 0]
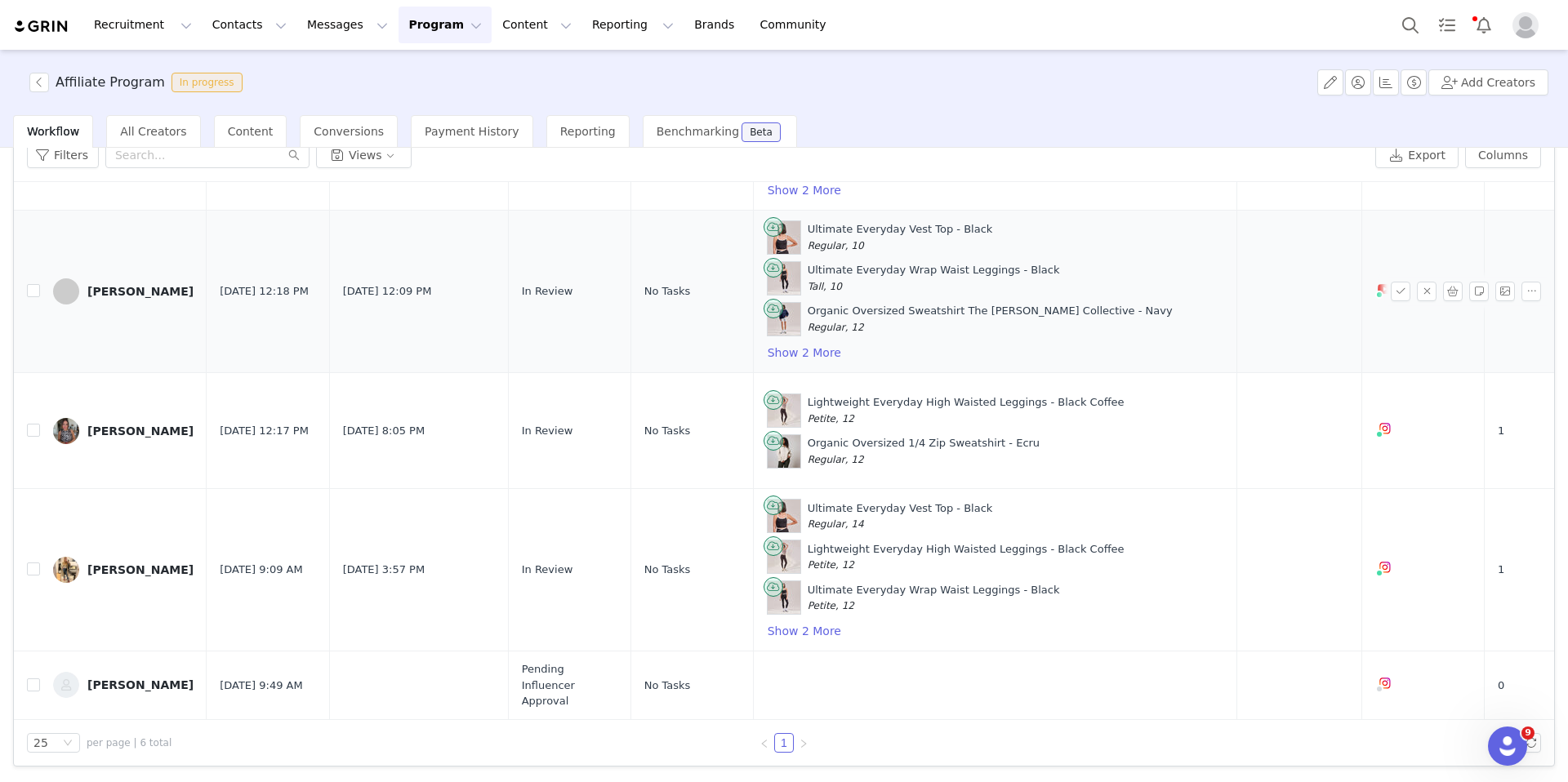
click at [1258, 432] on button "button" at bounding box center [1453, 431] width 20 height 20
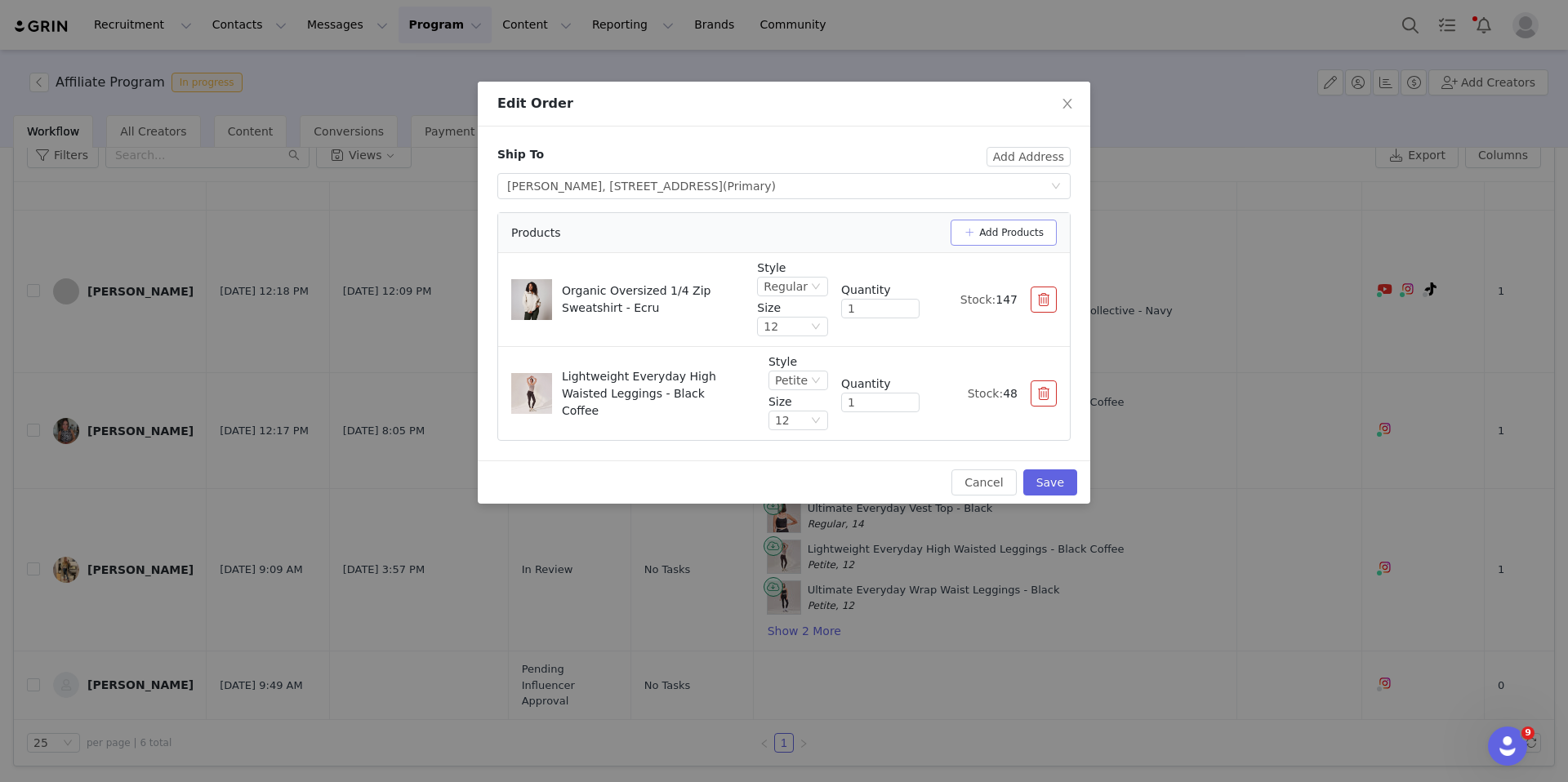
click at [1011, 236] on button "Add Products" at bounding box center [1004, 232] width 106 height 26
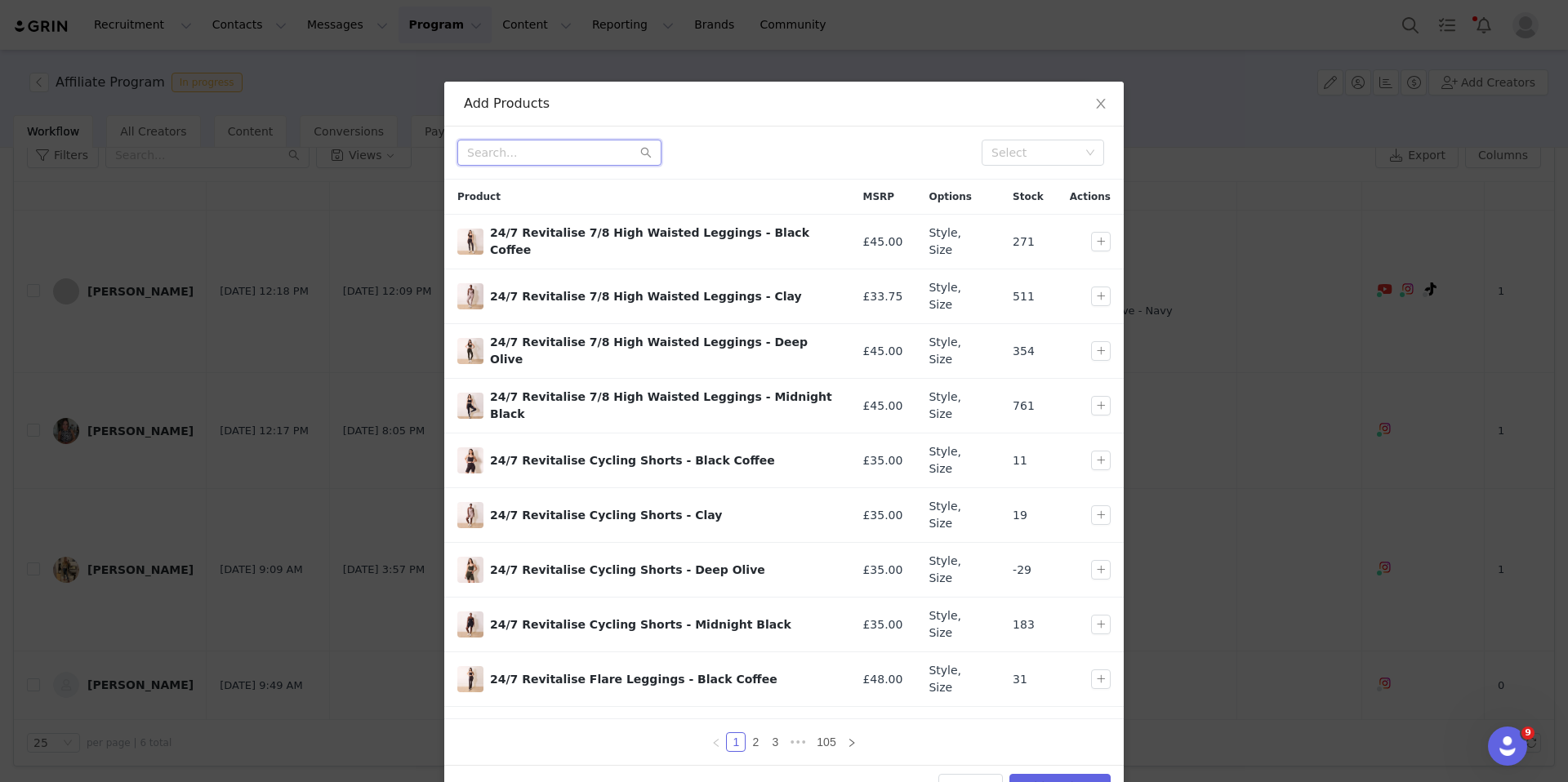
click at [588, 151] on input "text" at bounding box center [559, 152] width 204 height 26
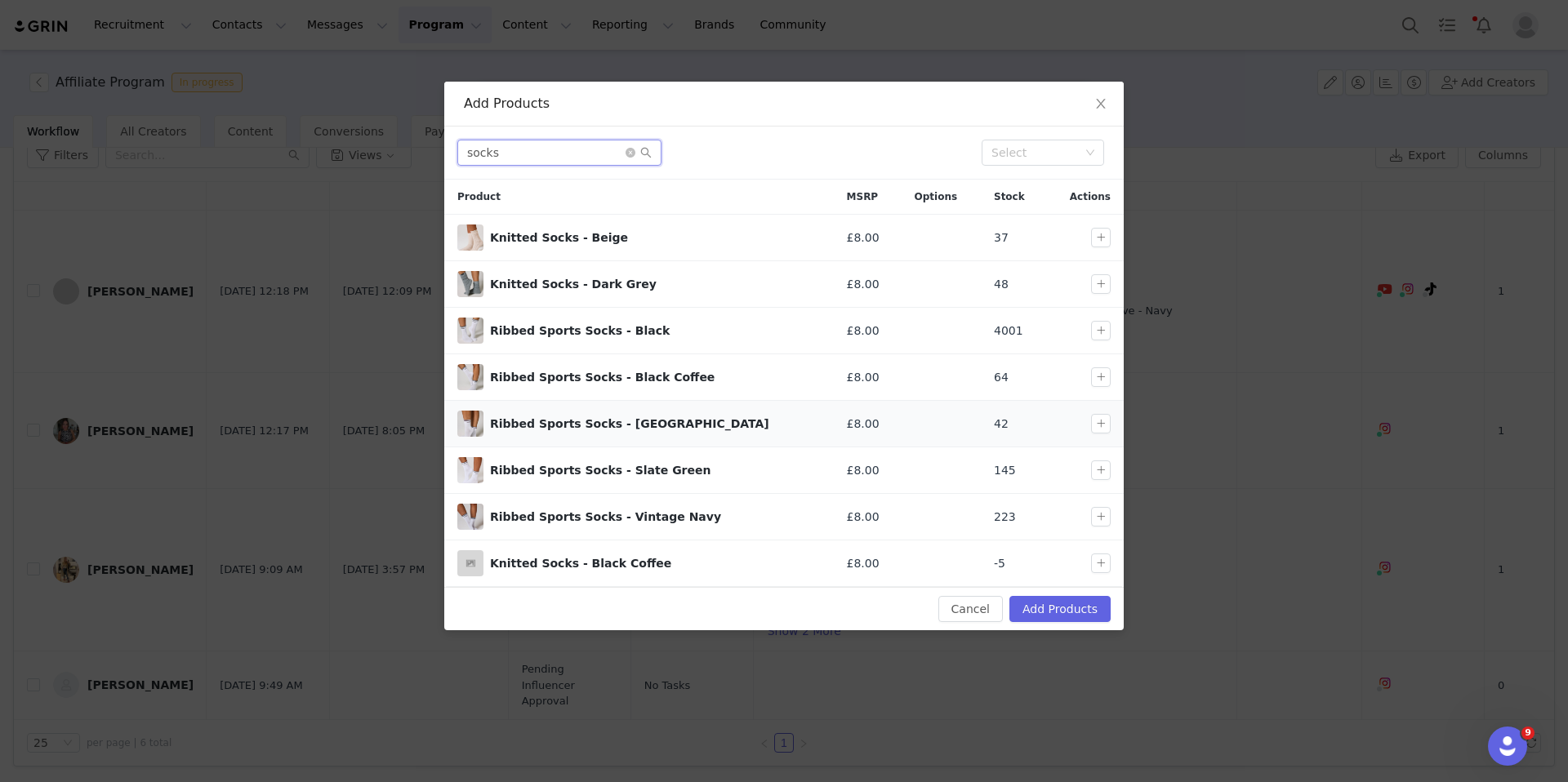
type input "socks"
click at [1096, 379] on button "button" at bounding box center [1101, 378] width 20 height 20
click at [1076, 600] on button "Add Products" at bounding box center [1059, 609] width 101 height 26
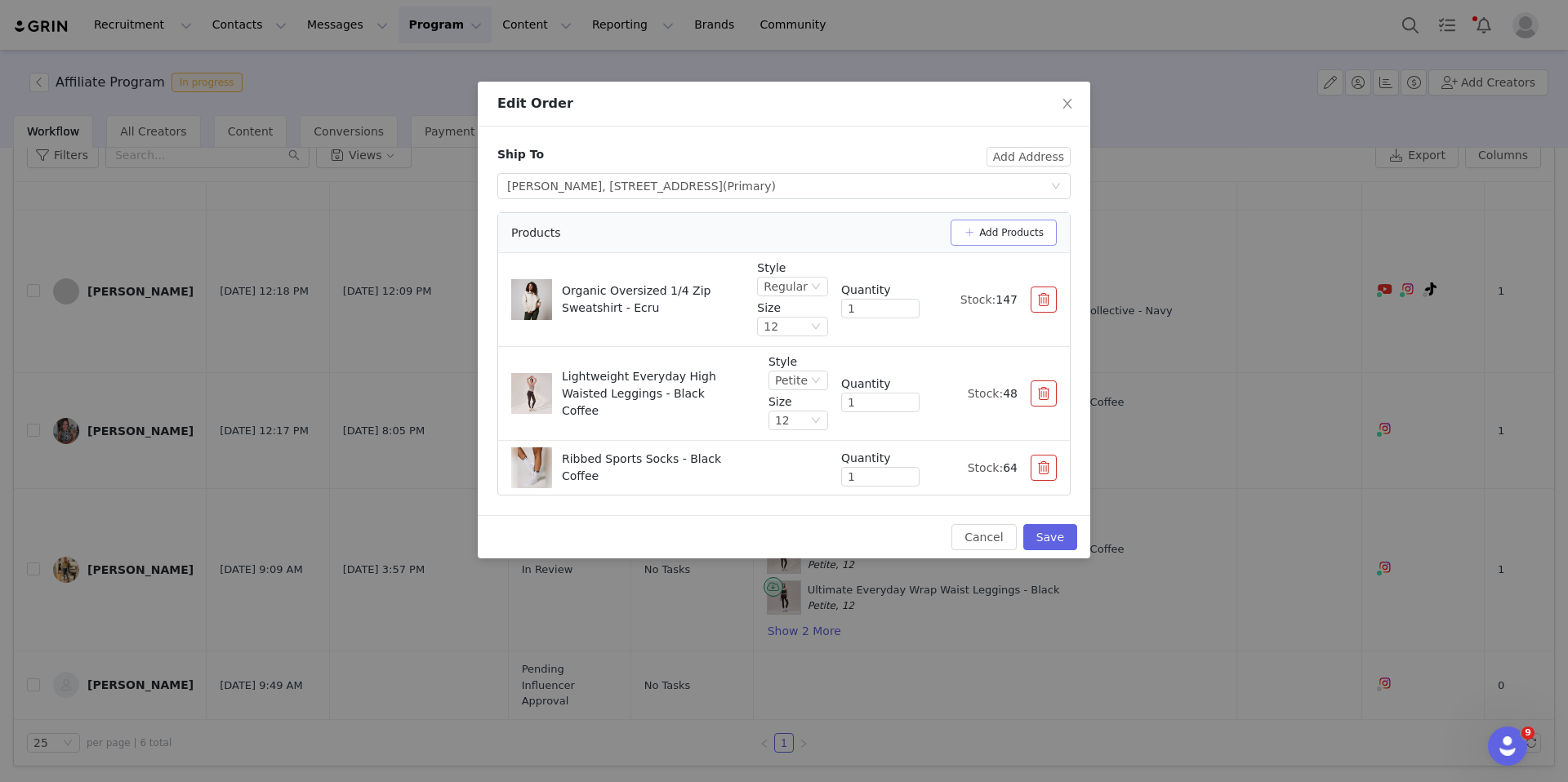
click at [1038, 227] on button "Add Products" at bounding box center [1004, 232] width 106 height 26
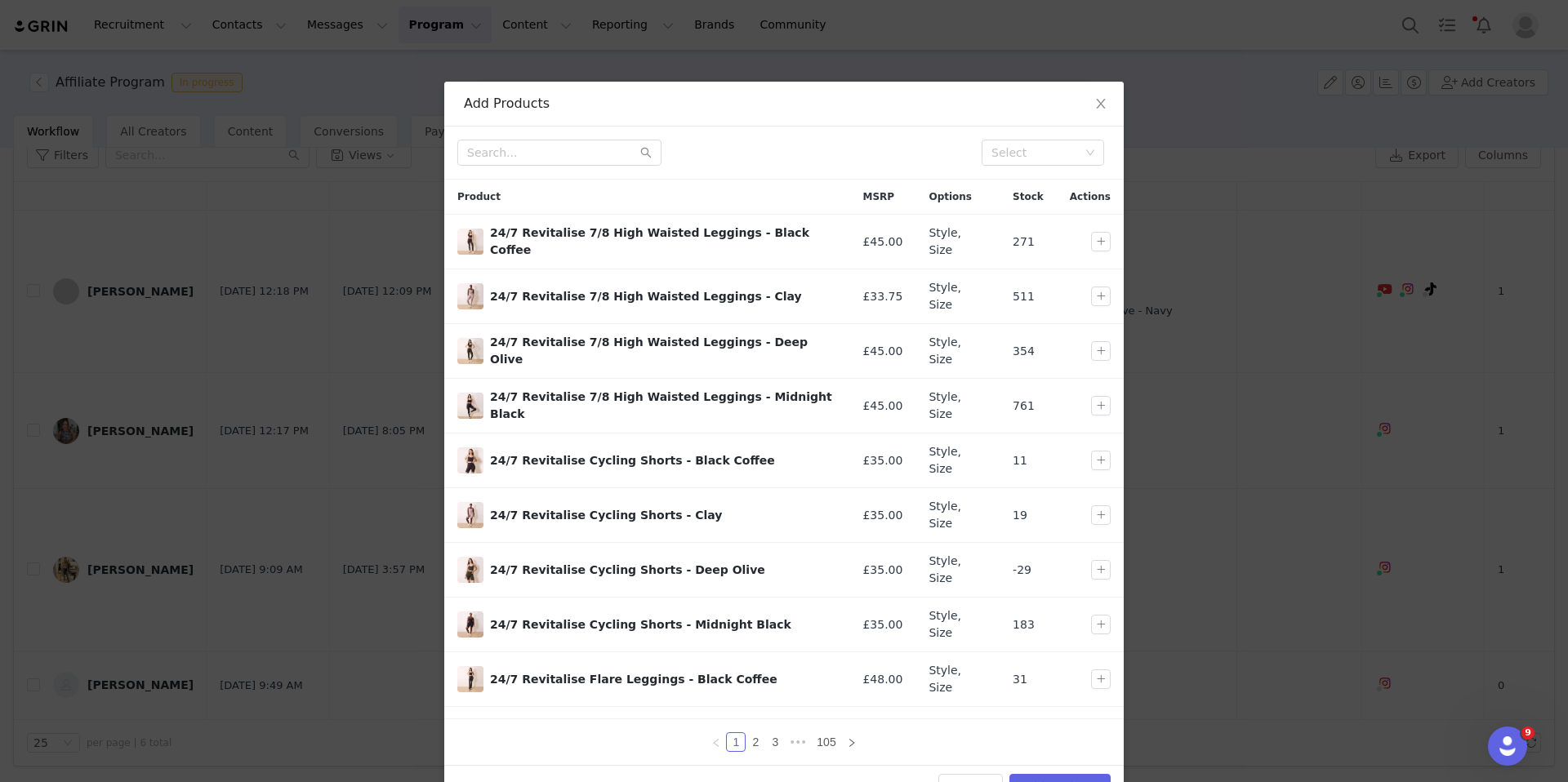
click at [605, 137] on div "Select" at bounding box center [784, 153] width 680 height 53
click at [605, 143] on input "text" at bounding box center [559, 152] width 204 height 26
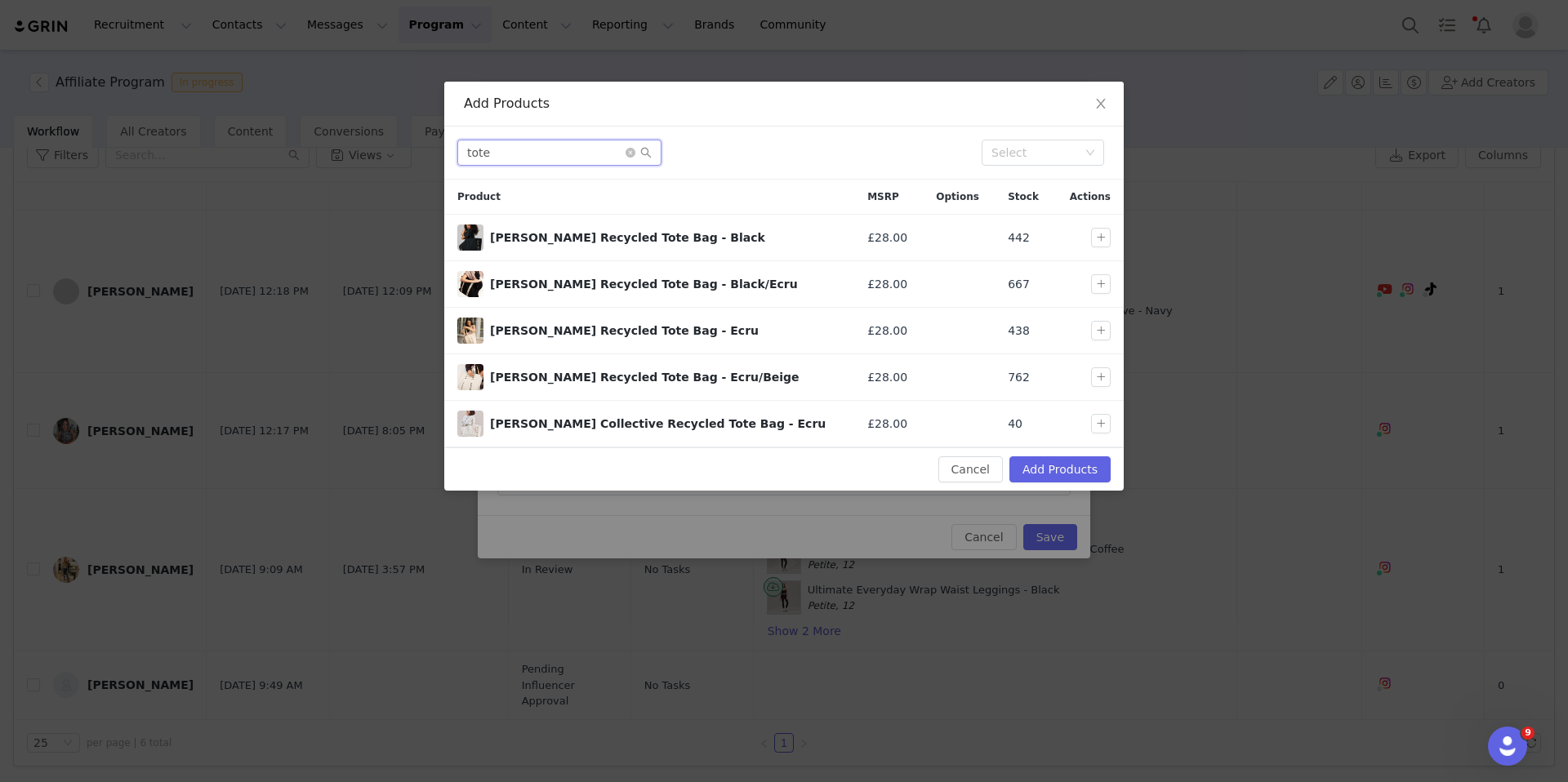
type input "tote"
click at [1104, 384] on button "button" at bounding box center [1101, 378] width 20 height 20
click at [1088, 478] on button "Add Products" at bounding box center [1059, 469] width 101 height 26
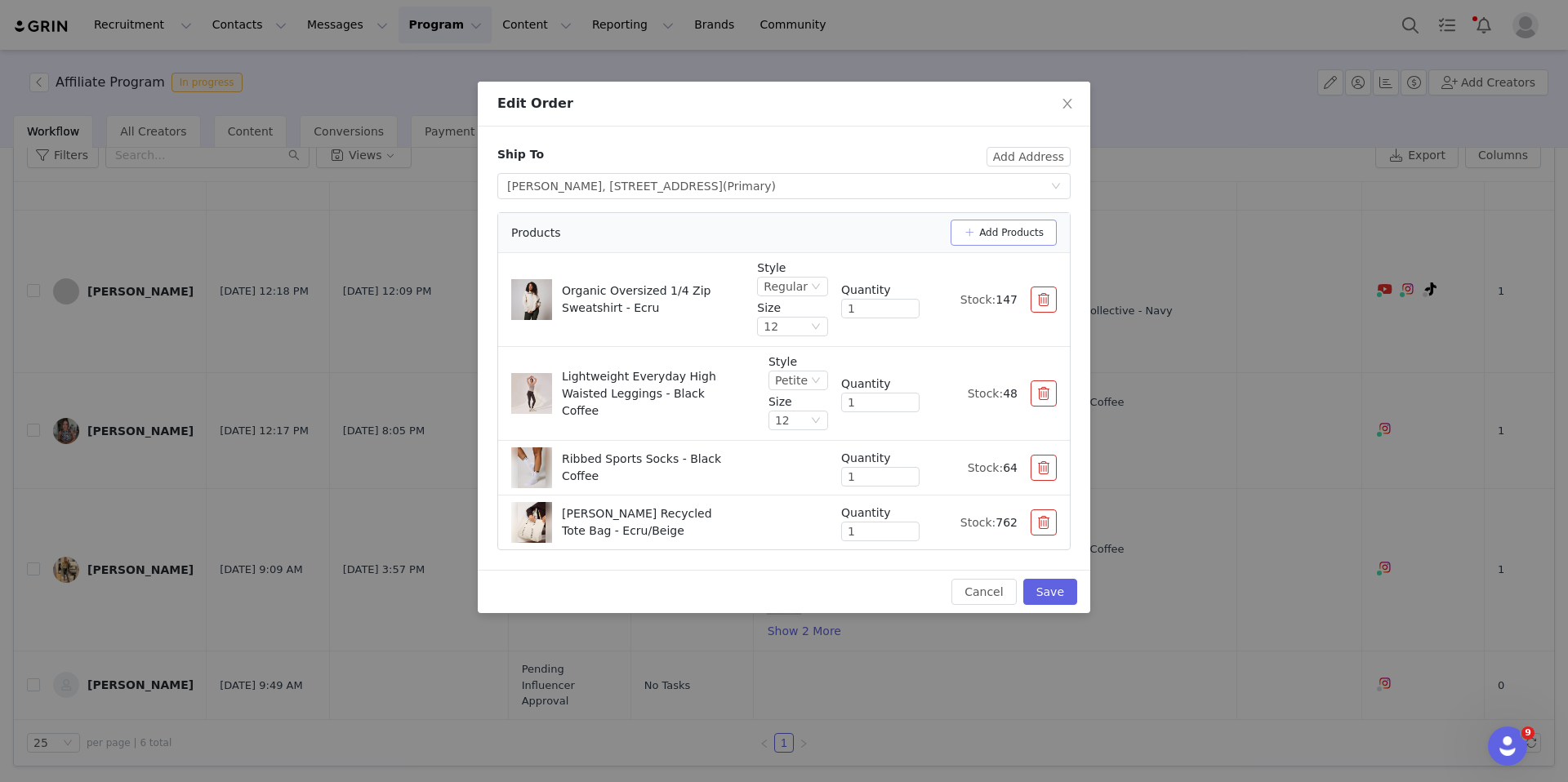
click at [990, 236] on button "Add Products" at bounding box center [1004, 232] width 106 height 26
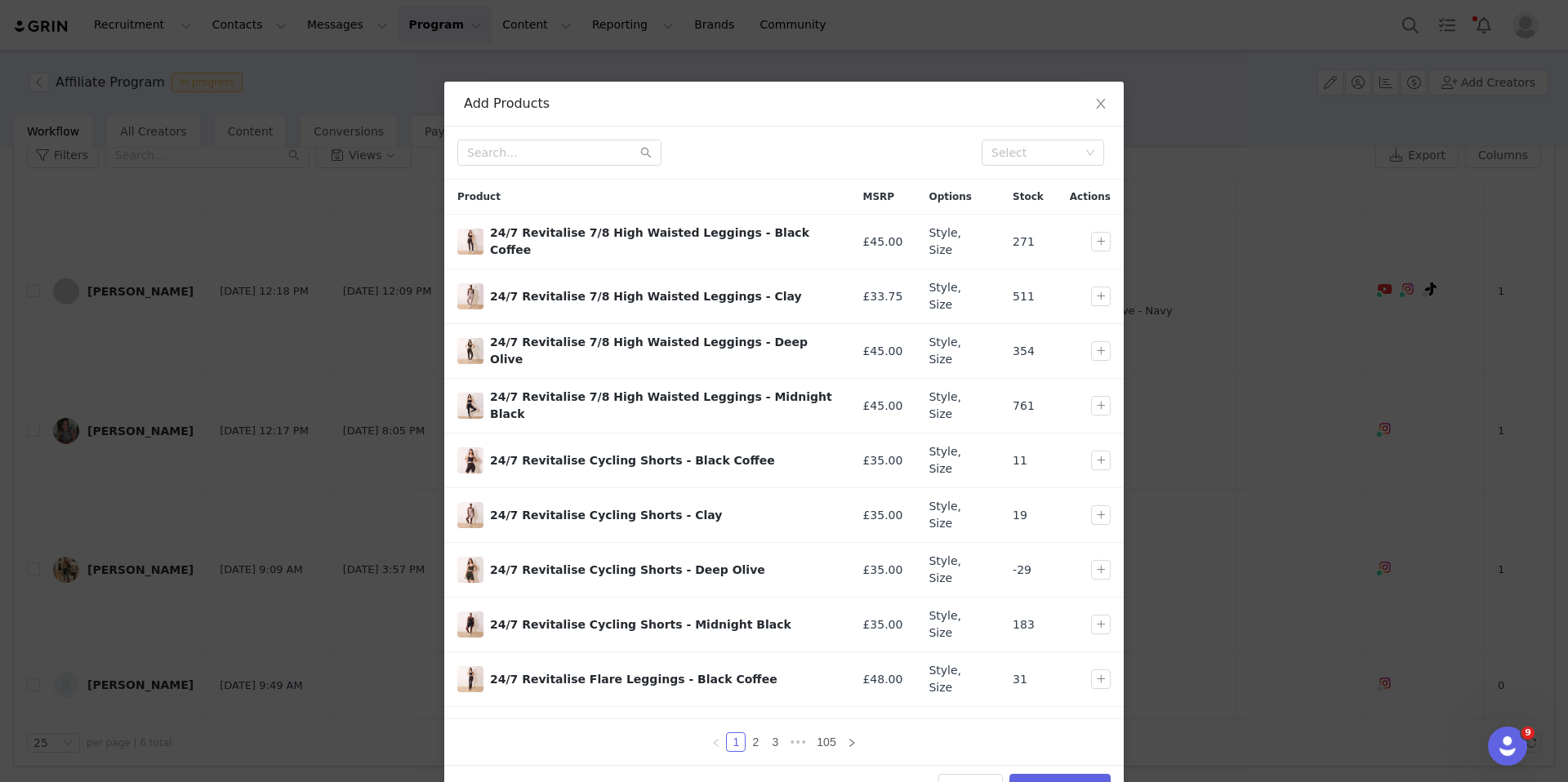
click at [570, 167] on div "Select" at bounding box center [784, 153] width 680 height 53
click at [568, 148] on input "text" at bounding box center [559, 152] width 204 height 26
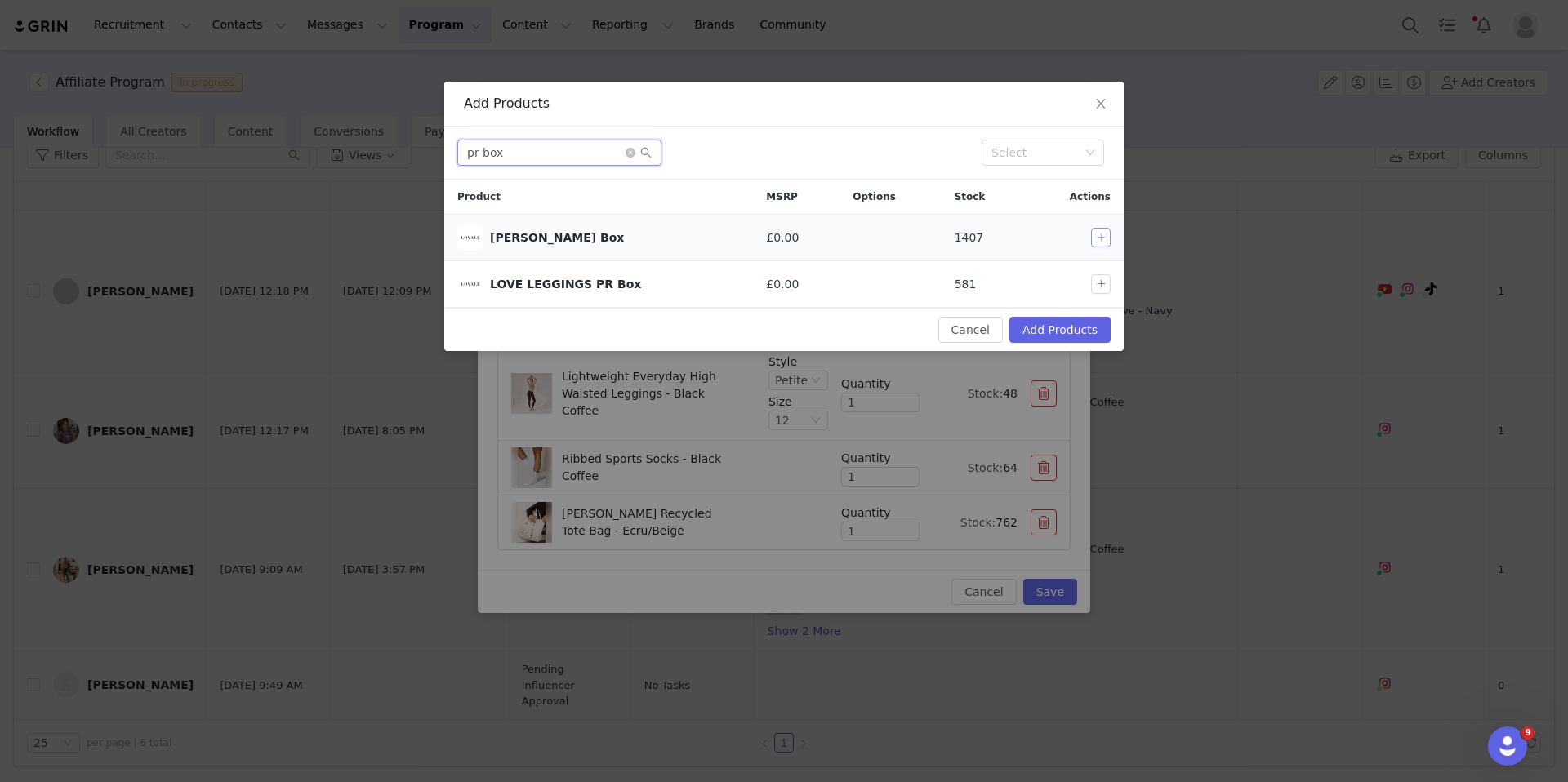
type input "pr box"
click at [1099, 237] on button "button" at bounding box center [1101, 237] width 20 height 20
click at [1096, 336] on button "Add Products" at bounding box center [1059, 329] width 101 height 26
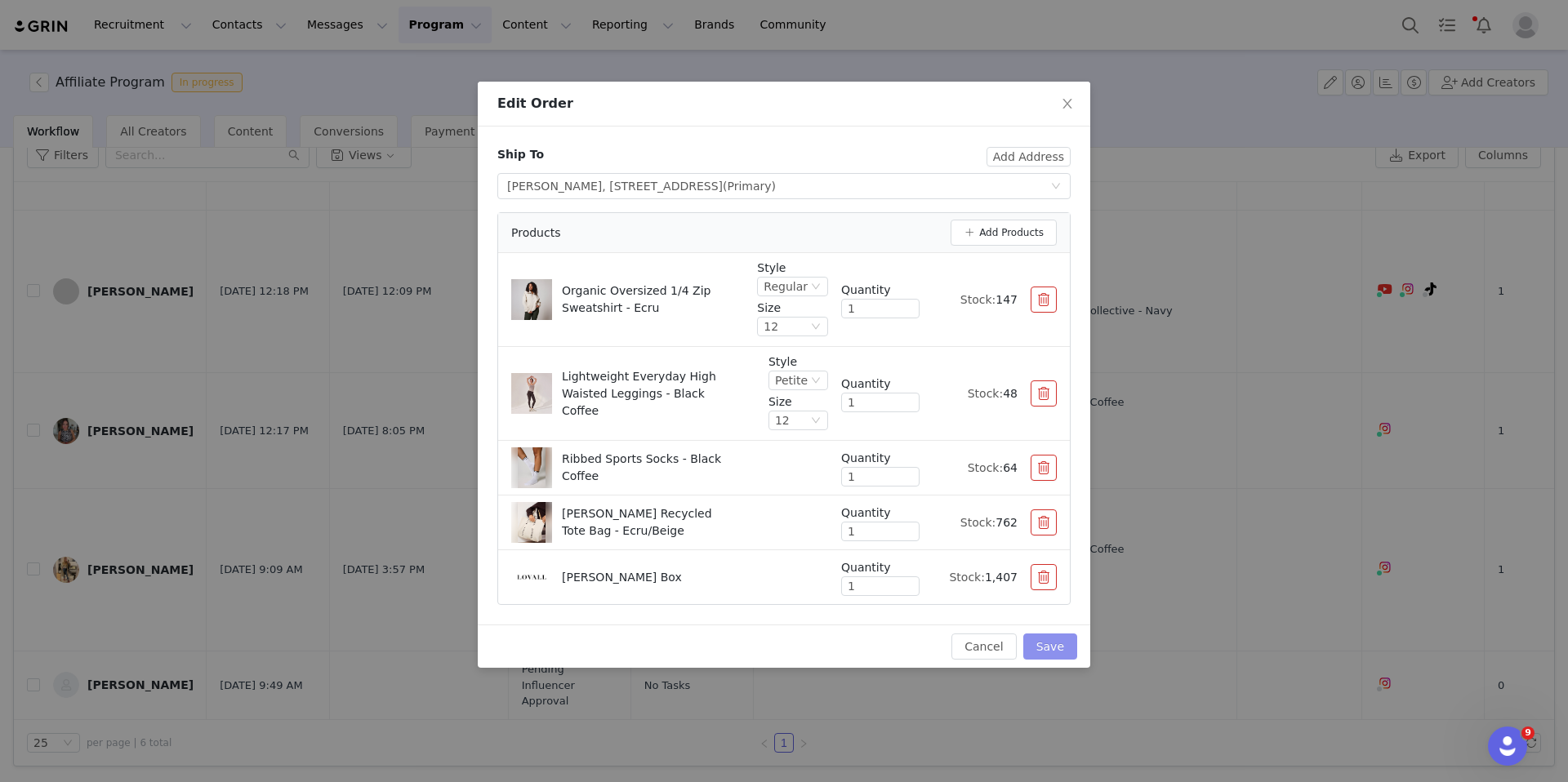
click at [1055, 659] on button "Save" at bounding box center [1050, 646] width 54 height 26
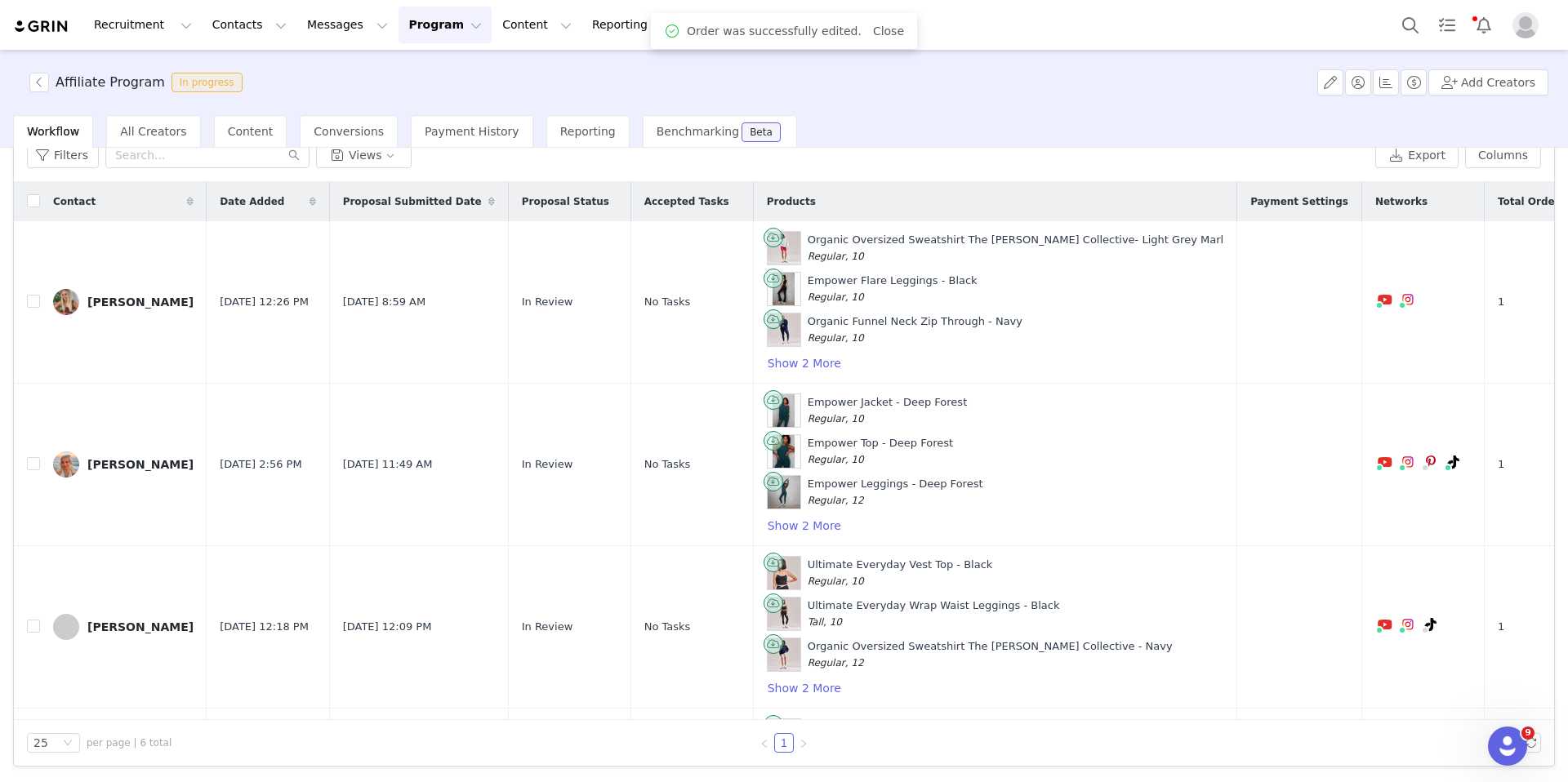
scroll to position [383, 0]
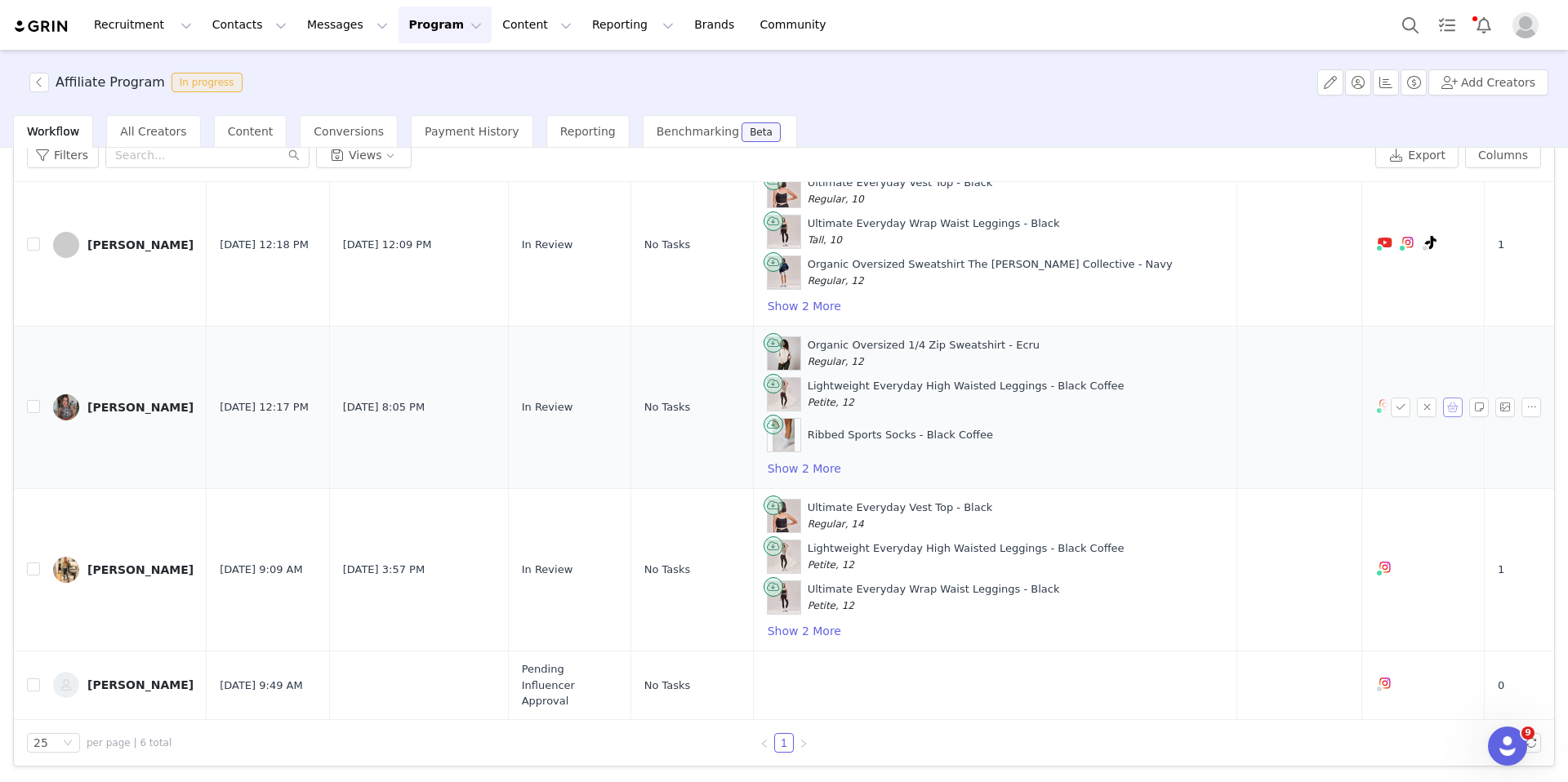
click at [1258, 406] on button "button" at bounding box center [1453, 407] width 20 height 20
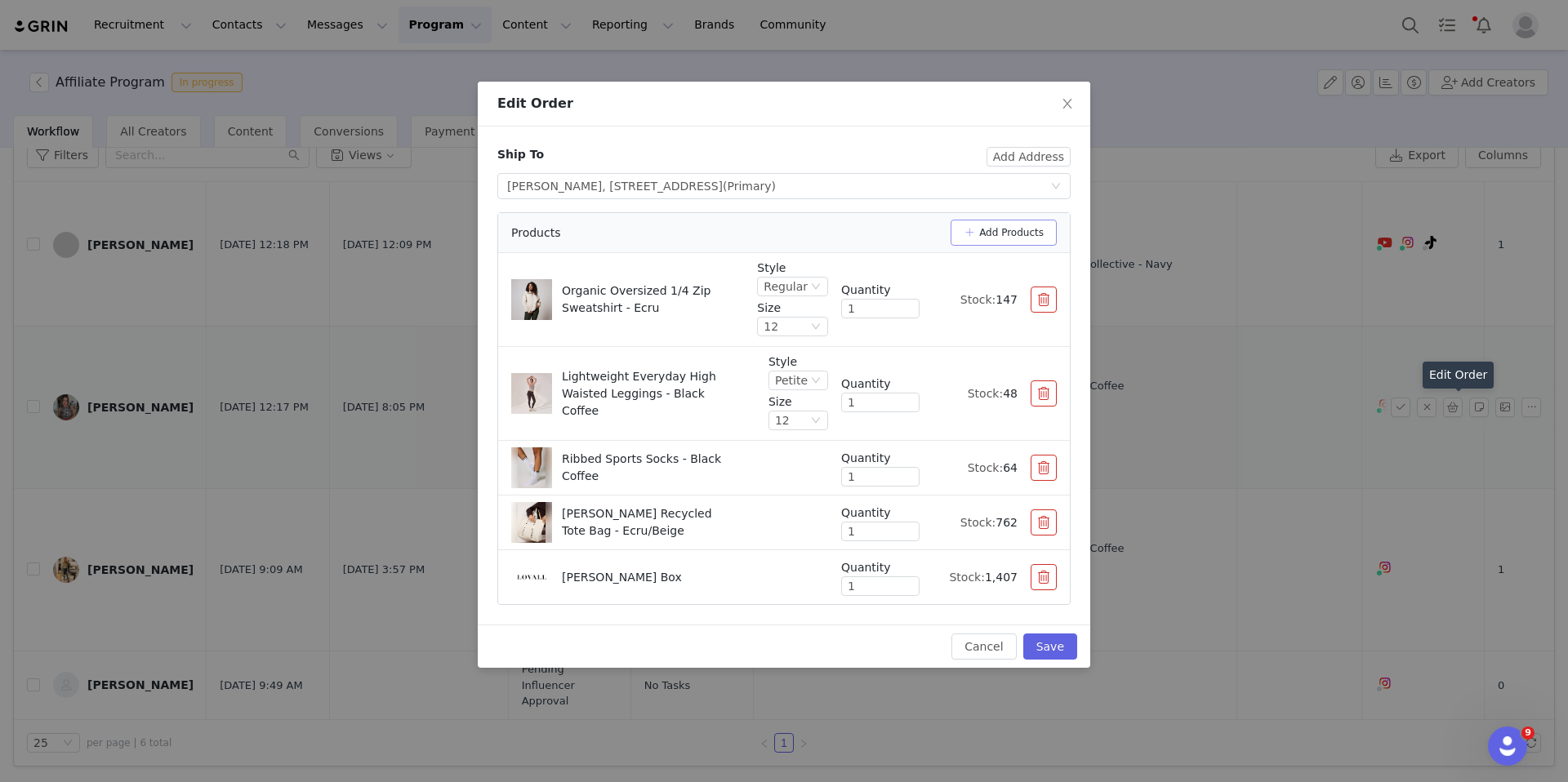
click at [976, 242] on button "Add Products" at bounding box center [1004, 232] width 106 height 26
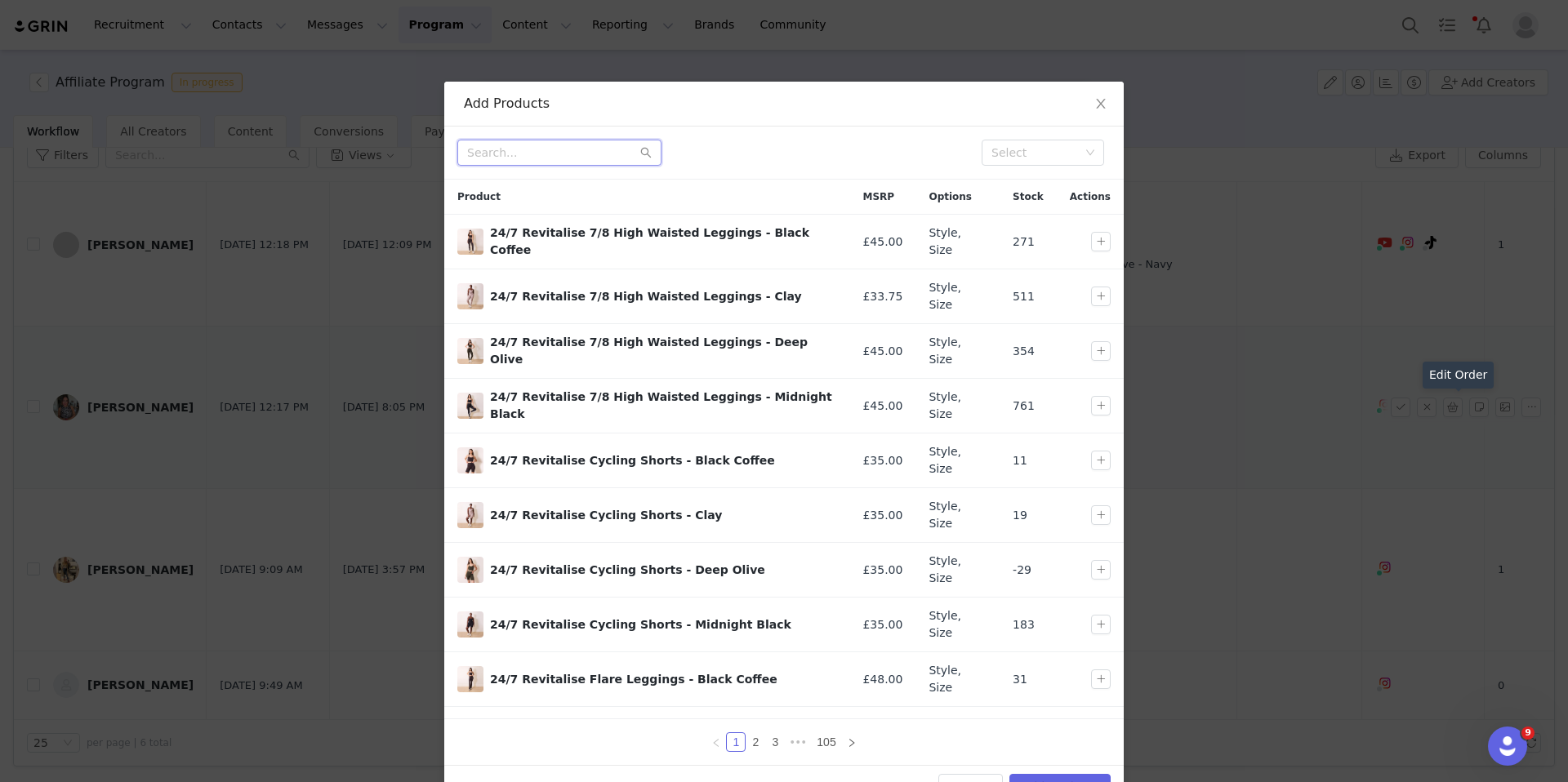
click at [546, 162] on input "text" at bounding box center [559, 152] width 204 height 26
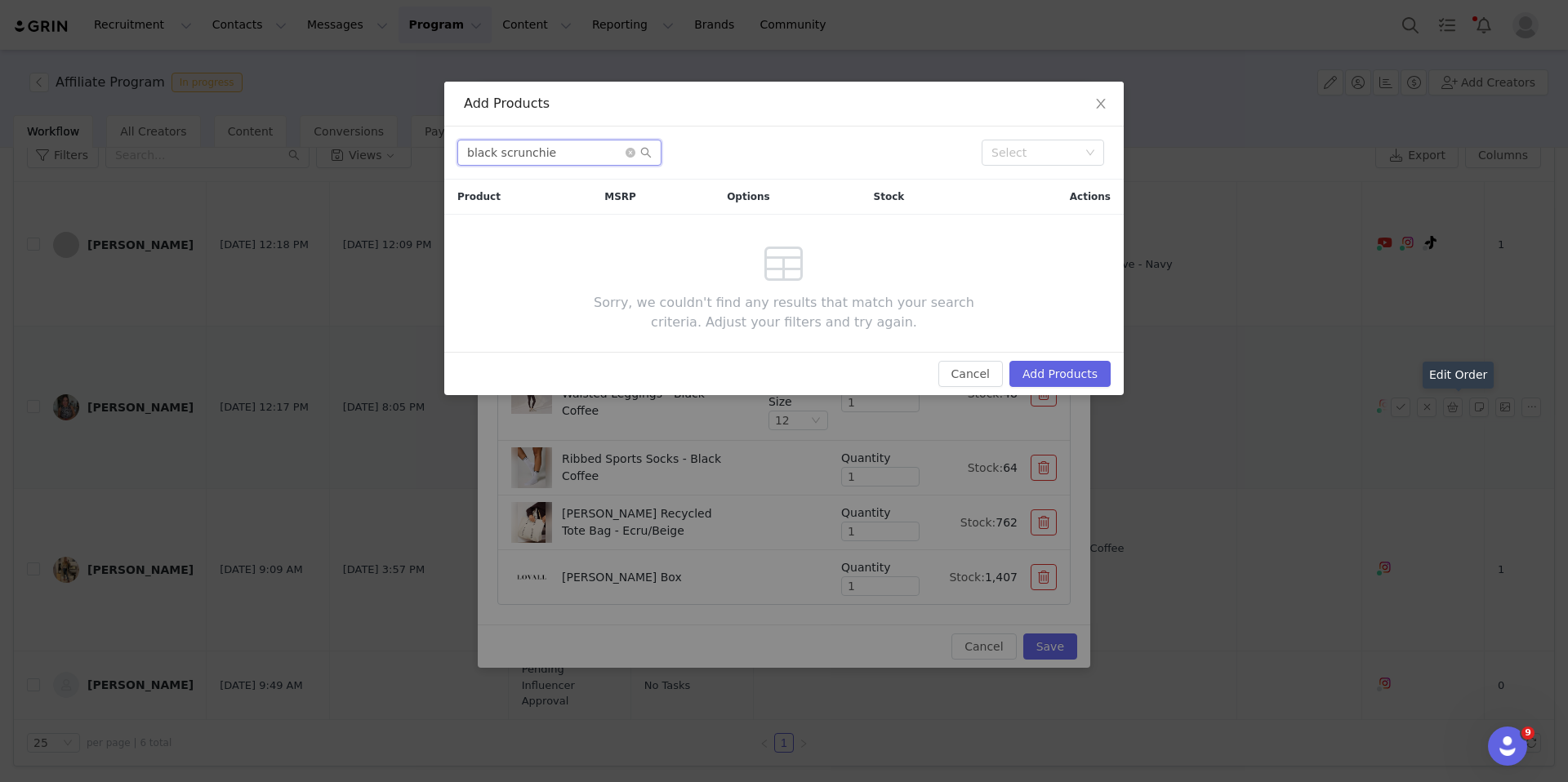
drag, startPoint x: 499, startPoint y: 156, endPoint x: 416, endPoint y: 154, distance: 83.0
click at [416, 154] on div "Add Products black scrunchie Select Product MSRP Options Stock Actions Sorry, w…" at bounding box center [784, 391] width 1568 height 782
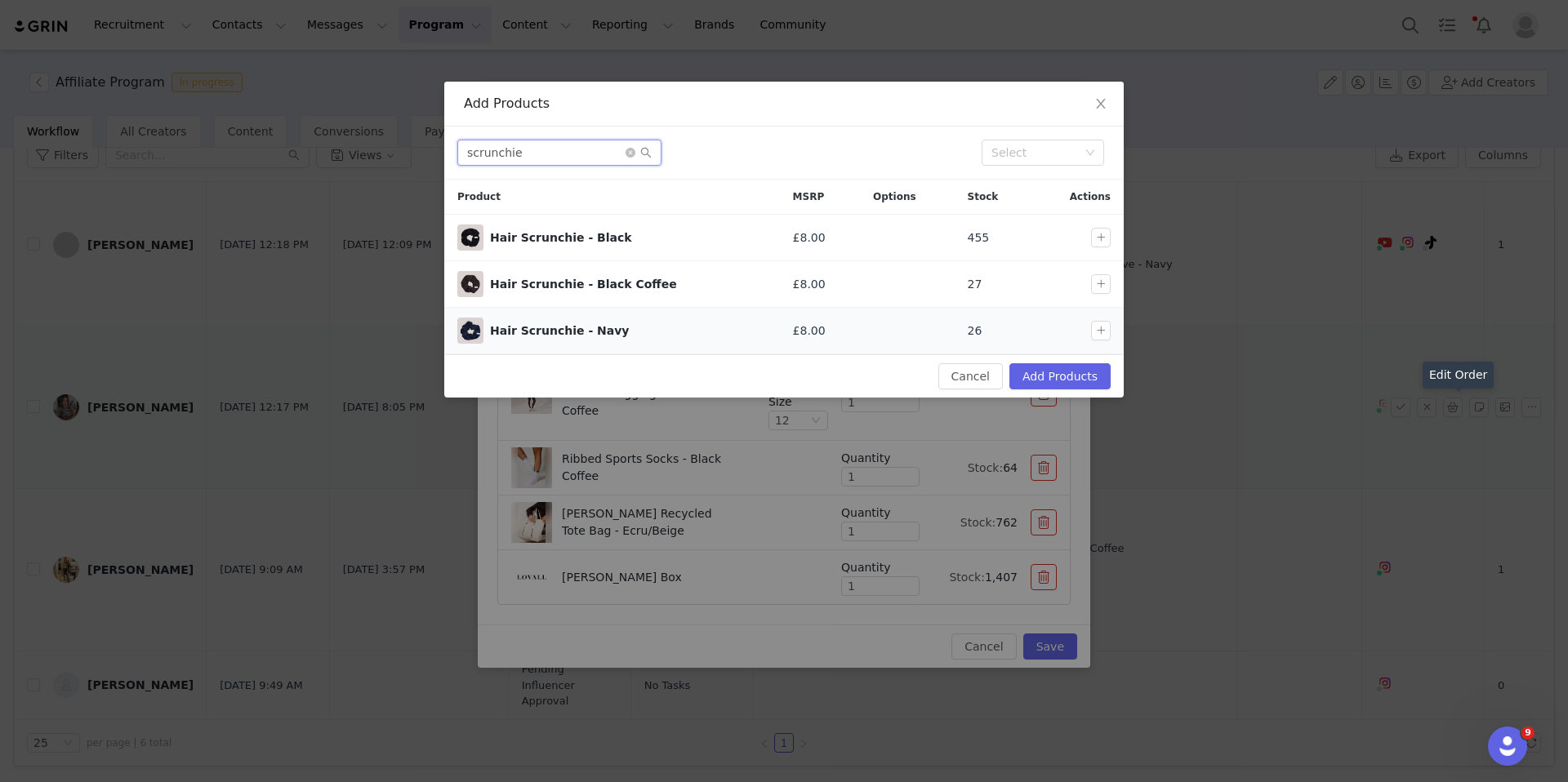
type input "scrunchie"
click at [1100, 240] on button "button" at bounding box center [1101, 237] width 20 height 20
click at [1096, 378] on button "Add Products" at bounding box center [1059, 376] width 101 height 26
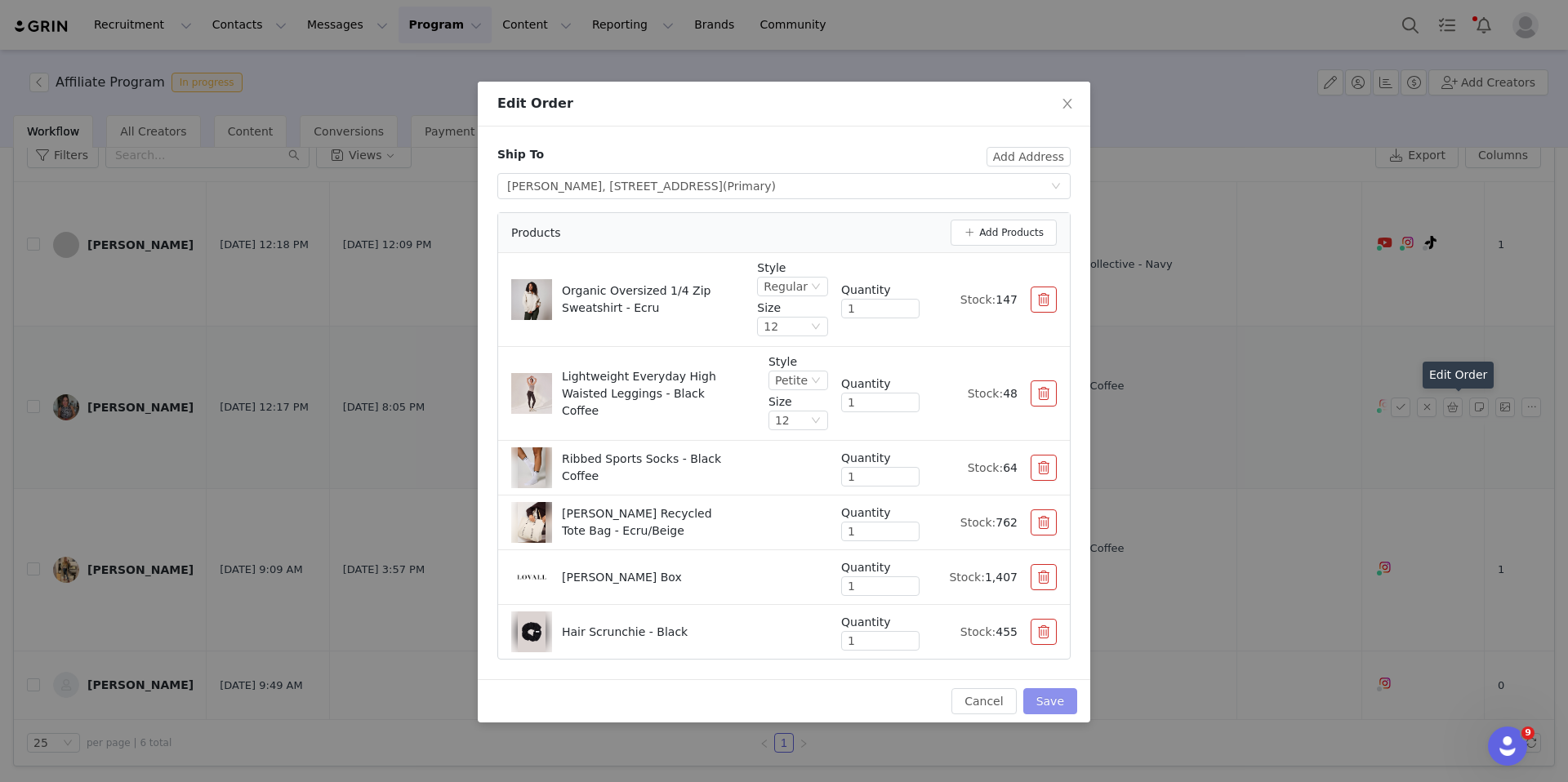
click at [1050, 699] on button "Save" at bounding box center [1050, 701] width 54 height 26
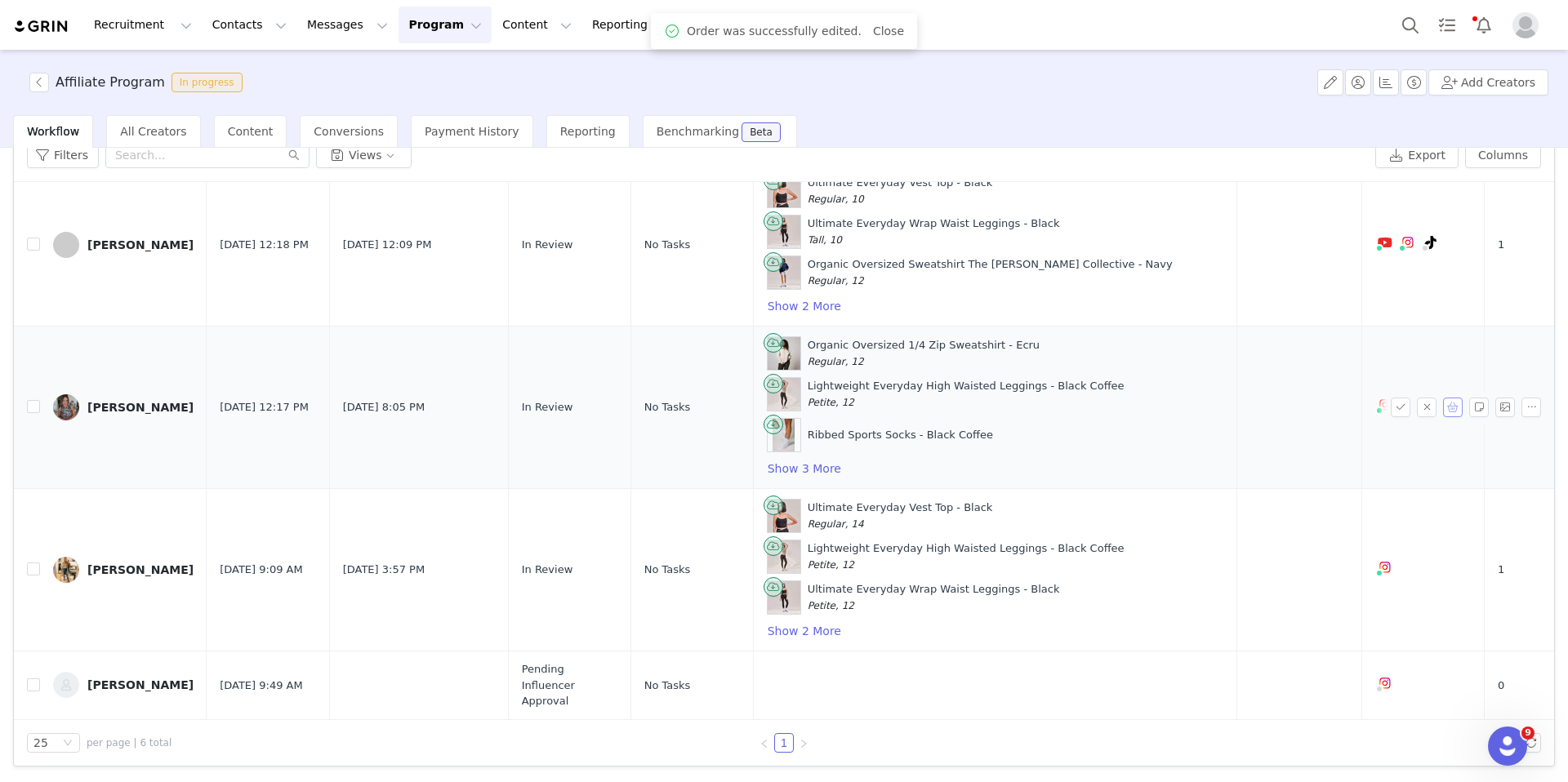
click at [1258, 410] on button "button" at bounding box center [1453, 407] width 20 height 20
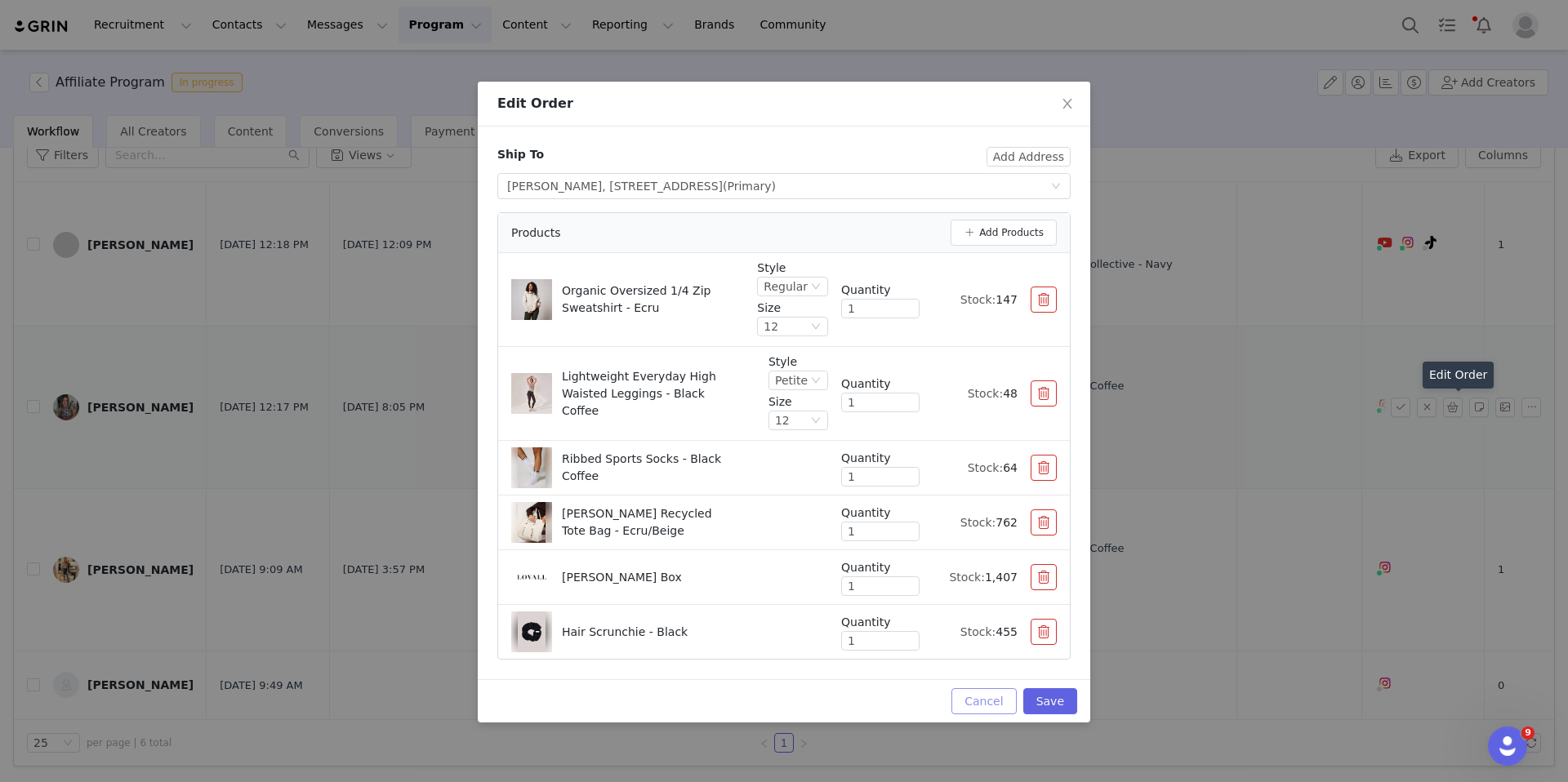
click at [970, 700] on button "Cancel" at bounding box center [984, 701] width 64 height 26
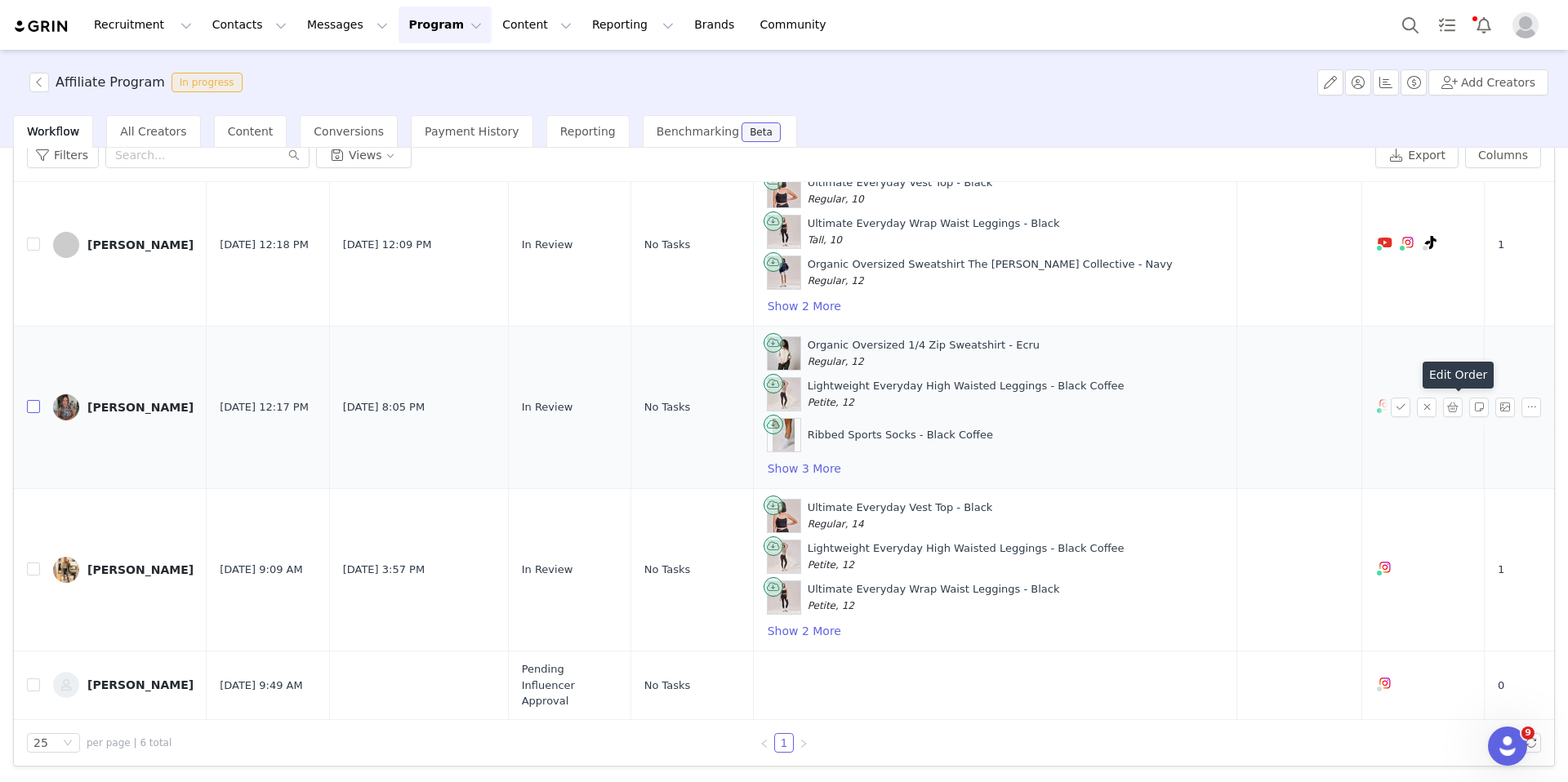
click at [27, 412] on input "checkbox" at bounding box center [33, 406] width 13 height 13
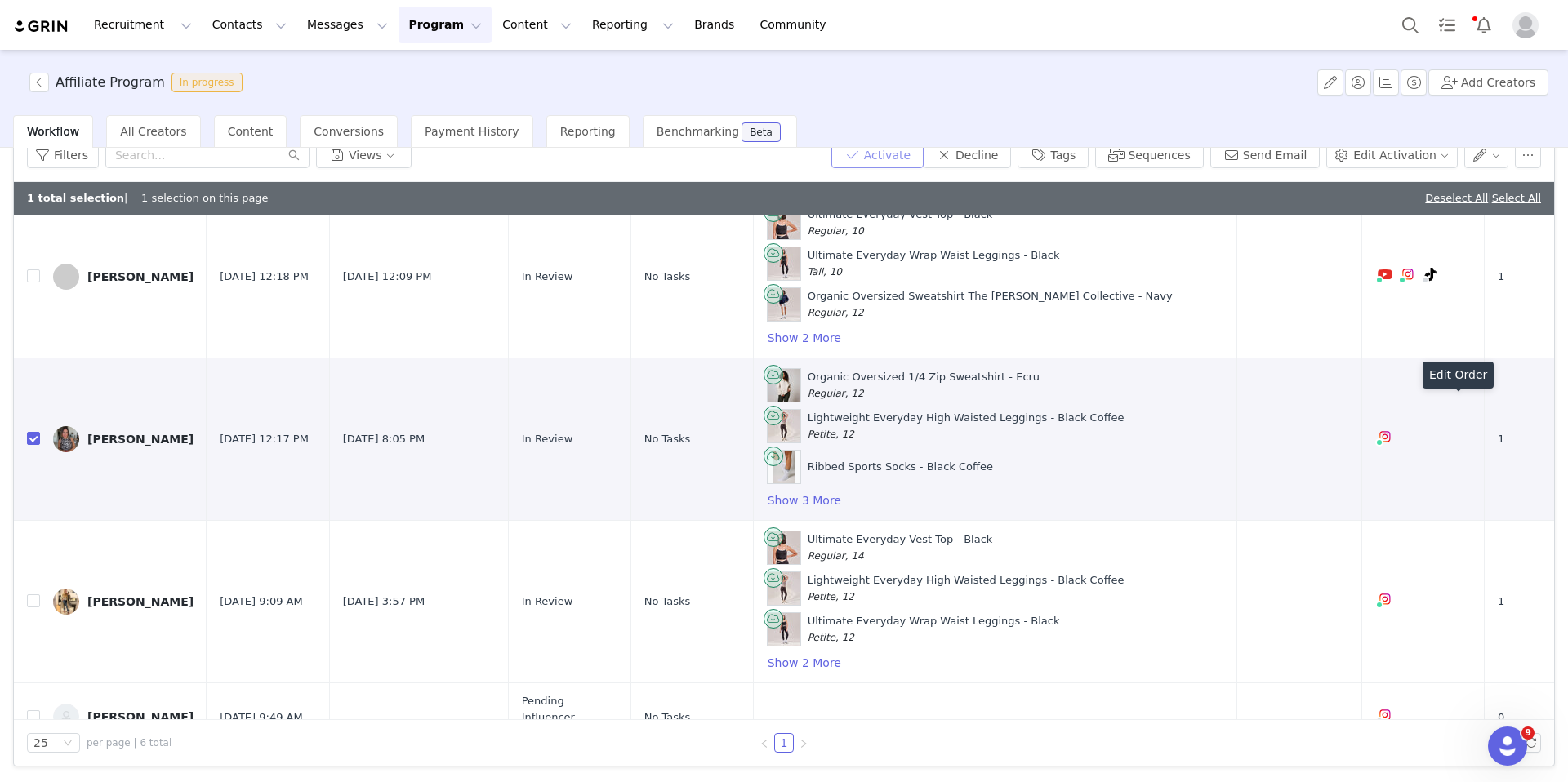
click at [889, 162] on button "Activate" at bounding box center [877, 154] width 92 height 26
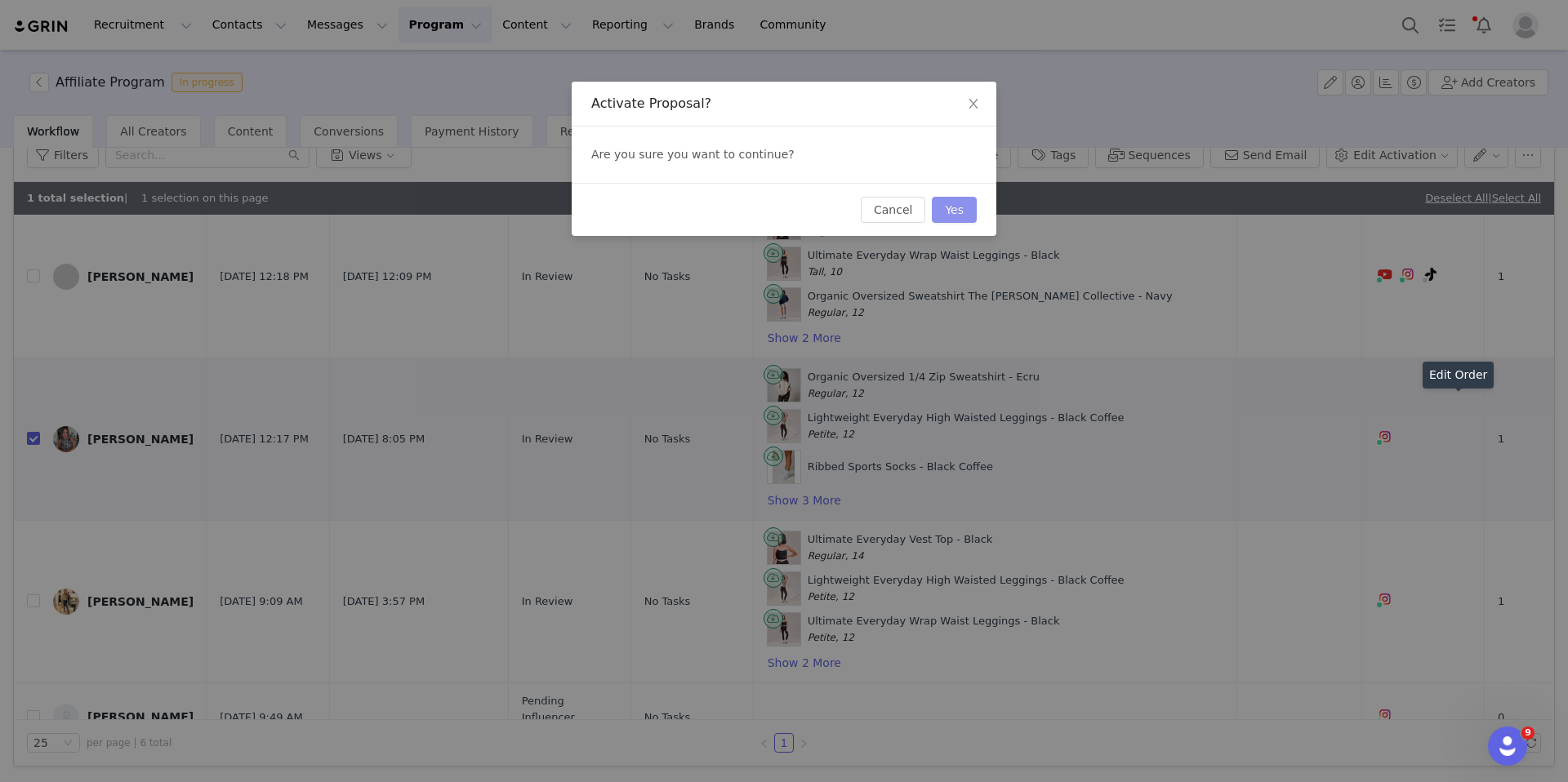
click at [959, 207] on button "Yes" at bounding box center [955, 209] width 45 height 26
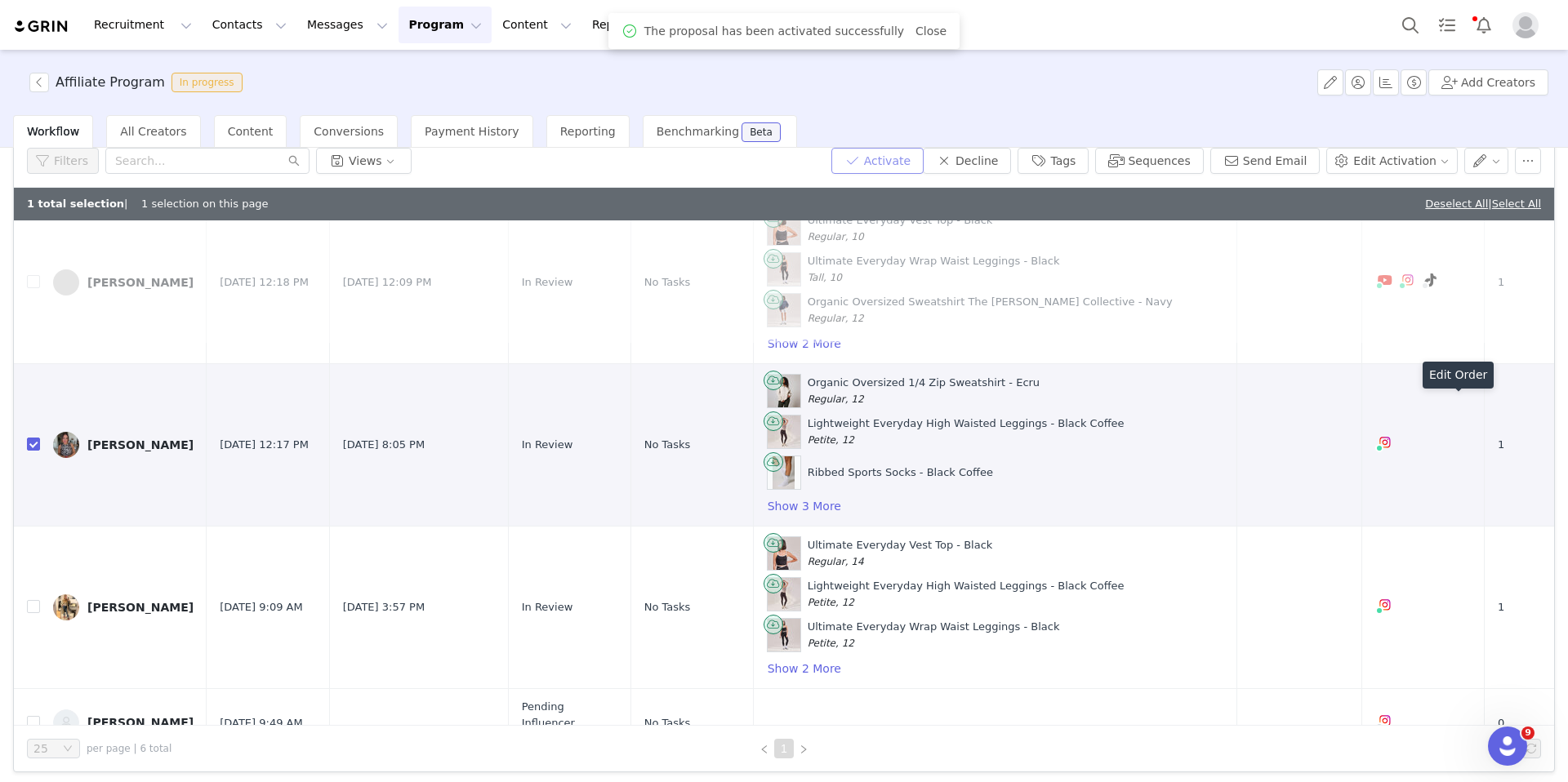
scroll to position [0, 0]
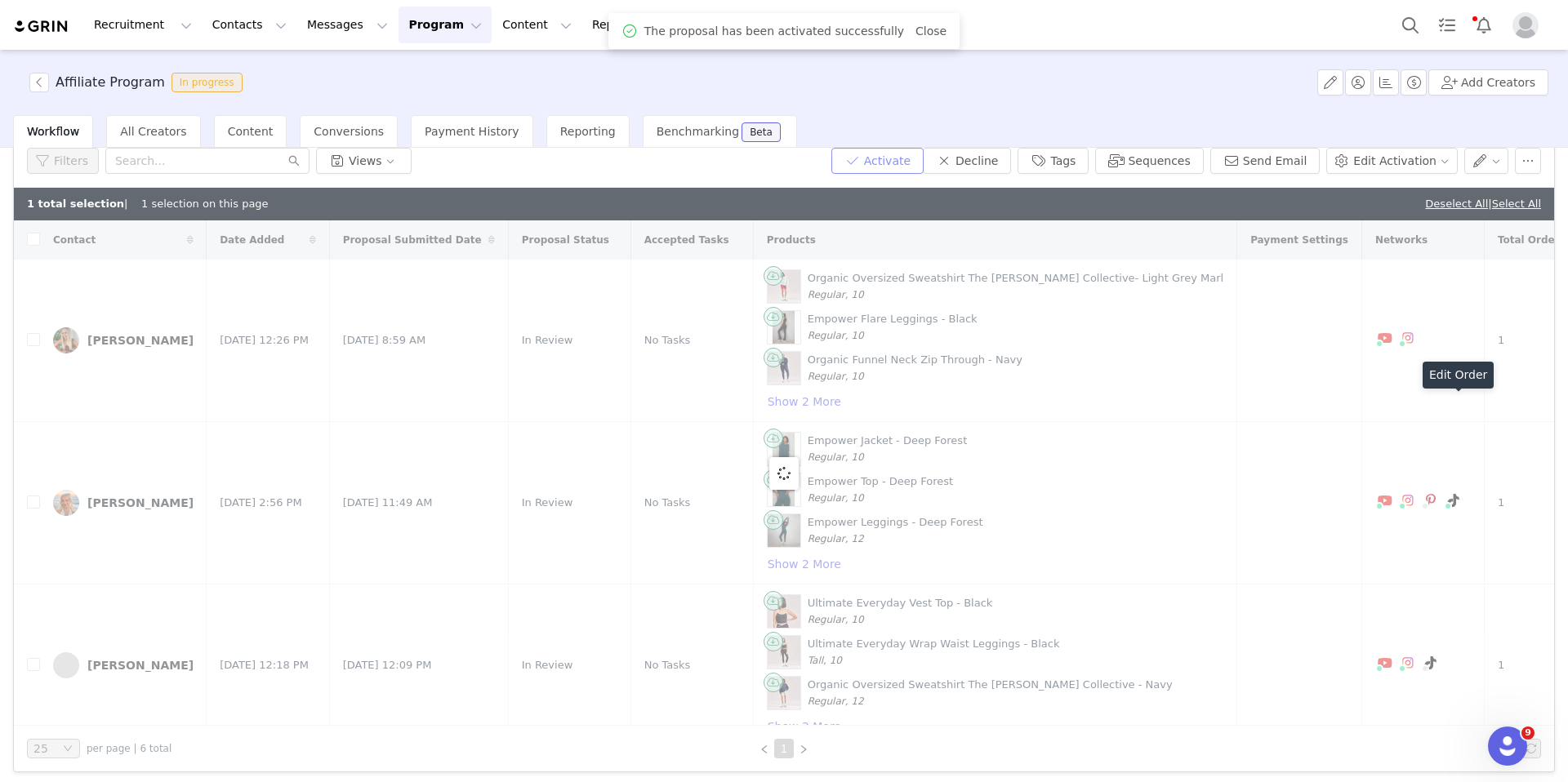
checkbox input "false"
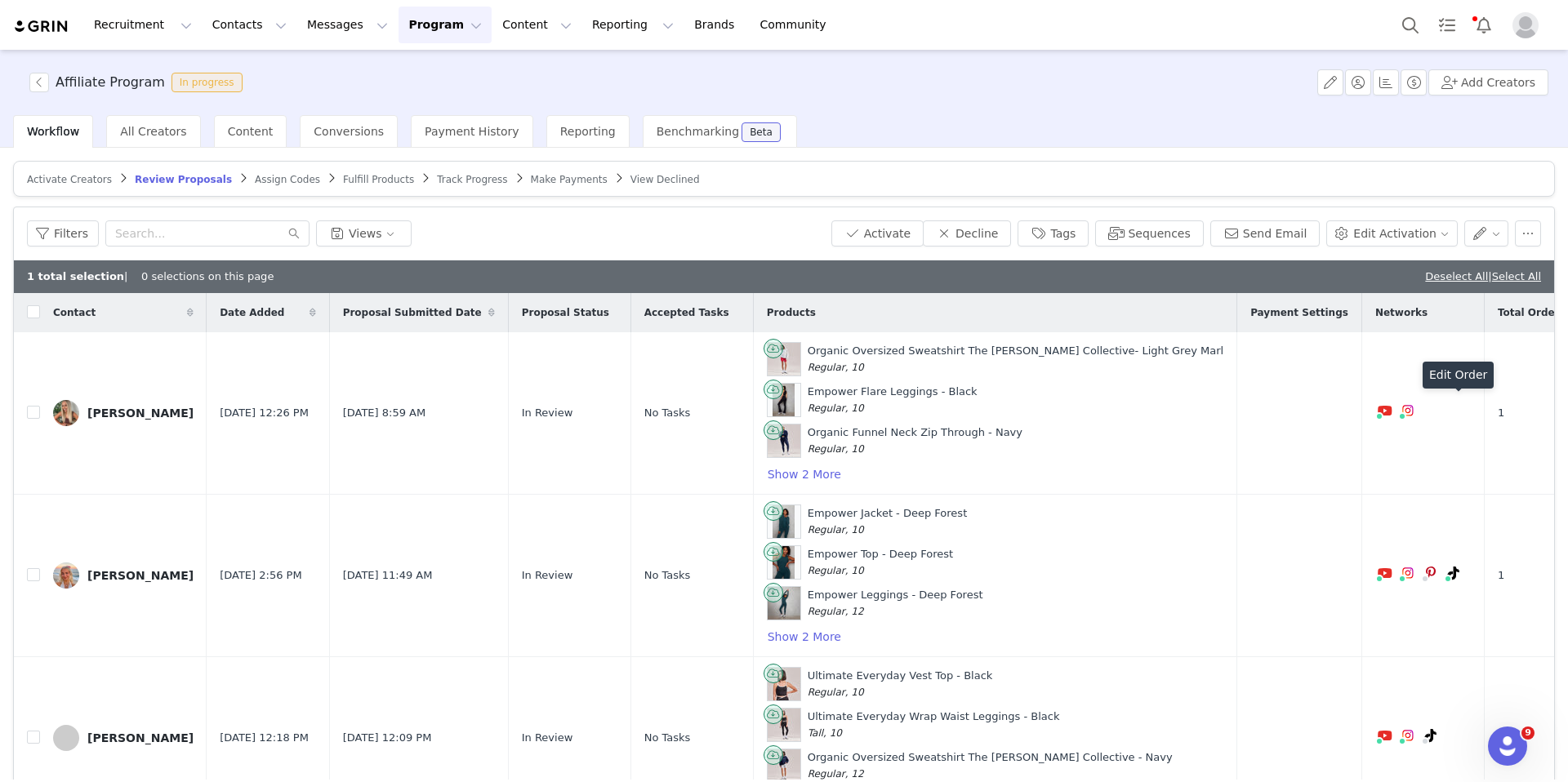
click at [255, 179] on span "Assign Codes" at bounding box center [287, 179] width 65 height 12
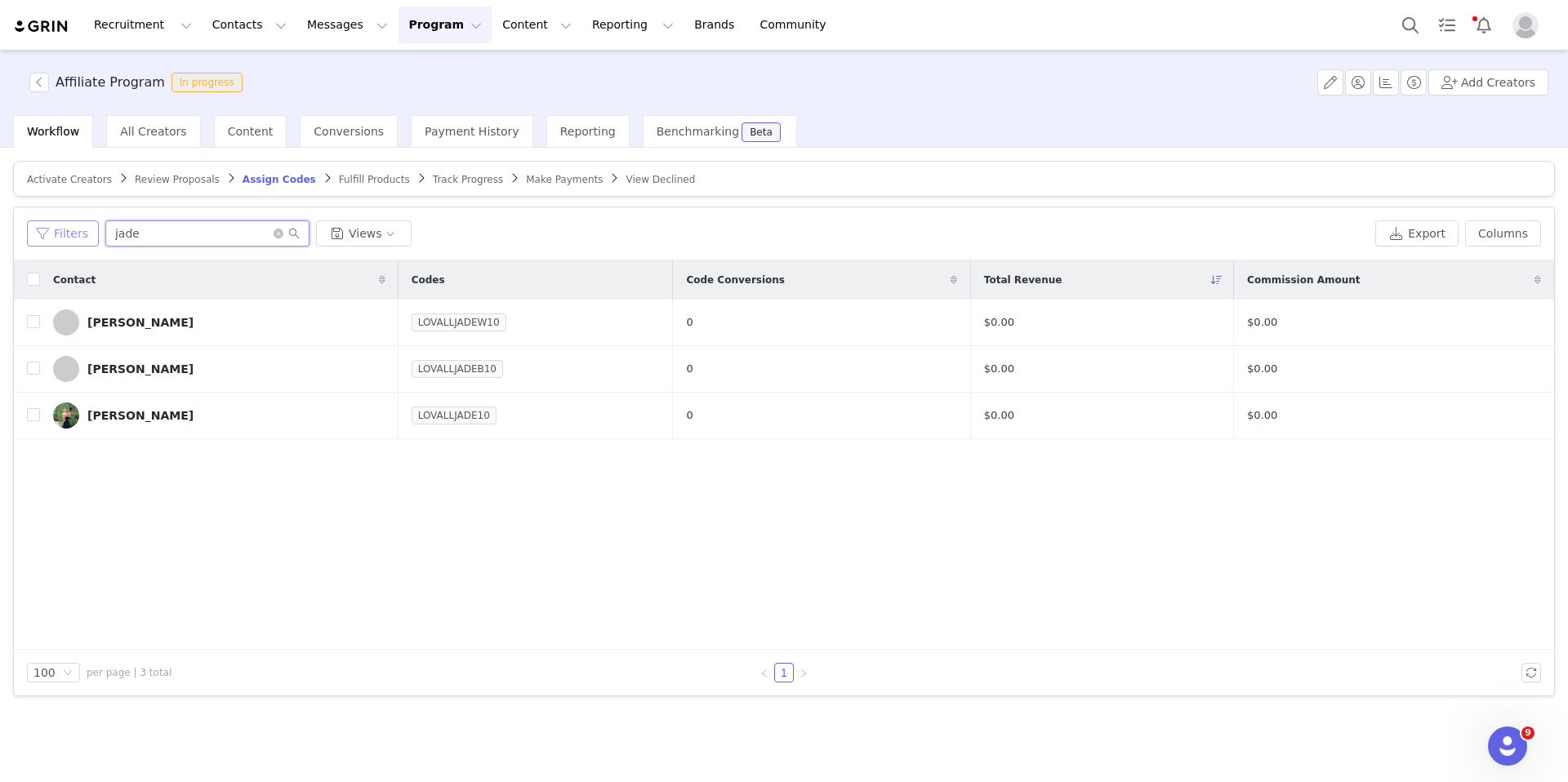
drag, startPoint x: 197, startPoint y: 238, endPoint x: 81, endPoint y: 237, distance: 116.0
click at [81, 237] on div "Filters jade Views" at bounding box center [697, 233] width 1342 height 26
type input "claire"
click at [30, 323] on input "checkbox" at bounding box center [33, 321] width 13 height 13
checkbox input "true"
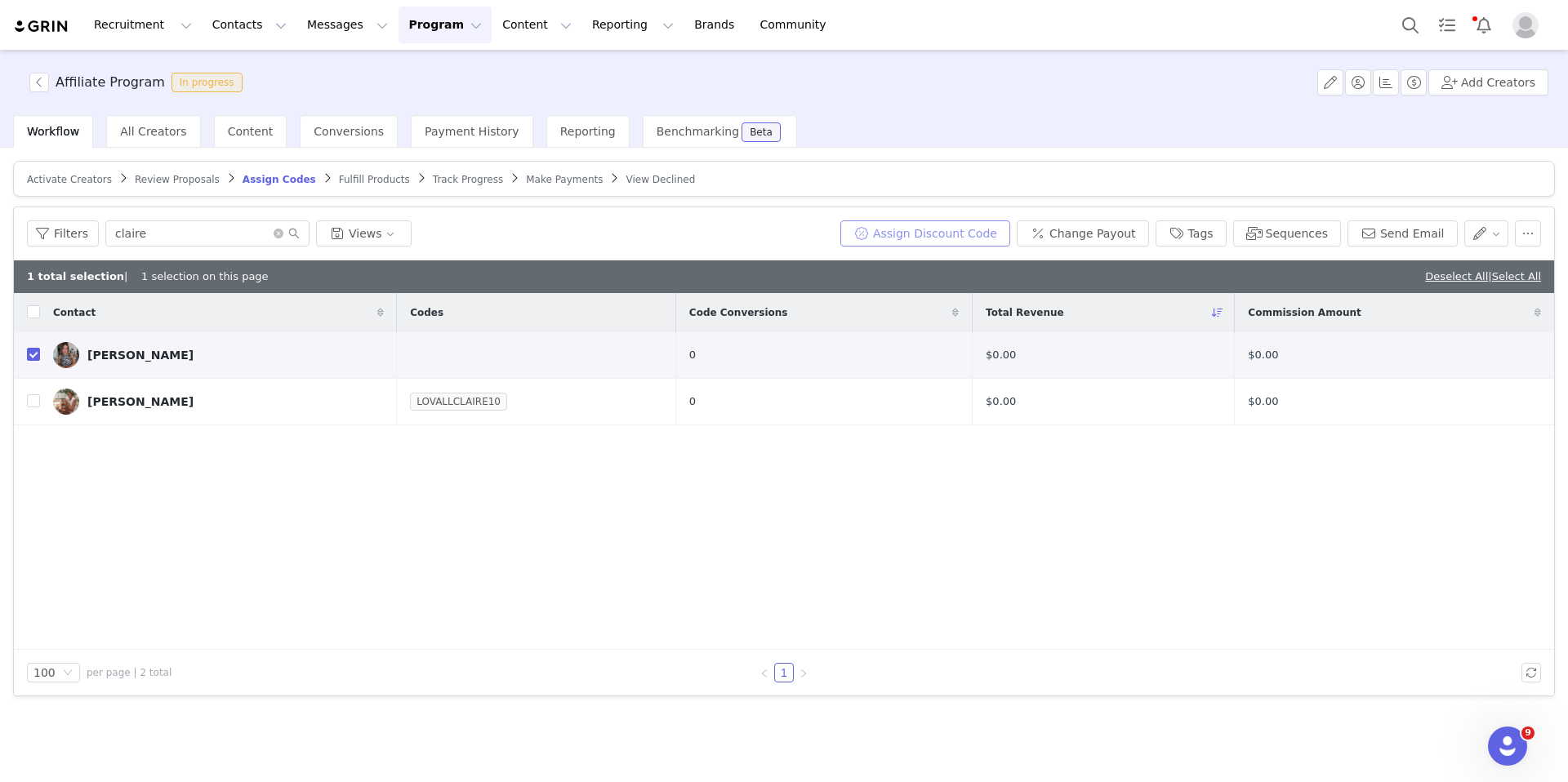
click at [961, 227] on button "Assign Discount Code" at bounding box center [925, 233] width 170 height 26
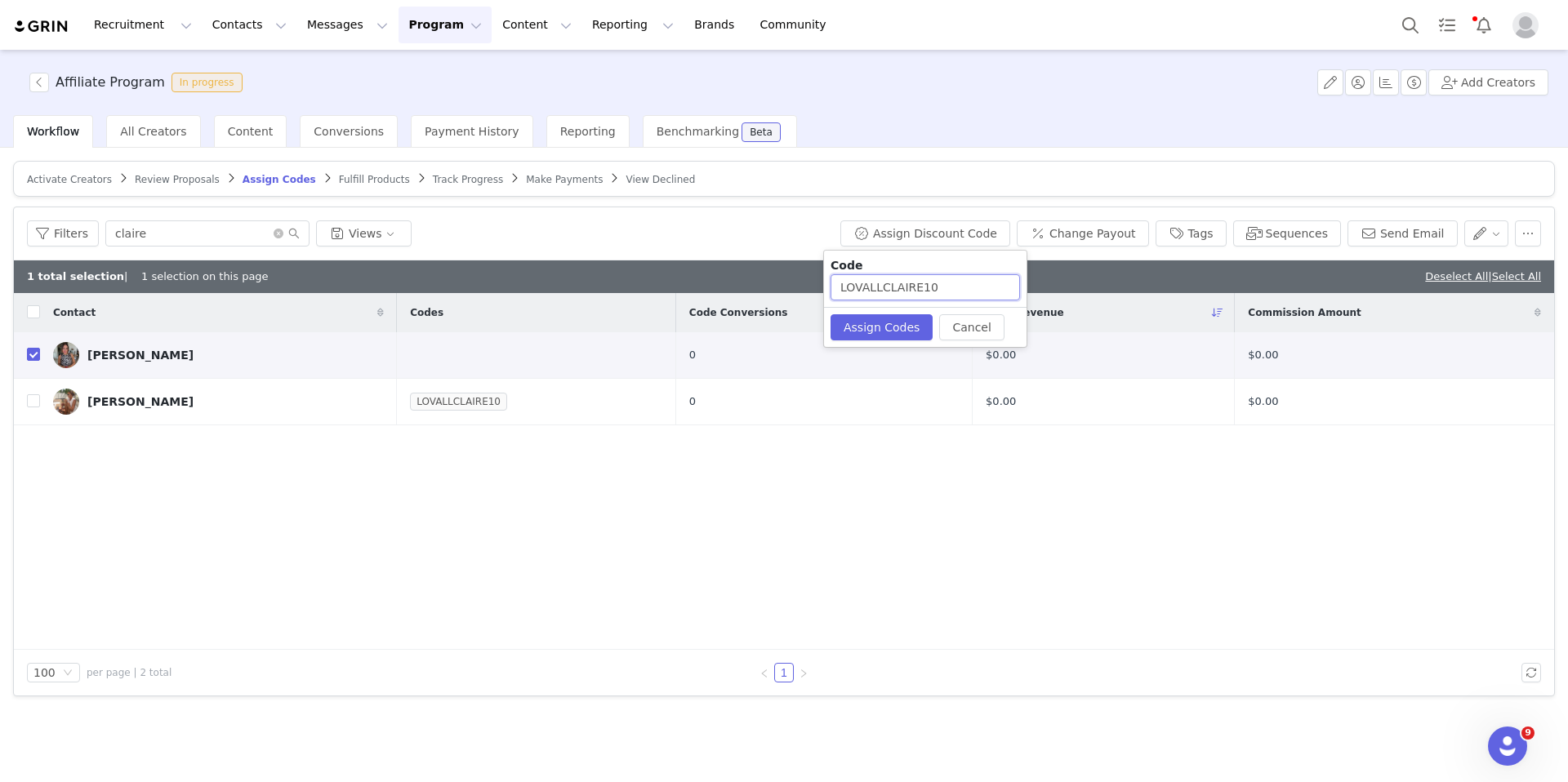
click at [922, 286] on input "LOVALLCLAIRE10" at bounding box center [925, 287] width 189 height 26
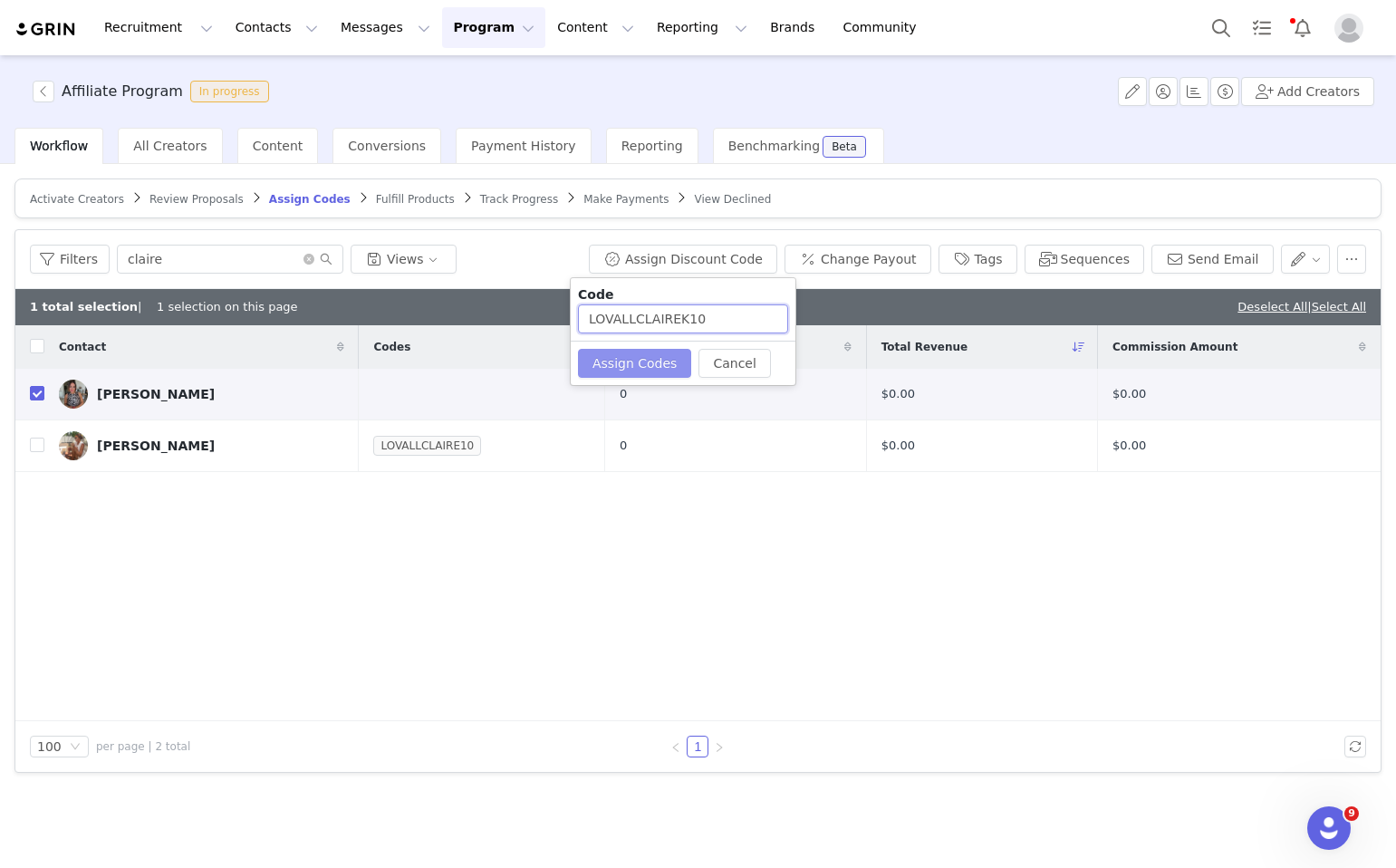
type input "LOVALLCLAIREK10"
click at [617, 359] on button "Assign Codes" at bounding box center [635, 363] width 113 height 29
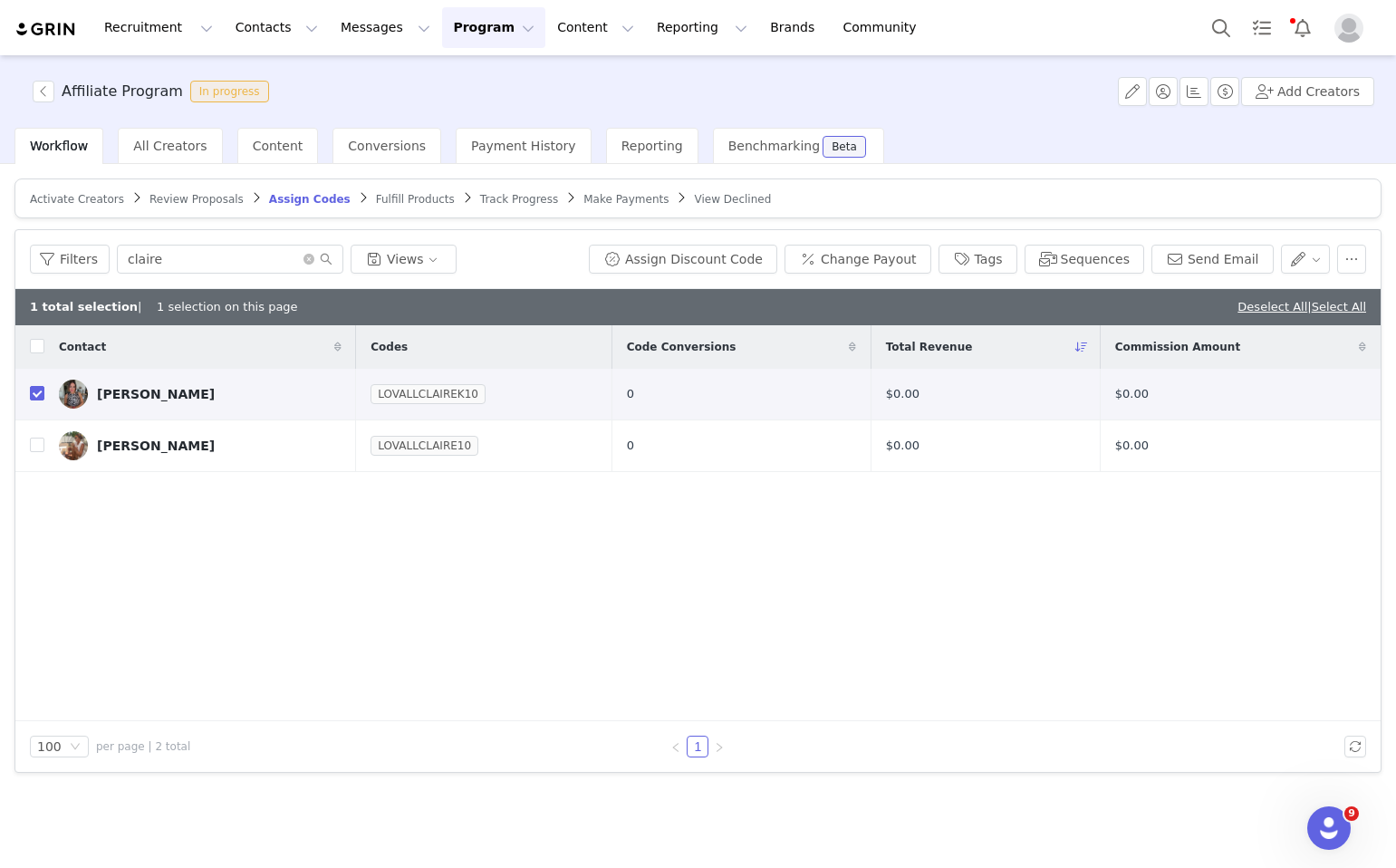
click at [396, 195] on span "Fulfill Products" at bounding box center [416, 199] width 79 height 13
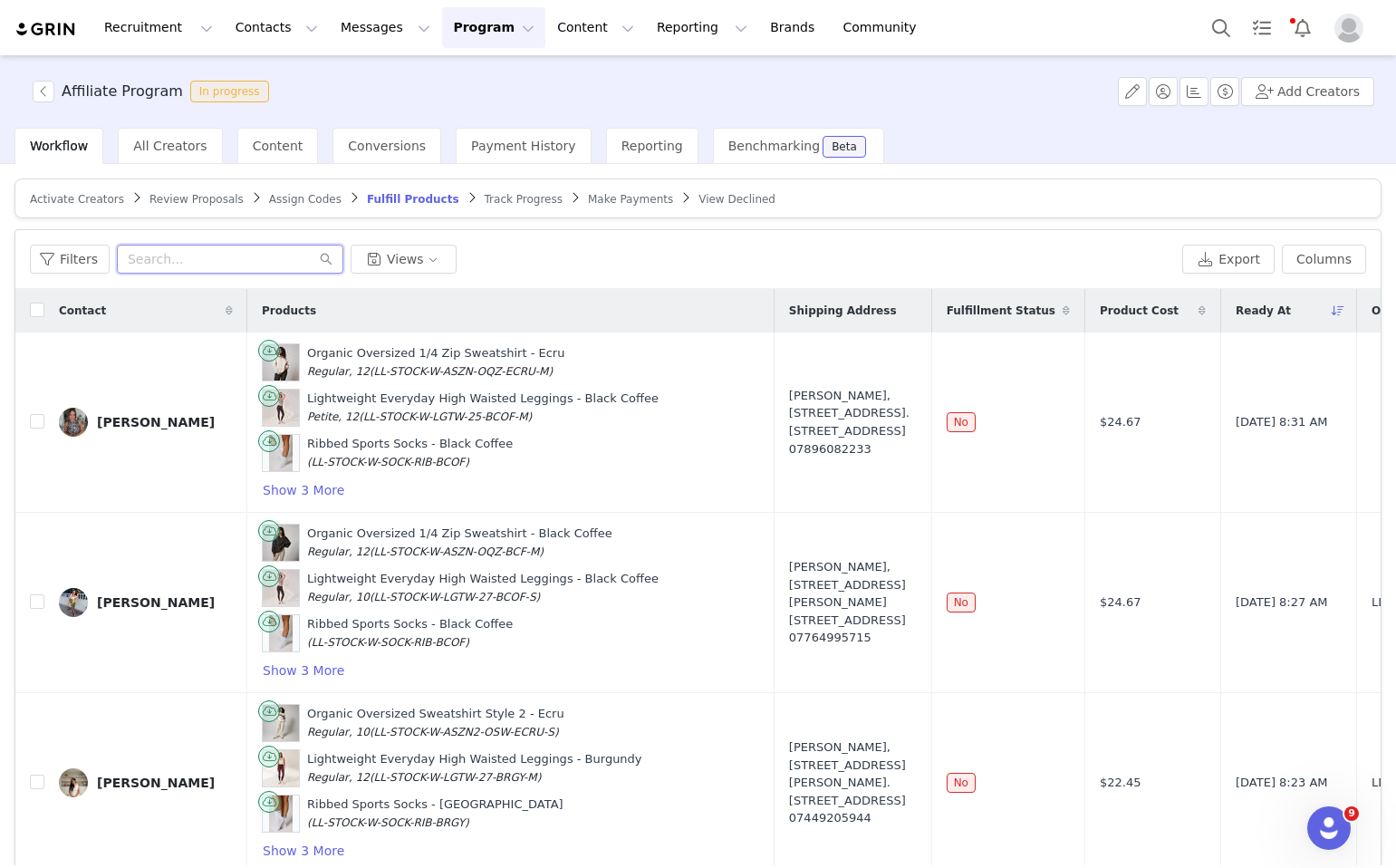
click at [161, 263] on input "text" at bounding box center [230, 259] width 227 height 29
click at [1151, 426] on button "button" at bounding box center [1152, 422] width 22 height 22
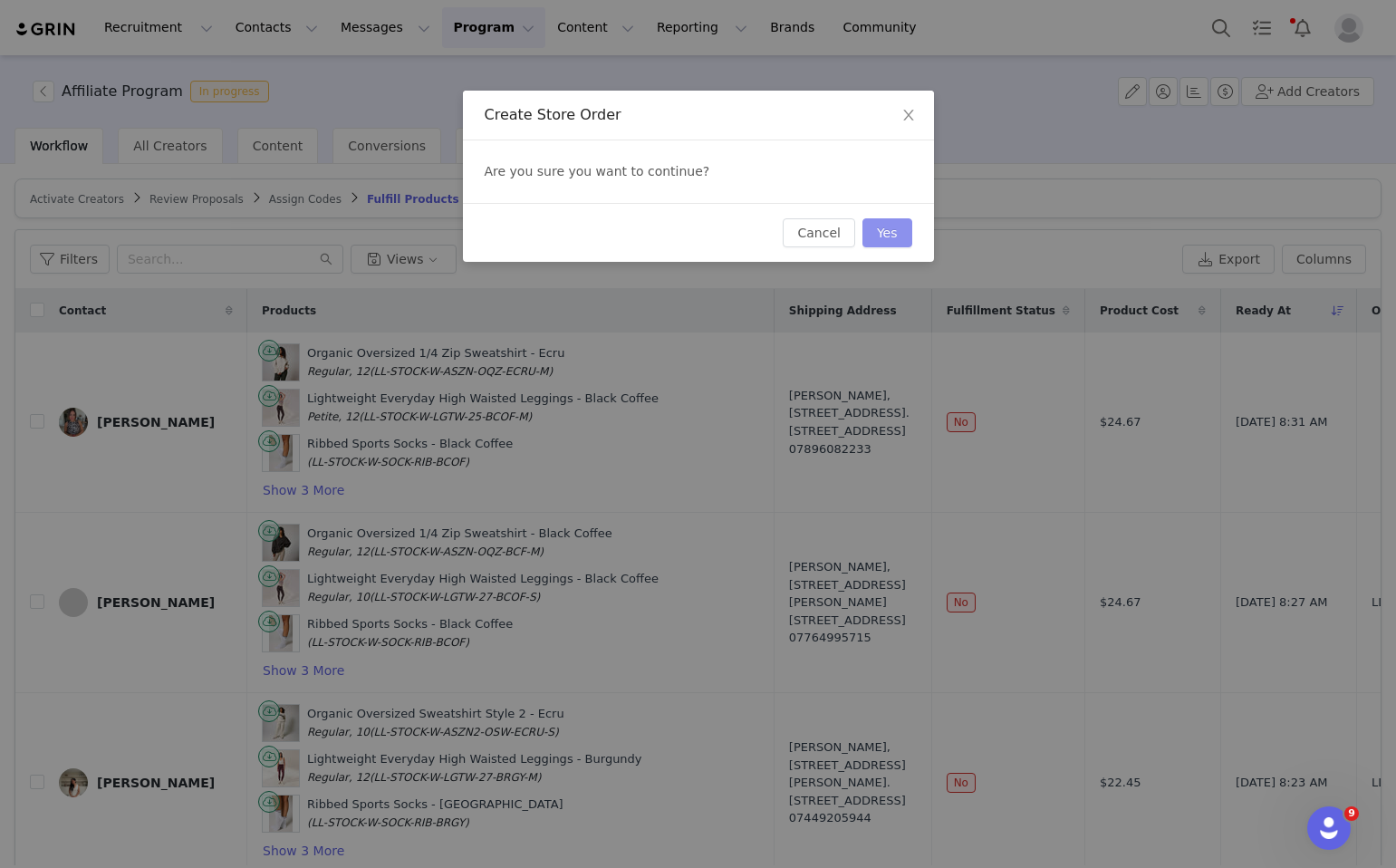
click at [886, 239] on button "Yes" at bounding box center [888, 232] width 50 height 29
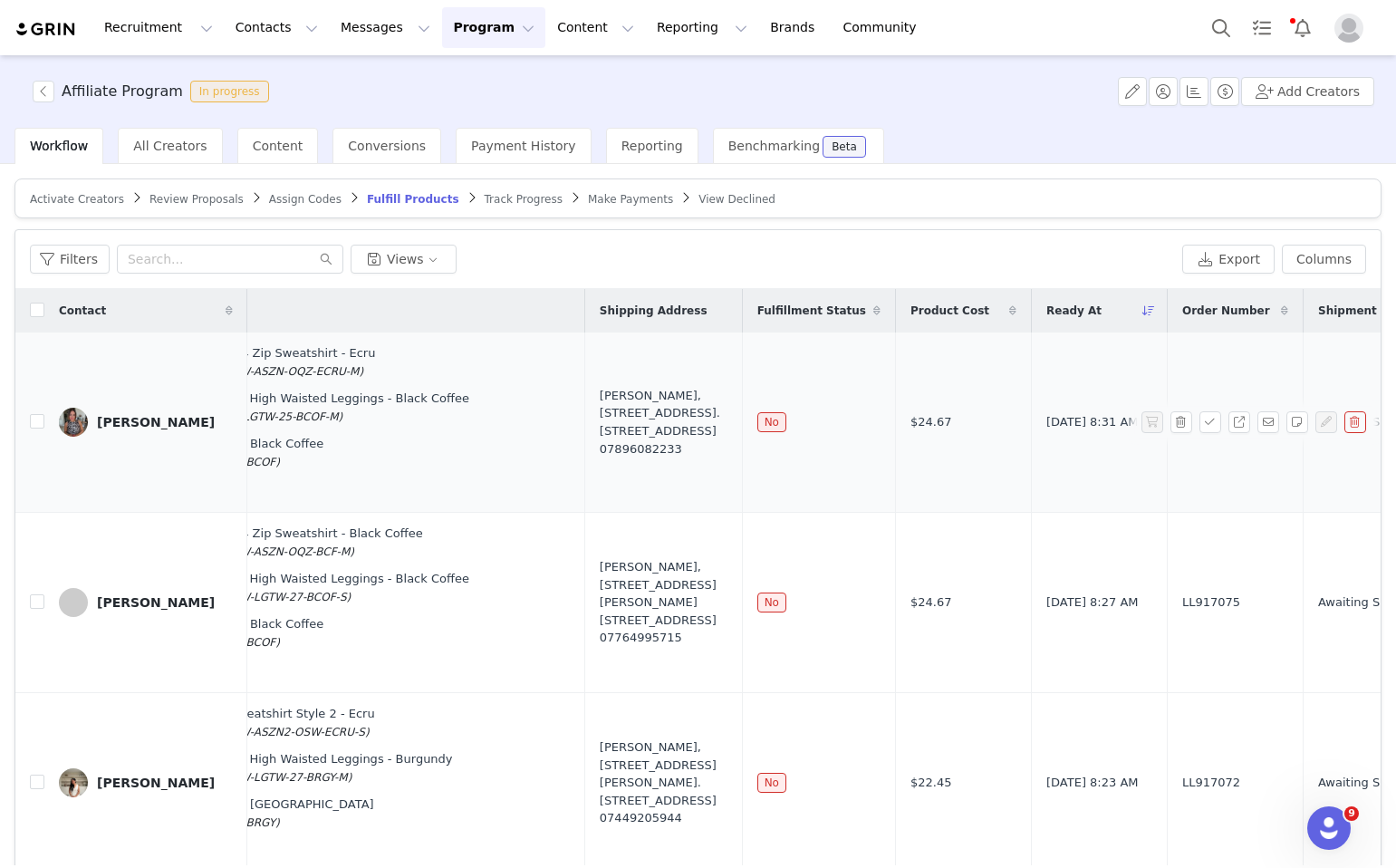
scroll to position [0, 632]
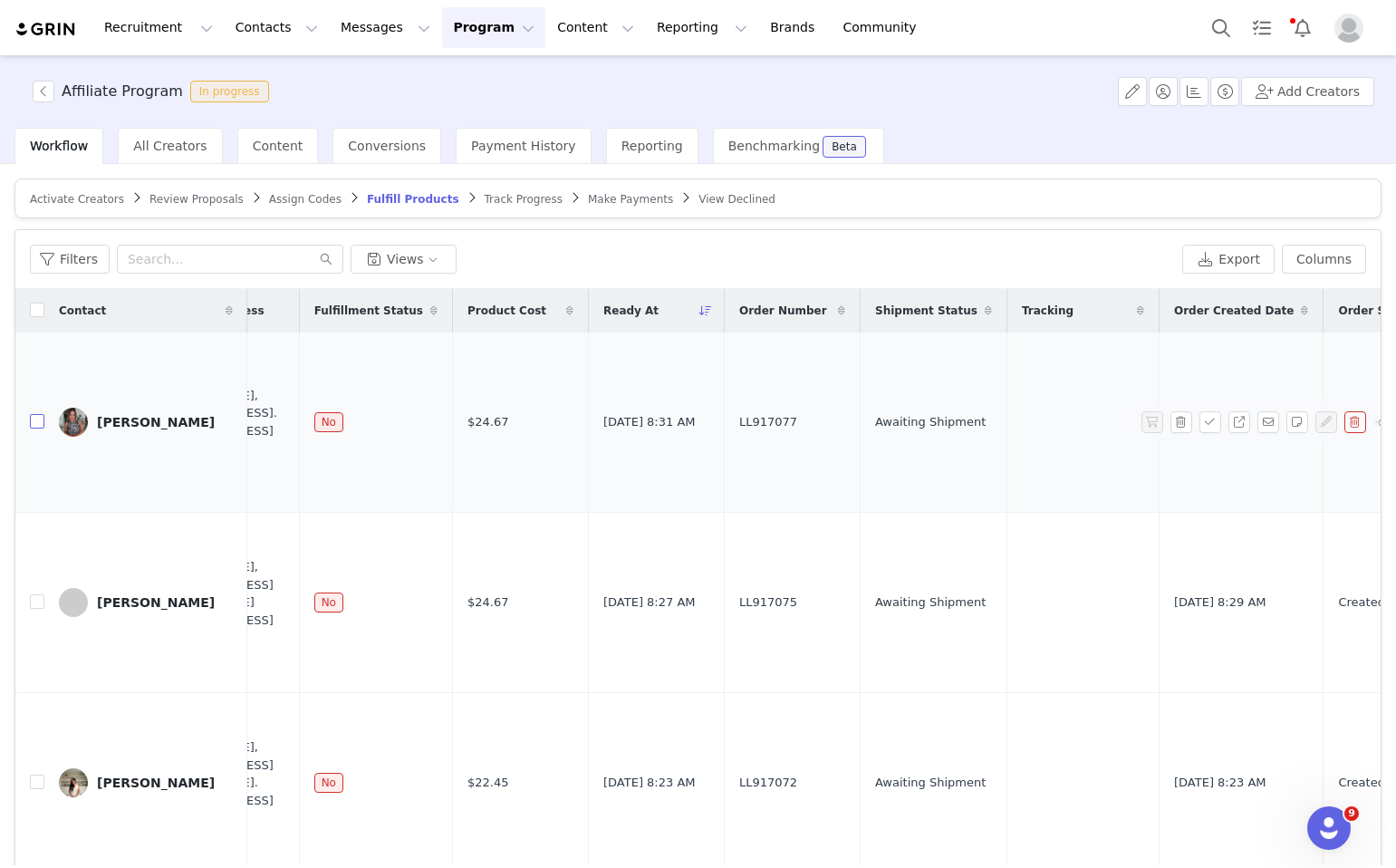
click at [42, 417] on input "checkbox" at bounding box center [37, 421] width 15 height 15
checkbox input "true"
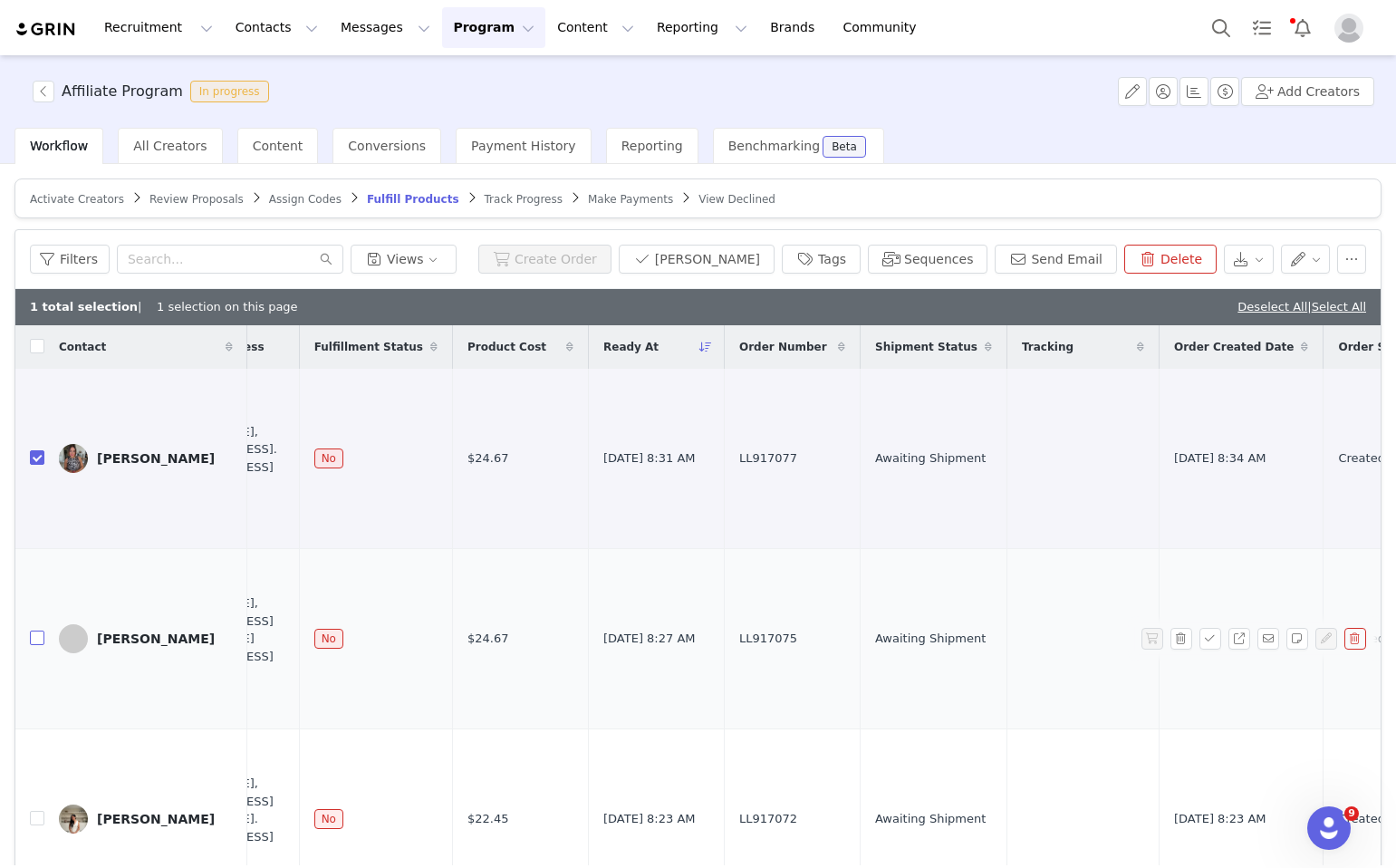
click at [37, 639] on input "checkbox" at bounding box center [37, 638] width 15 height 15
checkbox input "true"
click at [977, 256] on button "Sequences" at bounding box center [927, 259] width 120 height 29
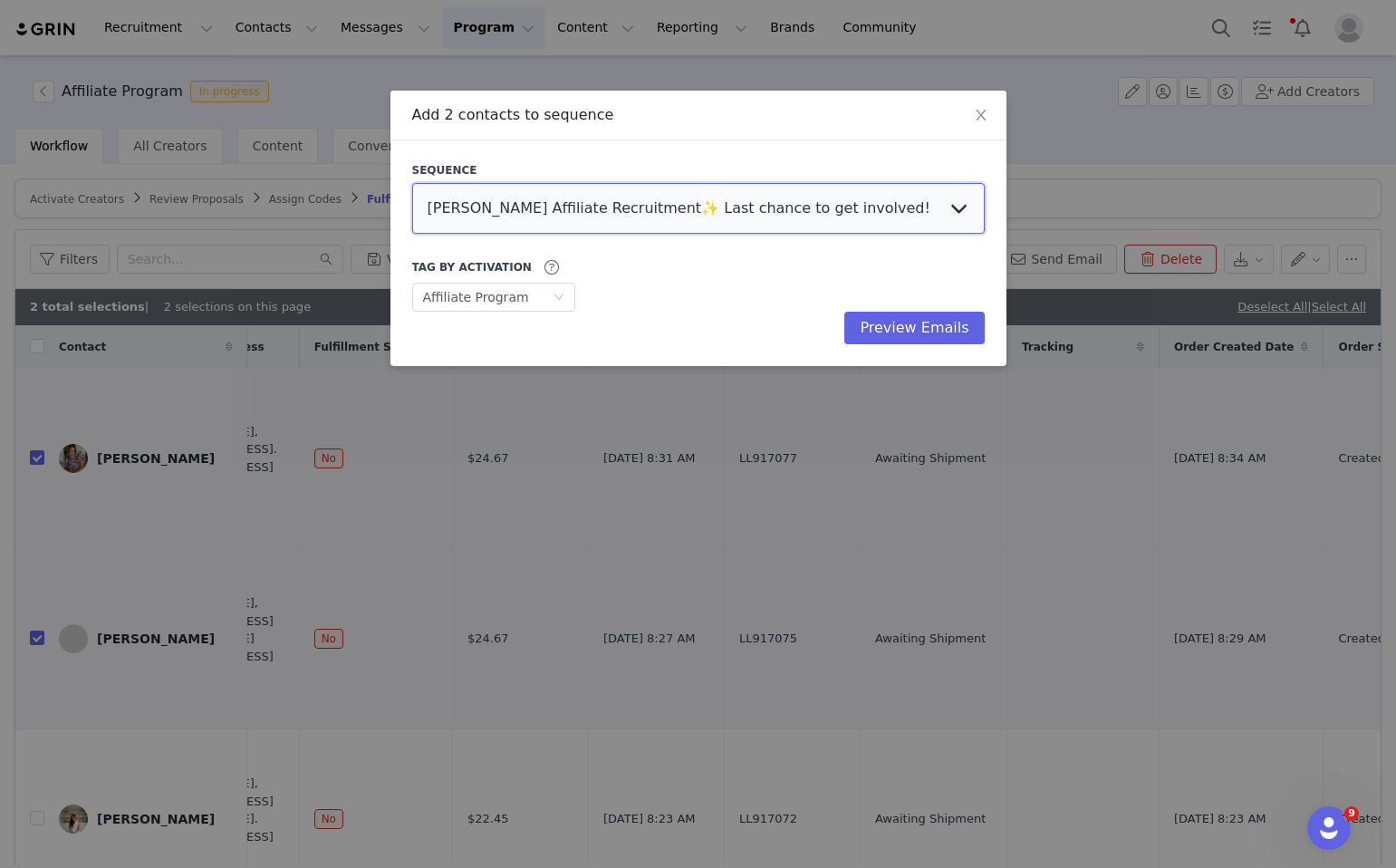
click at [652, 220] on select "LOVALL Affiliate Recruitment✨ Last chance to get involved! Affiliate AGENCY – A…" at bounding box center [698, 208] width 573 height 51
select select "831cceb8-98a0-4ec9-9604-674086b9edf6"
click at [412, 183] on select "LOVALL Affiliate Recruitment✨ Last chance to get involved! Affiliate AGENCY – A…" at bounding box center [698, 208] width 573 height 51
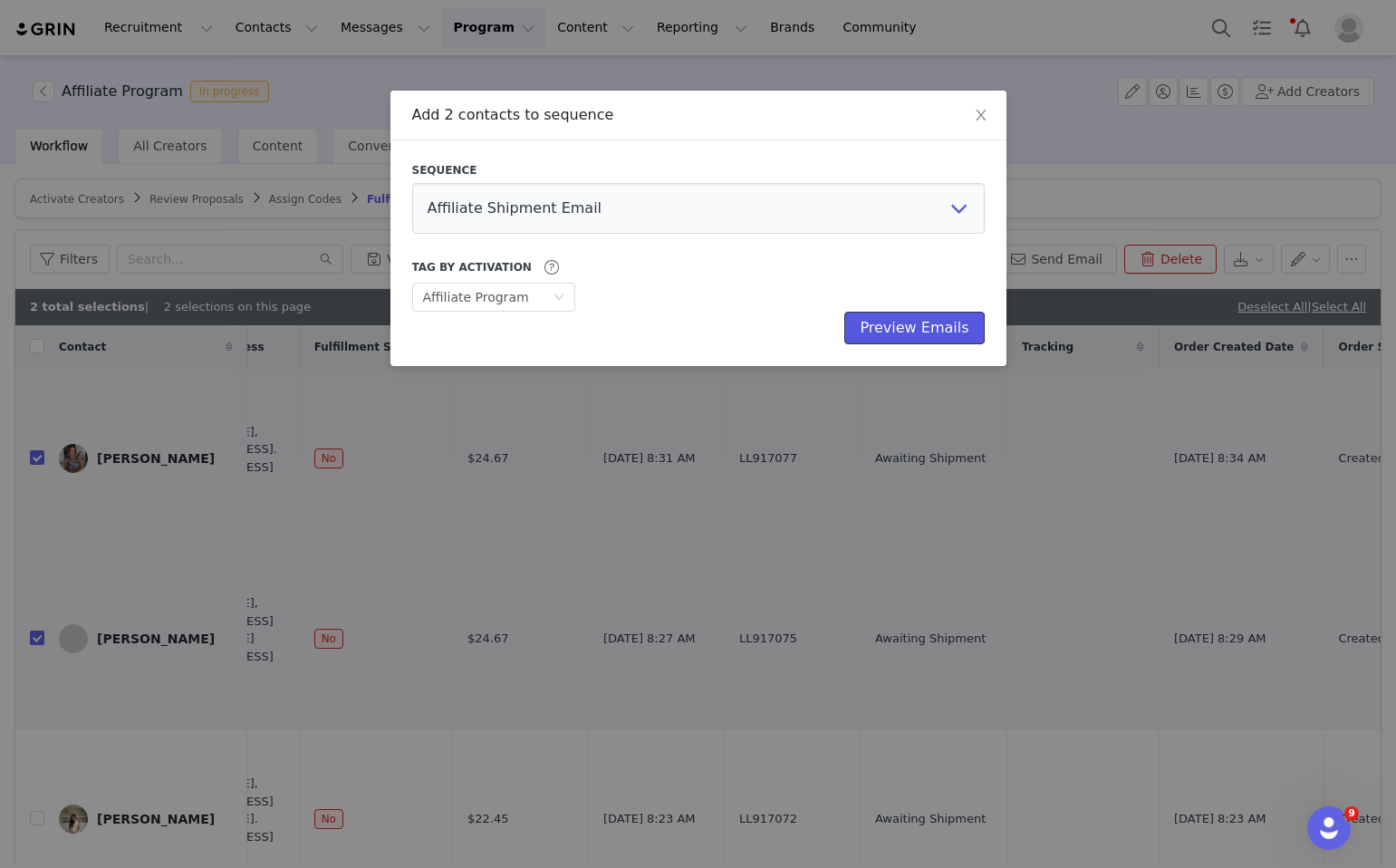
click at [923, 328] on button "Preview Emails" at bounding box center [913, 328] width 140 height 33
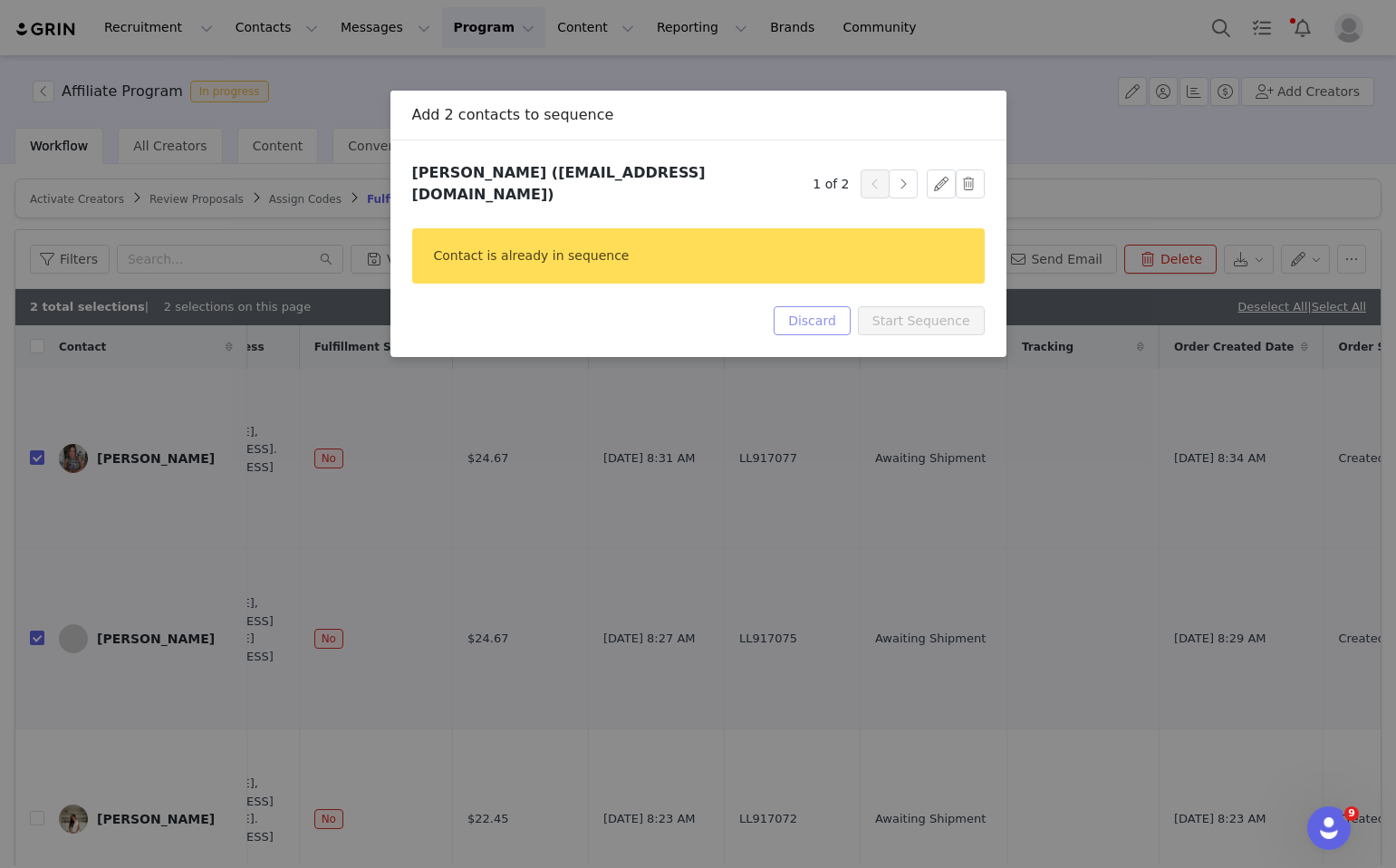
click at [833, 312] on button "Discard" at bounding box center [812, 320] width 77 height 29
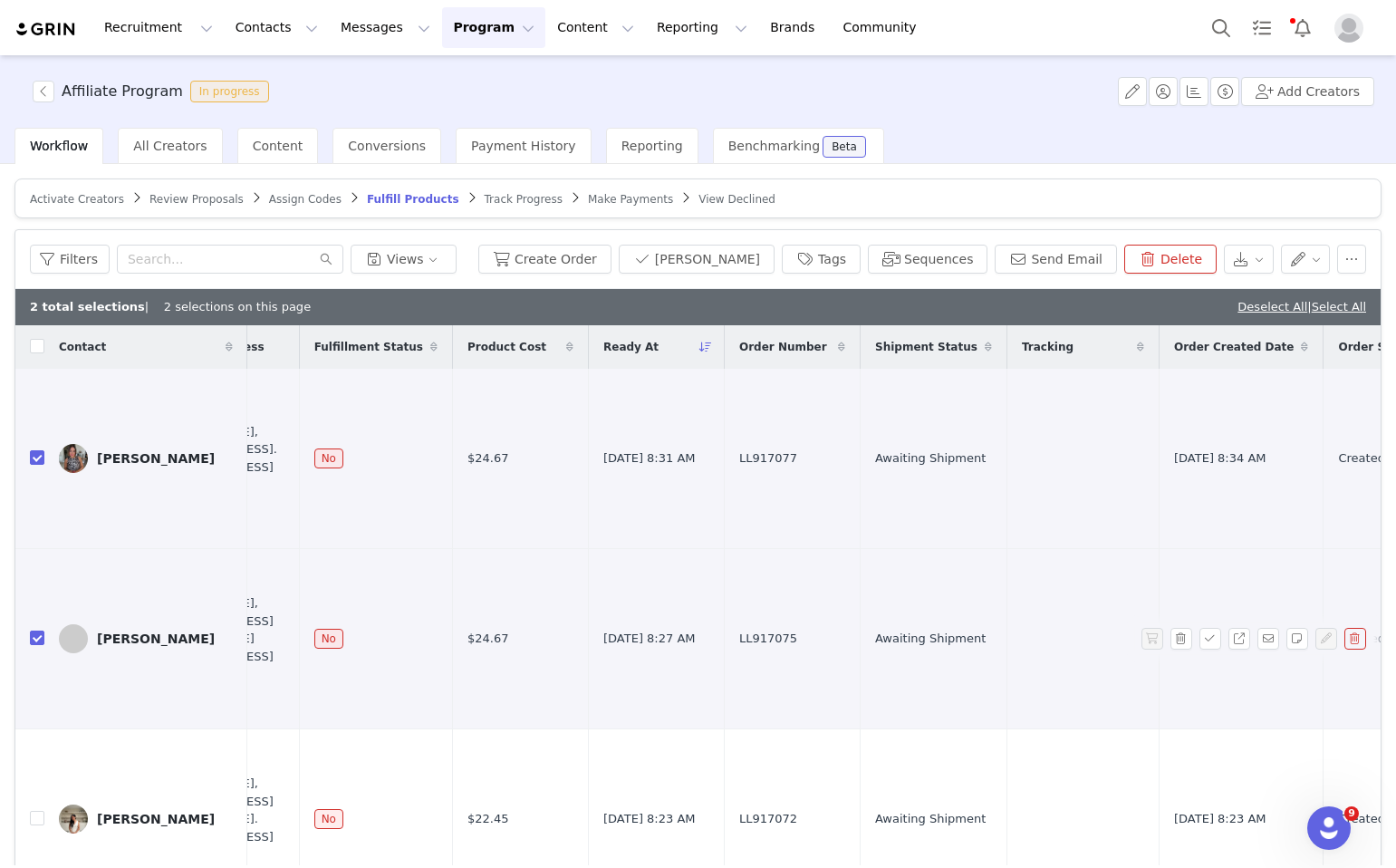
click at [27, 635] on td at bounding box center [30, 639] width 29 height 180
click at [33, 638] on input "checkbox" at bounding box center [37, 638] width 15 height 15
checkbox input "false"
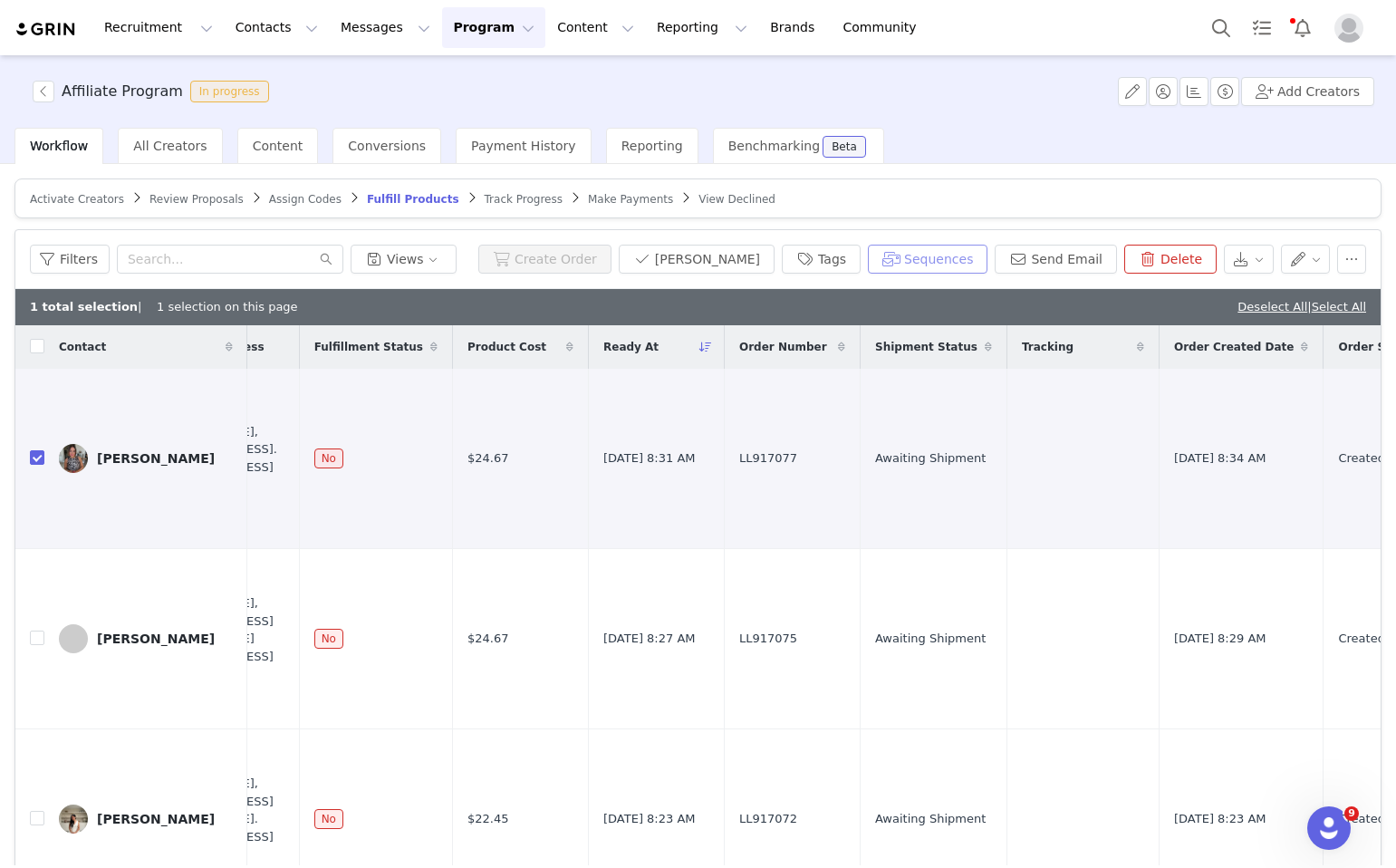
click at [960, 253] on button "Sequences" at bounding box center [927, 259] width 120 height 29
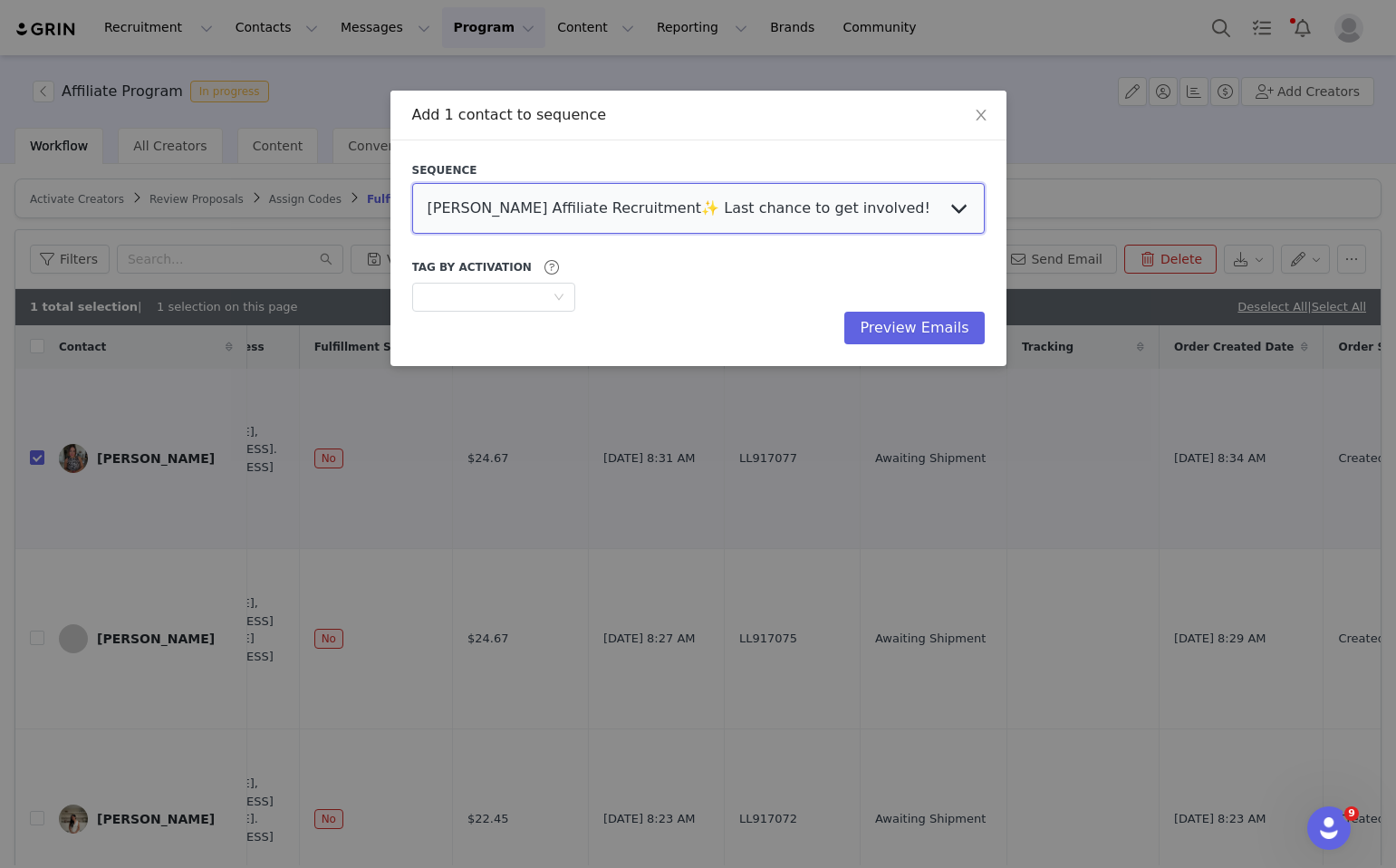
click at [668, 224] on select "LOVALL Affiliate Recruitment✨ Last chance to get involved! Affiliate AGENCY – A…" at bounding box center [698, 208] width 573 height 51
select select "831cceb8-98a0-4ec9-9604-674086b9edf6"
click at [412, 183] on select "LOVALL Affiliate Recruitment✨ Last chance to get involved! Affiliate AGENCY – A…" at bounding box center [698, 208] width 573 height 51
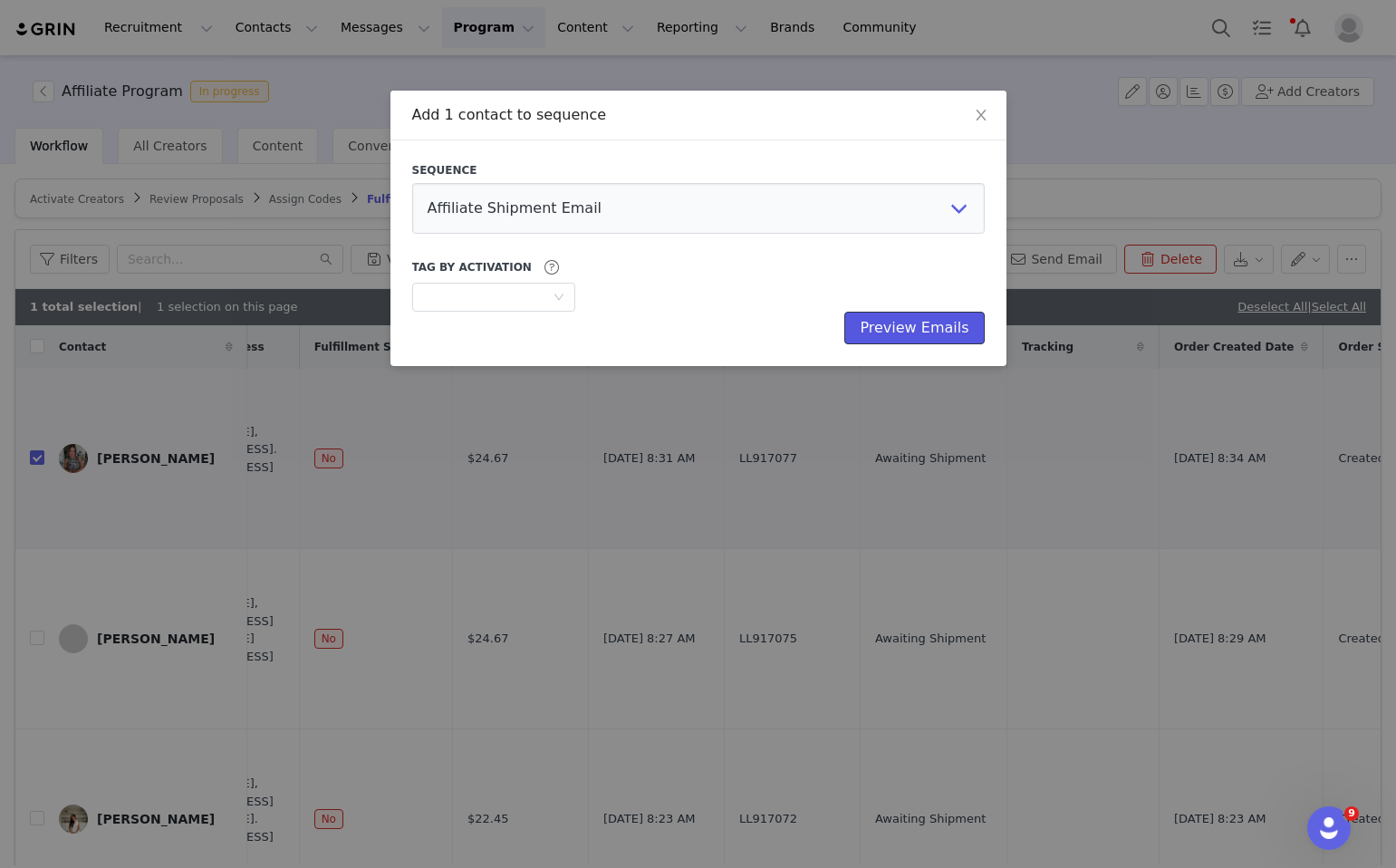
click at [900, 325] on button "Preview Emails" at bounding box center [913, 328] width 140 height 33
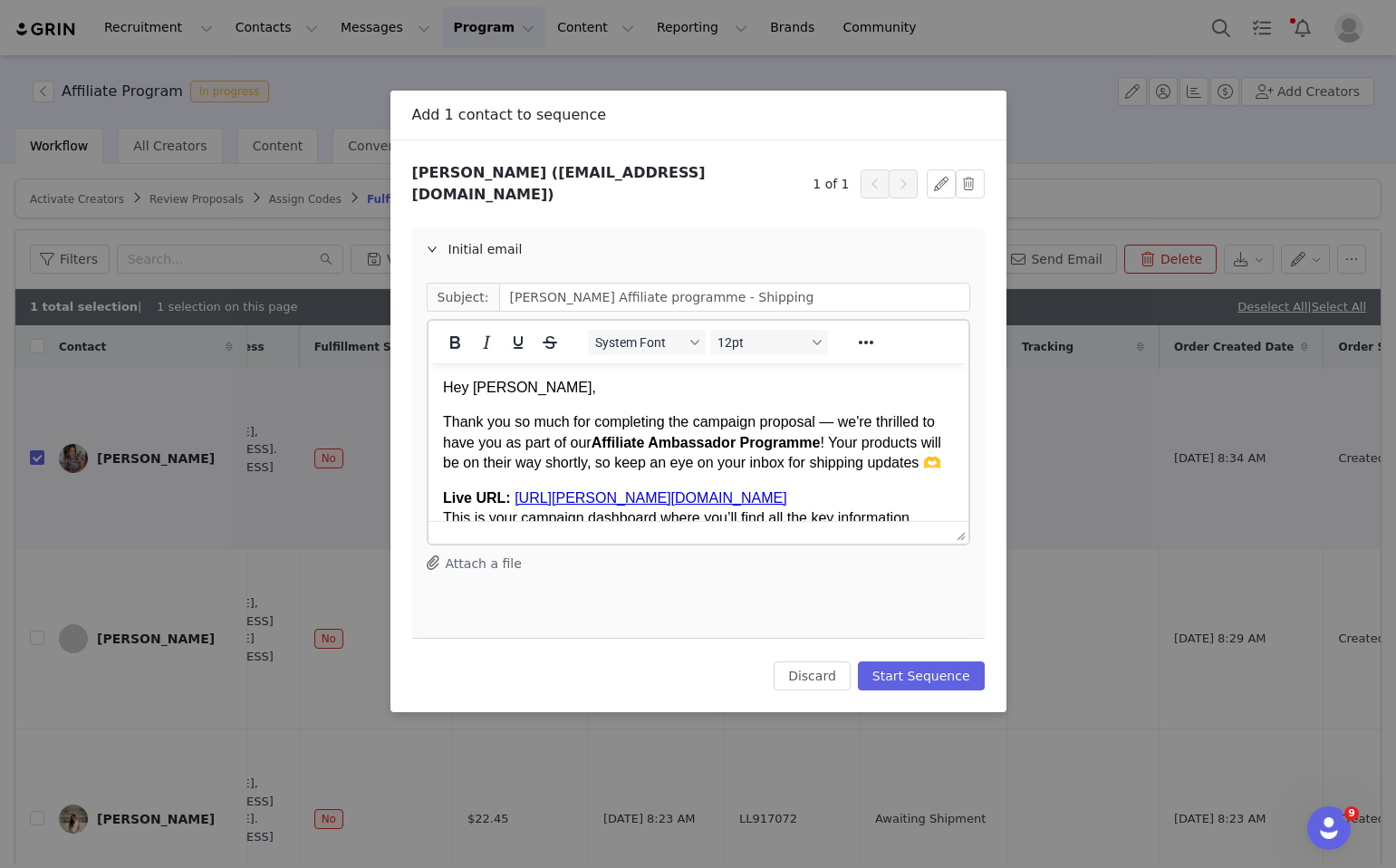
scroll to position [0, 0]
click at [827, 668] on button "Discard" at bounding box center [812, 676] width 77 height 29
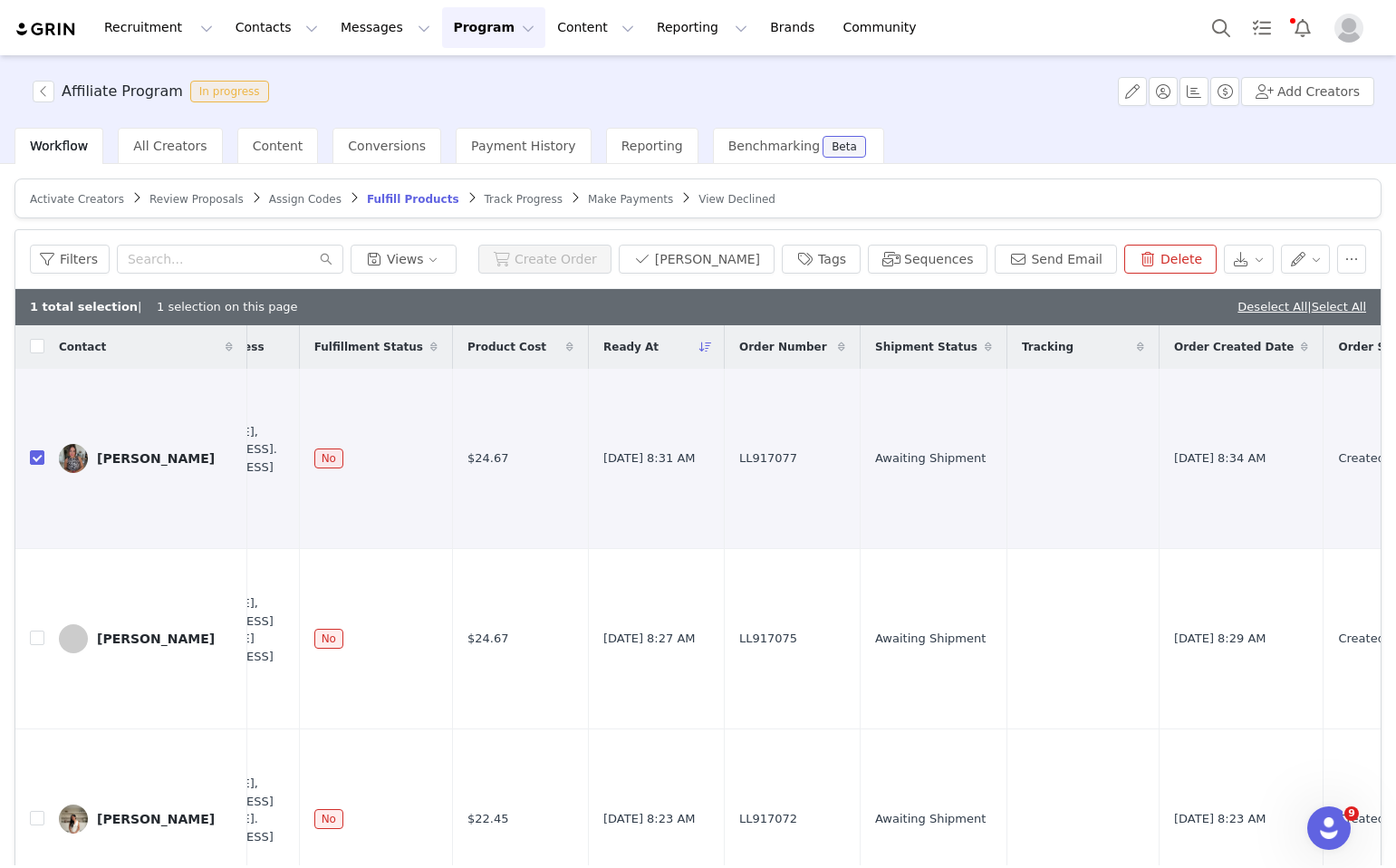
click at [916, 242] on div "Filters Views Create Order Mark Fulfilled Tags Sequences Send Email Delete" at bounding box center [698, 259] width 1365 height 58
click at [920, 256] on button "Sequences" at bounding box center [927, 259] width 120 height 29
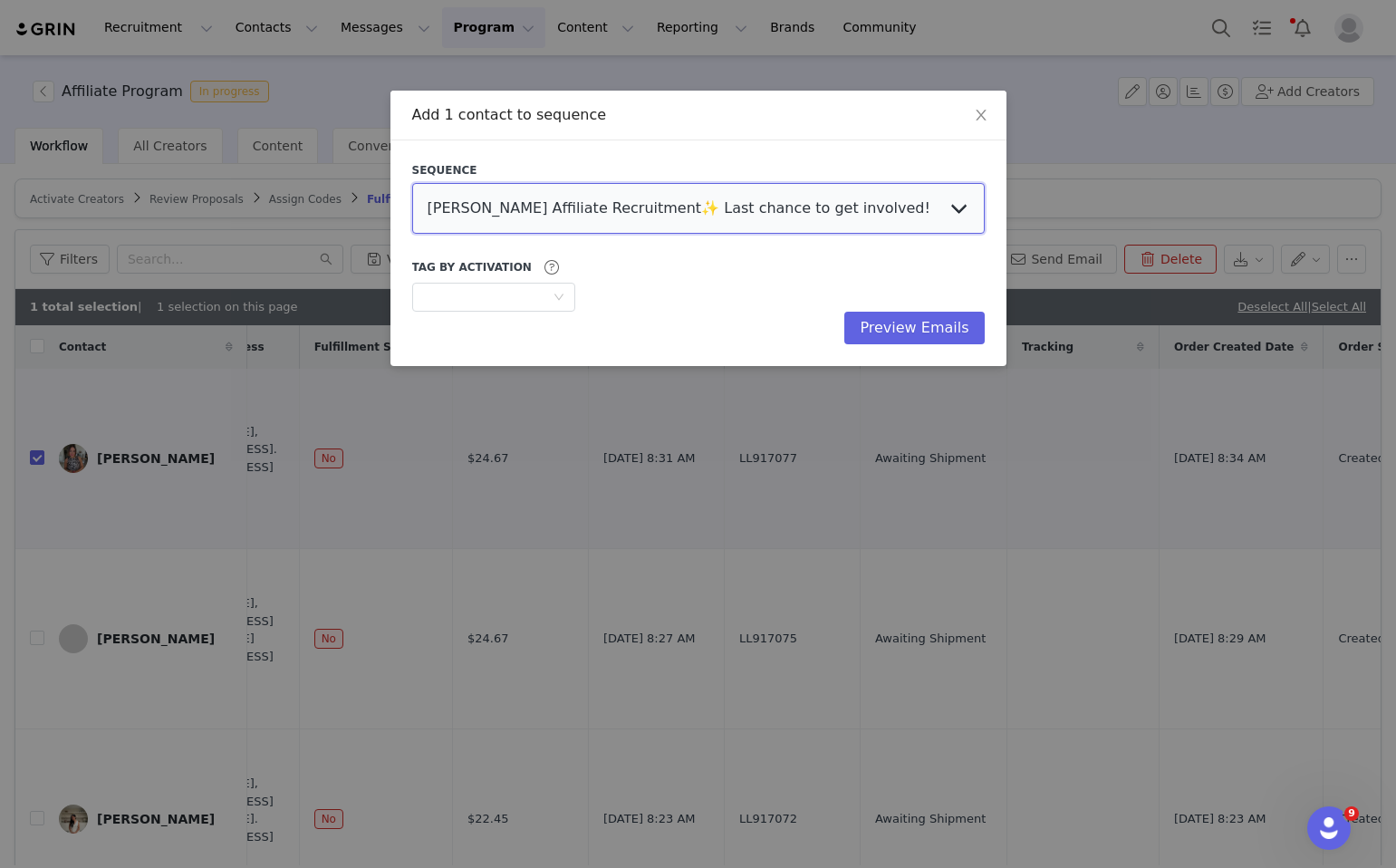
click at [626, 207] on select "LOVALL Affiliate Recruitment✨ Last chance to get involved! Affiliate AGENCY – A…" at bounding box center [698, 208] width 573 height 51
select select "831cceb8-98a0-4ec9-9604-674086b9edf6"
click at [412, 183] on select "LOVALL Affiliate Recruitment✨ Last chance to get involved! Affiliate AGENCY – A…" at bounding box center [698, 208] width 573 height 51
click at [515, 292] on div "Optional" at bounding box center [487, 296] width 130 height 27
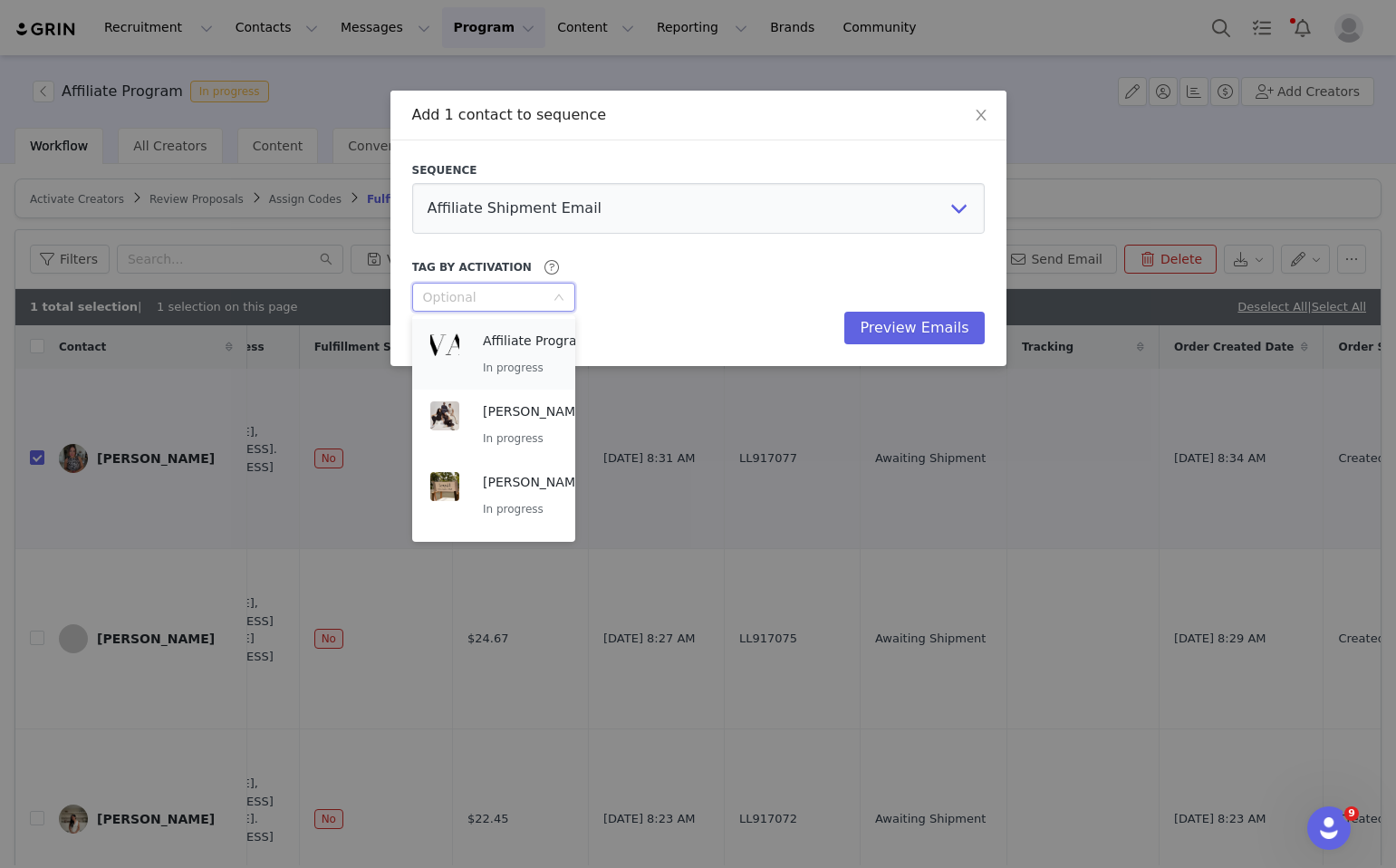
click at [525, 345] on p "Affiliate Program" at bounding box center [535, 341] width 106 height 20
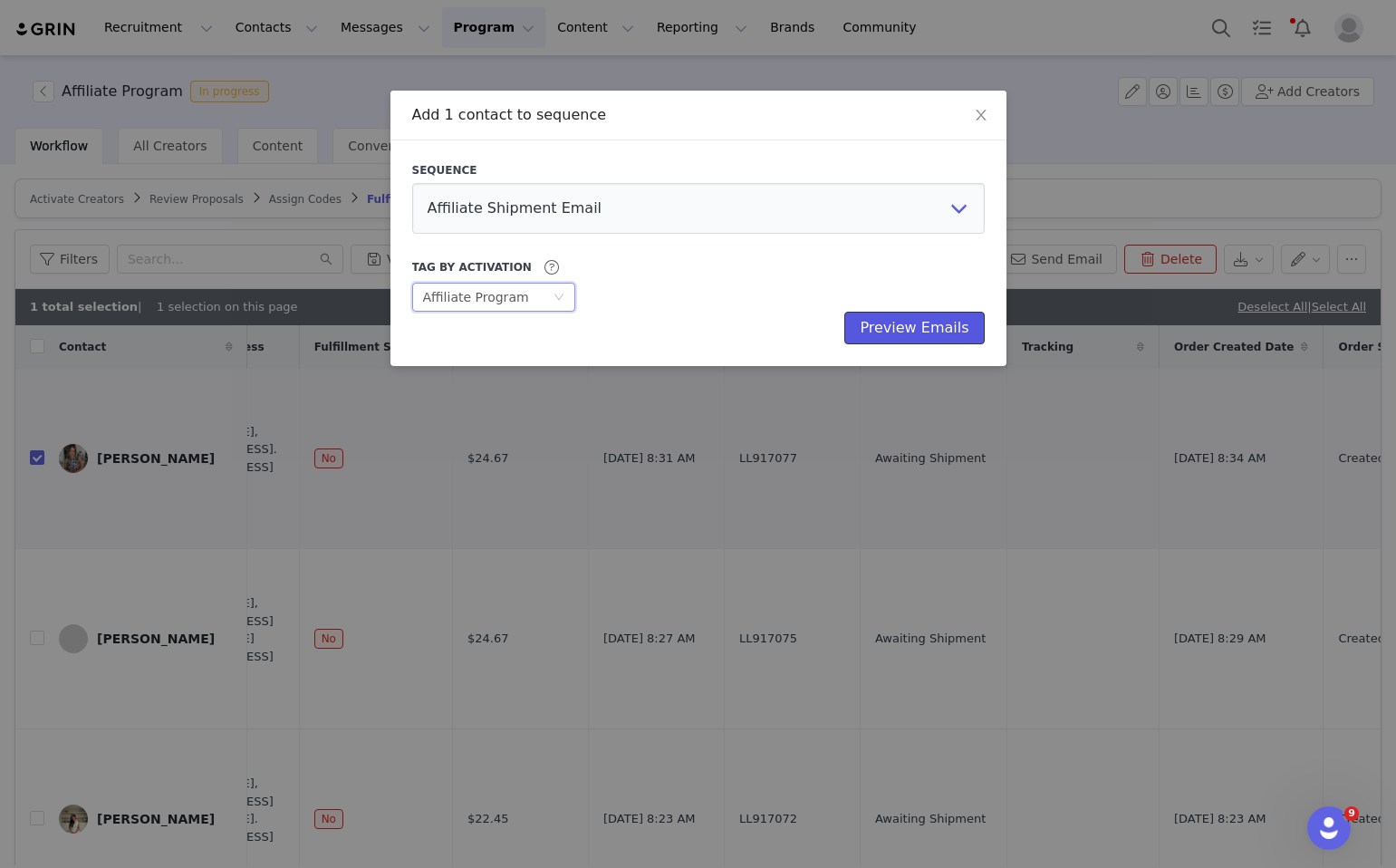
click at [883, 339] on button "Preview Emails" at bounding box center [913, 328] width 140 height 33
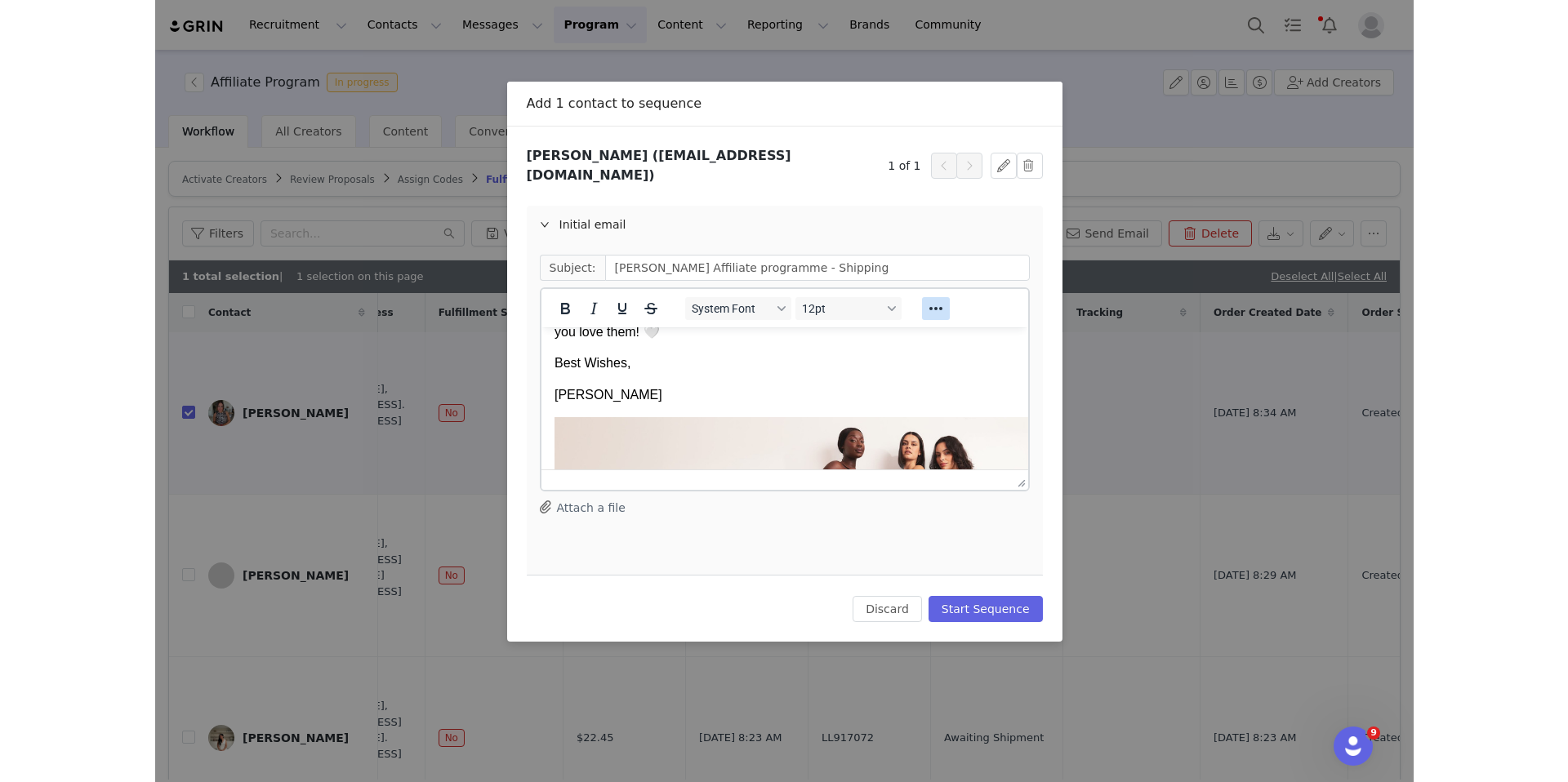
scroll to position [488, 0]
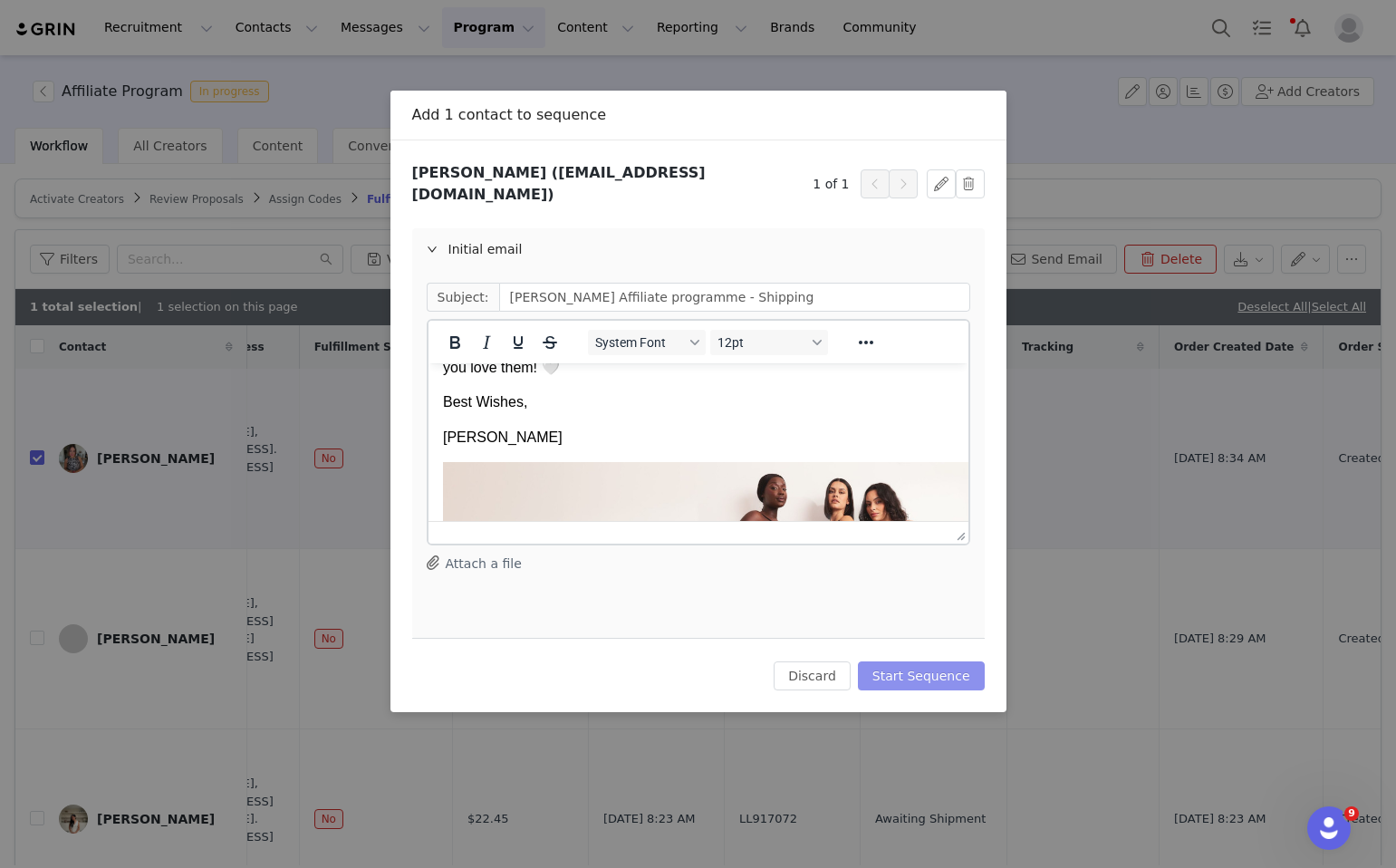
click at [905, 662] on button "Start Sequence" at bounding box center [921, 676] width 127 height 29
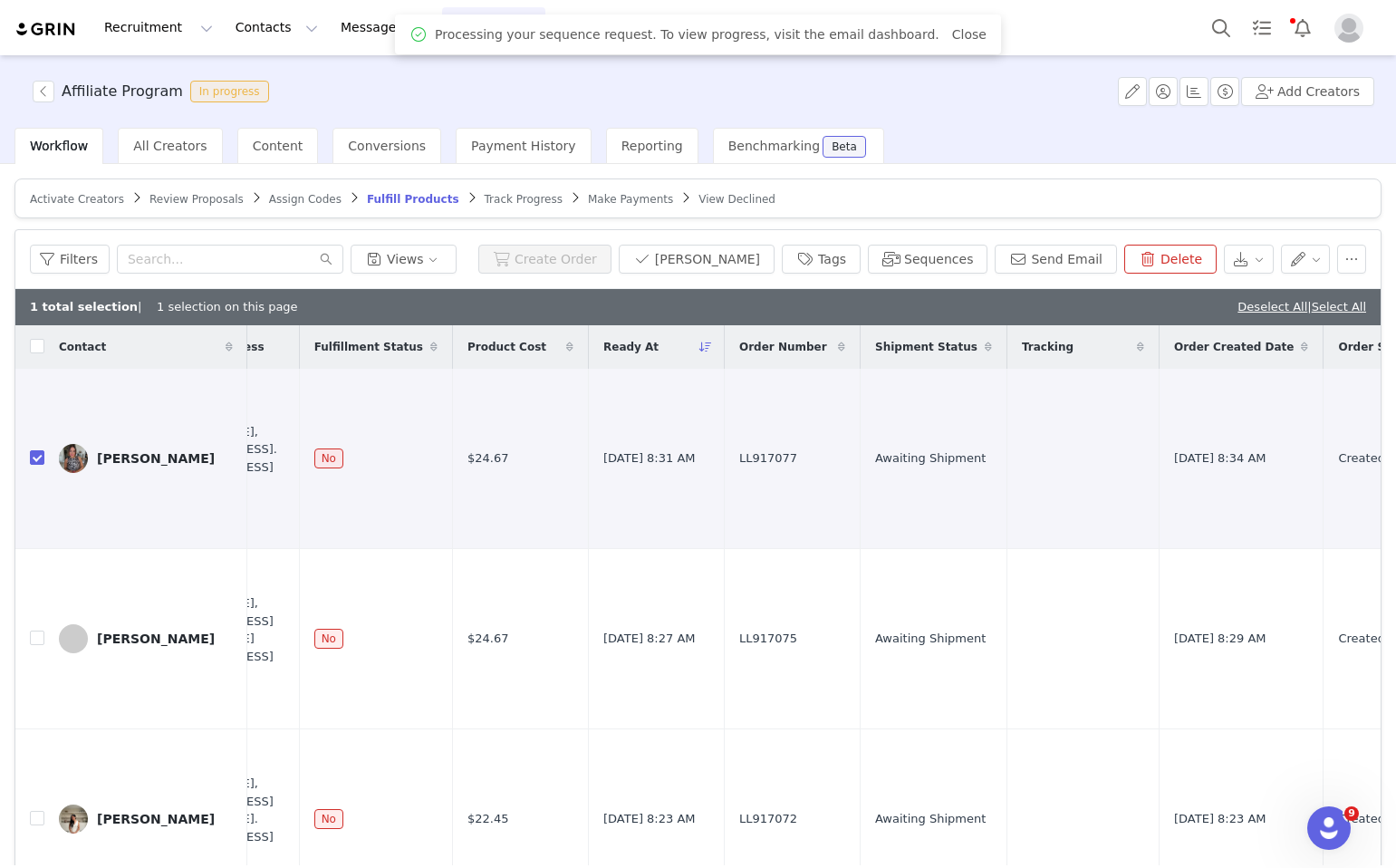
click at [1248, 296] on div "1 total selection | 1 selection on this page Deselect All | Select All" at bounding box center [698, 307] width 1365 height 37
click at [1248, 302] on link "Deselect All" at bounding box center [1272, 307] width 69 height 14
checkbox input "false"
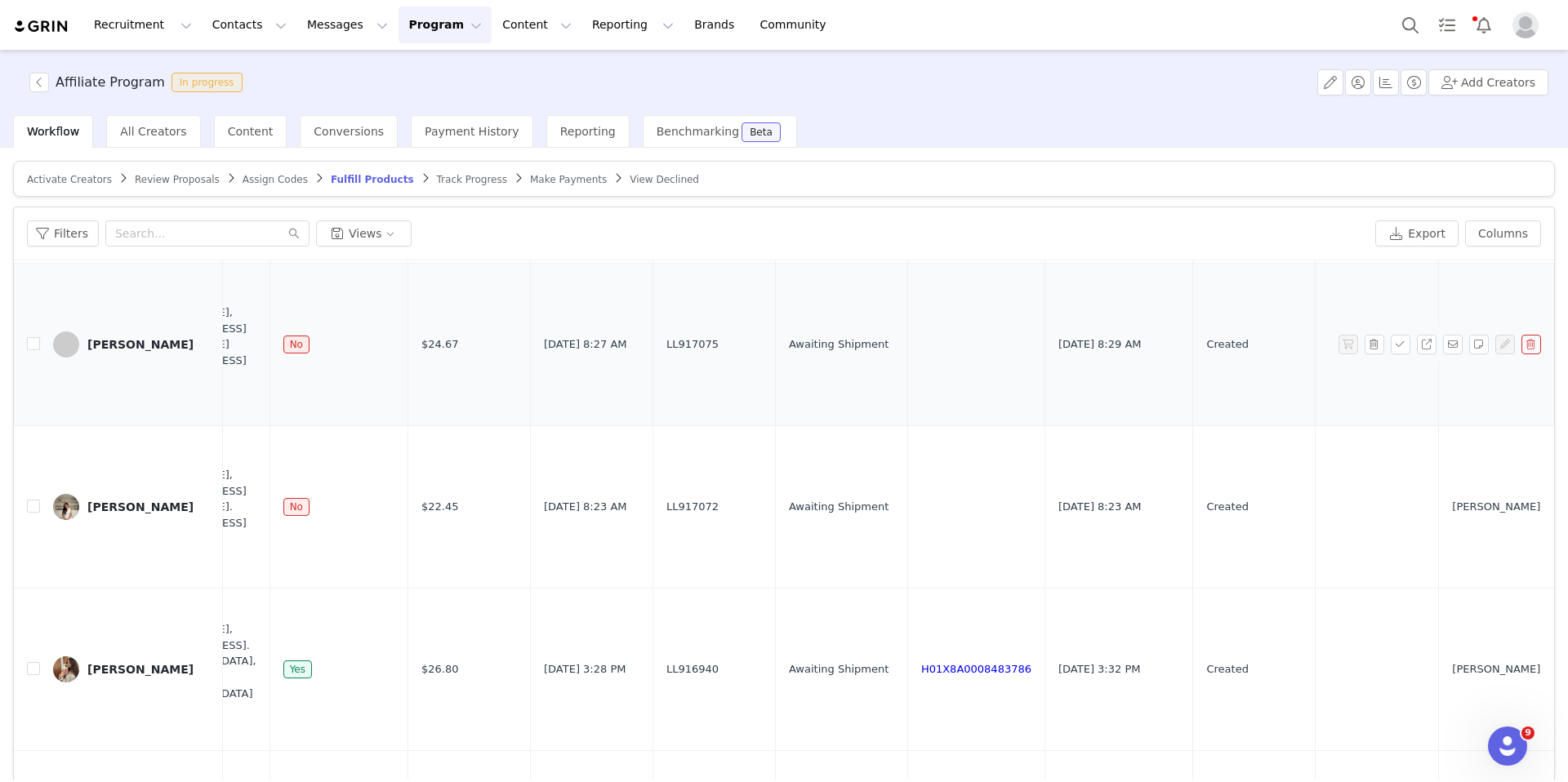
scroll to position [198, 570]
click at [67, 506] on img at bounding box center [65, 506] width 26 height 26
click at [247, 191] on article "Activate Creators Review Proposals Assign Codes Fulfill Products Track Progress…" at bounding box center [784, 179] width 1542 height 36
click at [247, 176] on span "Assign Codes" at bounding box center [275, 179] width 65 height 12
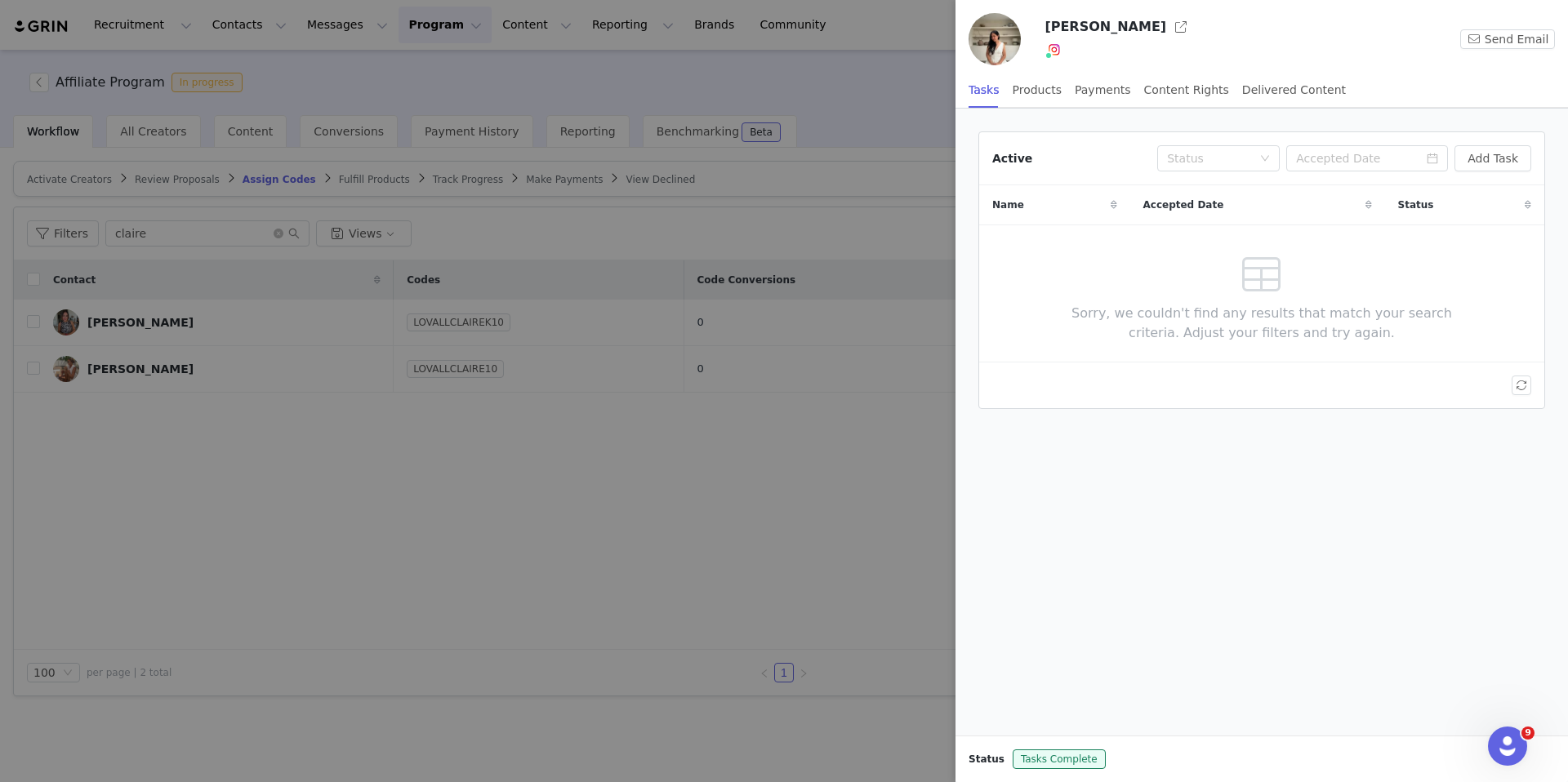
click at [730, 473] on div at bounding box center [784, 391] width 1568 height 782
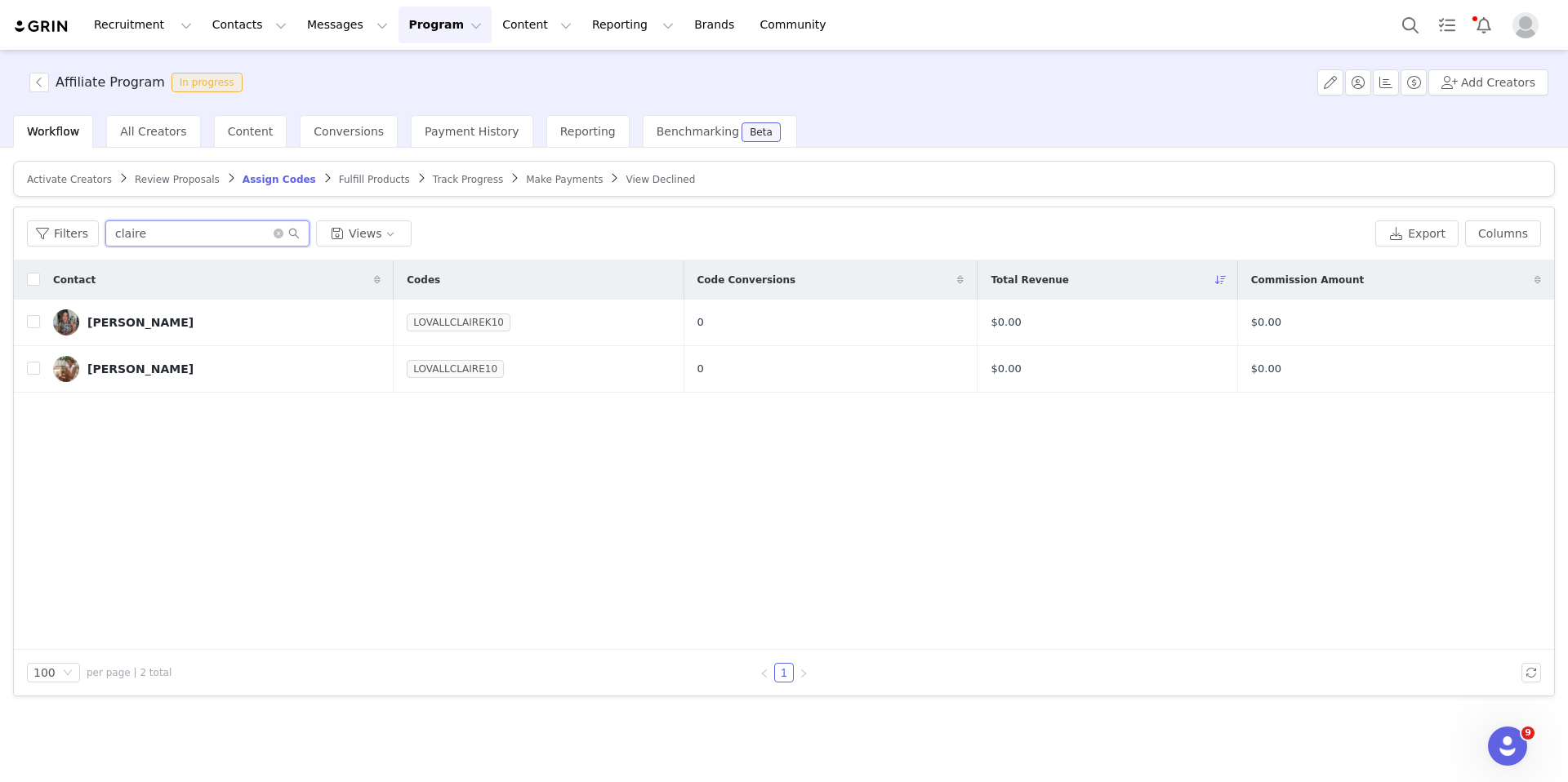
drag, startPoint x: 165, startPoint y: 229, endPoint x: 107, endPoint y: 229, distance: 58.0
click at [107, 229] on input "claire" at bounding box center [207, 233] width 204 height 26
type input "helena"
click at [407, 366] on link "LOVALLHELENAC10" at bounding box center [459, 369] width 108 height 16
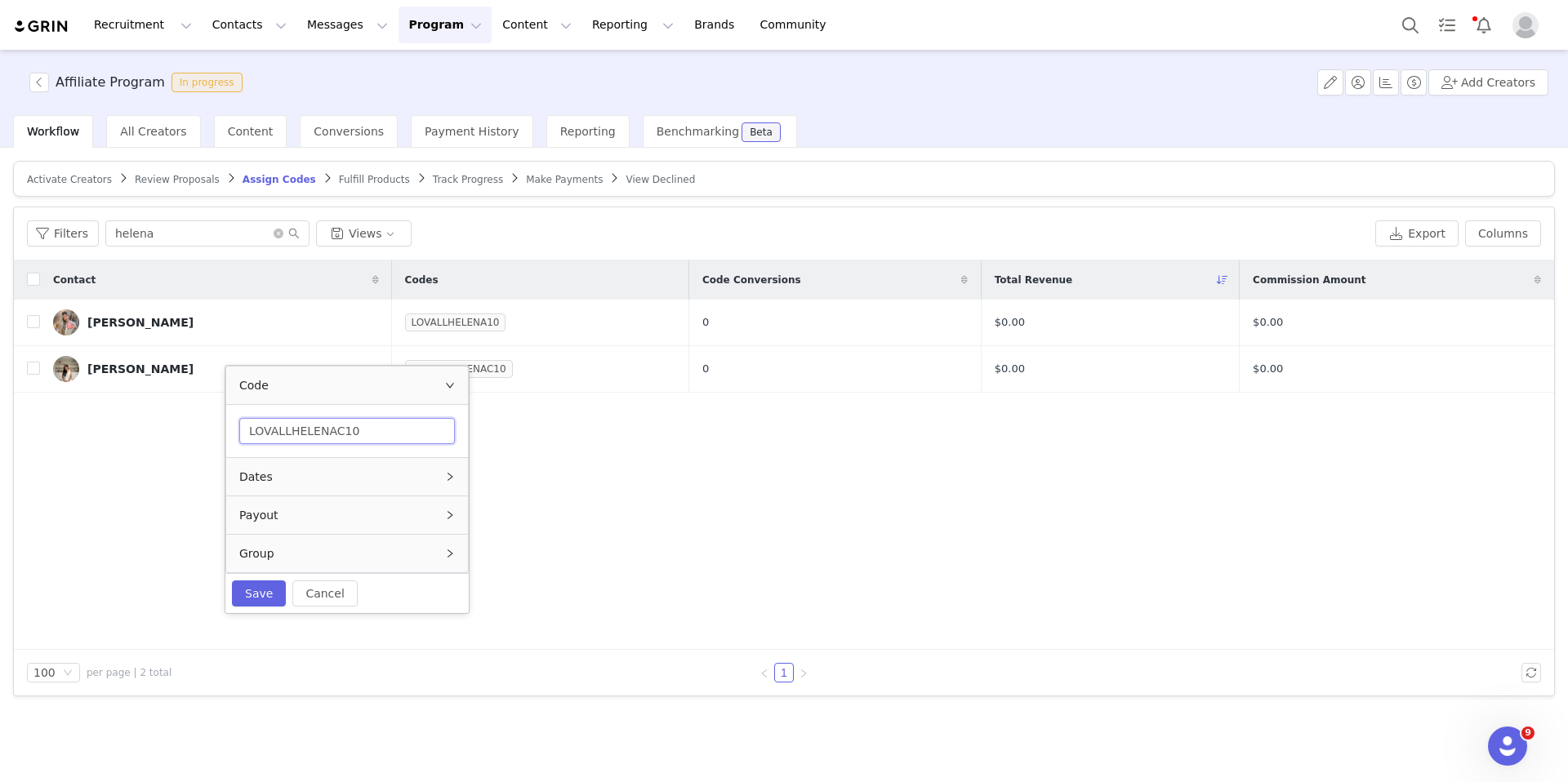
drag, startPoint x: 344, startPoint y: 432, endPoint x: 288, endPoint y: 433, distance: 56.0
click at [288, 433] on input "LOVALLHELENAC10" at bounding box center [346, 430] width 215 height 26
type input "LOVALLYOONI10"
click at [262, 595] on button "Save" at bounding box center [259, 593] width 54 height 26
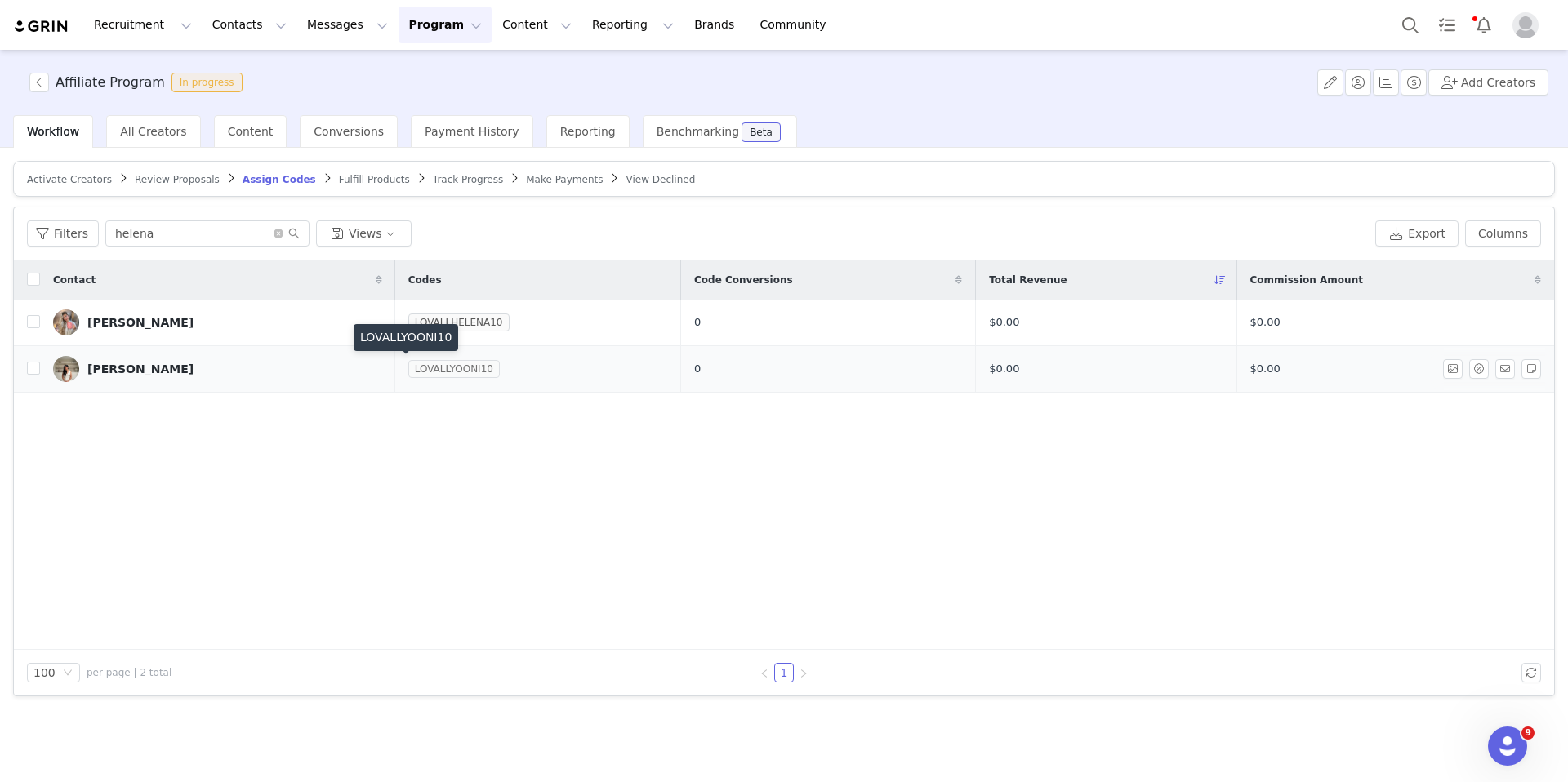
click at [447, 371] on link "LOVALLYOONI10" at bounding box center [454, 369] width 91 height 16
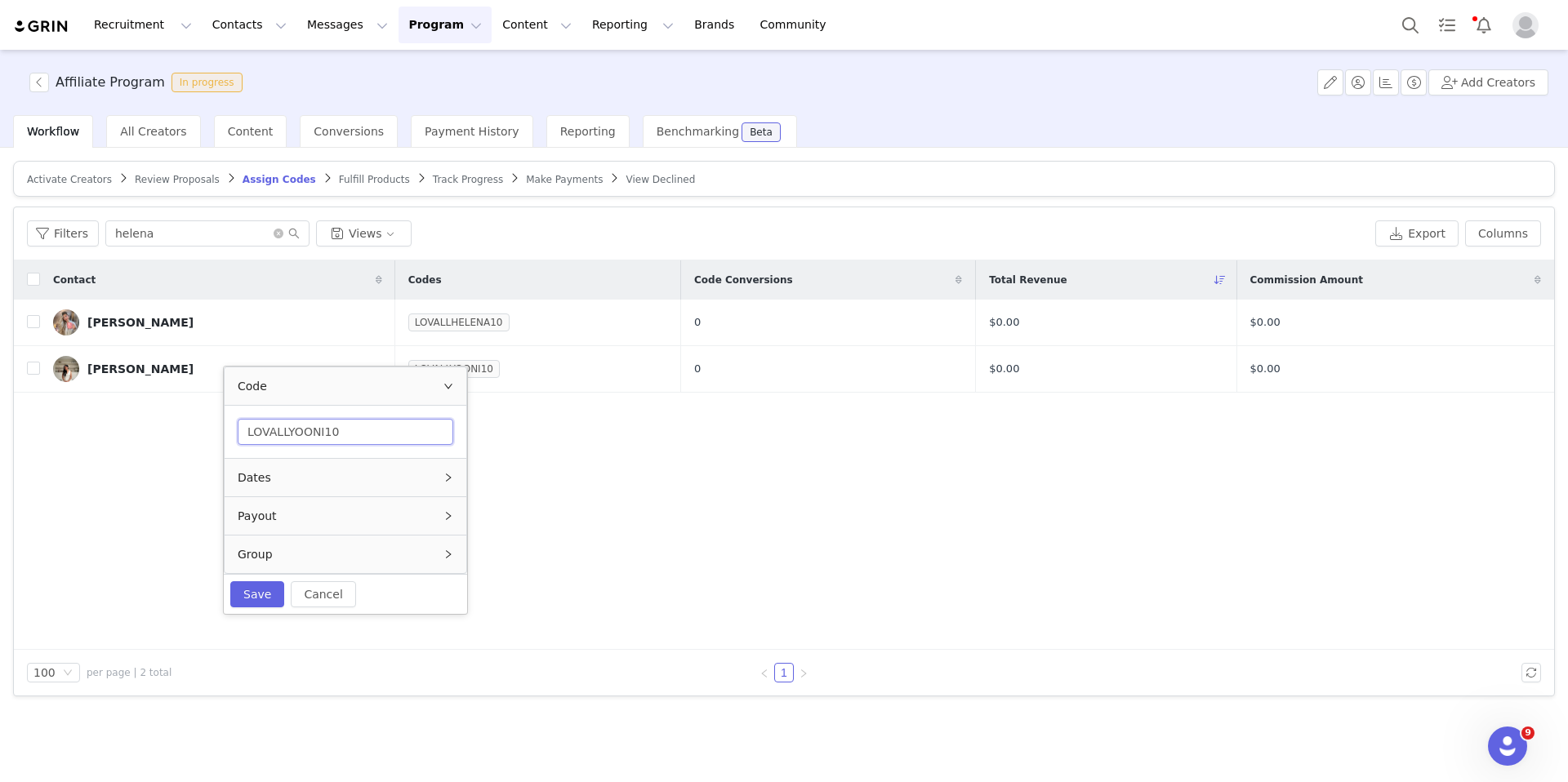
drag, startPoint x: 343, startPoint y: 438, endPoint x: 220, endPoint y: 436, distance: 123.0
click at [220, 436] on body "Recruitment Recruitment Creator Search Curated Lists Landing Pages Web Extensio…" at bounding box center [784, 391] width 1568 height 782
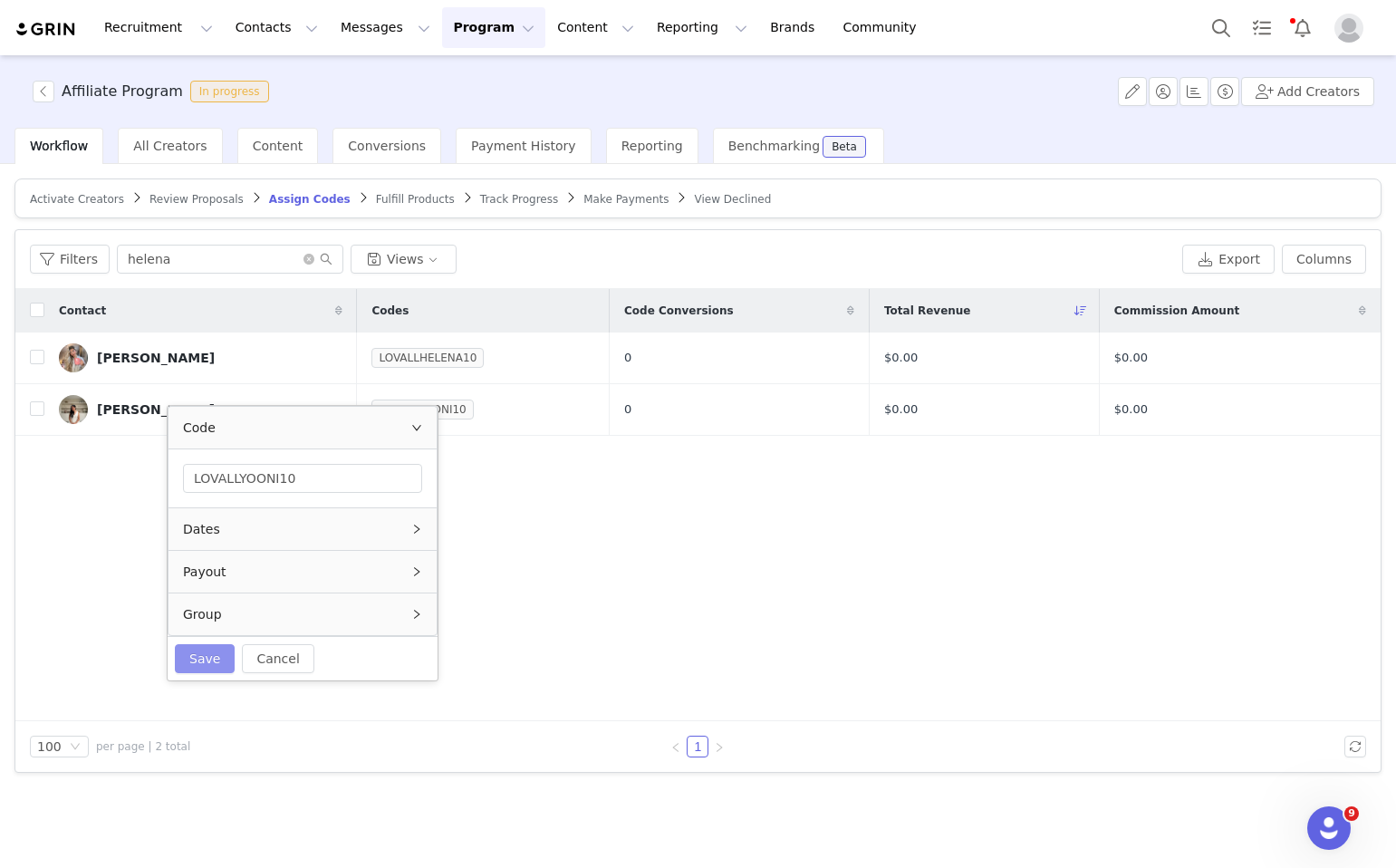
click at [215, 663] on button "Save" at bounding box center [205, 658] width 59 height 29
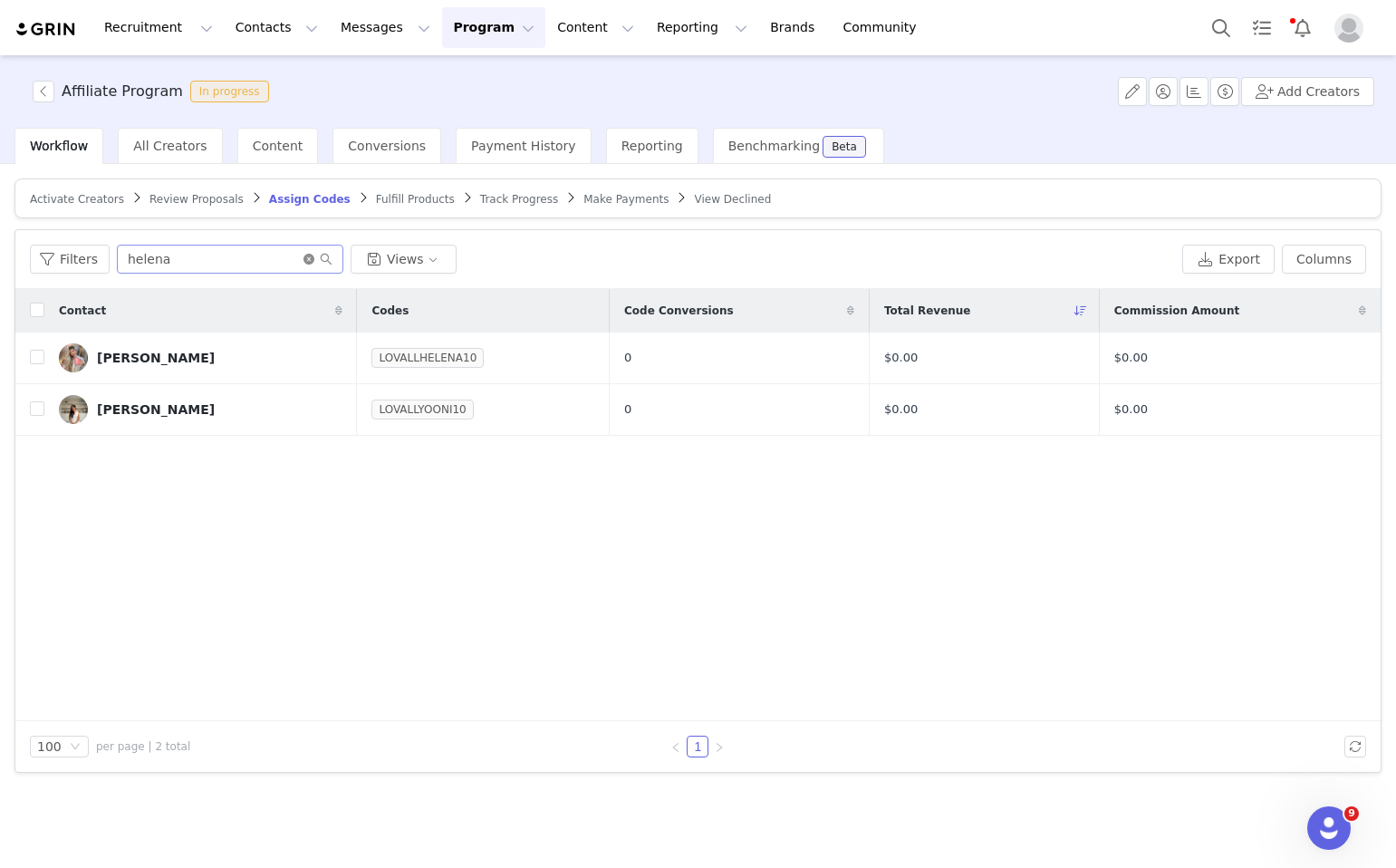
click at [303, 258] on icon "icon: close-circle" at bounding box center [308, 259] width 11 height 11
click at [265, 256] on input "text" at bounding box center [230, 259] width 227 height 29
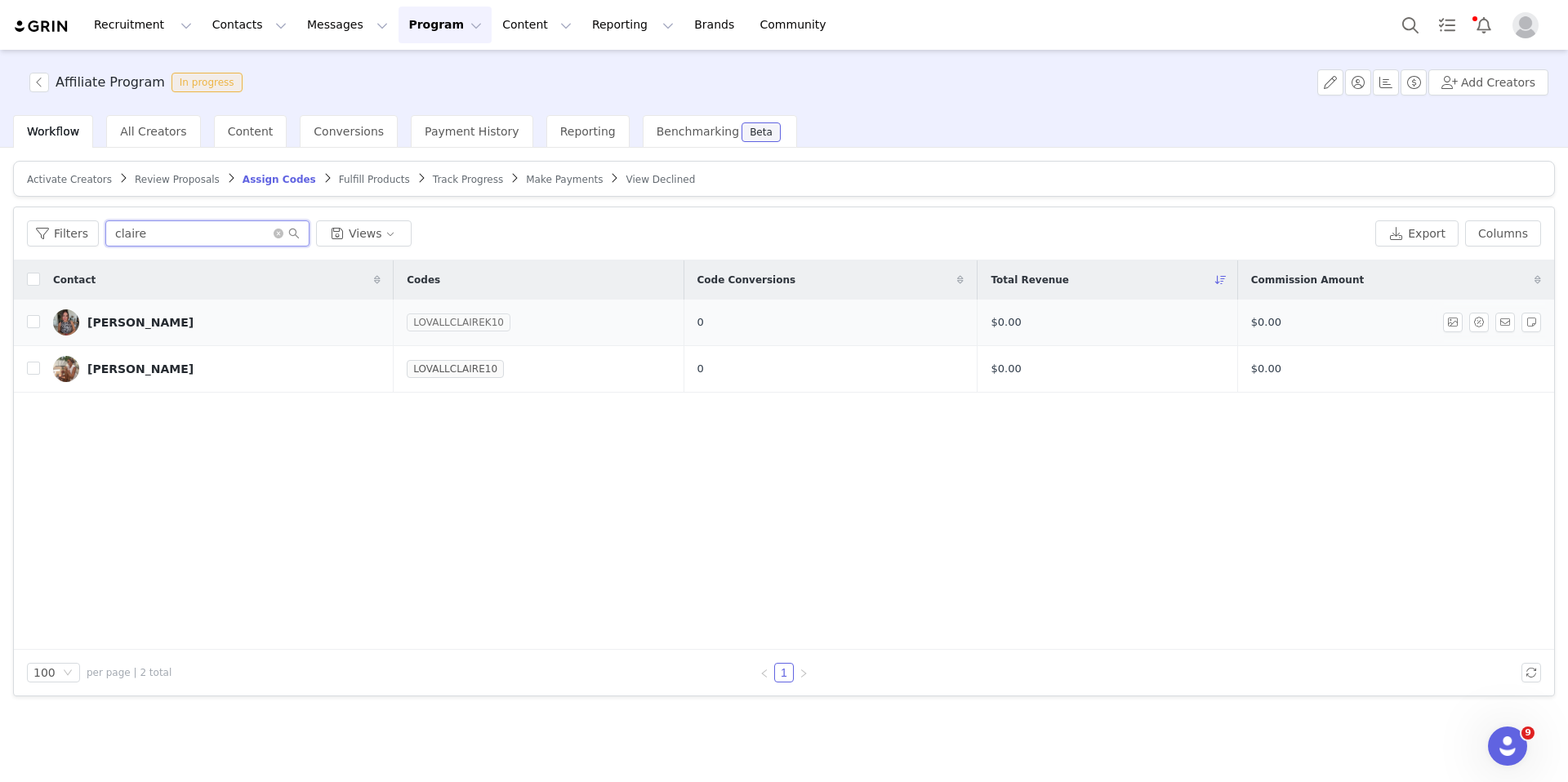
type input "claire"
click at [445, 329] on link "LOVALLCLAIREK10" at bounding box center [458, 322] width 104 height 16
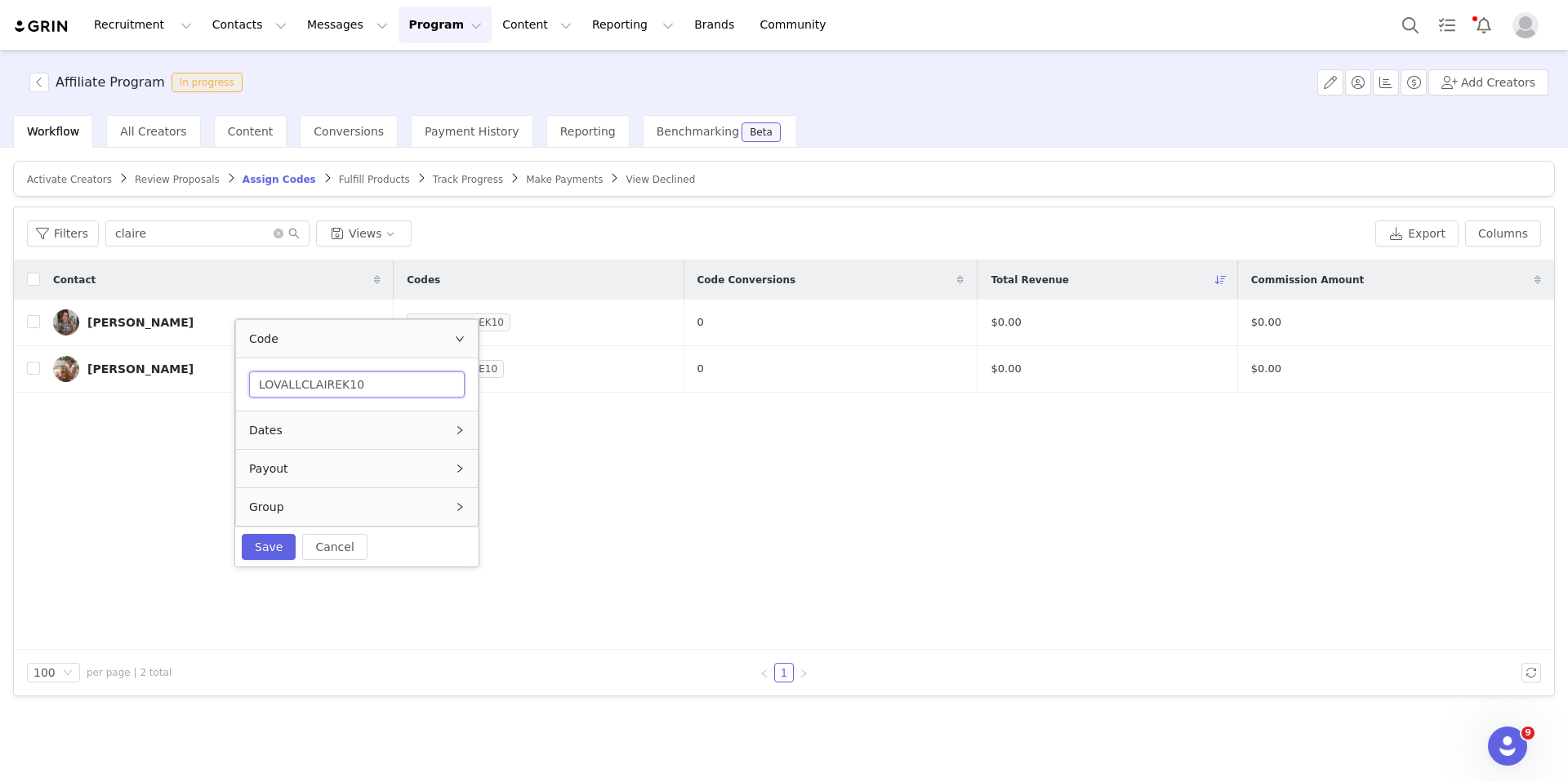
drag, startPoint x: 345, startPoint y: 386, endPoint x: 298, endPoint y: 387, distance: 47.0
click at [298, 387] on input "LOVALLCLAIREK10" at bounding box center [356, 384] width 215 height 26
type input "LOVALLMLL10"
click at [279, 545] on button "Save" at bounding box center [269, 546] width 54 height 26
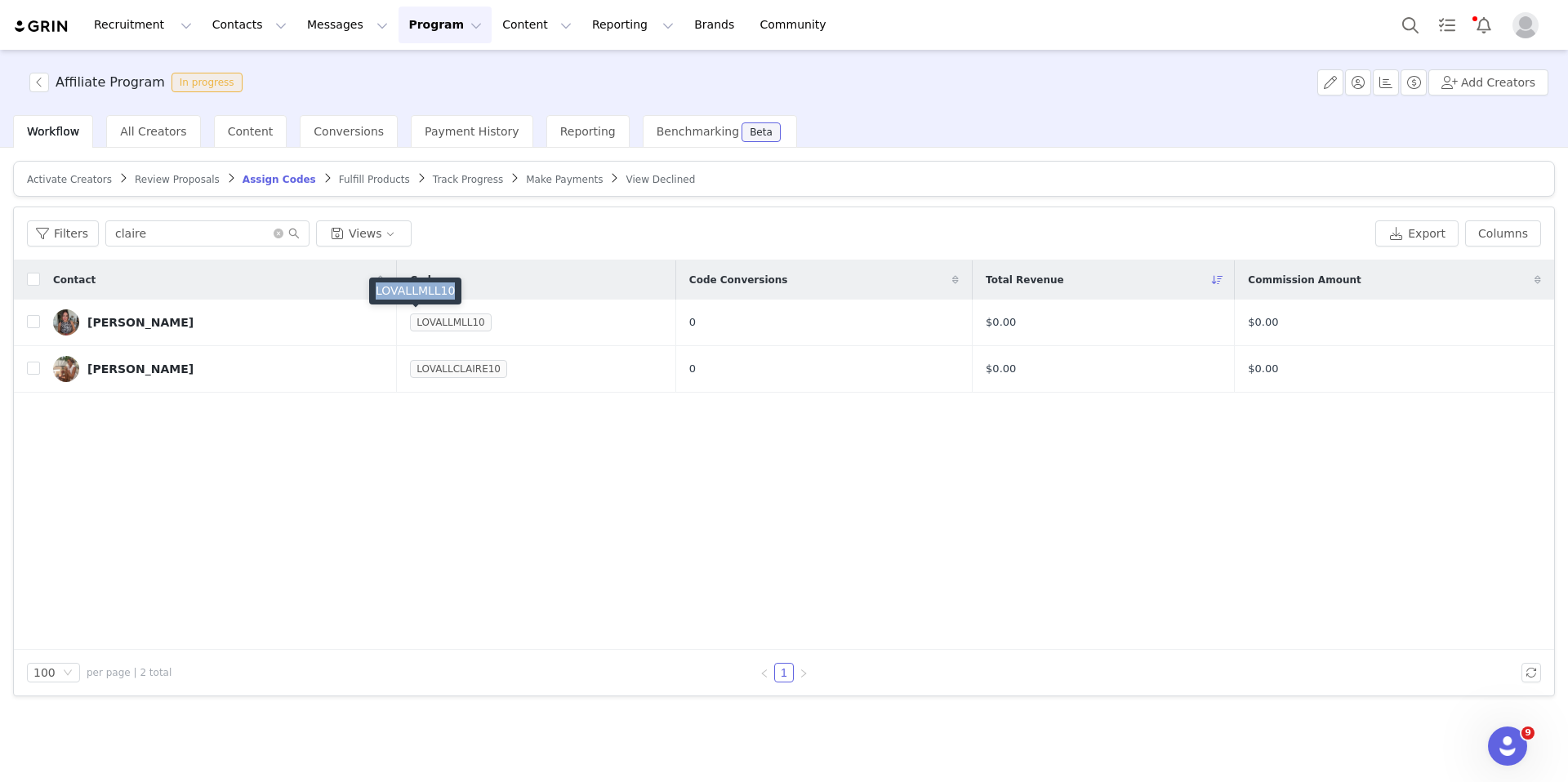
drag, startPoint x: 452, startPoint y: 293, endPoint x: 376, endPoint y: 293, distance: 76.0
click at [376, 293] on div "LOVALLMLL10" at bounding box center [414, 291] width 92 height 27
copy div "LOVALLMLL10"
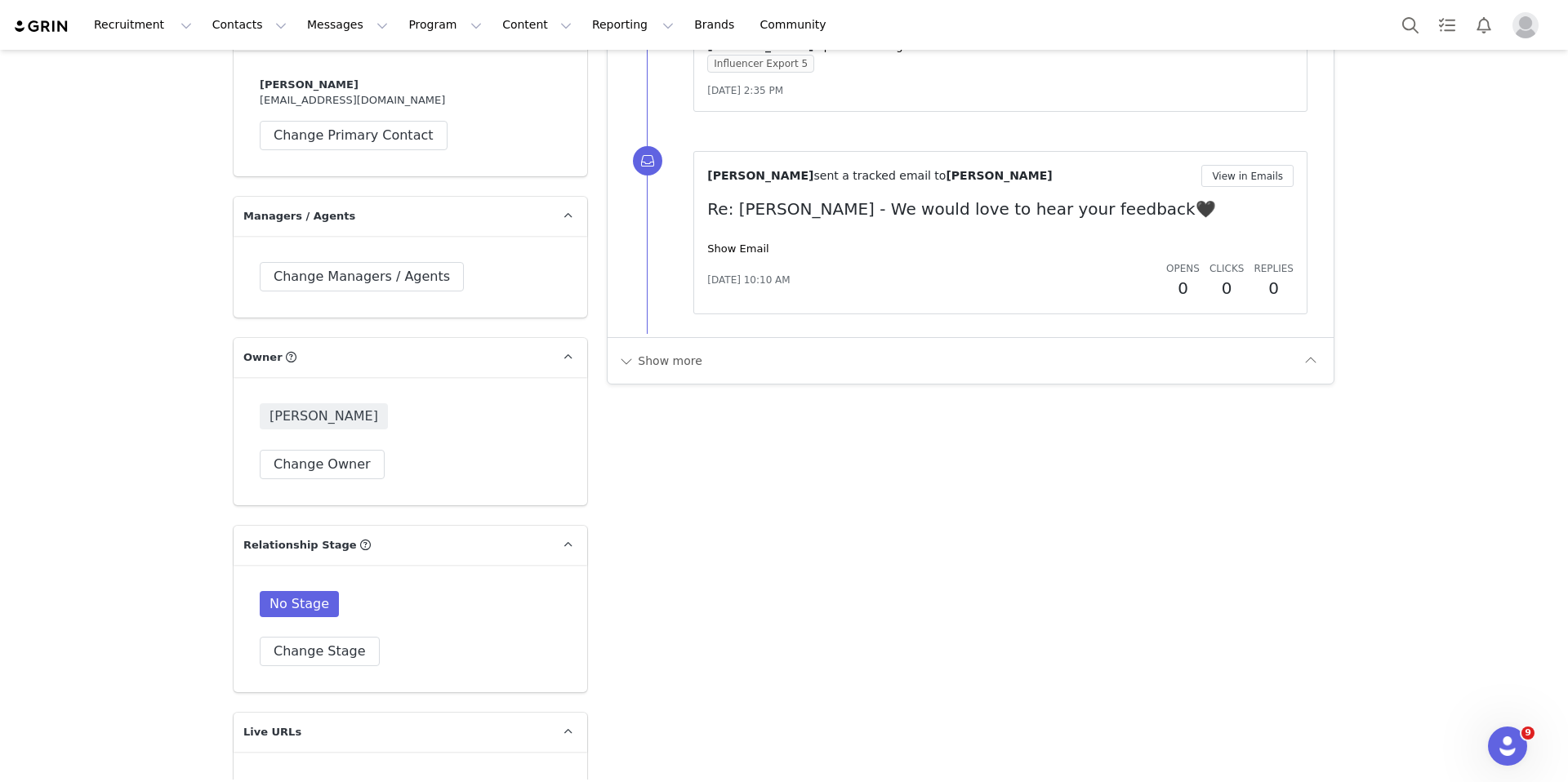
scroll to position [3179, 0]
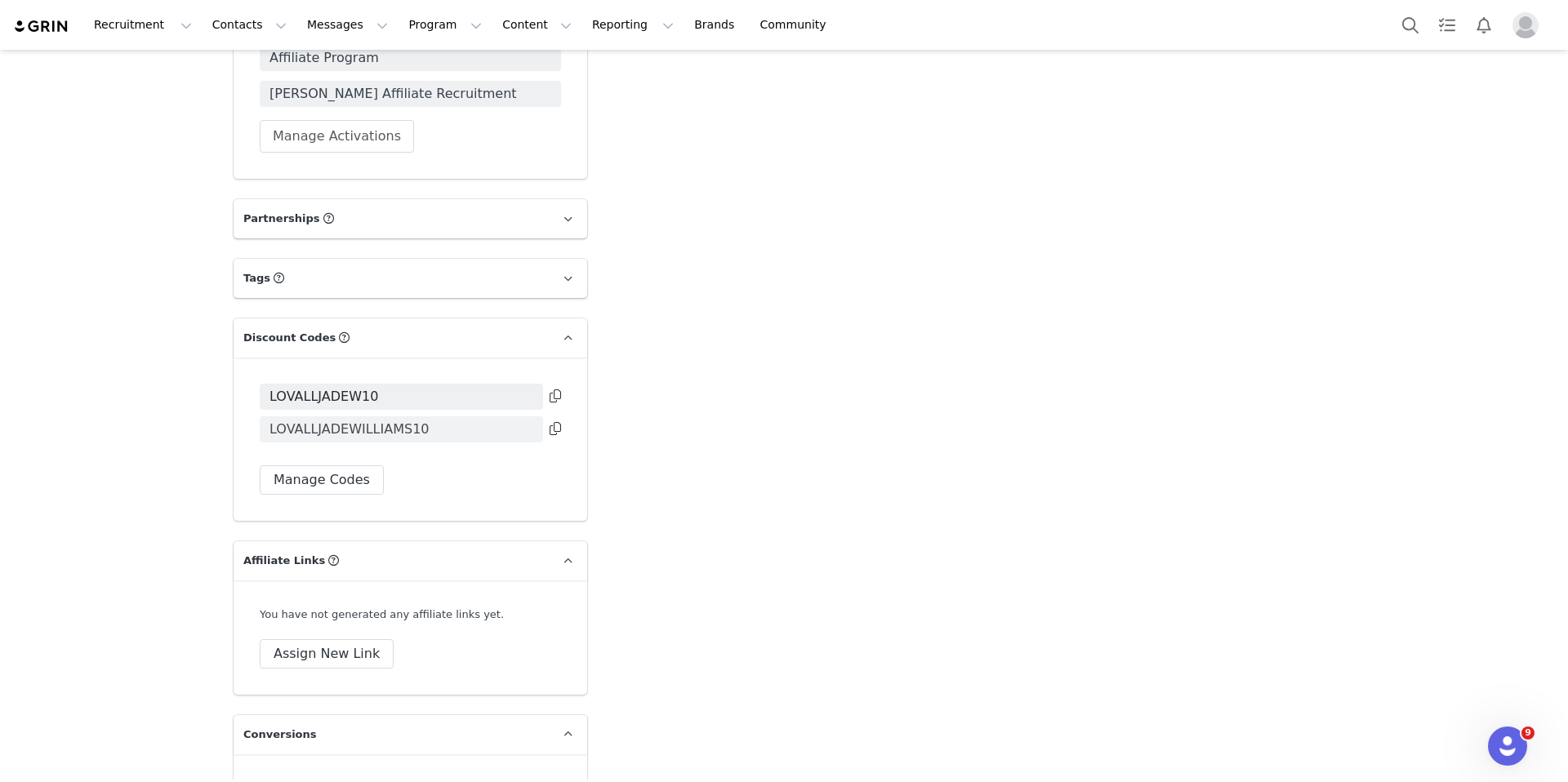
click at [384, 420] on span "LOVALLJADEWILLIAMS10" at bounding box center [349, 429] width 160 height 20
click at [329, 465] on button "Manage Codes" at bounding box center [321, 479] width 124 height 29
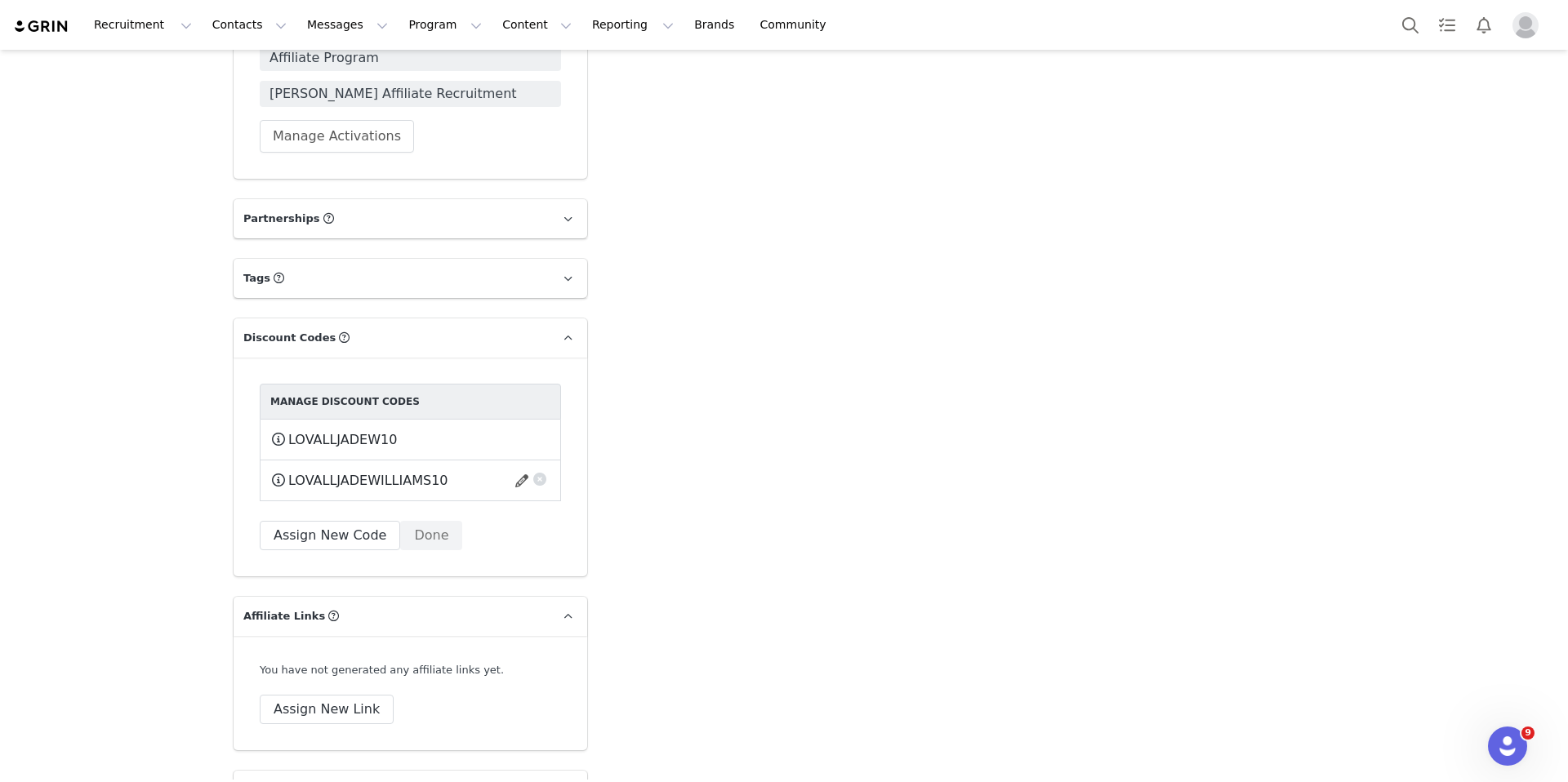
click at [539, 469] on button "button" at bounding box center [539, 477] width 16 height 16
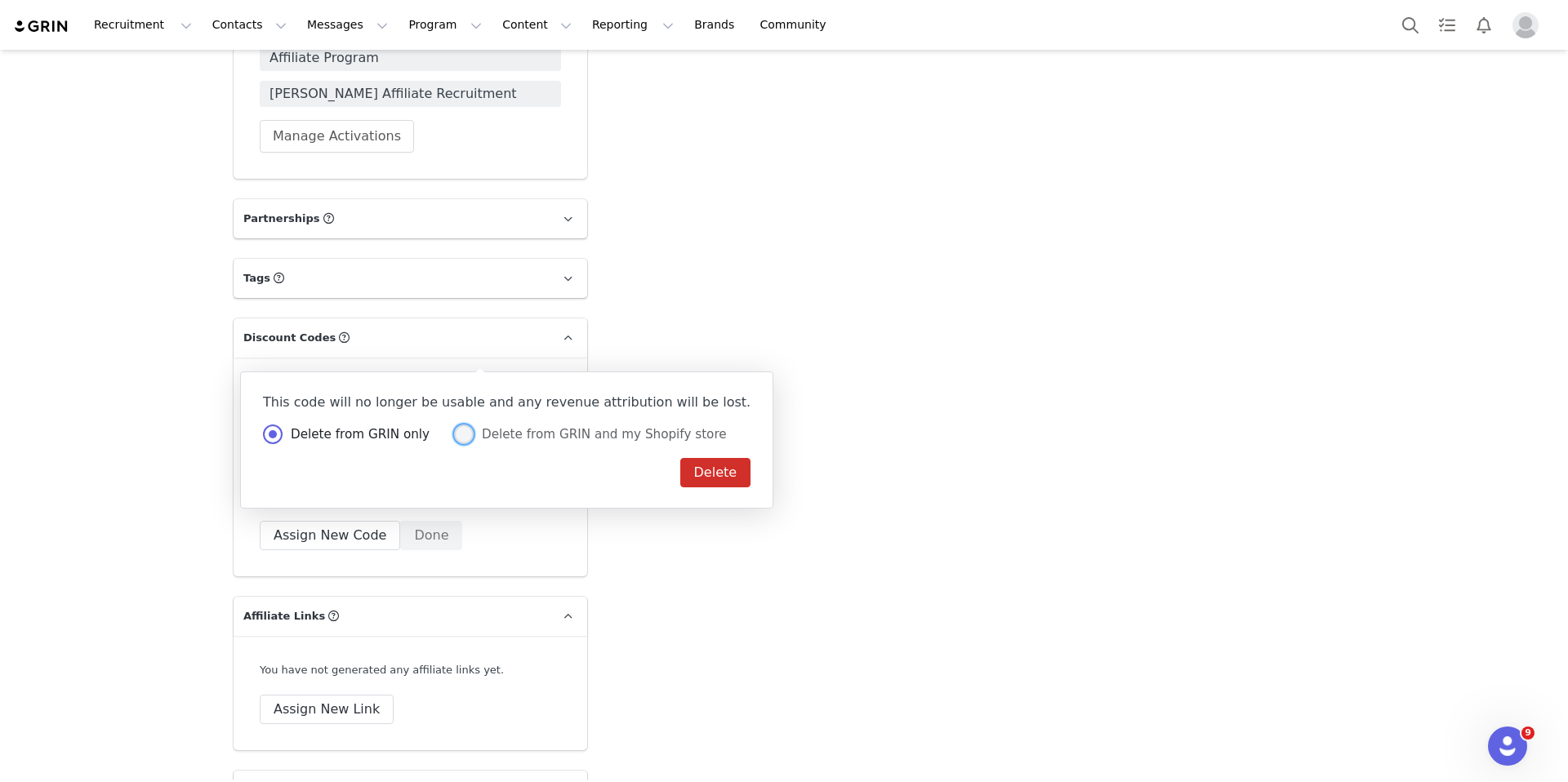
click at [590, 428] on span "Delete from GRIN and my Shopify store" at bounding box center [600, 434] width 254 height 14
click at [473, 428] on input "Delete from GRIN and my Shopify store" at bounding box center [464, 436] width 20 height 21
radio input "true"
radio input "false"
radio input "true"
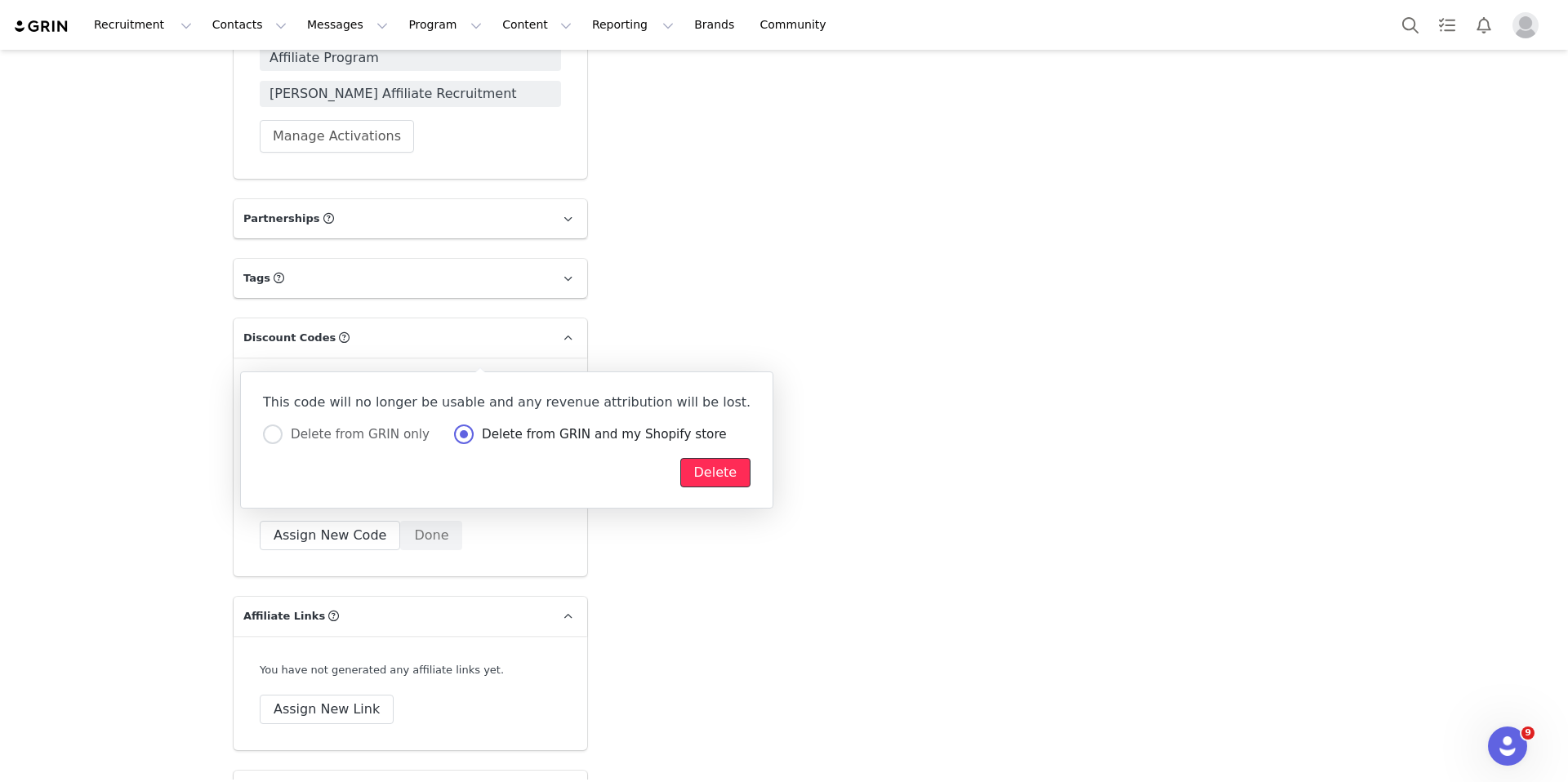
click at [680, 479] on button "Delete" at bounding box center [716, 472] width 71 height 29
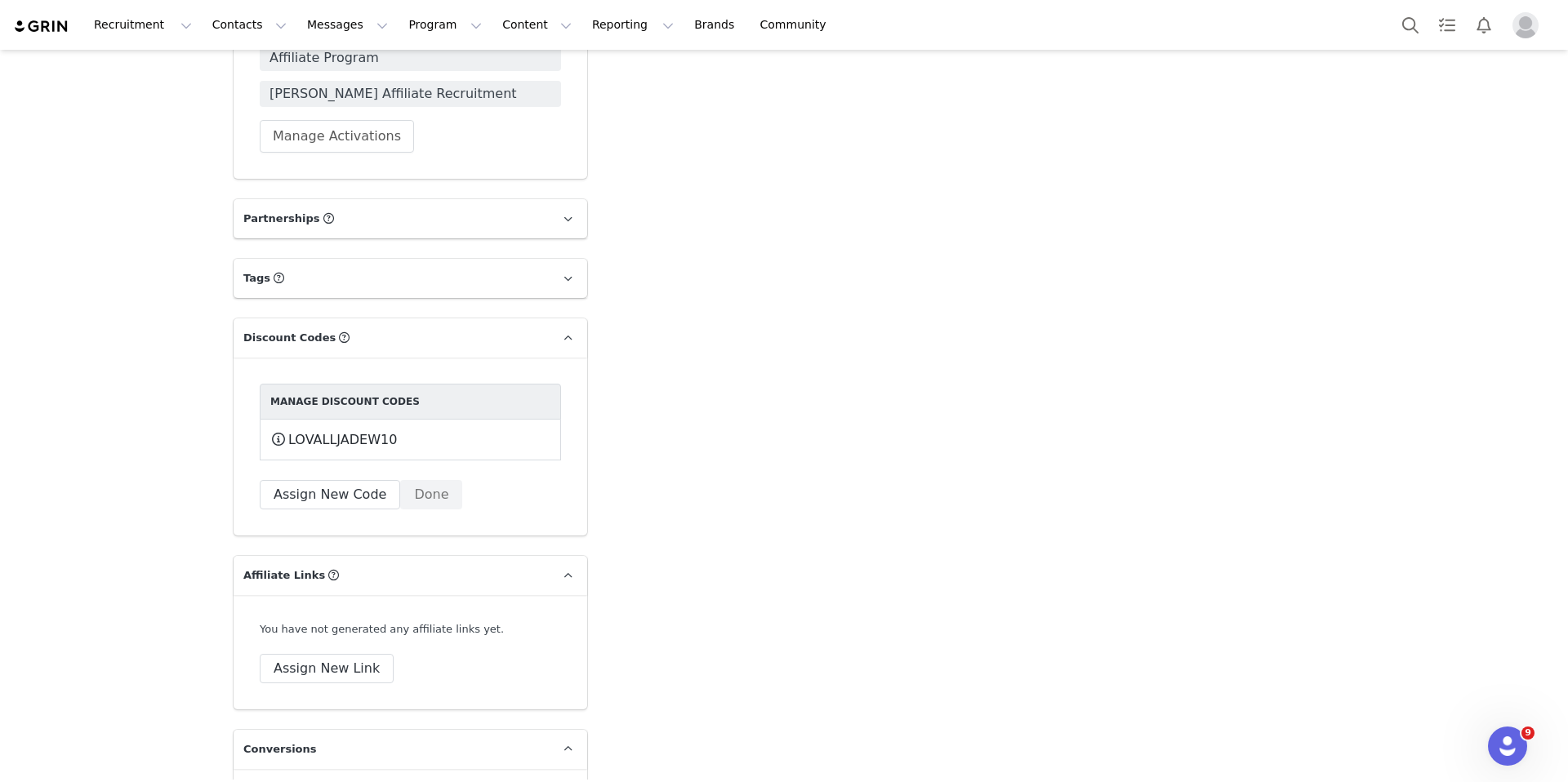
click at [421, 480] on button "Done" at bounding box center [431, 495] width 63 height 29
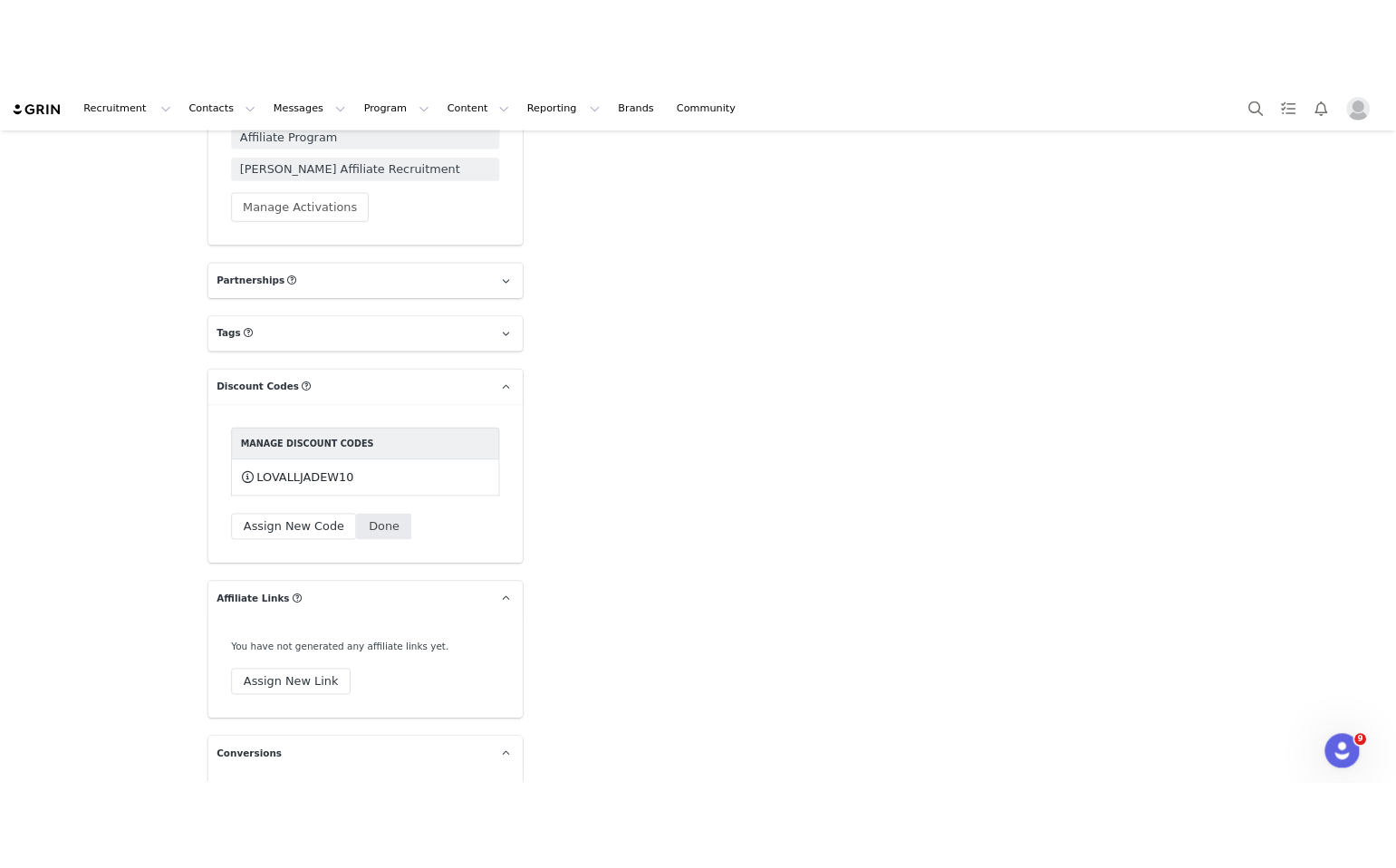
scroll to position [3492, 0]
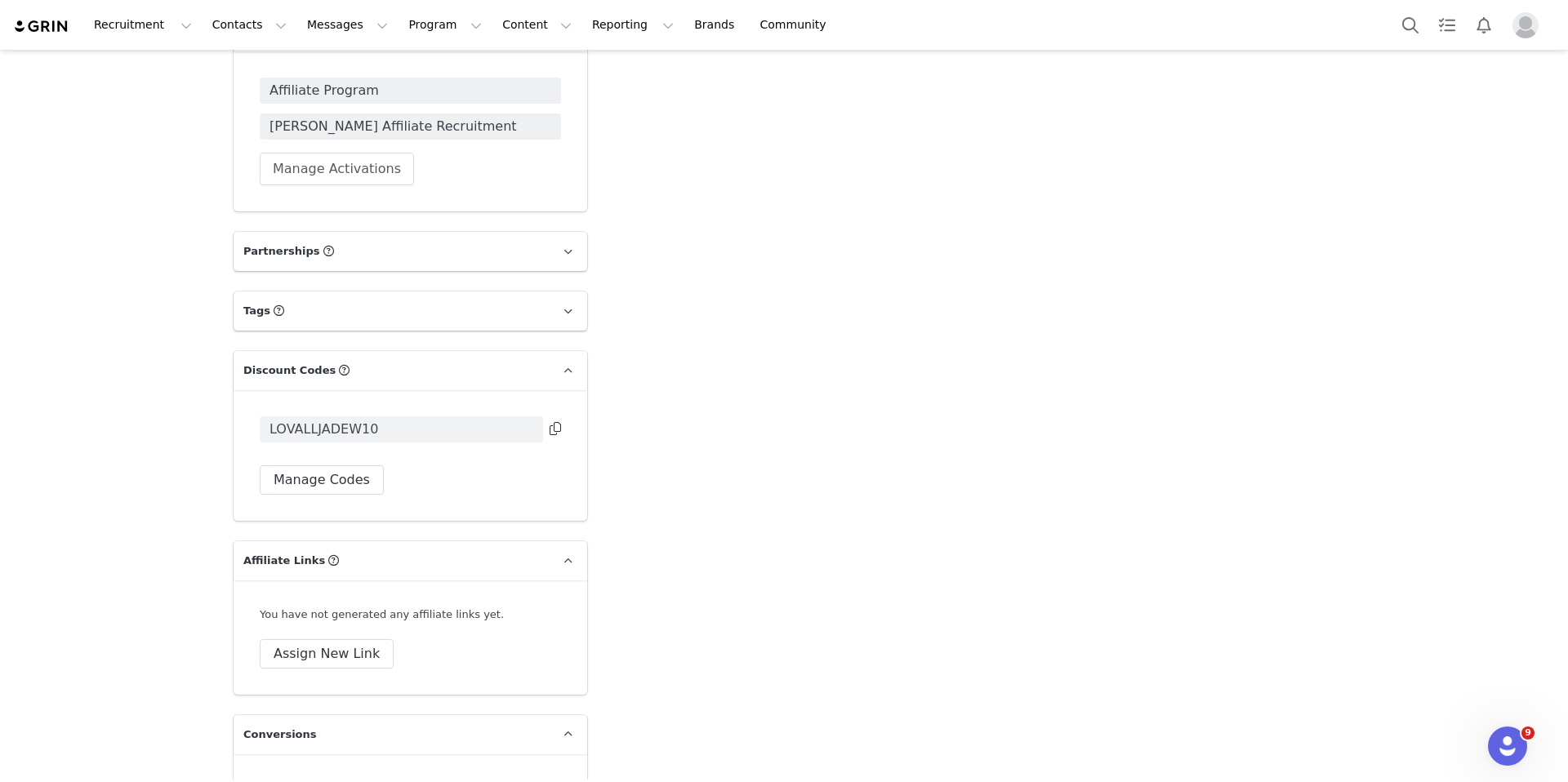
click at [352, 420] on span "LOVALLJADEW10" at bounding box center [324, 429] width 109 height 20
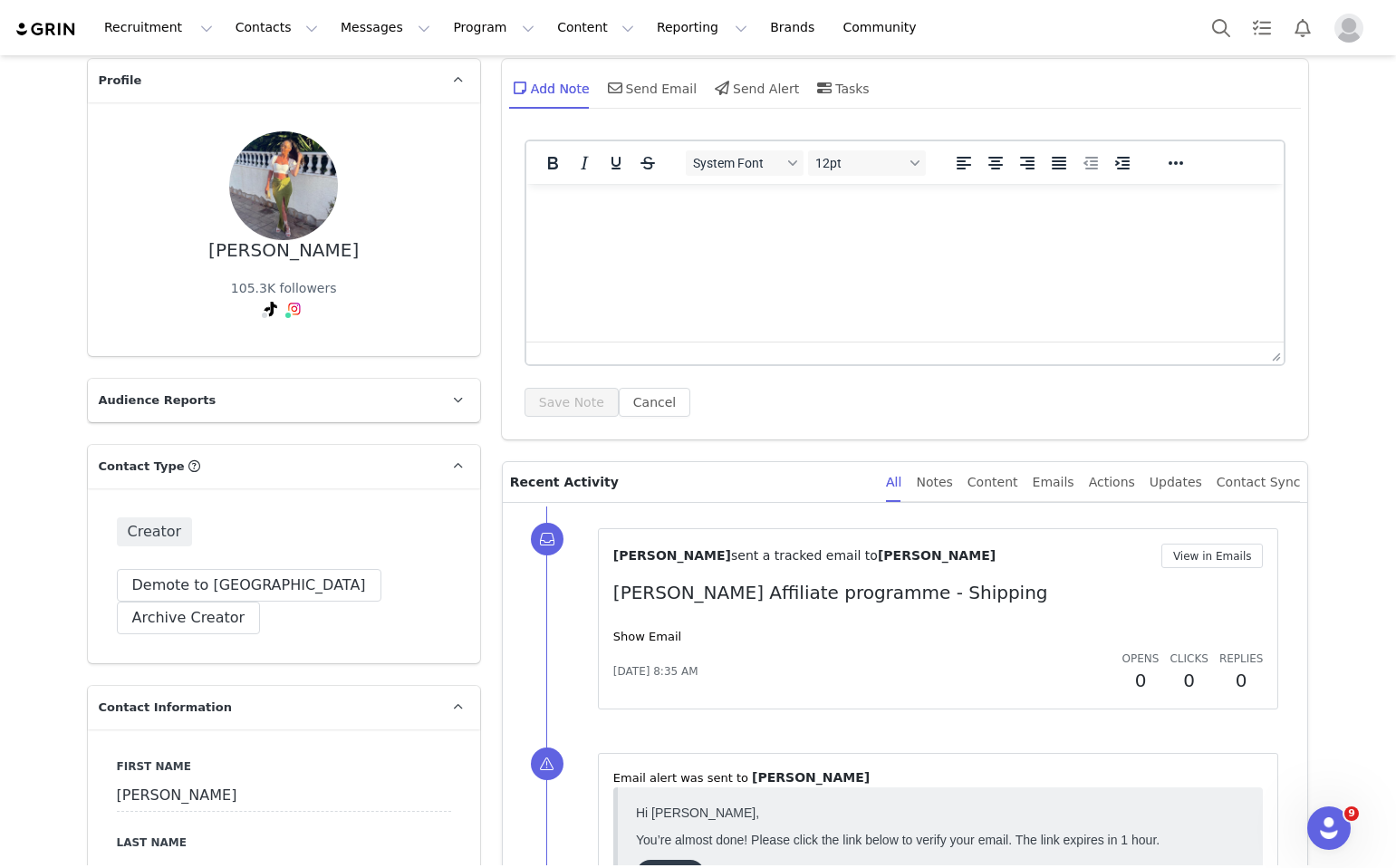
scroll to position [0, 0]
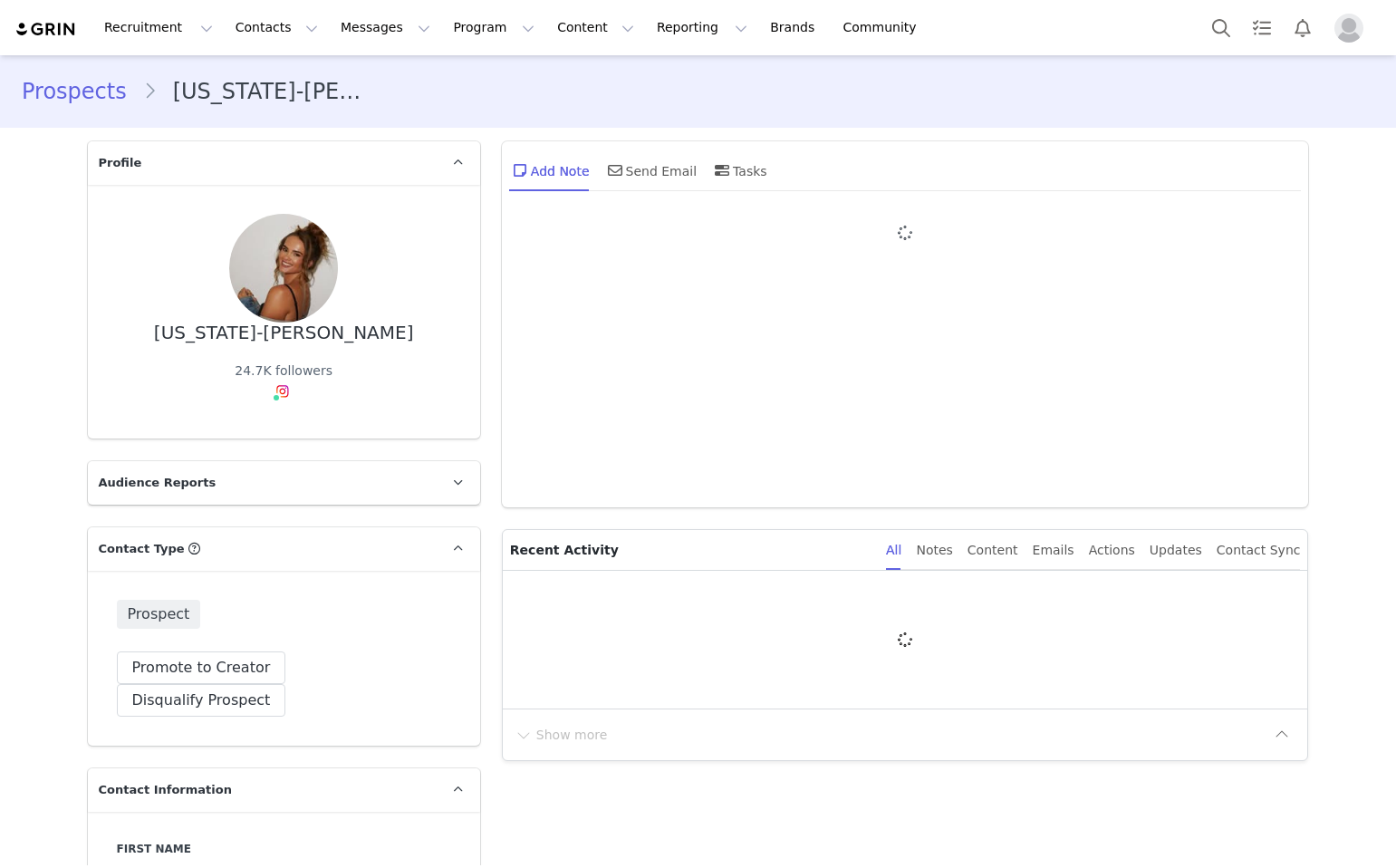
type input "+1 ([GEOGRAPHIC_DATA])"
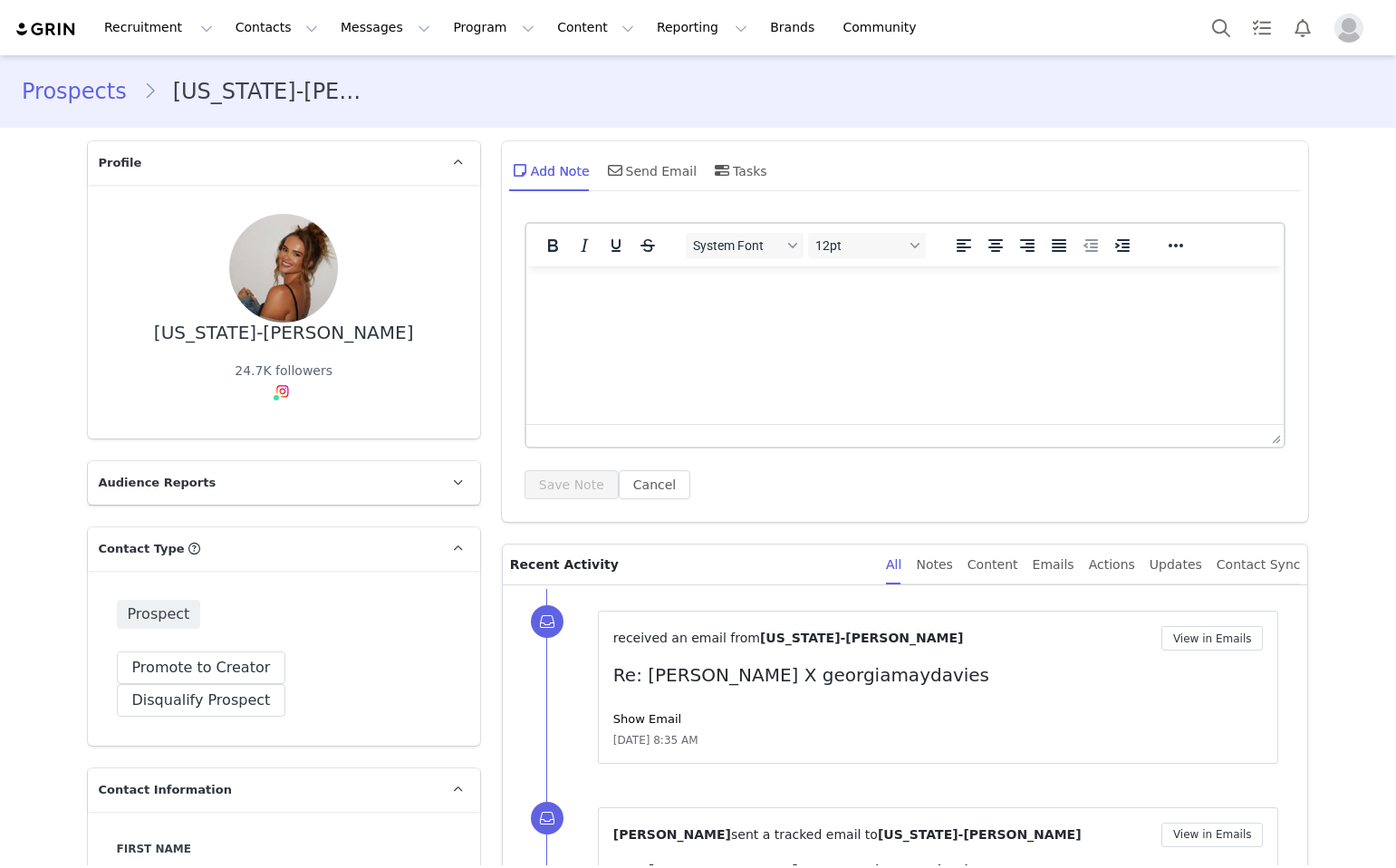
click at [711, 315] on html at bounding box center [905, 290] width 759 height 49
click at [560, 473] on button "Save Note" at bounding box center [572, 485] width 94 height 29
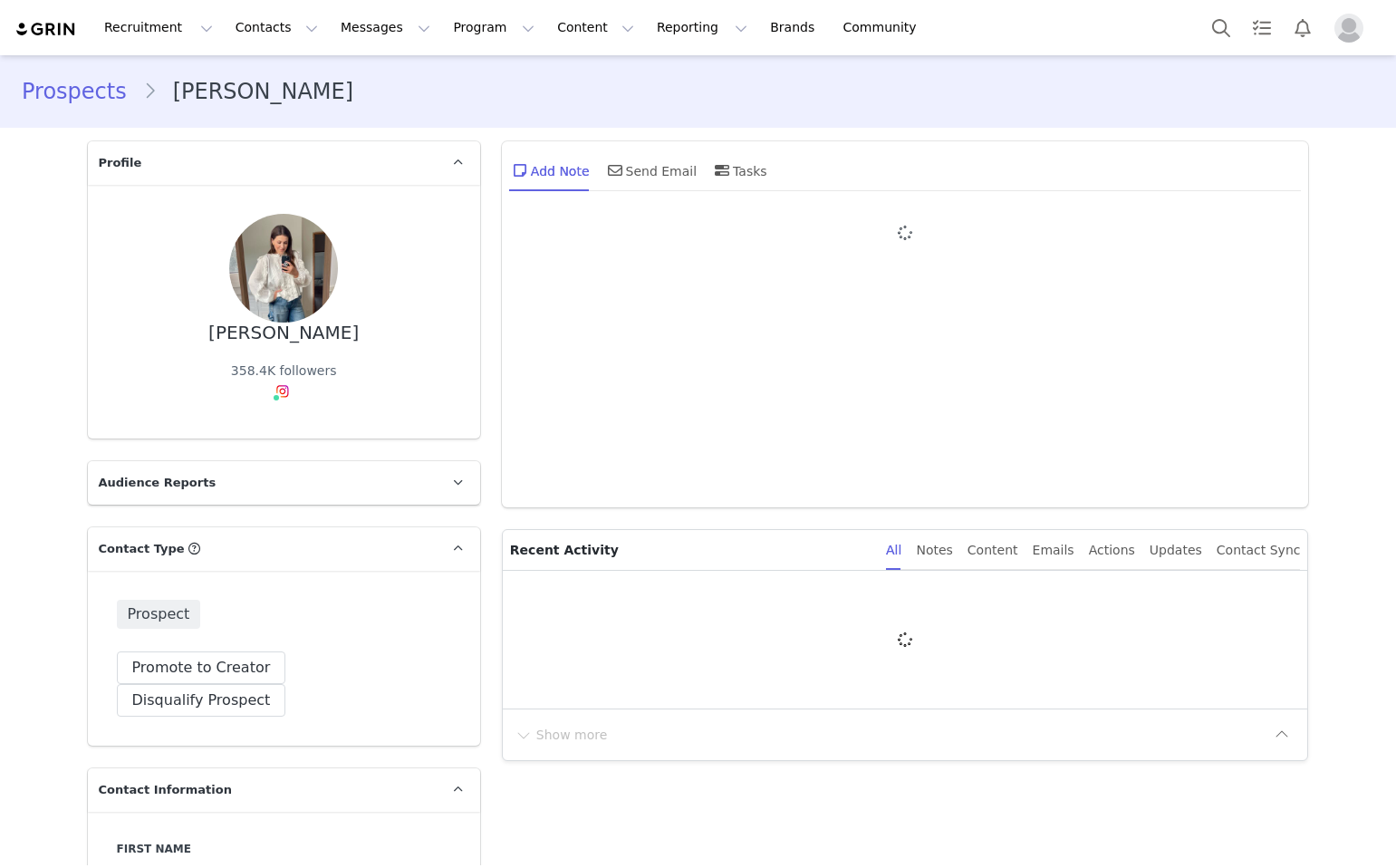
type input "+1 ([GEOGRAPHIC_DATA])"
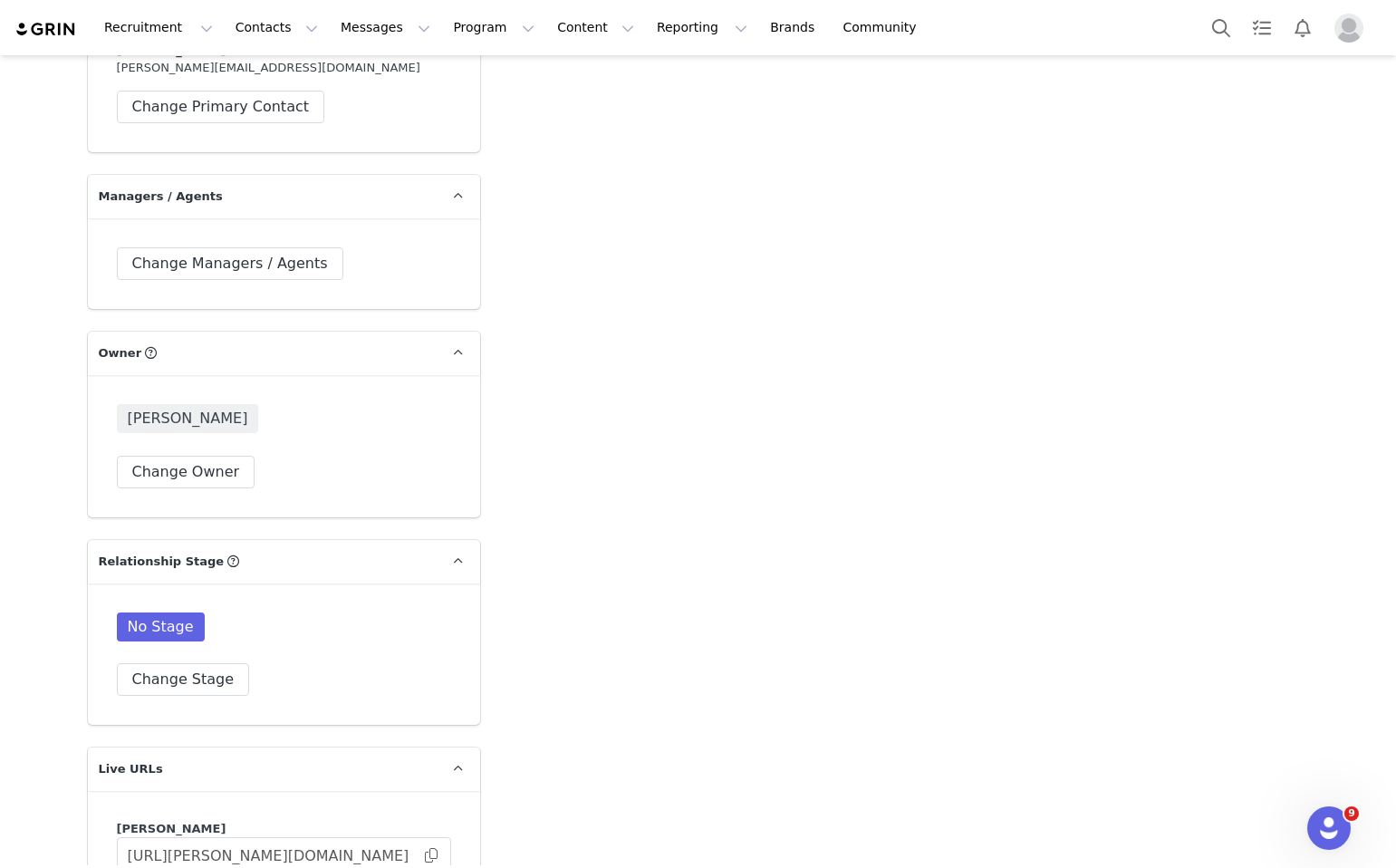
scroll to position [2814, 0]
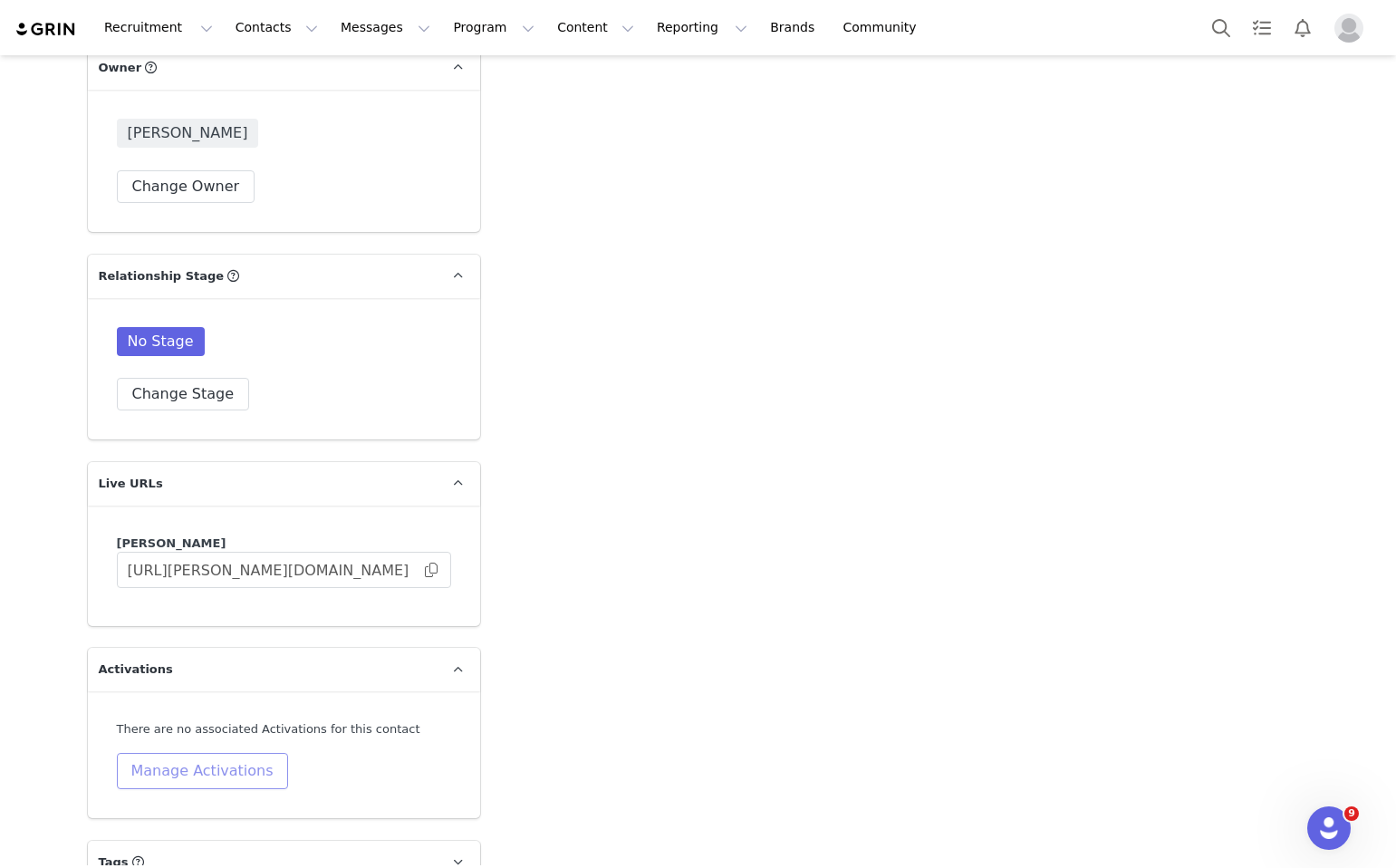
click at [253, 753] on button "Manage Activations" at bounding box center [202, 771] width 171 height 37
click at [239, 664] on div "Activations Manage Select Activation Cancel Apply" at bounding box center [161, 658] width 225 height 114
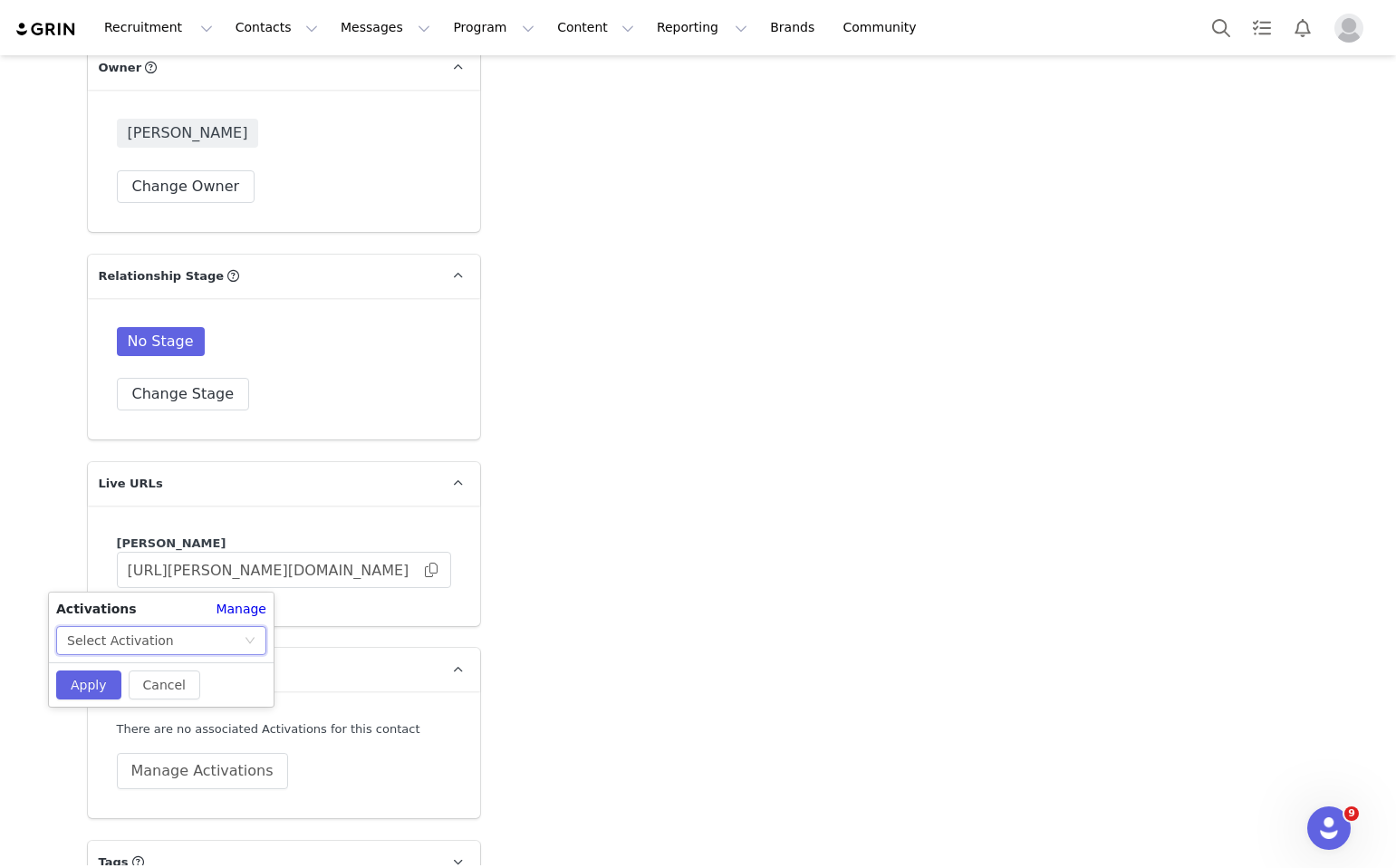
click at [239, 641] on div "Select Activation" at bounding box center [156, 640] width 176 height 27
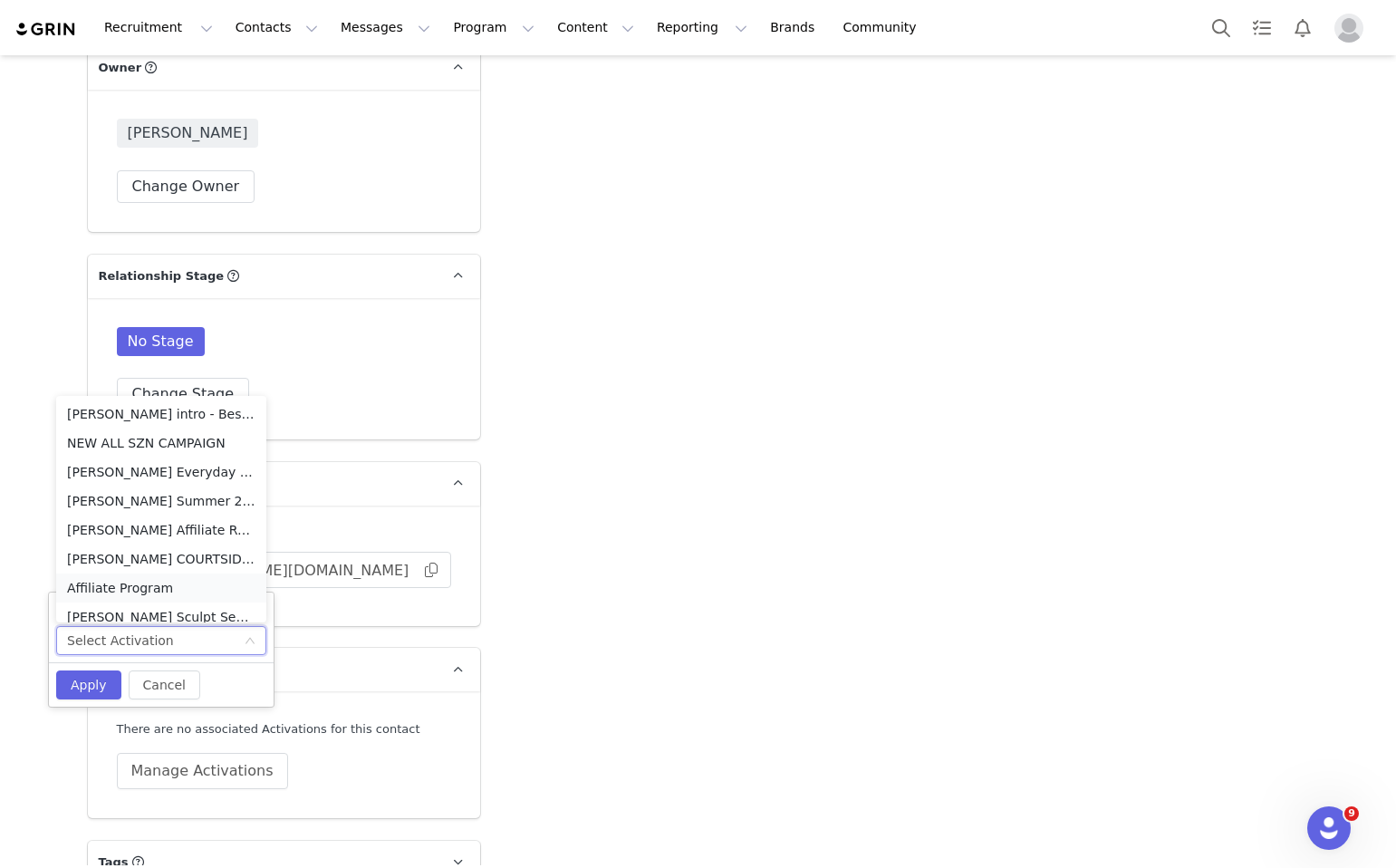
scroll to position [13, 0]
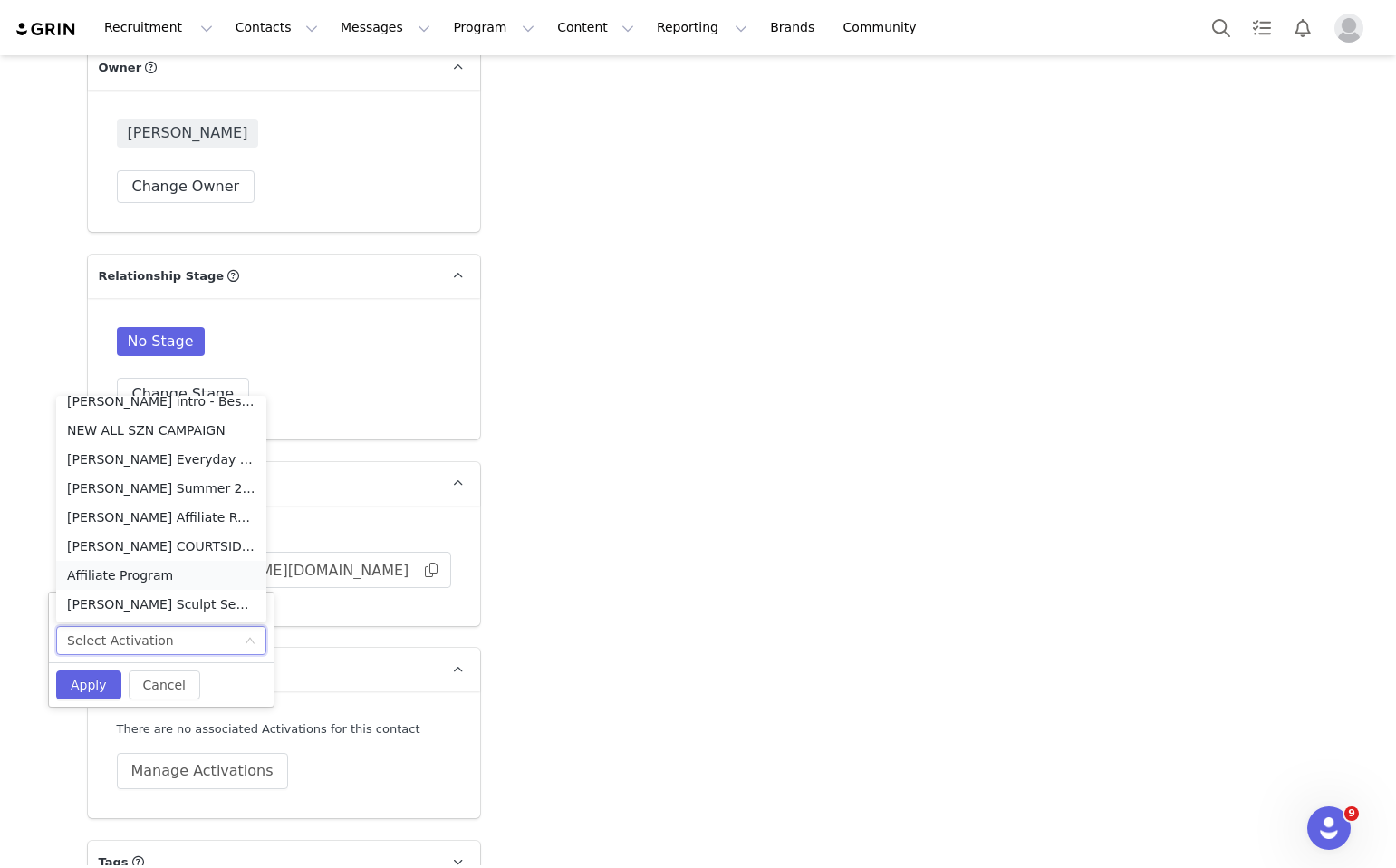
click at [192, 576] on li "Affiliate Program" at bounding box center [161, 575] width 210 height 29
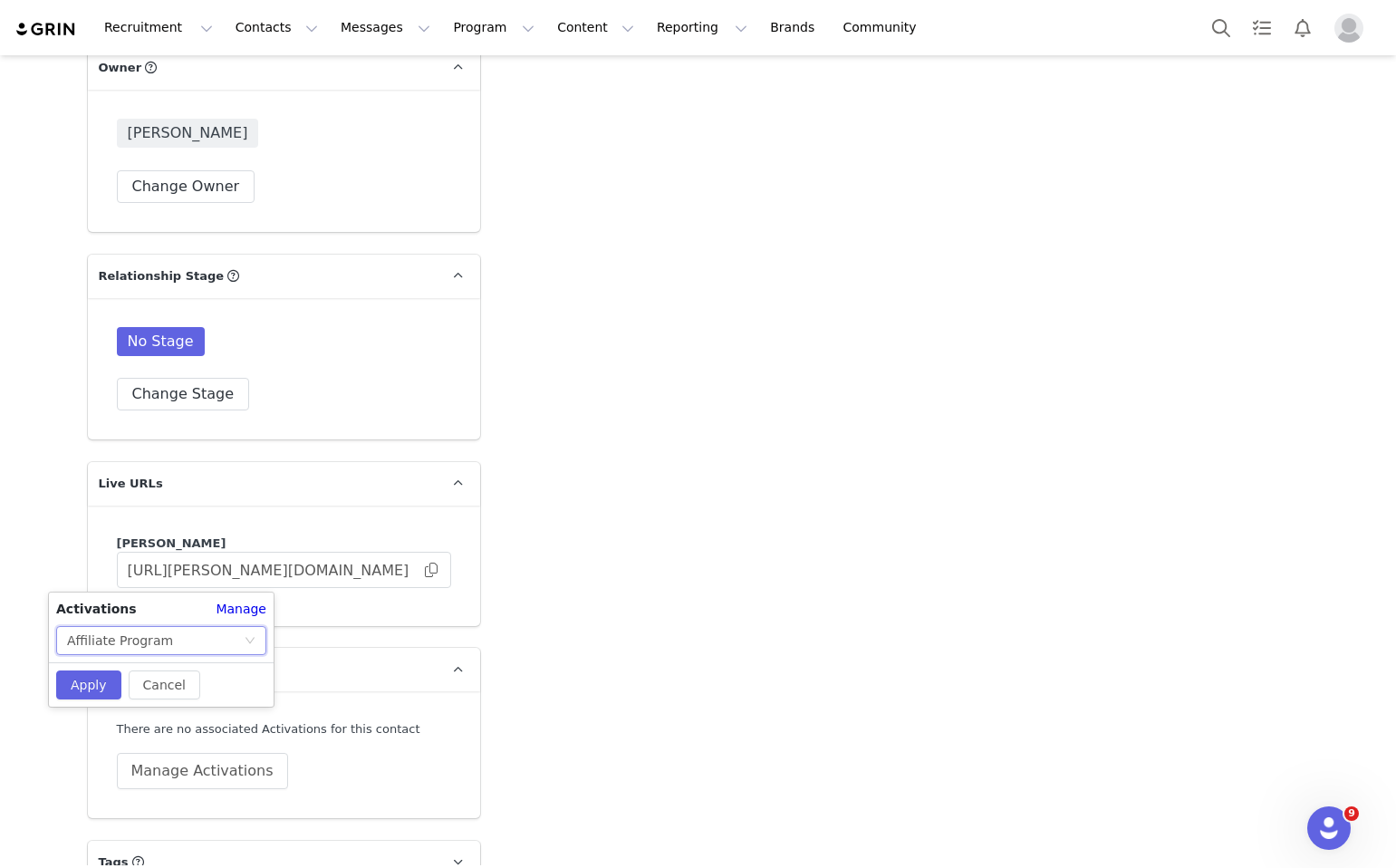
click at [78, 665] on div "Cancel Apply" at bounding box center [161, 685] width 225 height 45
click at [87, 674] on button "Apply" at bounding box center [89, 685] width 65 height 29
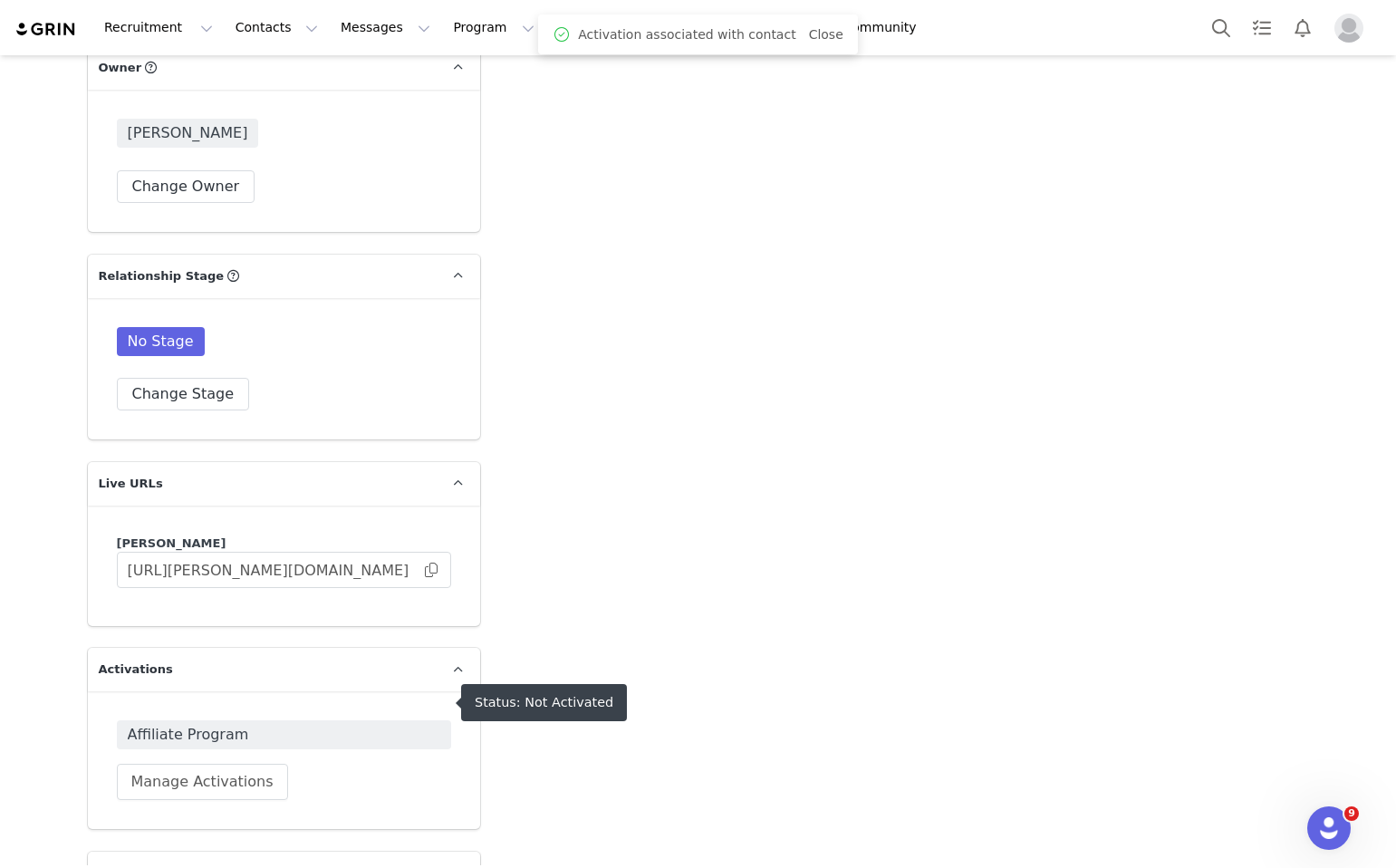
click at [290, 720] on span "Affiliate Program" at bounding box center [283, 734] width 334 height 29
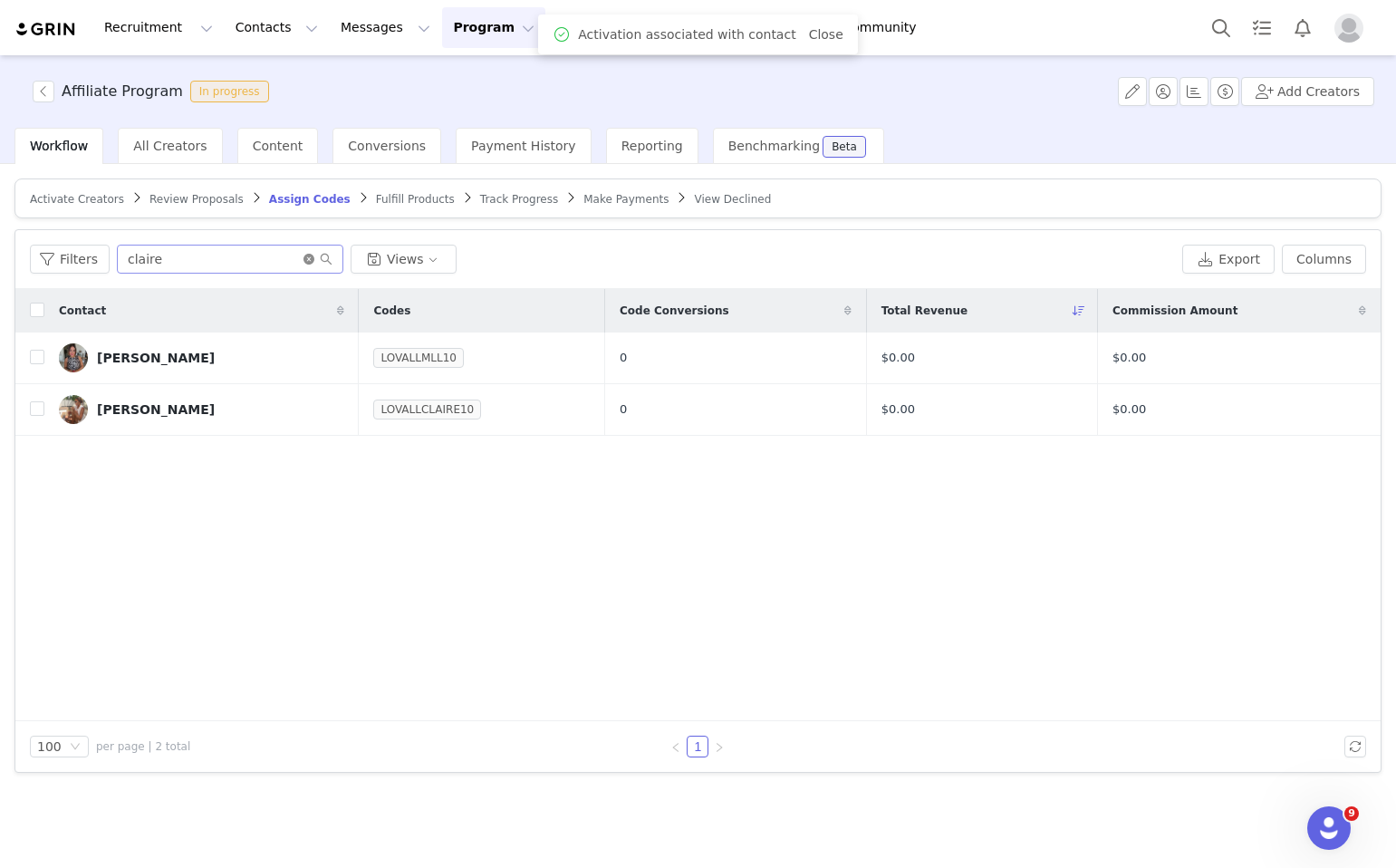
click at [307, 259] on icon "icon: close-circle" at bounding box center [308, 259] width 11 height 11
click at [285, 259] on input "text" at bounding box center [230, 259] width 227 height 29
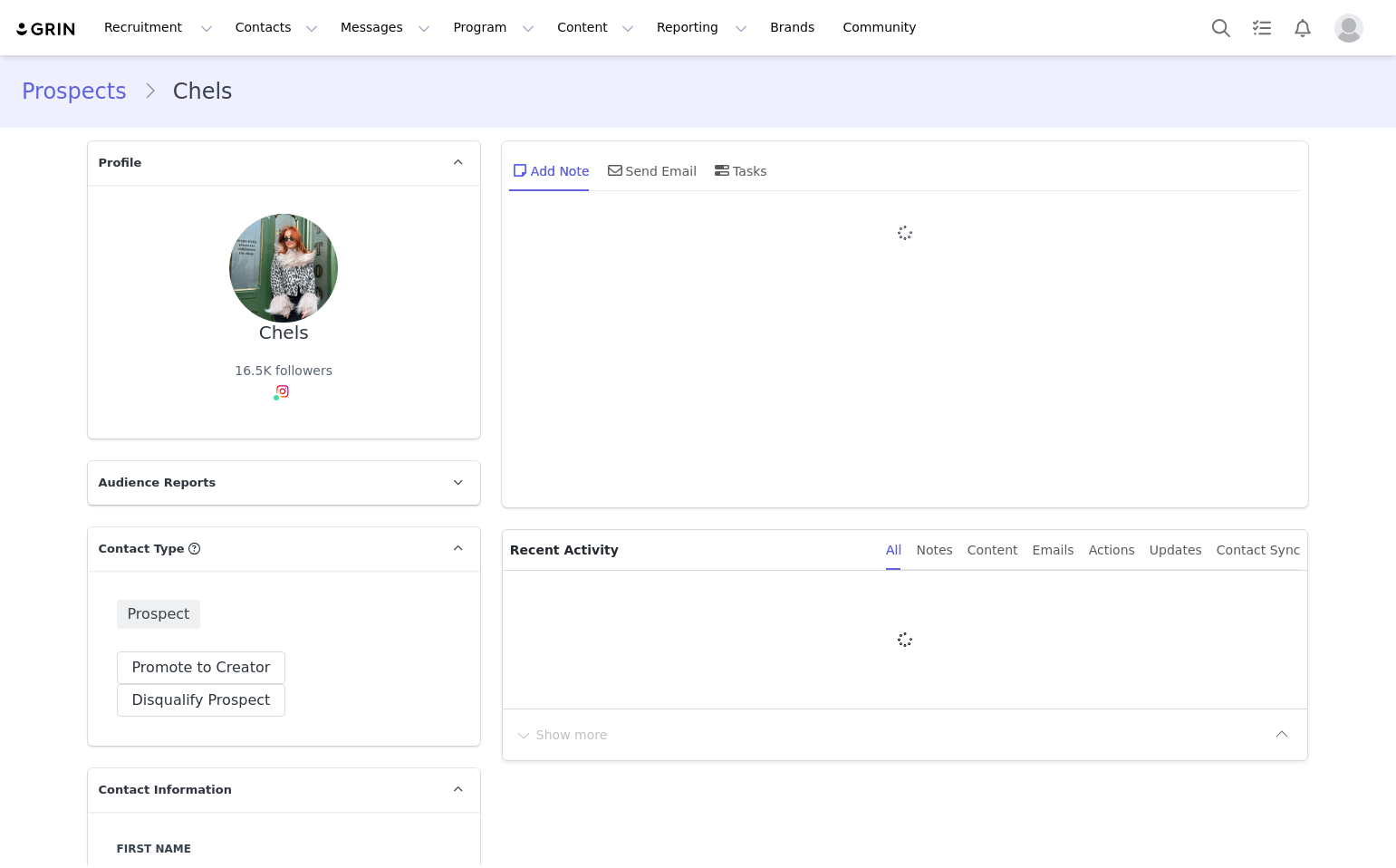
type input "+1 ([GEOGRAPHIC_DATA])"
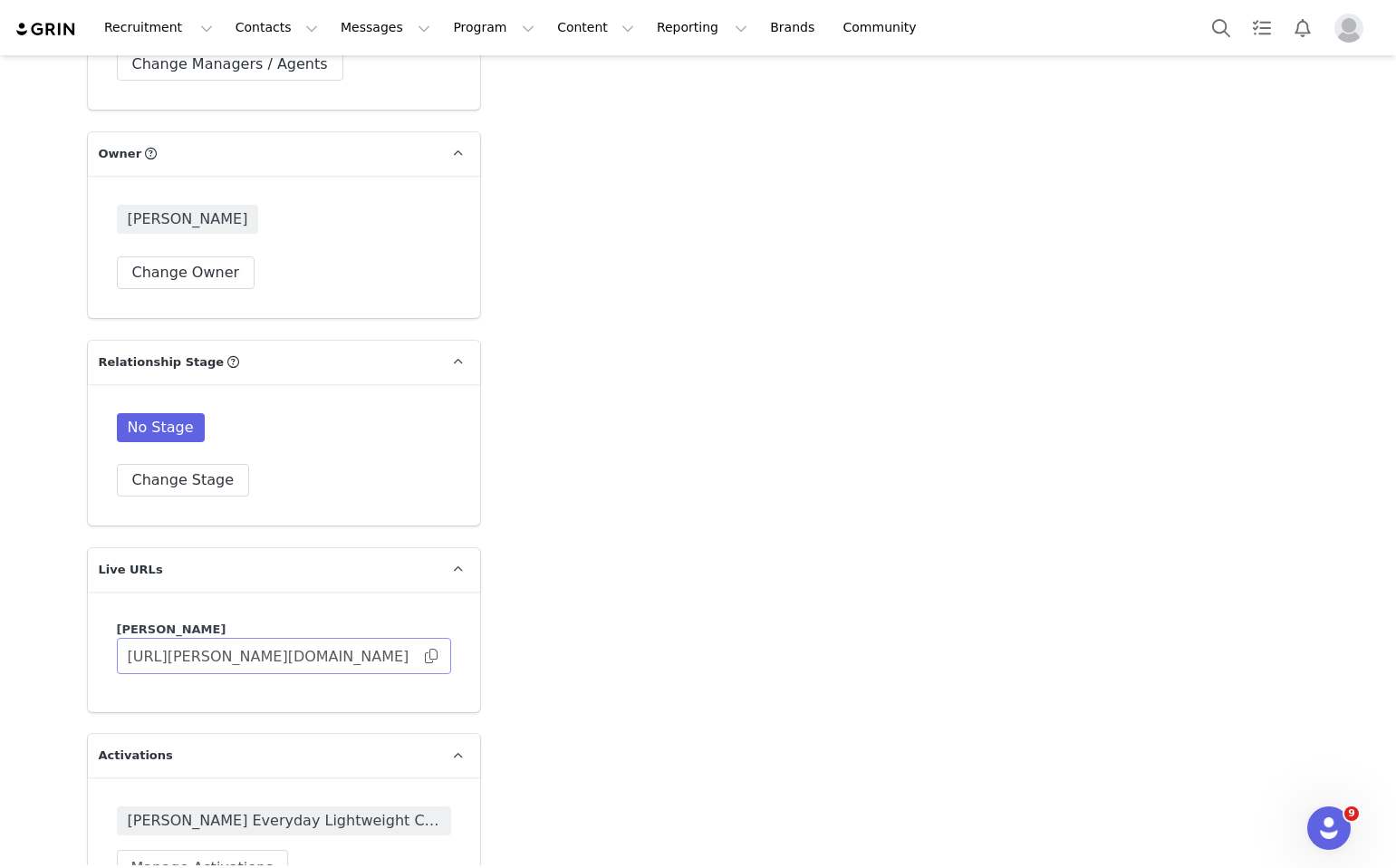
scroll to position [2825, 0]
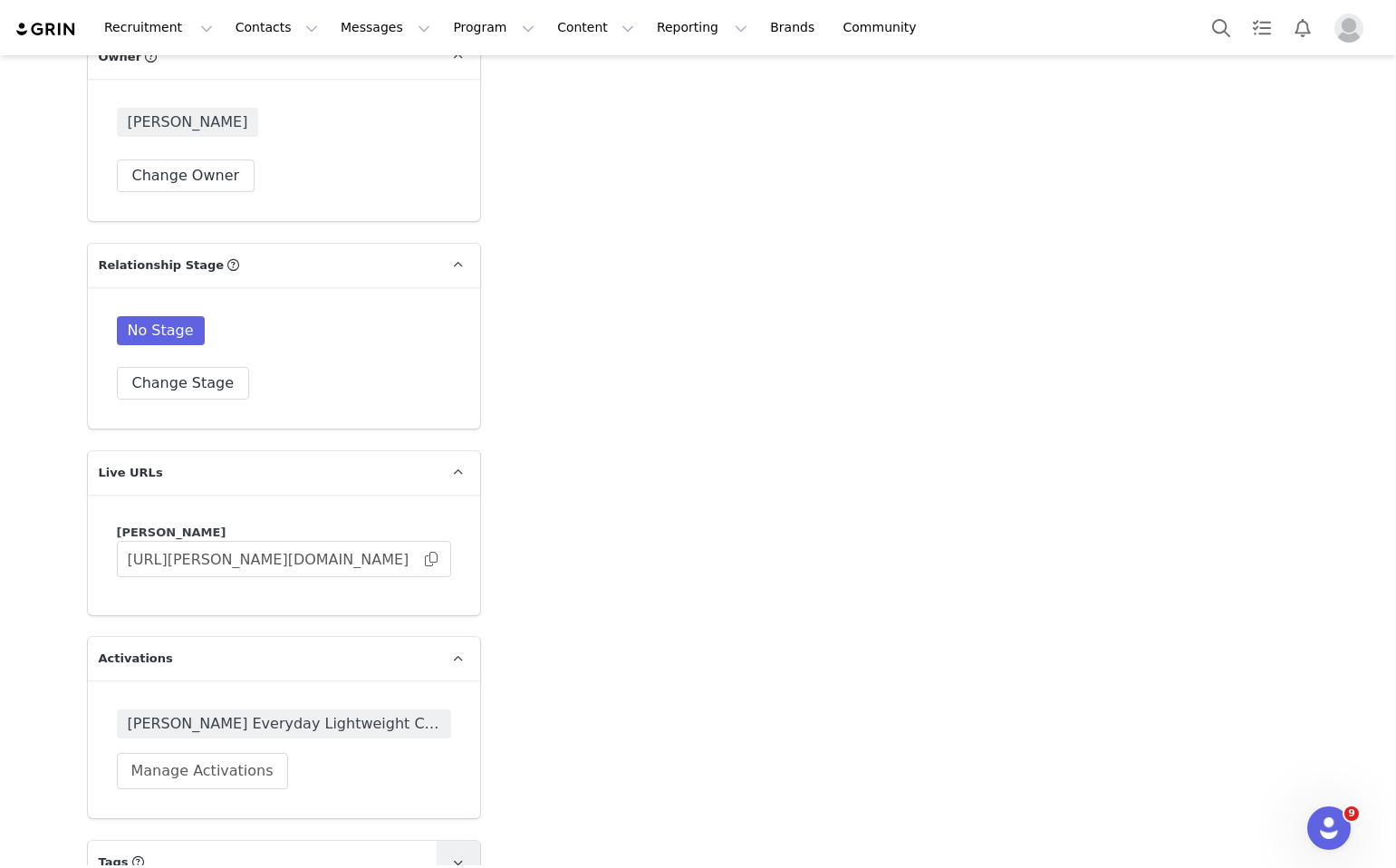
click at [453, 857] on icon at bounding box center [458, 863] width 10 height 12
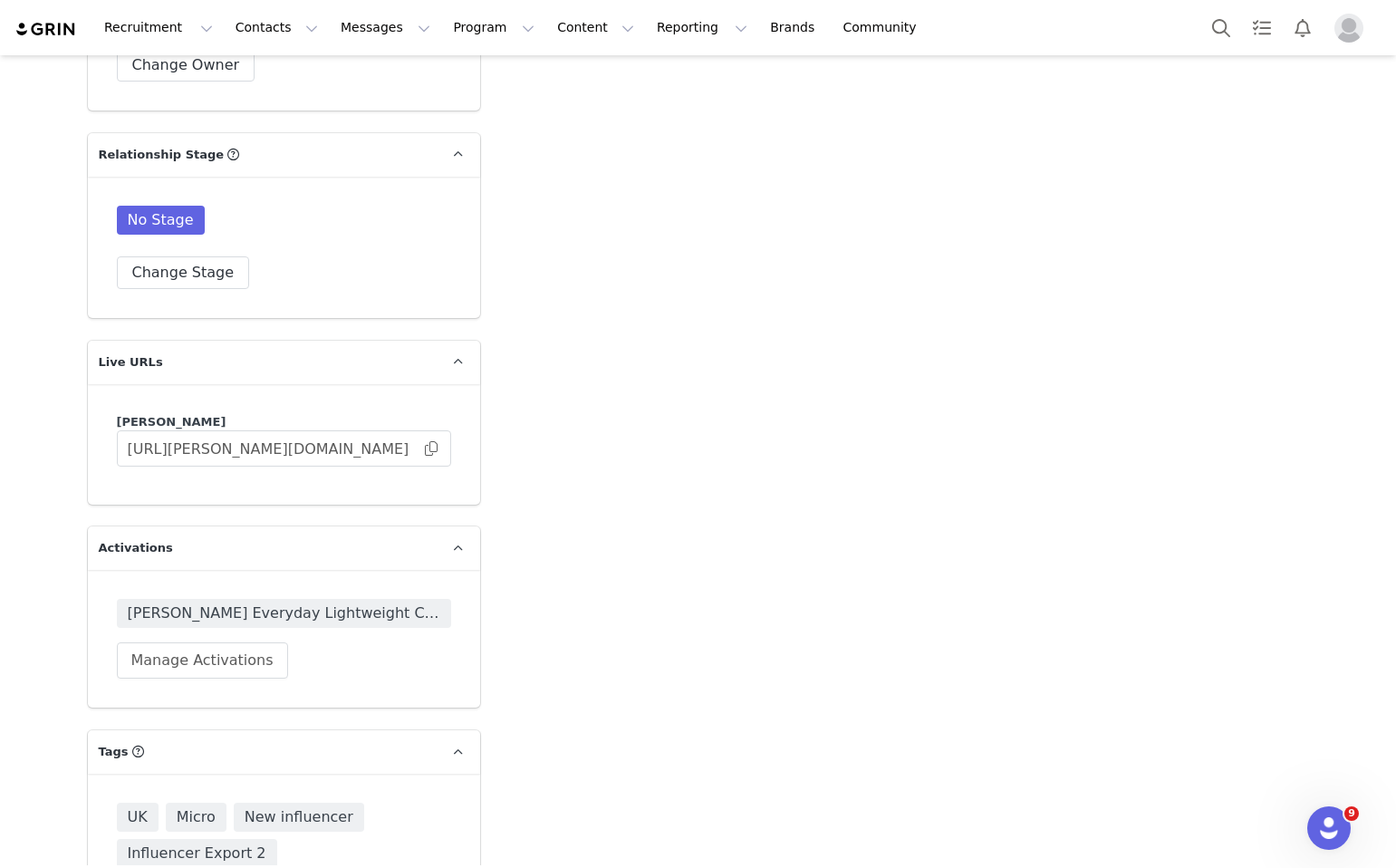
scroll to position [3039, 0]
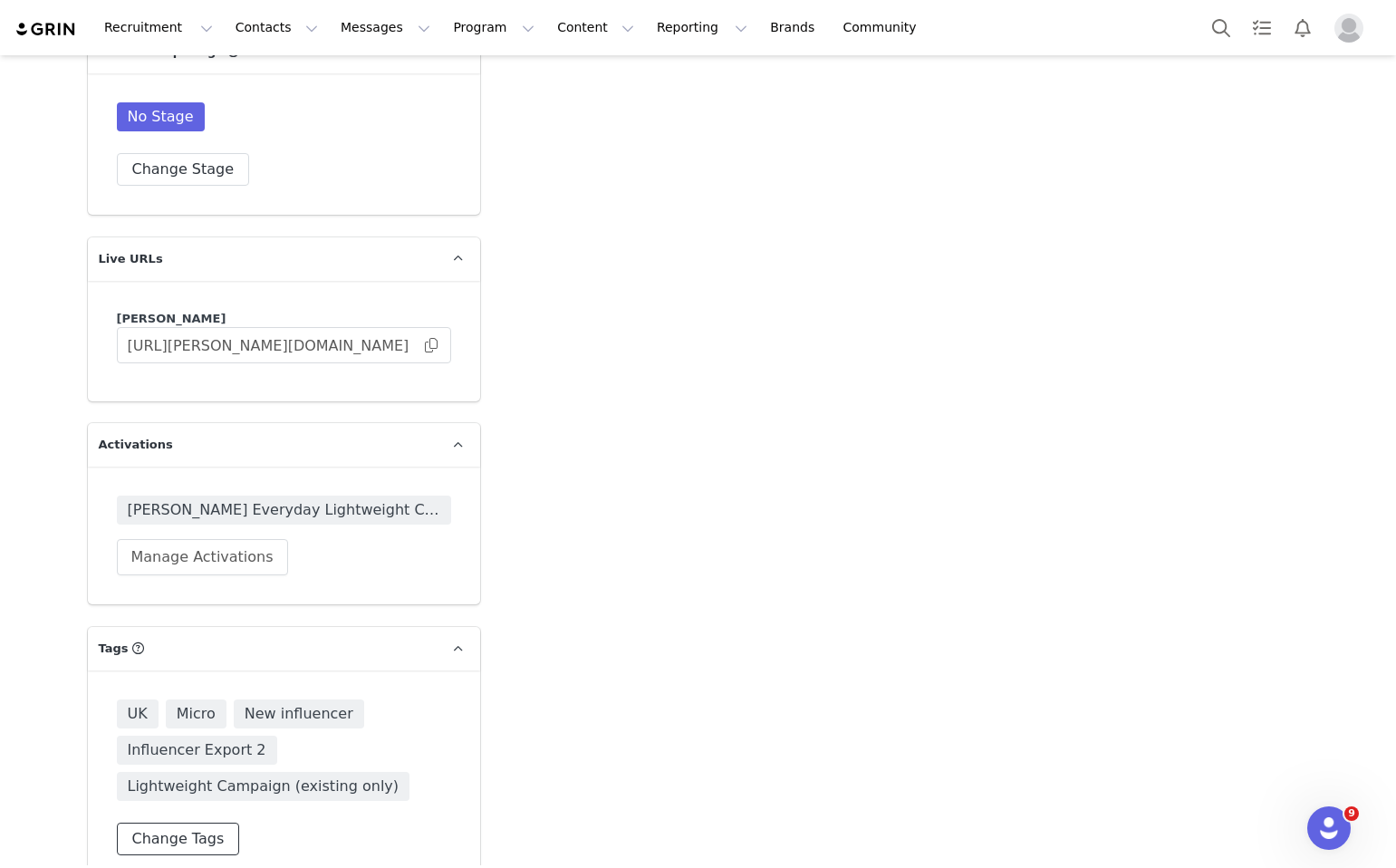
click at [188, 822] on button "Change Tags" at bounding box center [178, 838] width 123 height 33
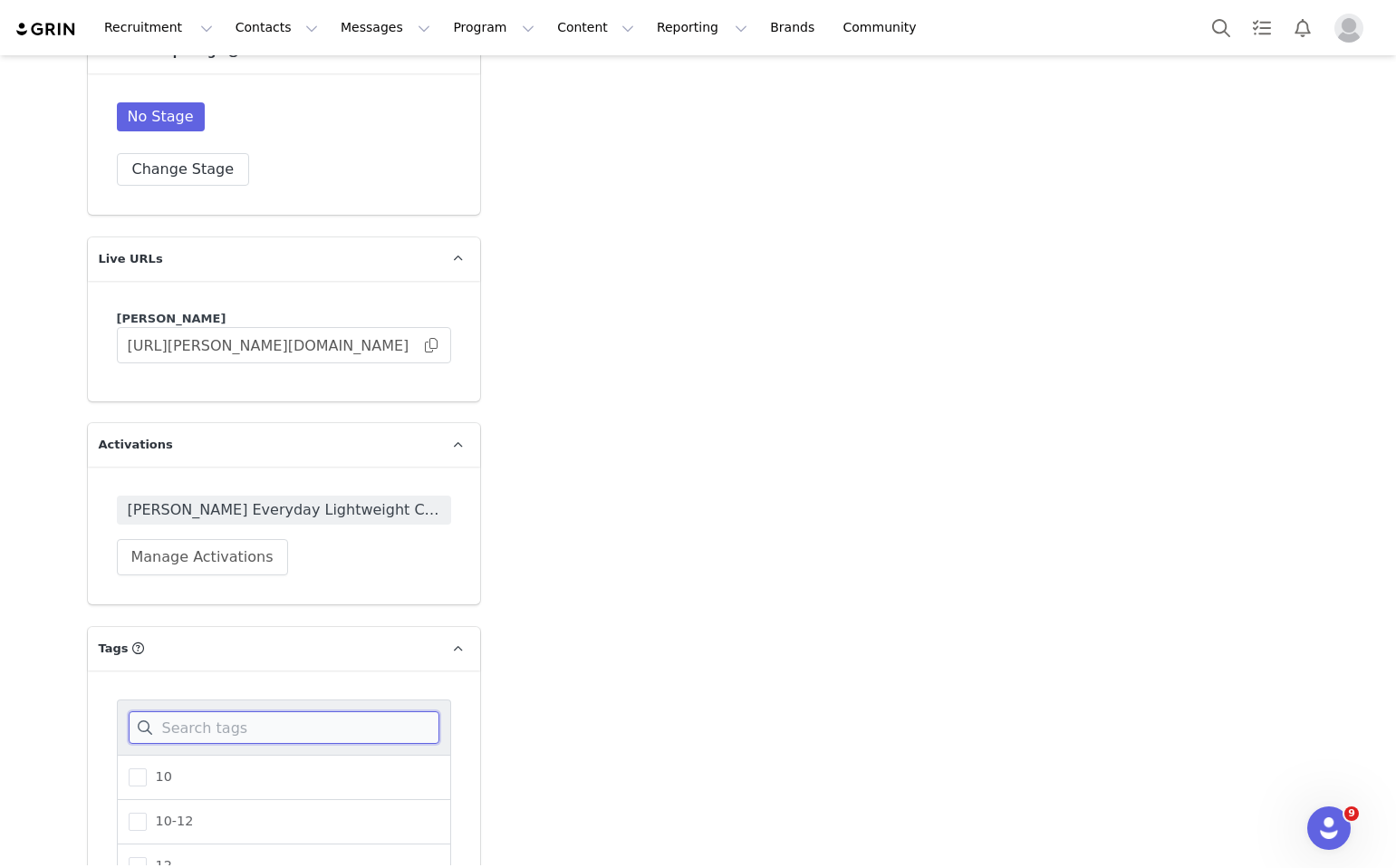
click at [186, 711] on input at bounding box center [284, 727] width 311 height 33
type input "poten"
click at [188, 769] on span "Potential Affiliate" at bounding box center [207, 777] width 121 height 17
click at [147, 769] on input "Potential Affiliate" at bounding box center [147, 769] width 0 height 0
click at [281, 812] on label "potential for the future" at bounding box center [217, 822] width 176 height 22
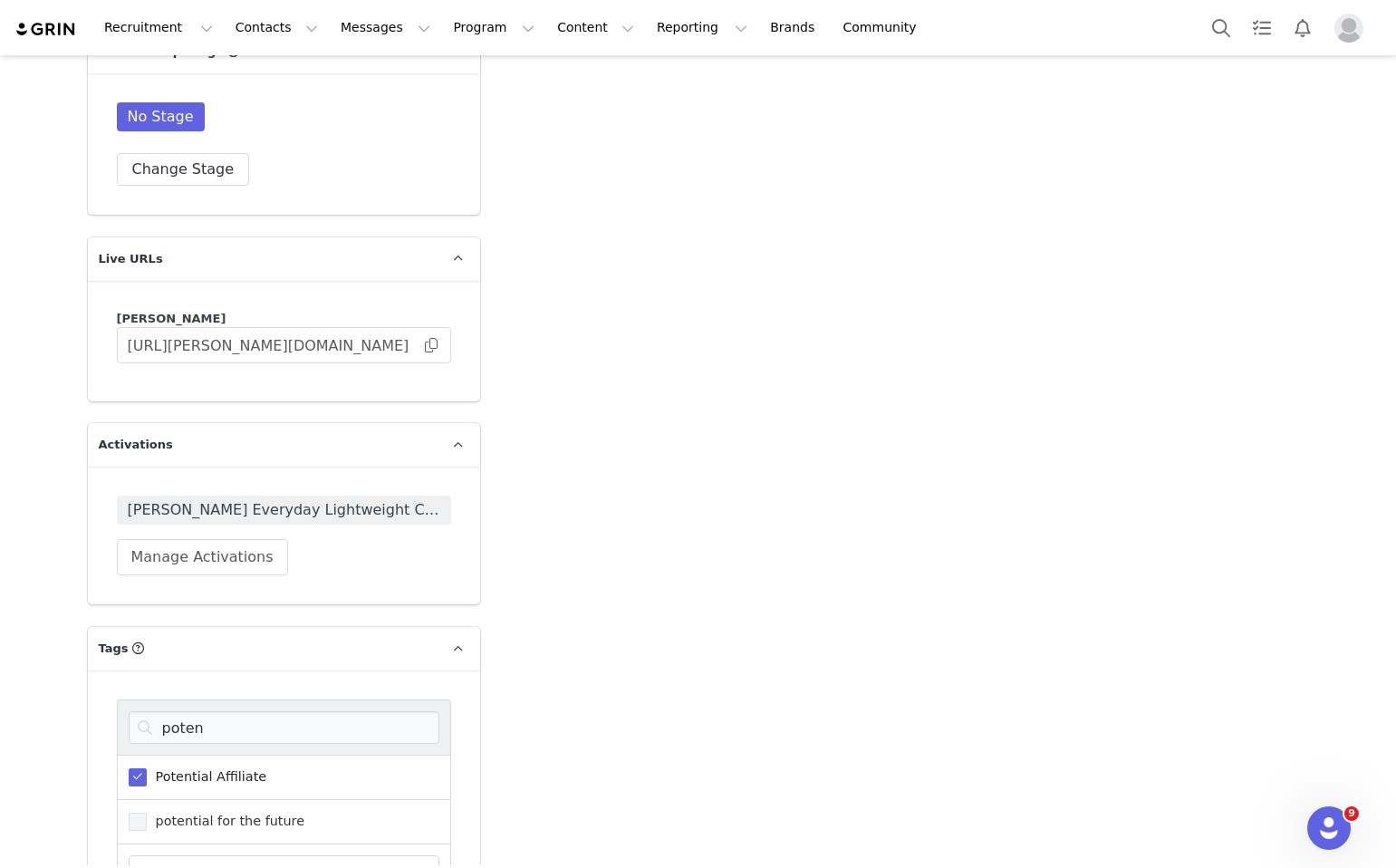
click at [147, 813] on input "potential for the future" at bounding box center [147, 813] width 0 height 0
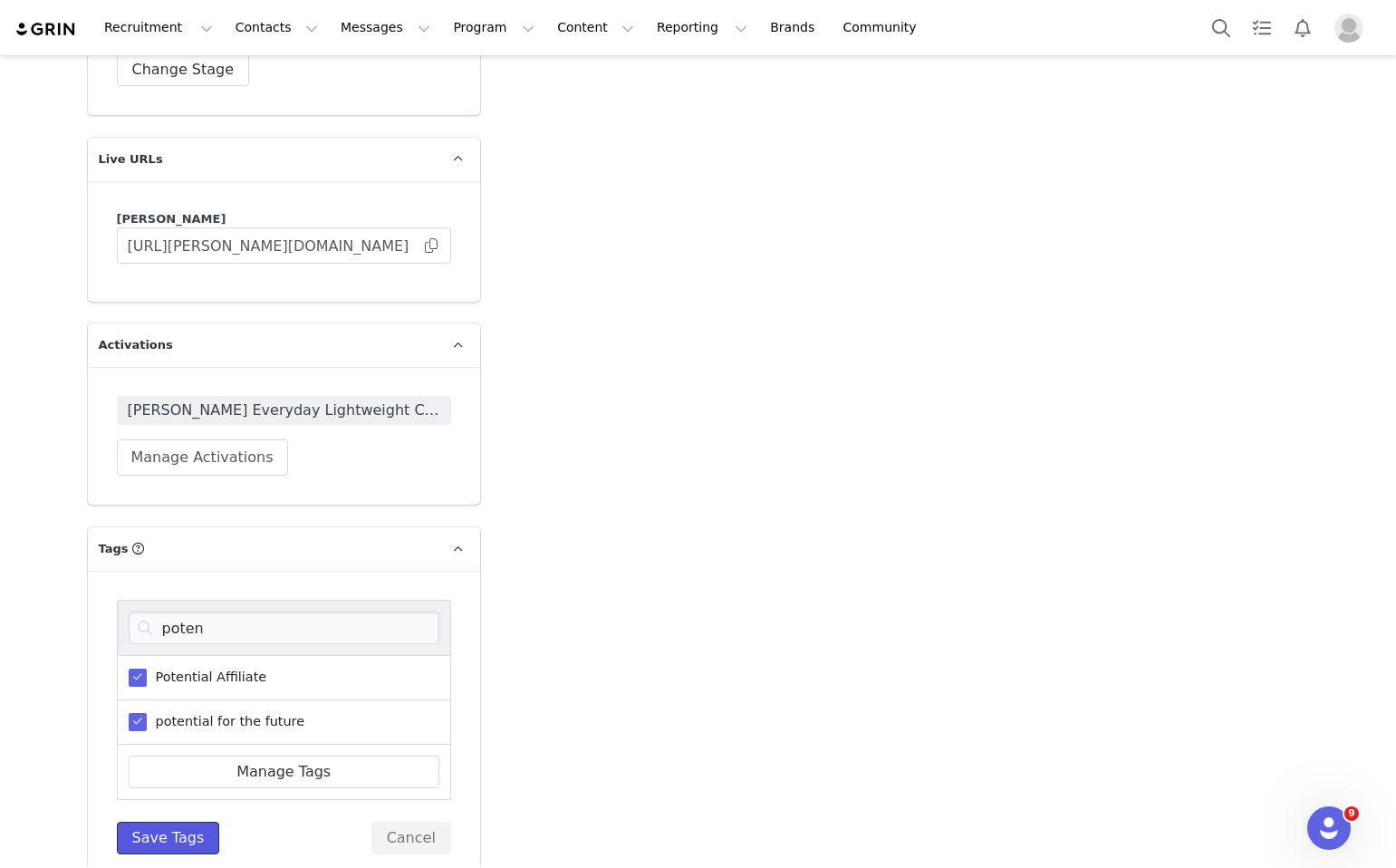
click at [176, 822] on button "Save Tags" at bounding box center [168, 838] width 103 height 33
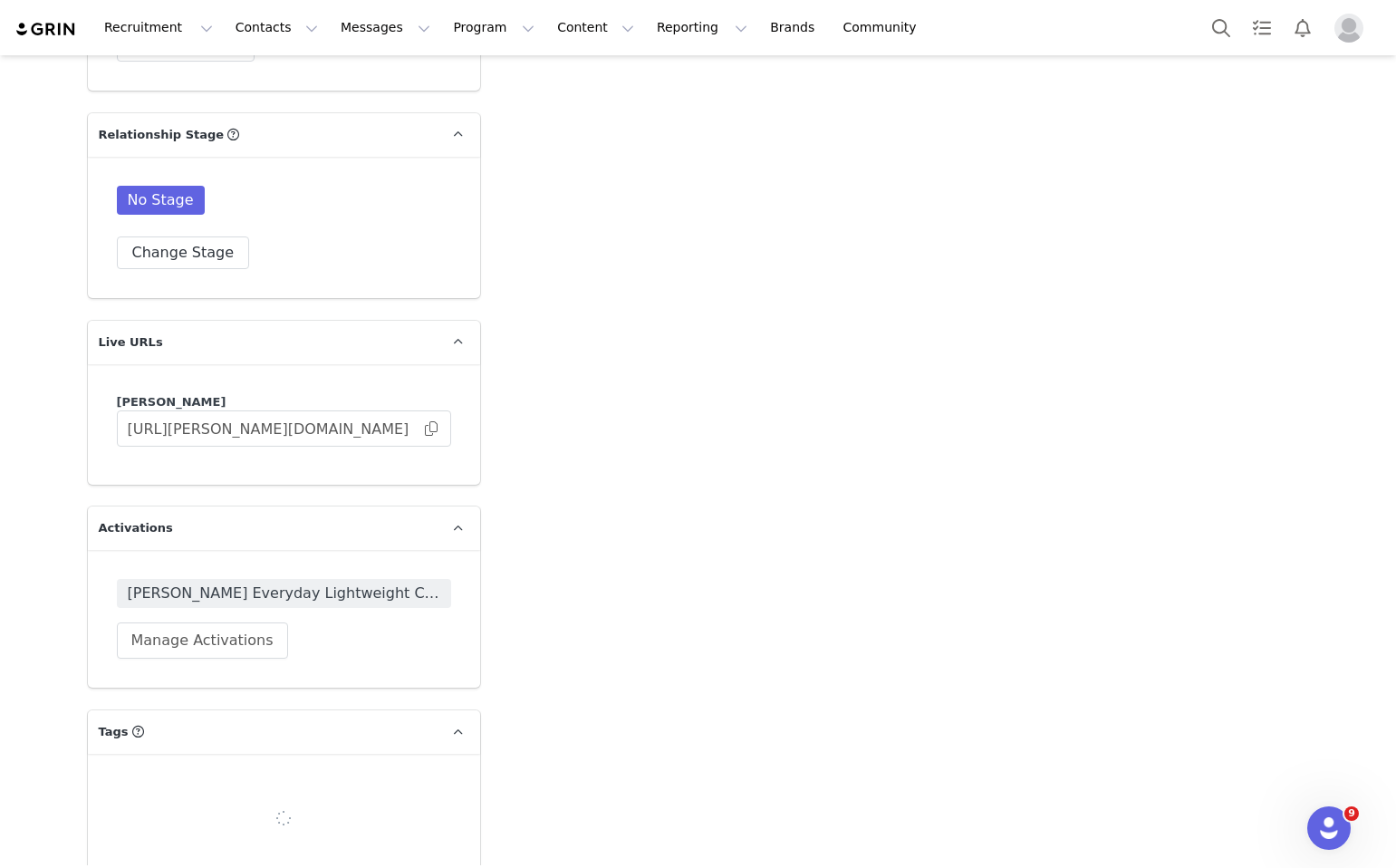
scroll to position [3075, 0]
